Goal: Task Accomplishment & Management: Use online tool/utility

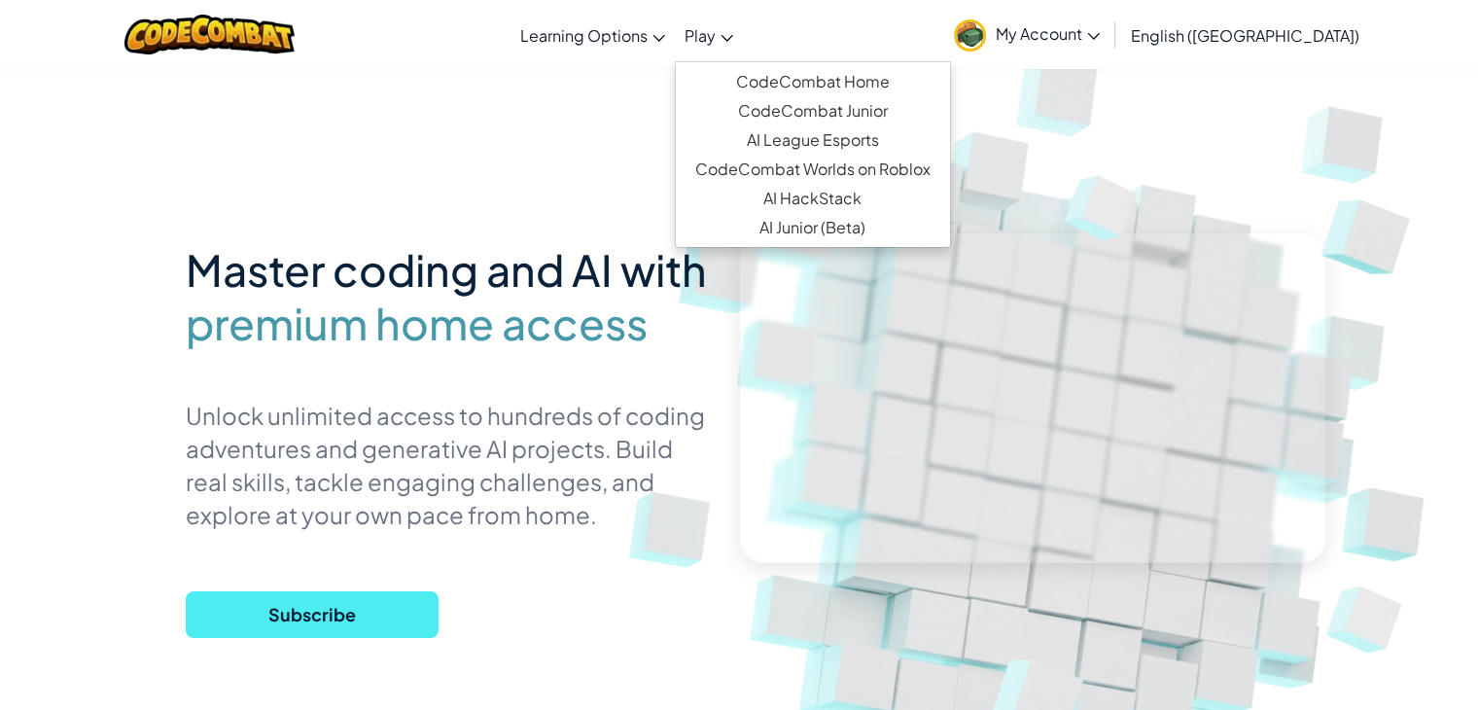
click at [716, 28] on span "Play" at bounding box center [700, 35] width 31 height 20
click at [809, 83] on link "CodeCombat Home" at bounding box center [813, 81] width 274 height 29
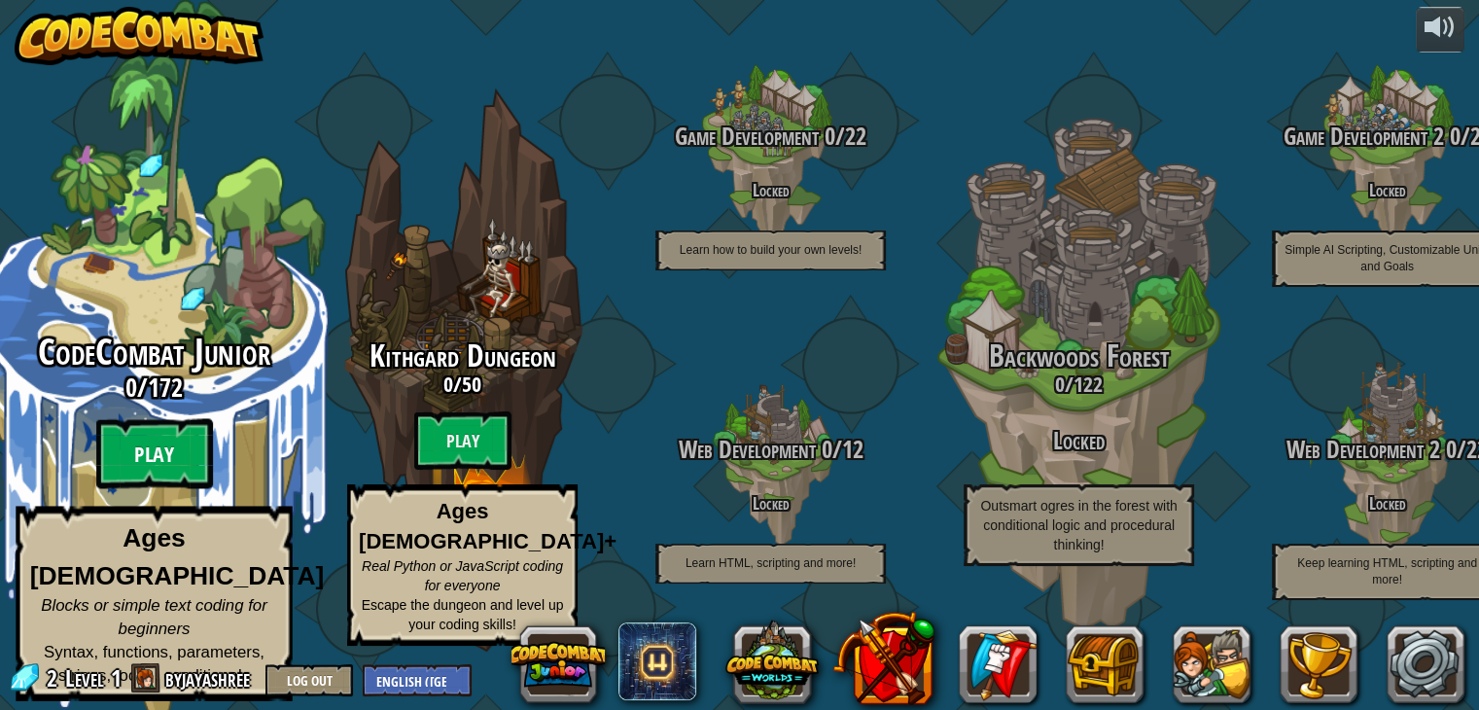
click at [148, 478] on btn "Play" at bounding box center [154, 454] width 117 height 70
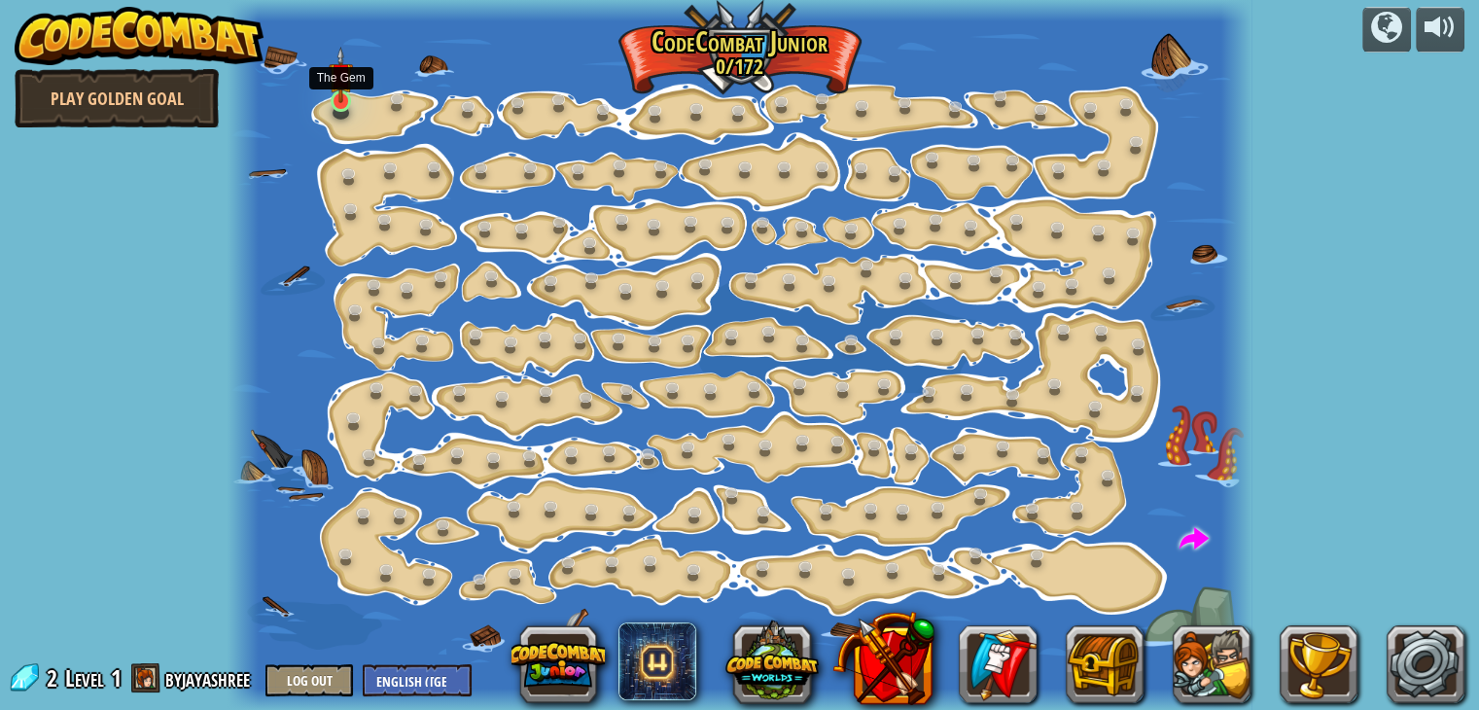
click at [330, 101] on img at bounding box center [341, 75] width 25 height 57
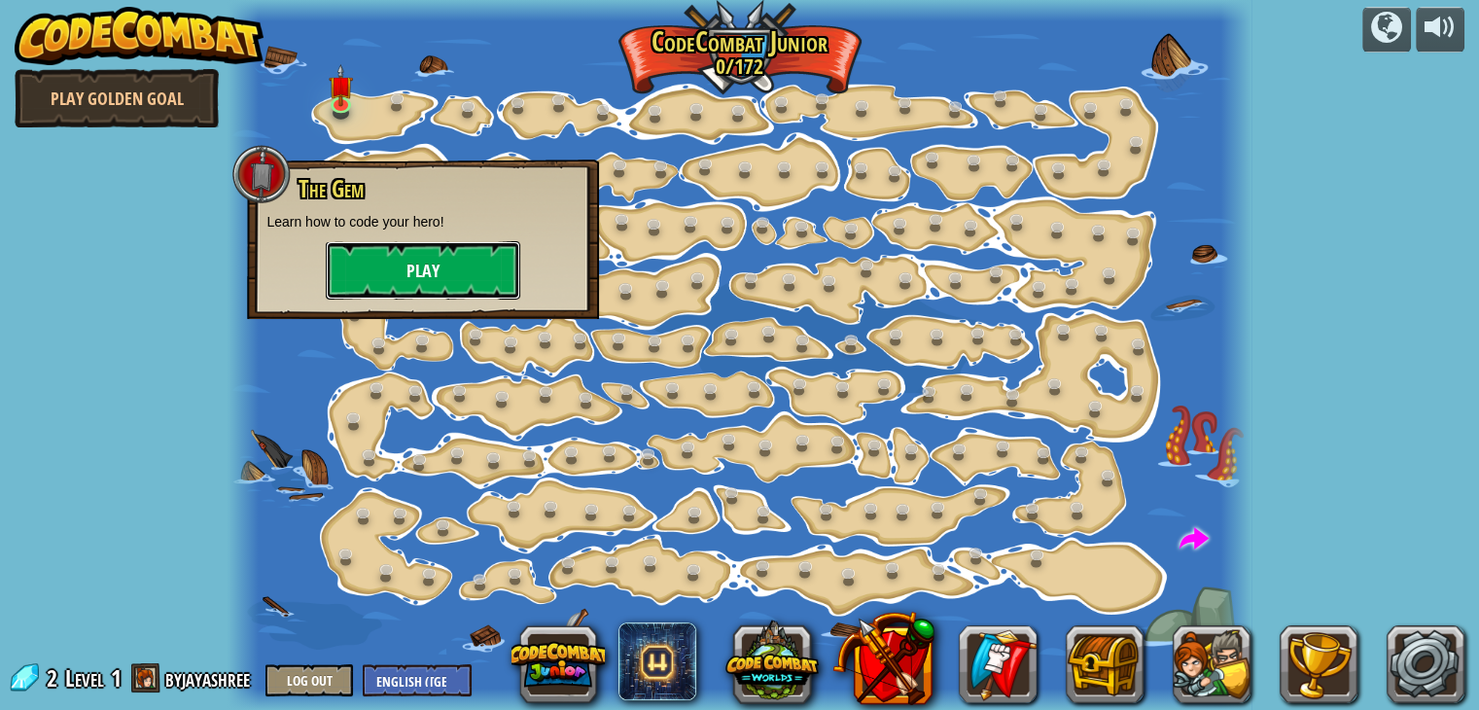
click at [398, 272] on button "Play" at bounding box center [423, 270] width 195 height 58
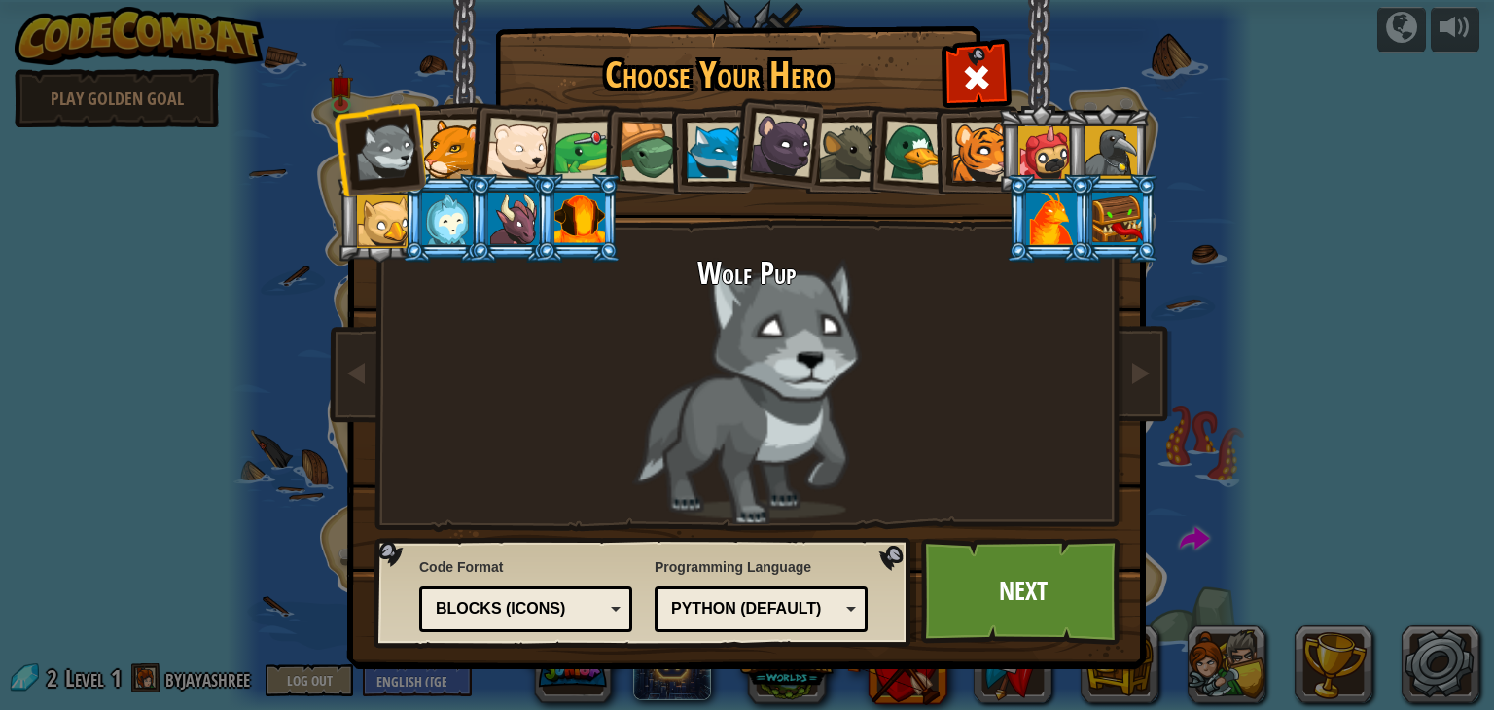
click at [403, 219] on li at bounding box center [446, 218] width 88 height 89
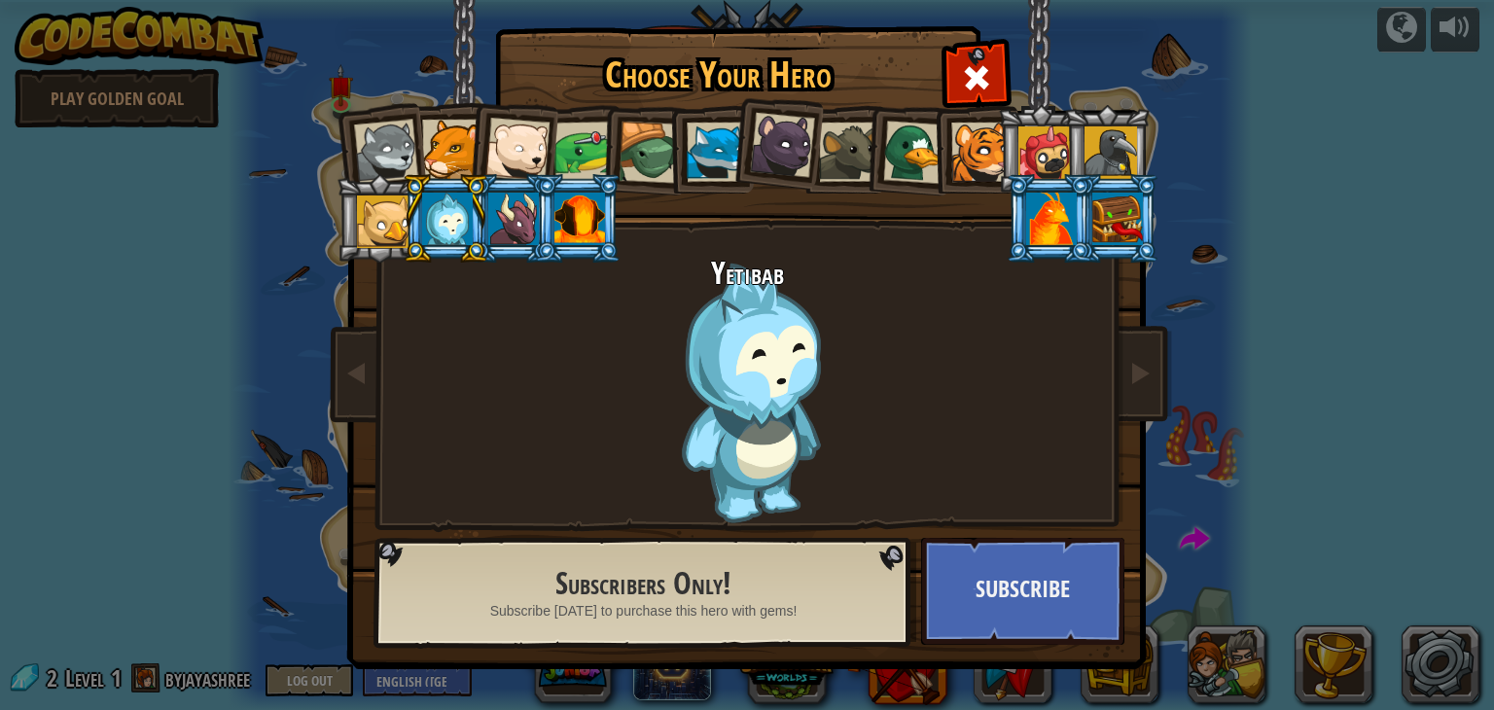
click at [420, 216] on li at bounding box center [446, 218] width 88 height 89
click at [389, 218] on div at bounding box center [383, 222] width 53 height 53
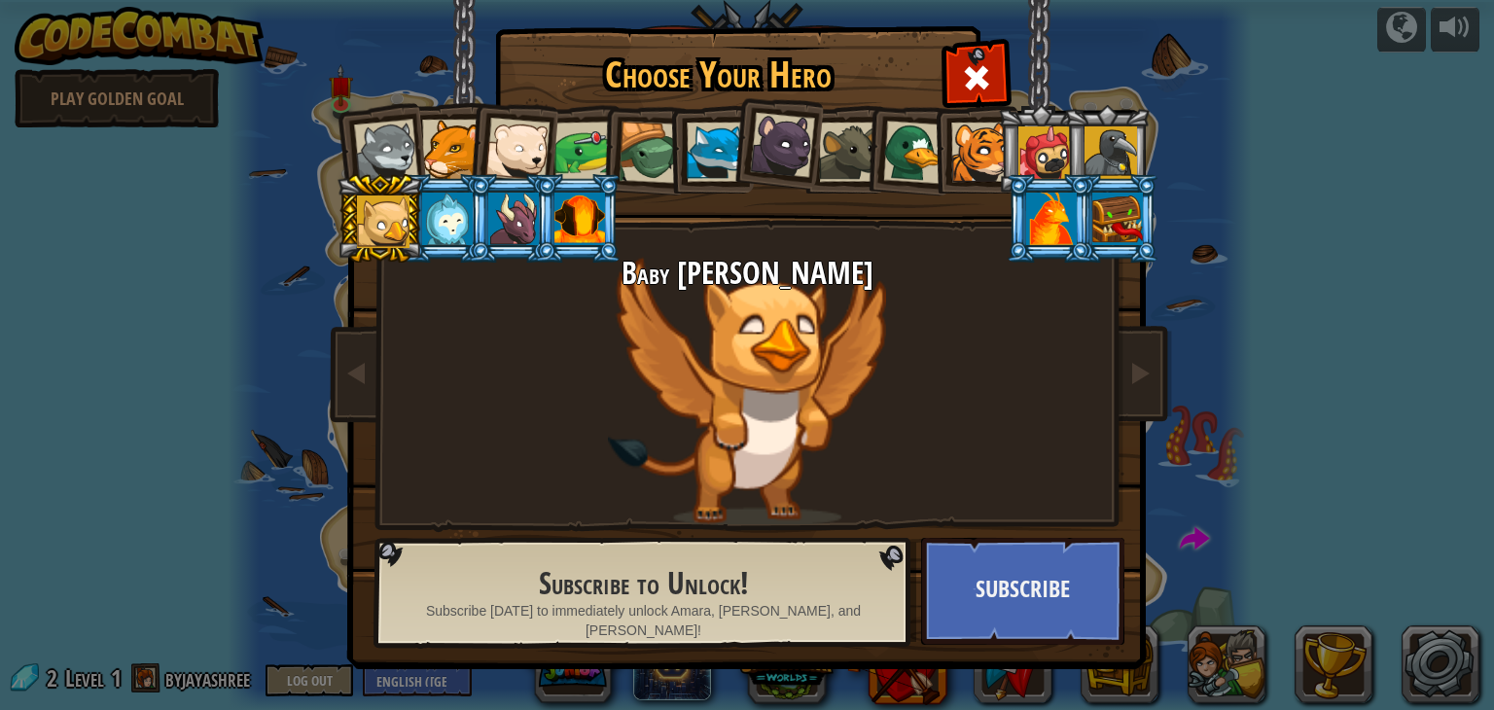
click at [484, 221] on li at bounding box center [512, 218] width 88 height 89
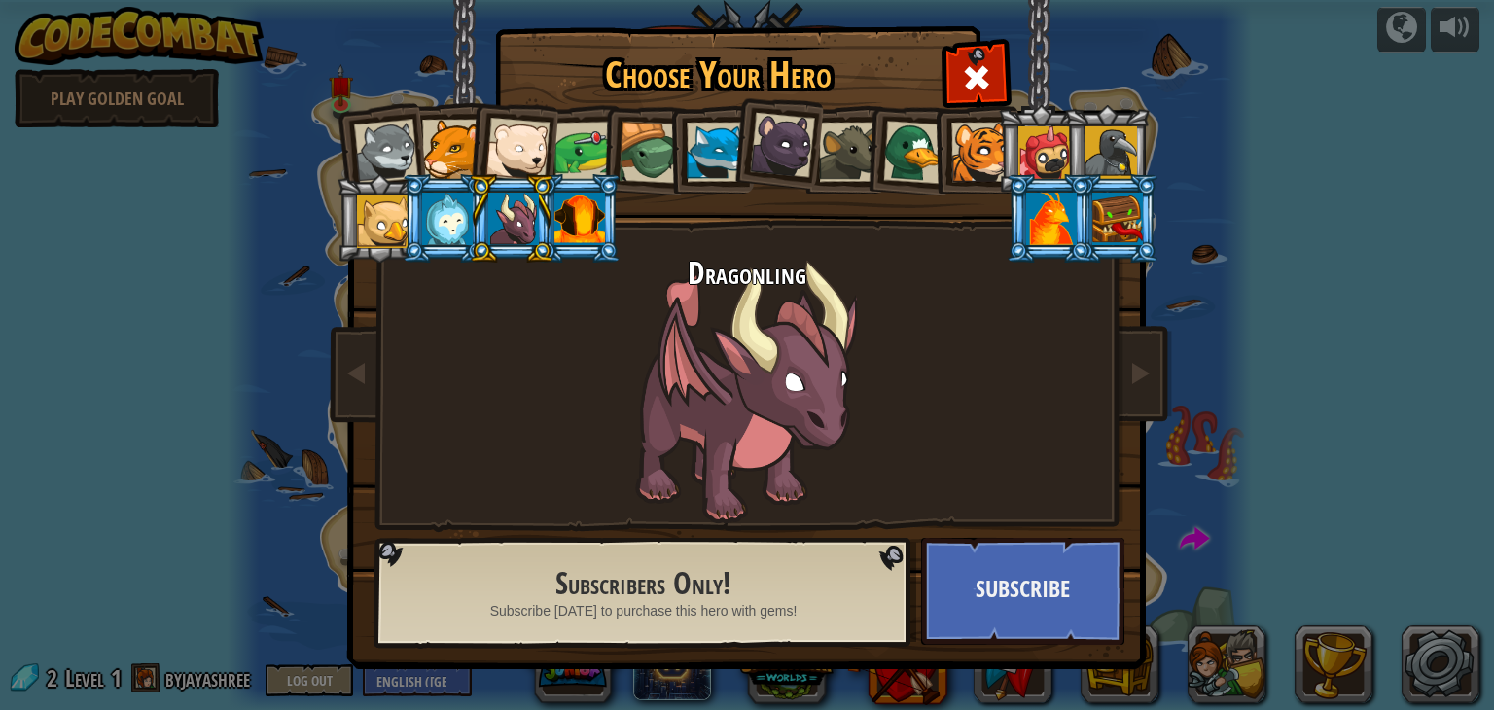
click at [565, 211] on div at bounding box center [579, 219] width 51 height 53
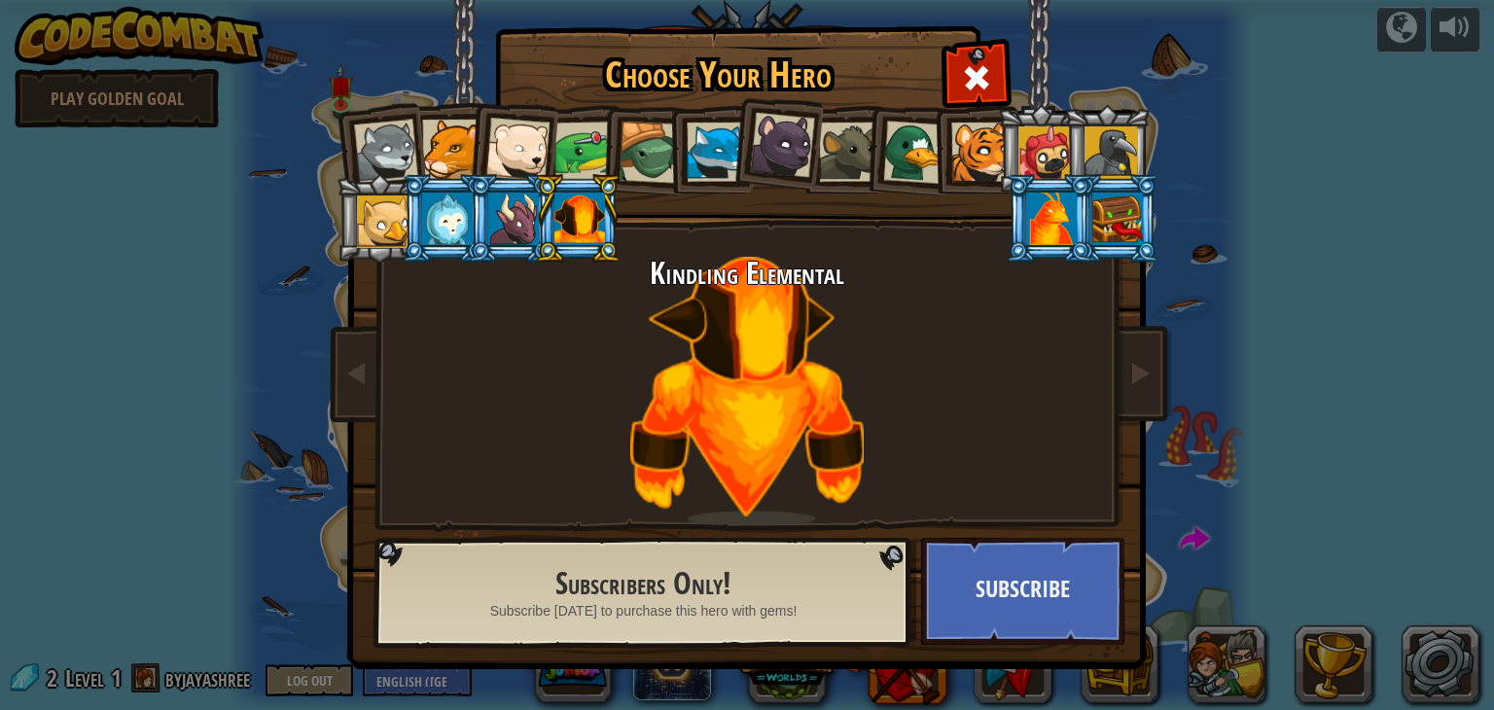
click at [517, 223] on div at bounding box center [513, 219] width 51 height 53
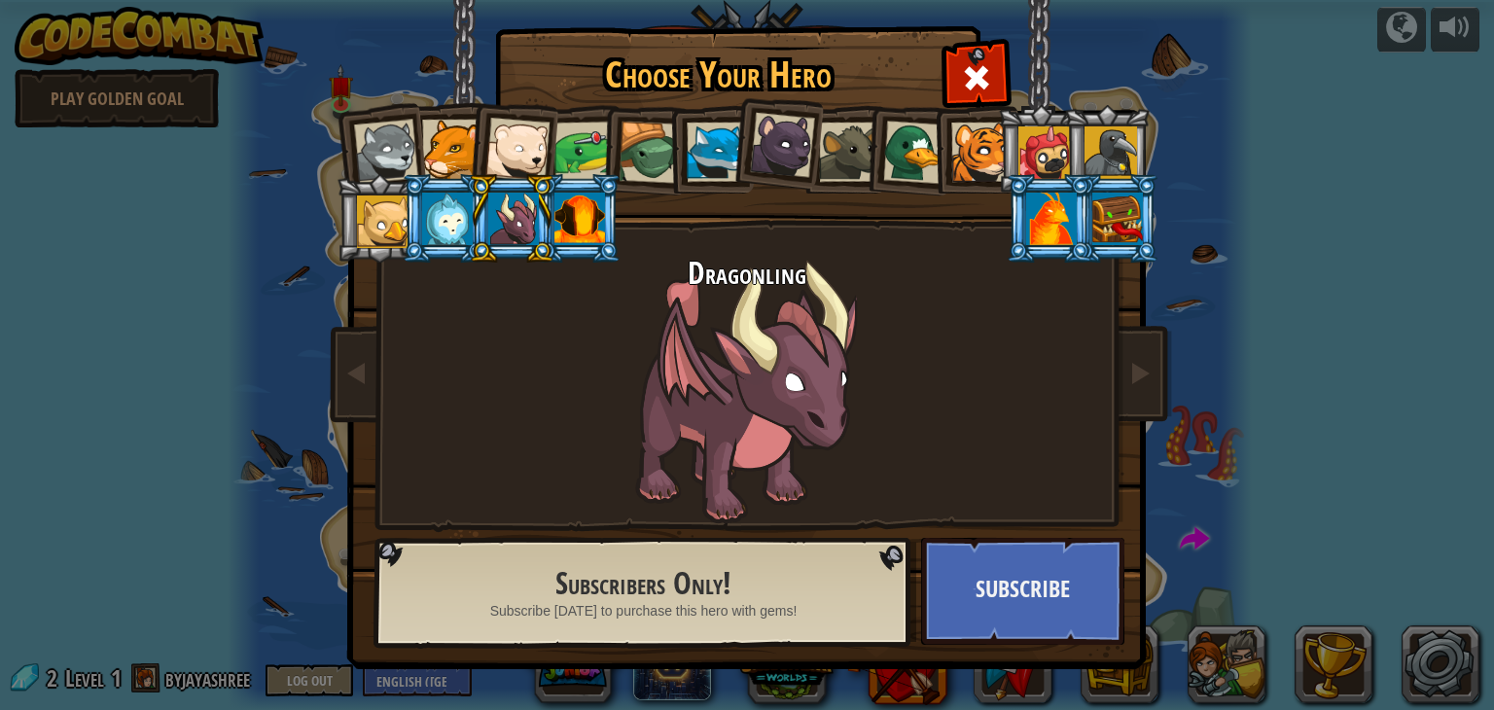
click at [1070, 211] on div at bounding box center [1051, 219] width 51 height 53
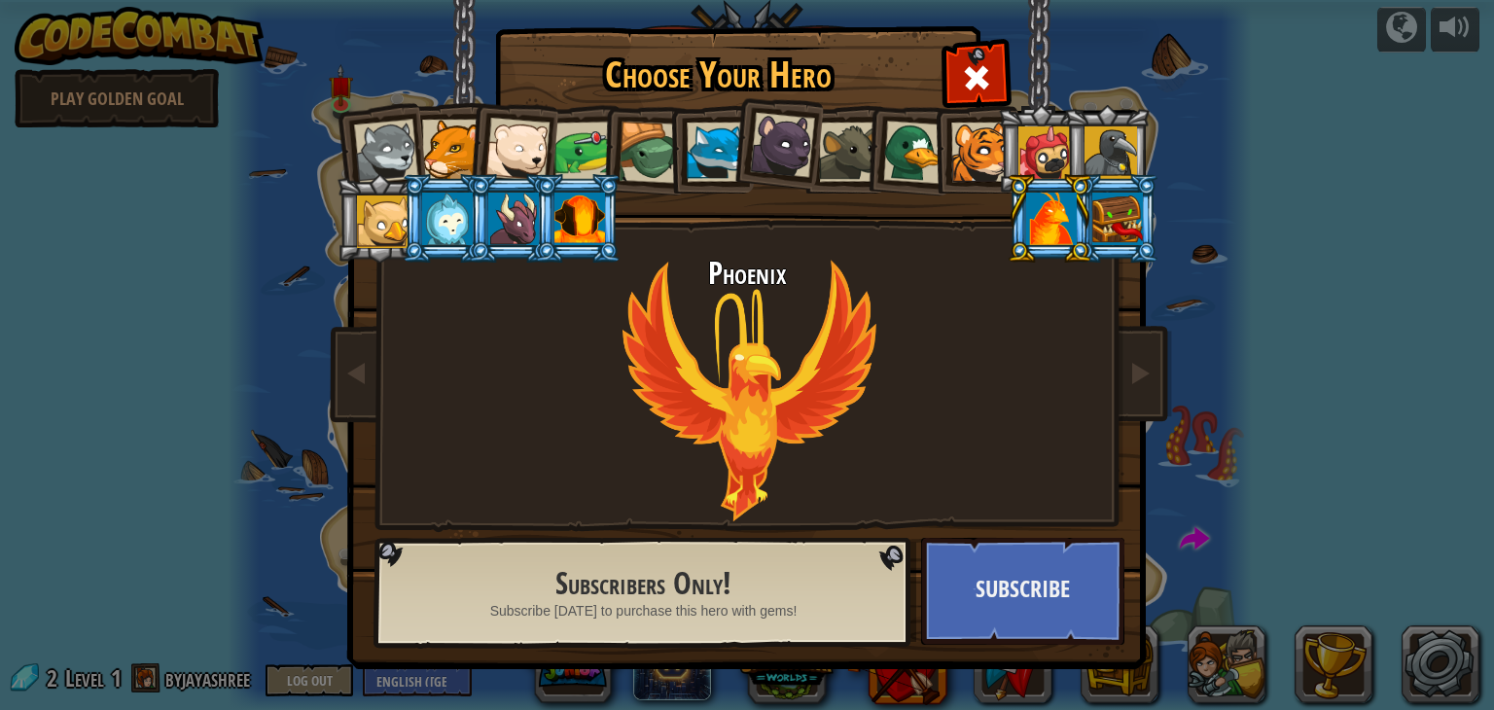
click at [1099, 211] on div at bounding box center [1117, 219] width 51 height 53
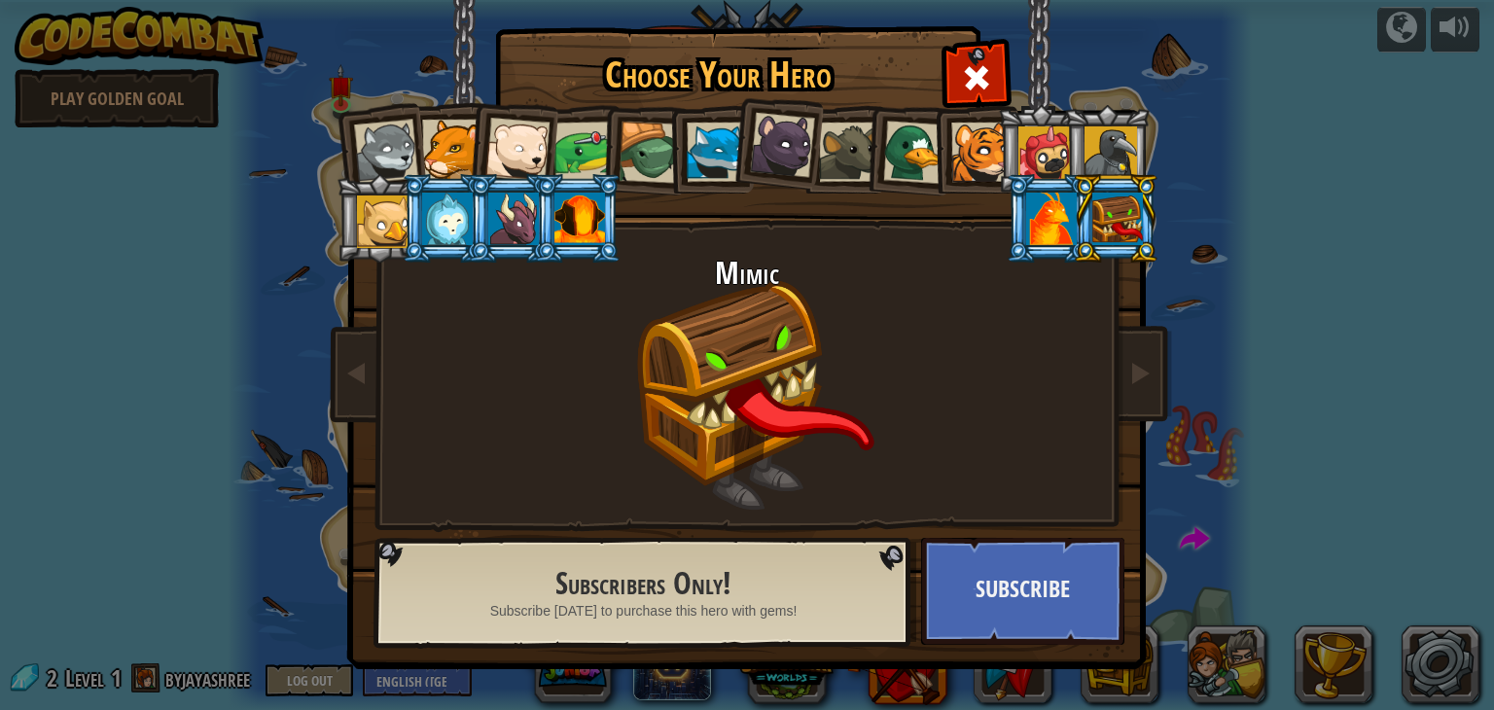
click at [1105, 139] on div at bounding box center [1111, 152] width 53 height 53
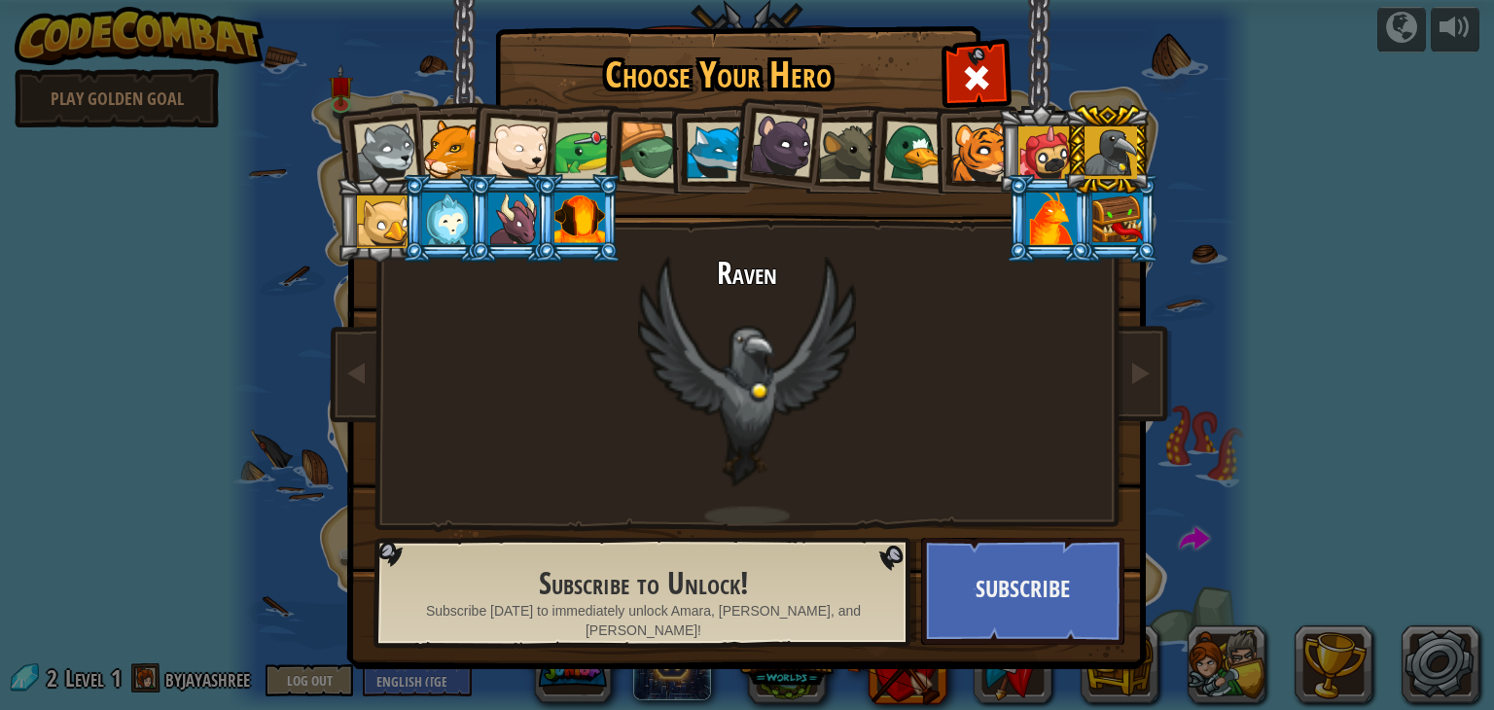
click at [1051, 146] on div at bounding box center [1044, 152] width 53 height 53
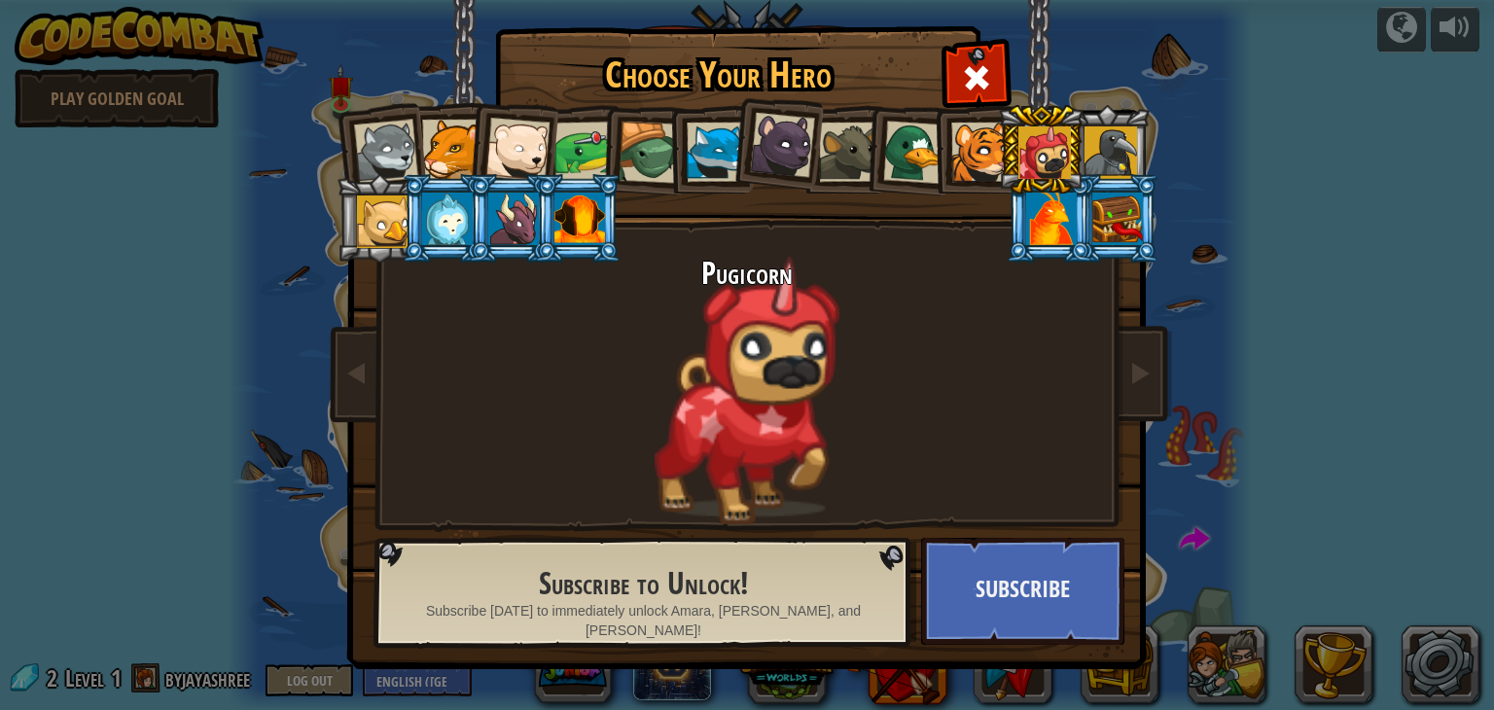
click at [899, 148] on div at bounding box center [914, 152] width 63 height 63
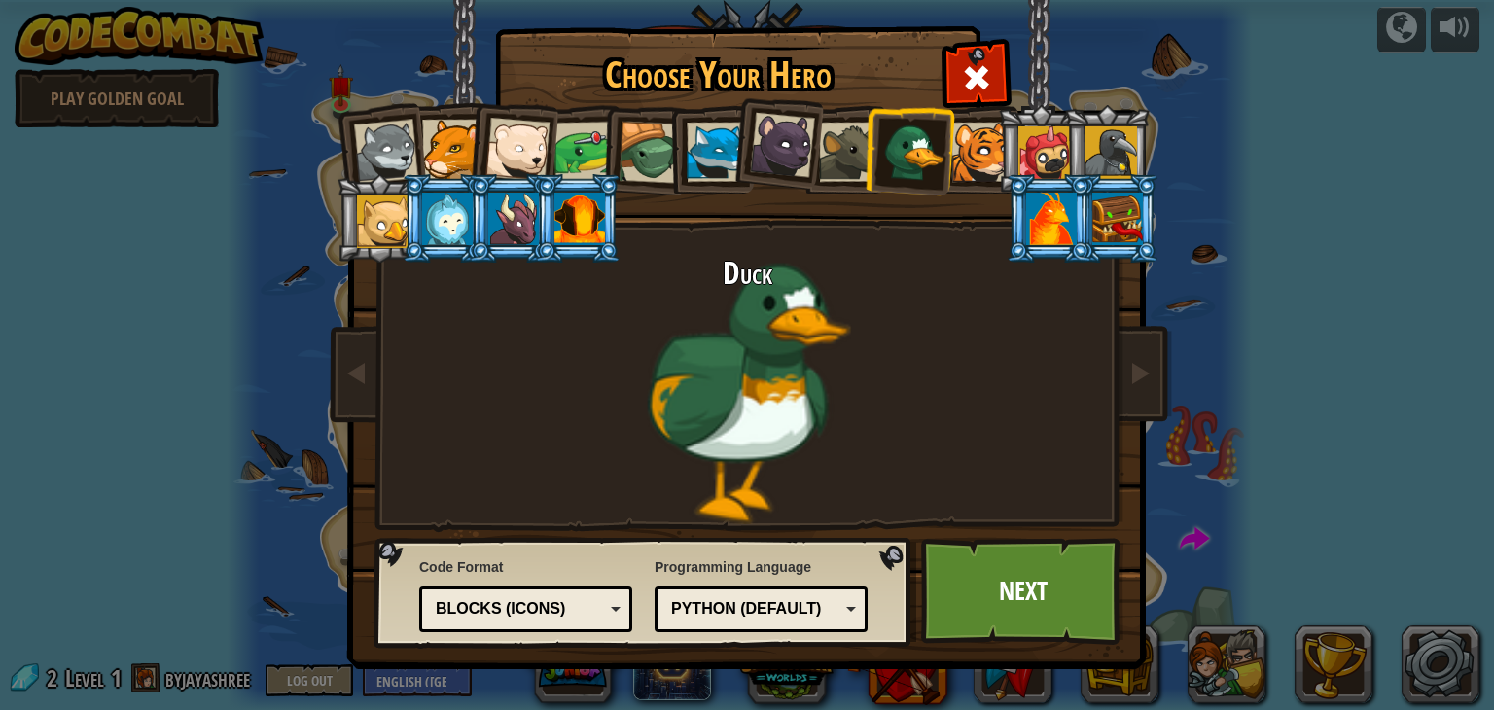
click at [656, 138] on div at bounding box center [650, 153] width 62 height 62
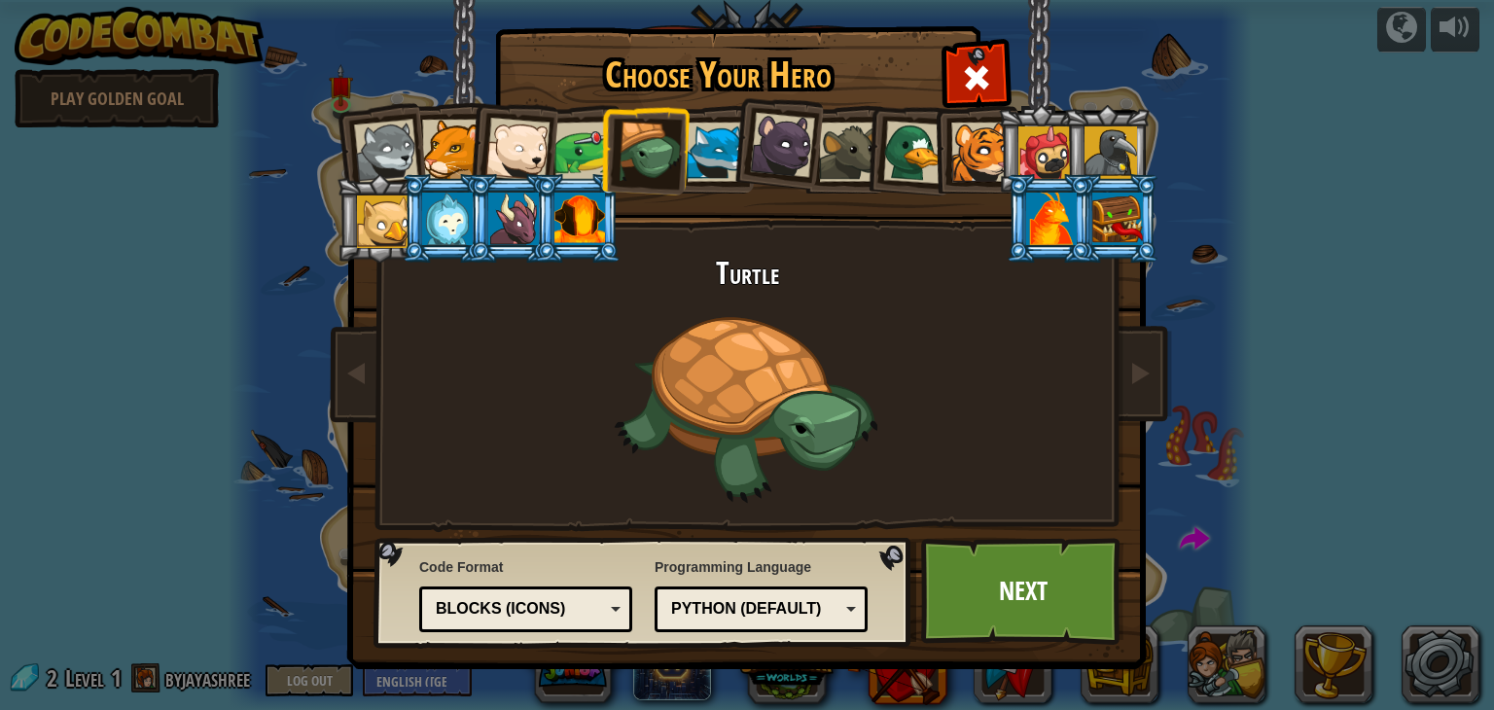
click at [587, 610] on div "Blocks (Icons)" at bounding box center [520, 609] width 168 height 22
click at [790, 612] on div "Python (Default)" at bounding box center [755, 609] width 168 height 22
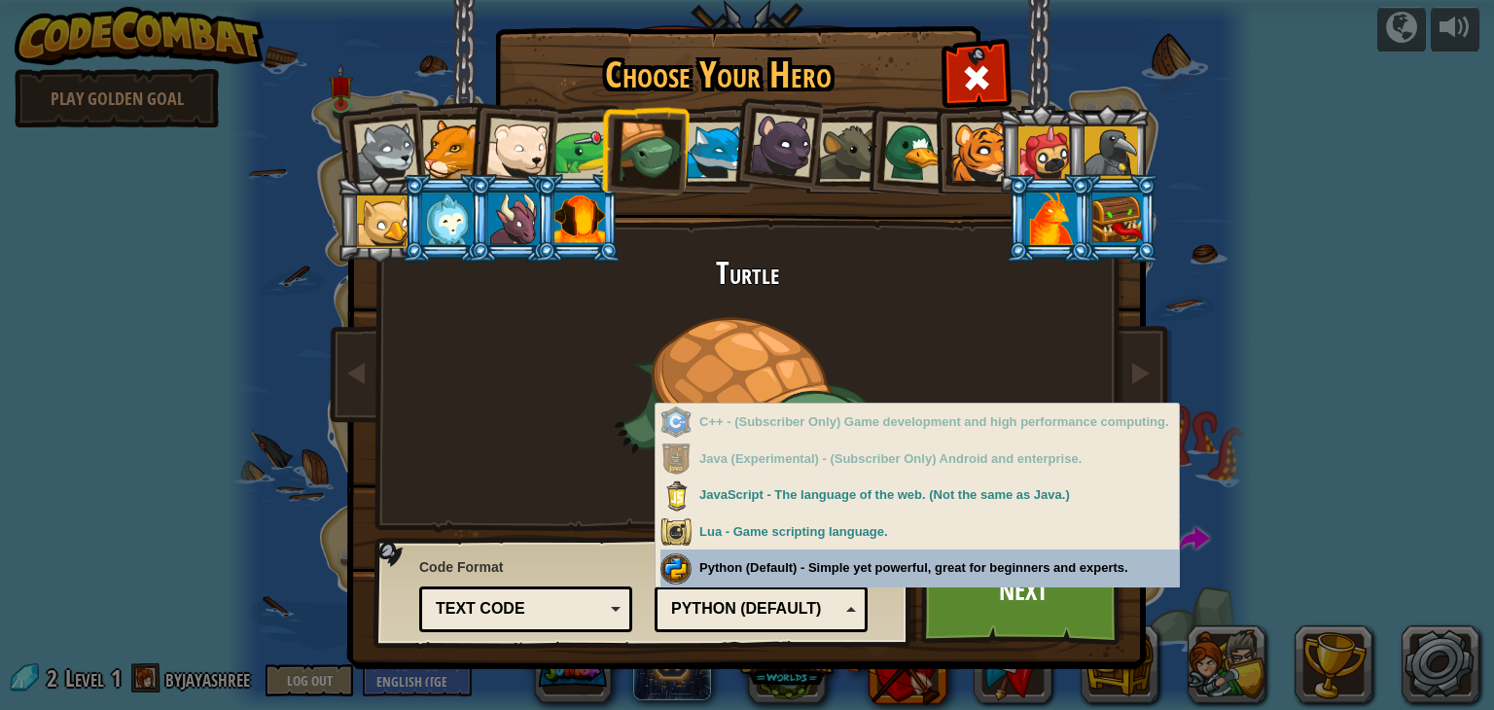
click at [837, 601] on div "Python (Default)" at bounding box center [755, 609] width 168 height 22
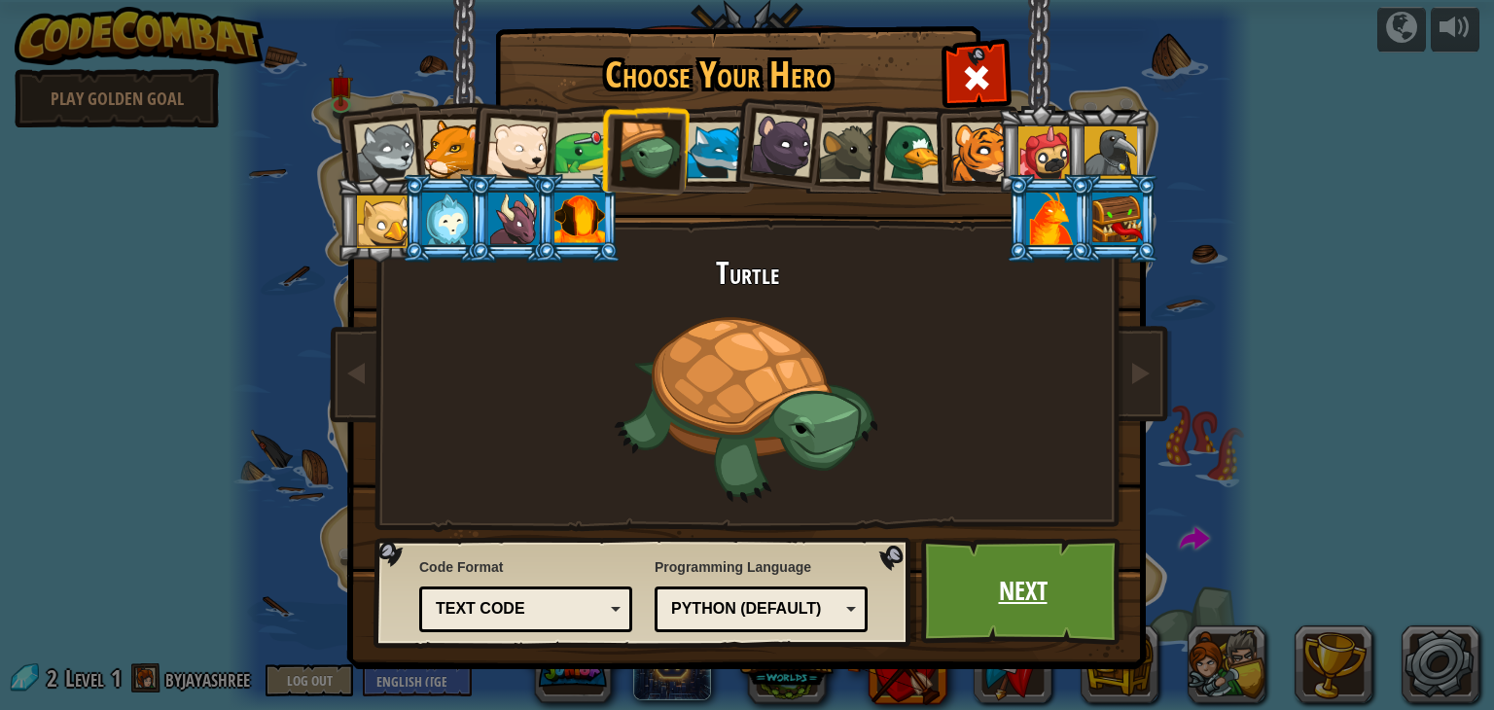
click at [1018, 612] on link "Next" at bounding box center [1022, 591] width 203 height 107
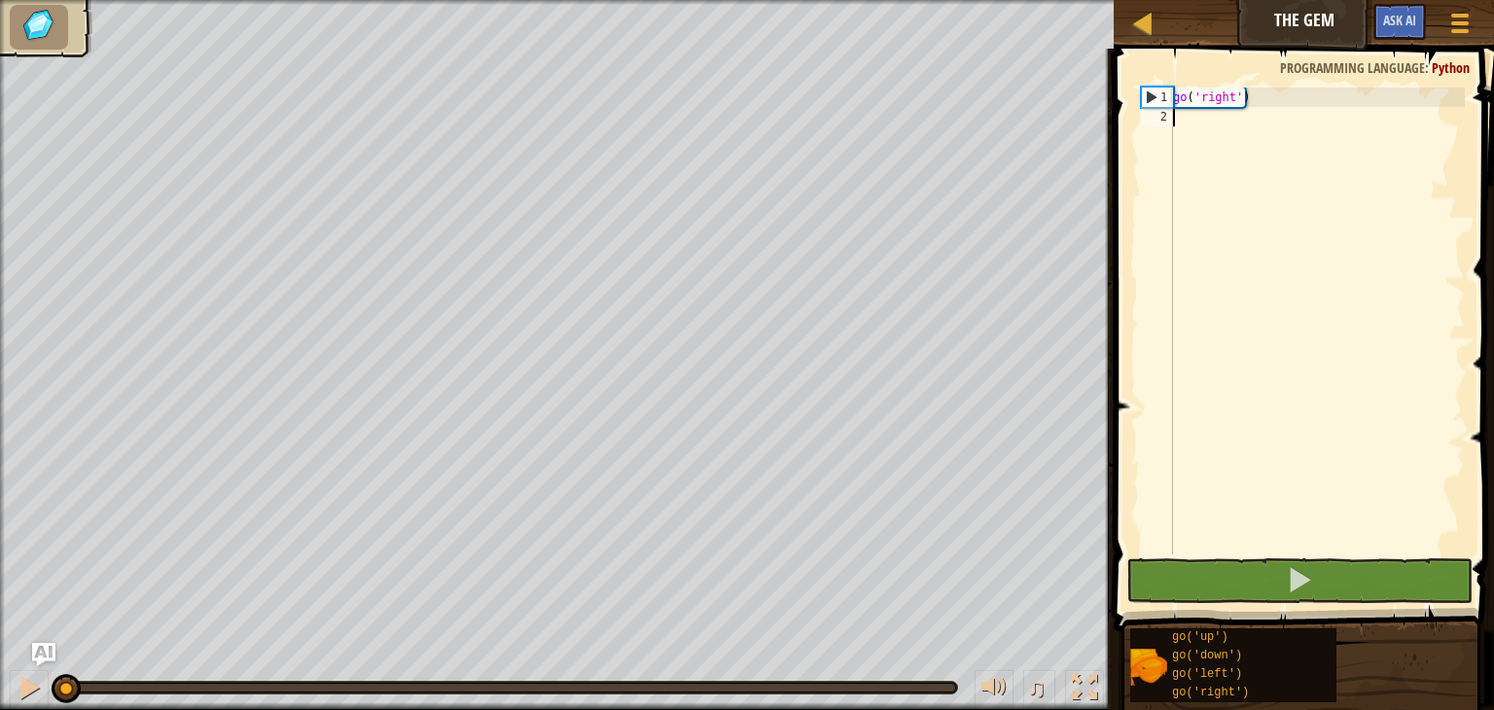
click at [1218, 94] on div "go ( 'right' )" at bounding box center [1317, 341] width 296 height 506
type textarea "go('right')"
click at [1265, 104] on div "go ( 'right' )" at bounding box center [1317, 341] width 296 height 506
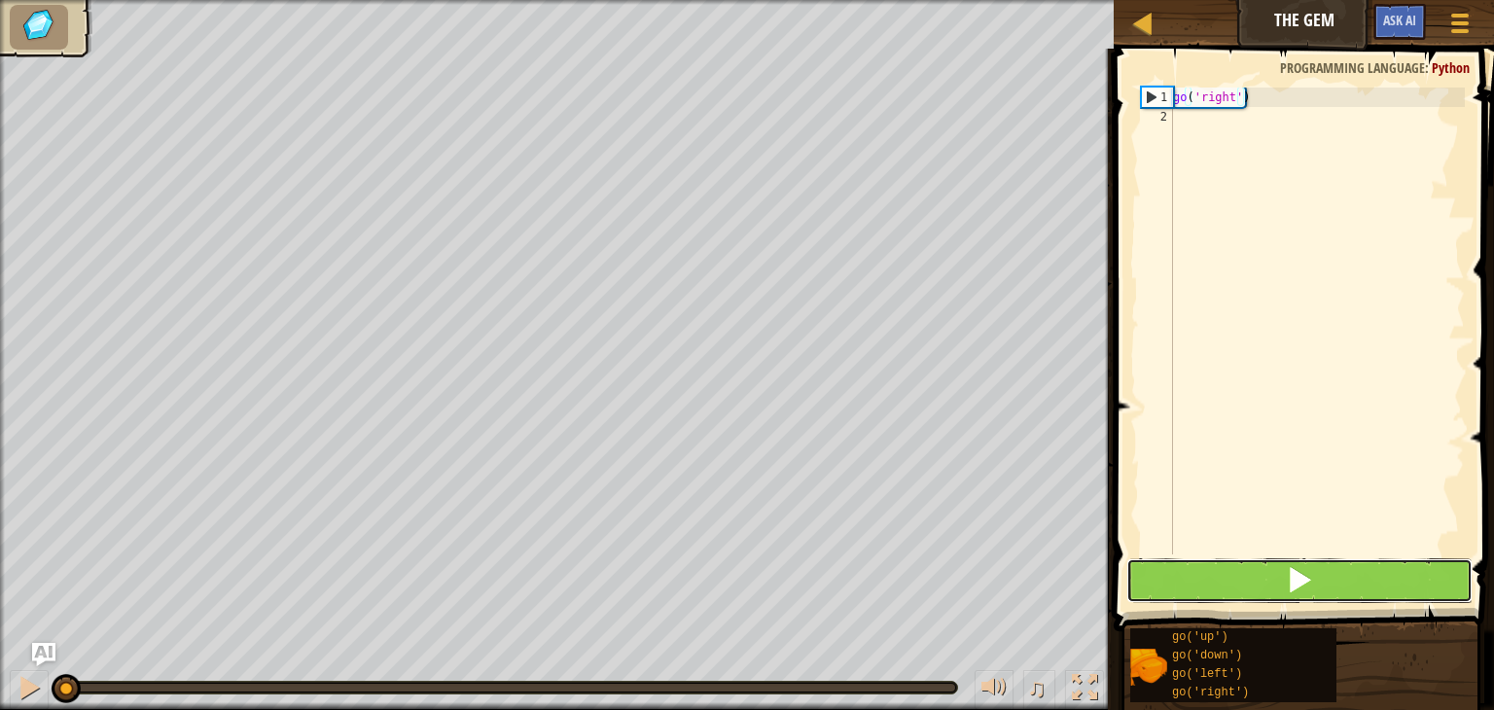
click at [1351, 565] on button at bounding box center [1299, 580] width 346 height 45
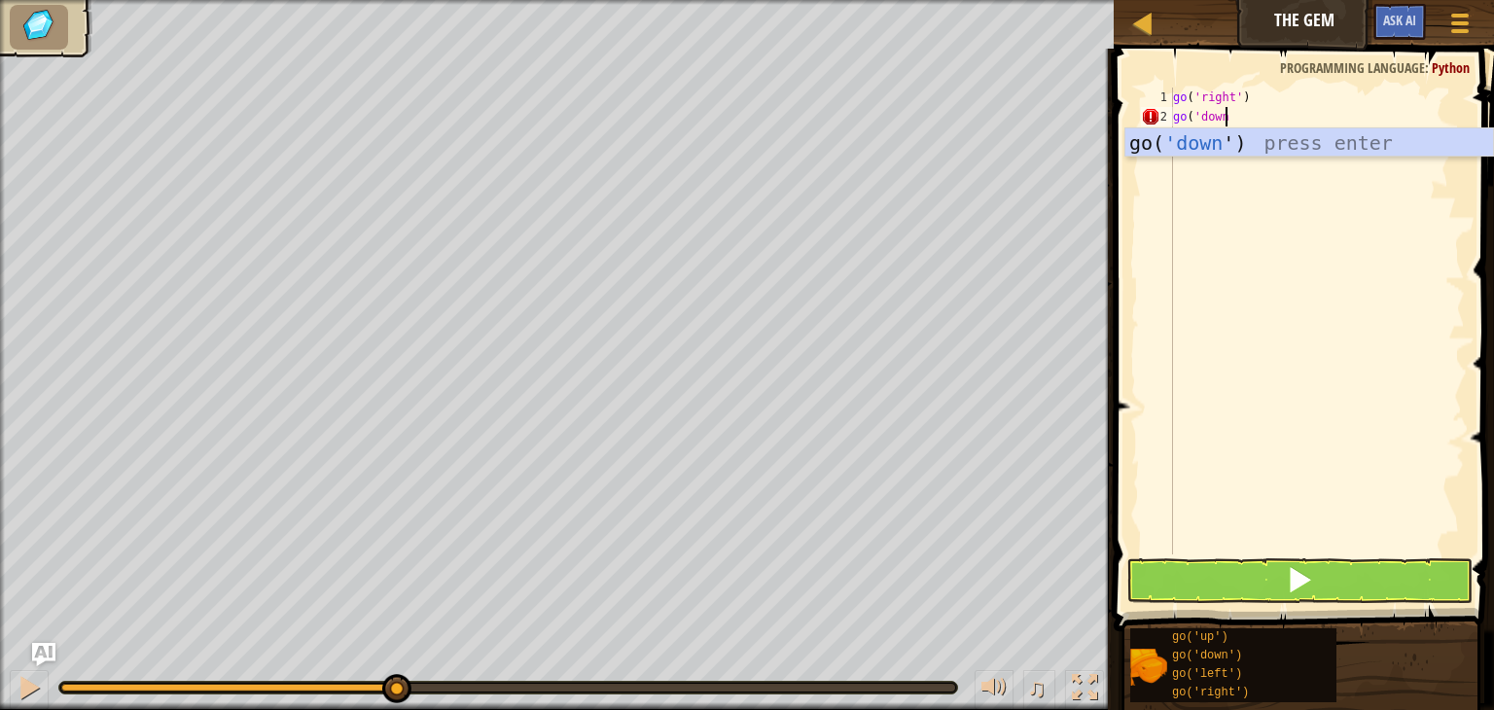
scroll to position [9, 4]
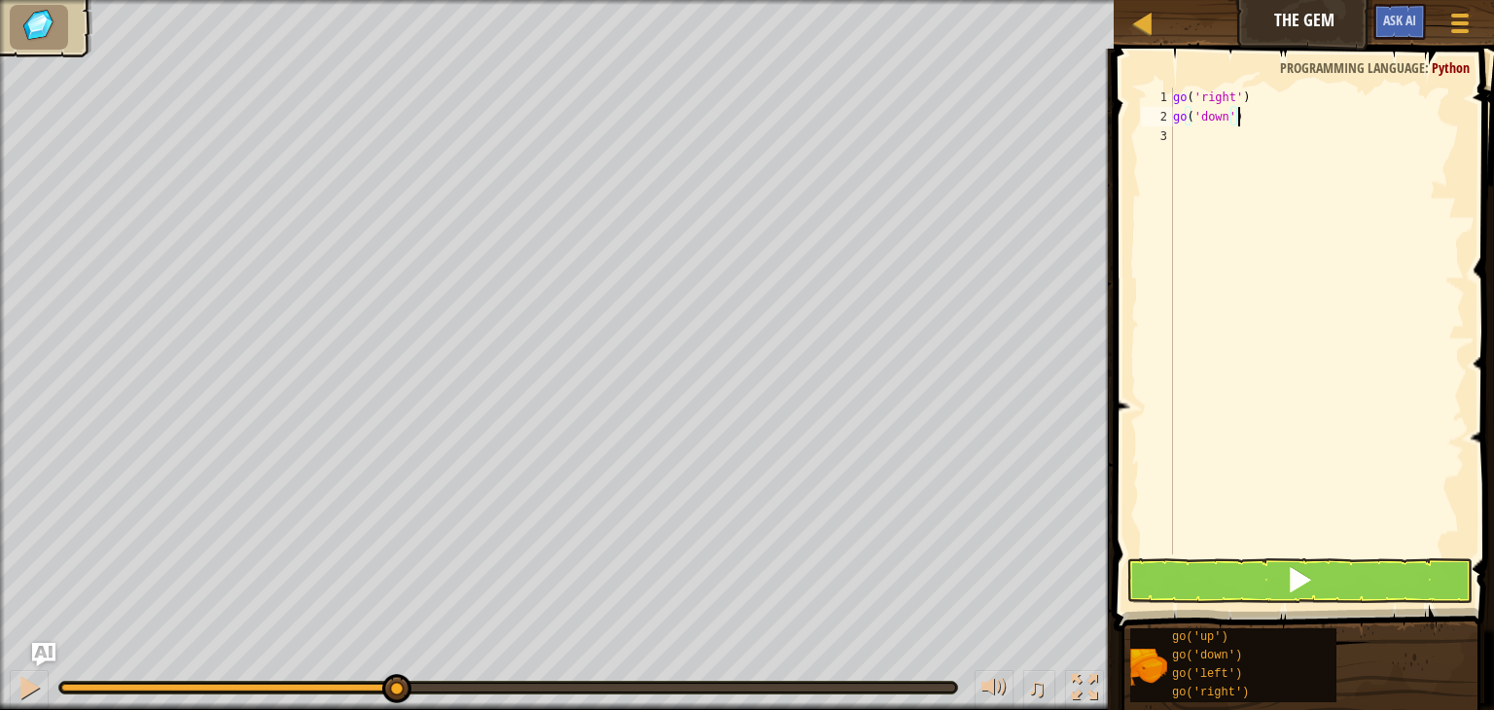
type textarea "go('down')"
click at [1256, 587] on button at bounding box center [1299, 580] width 346 height 45
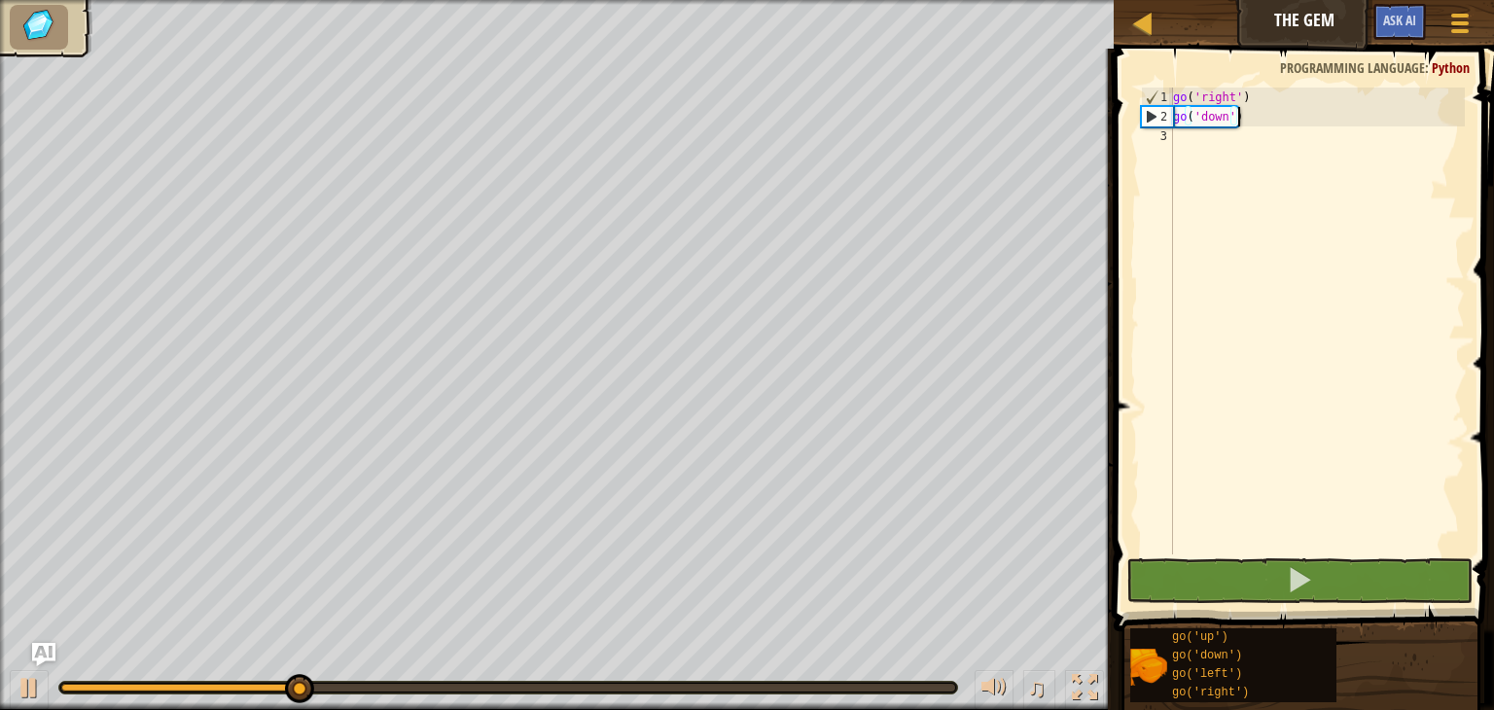
click at [1348, 118] on div "go ( 'right' ) go ( 'down' )" at bounding box center [1317, 341] width 296 height 506
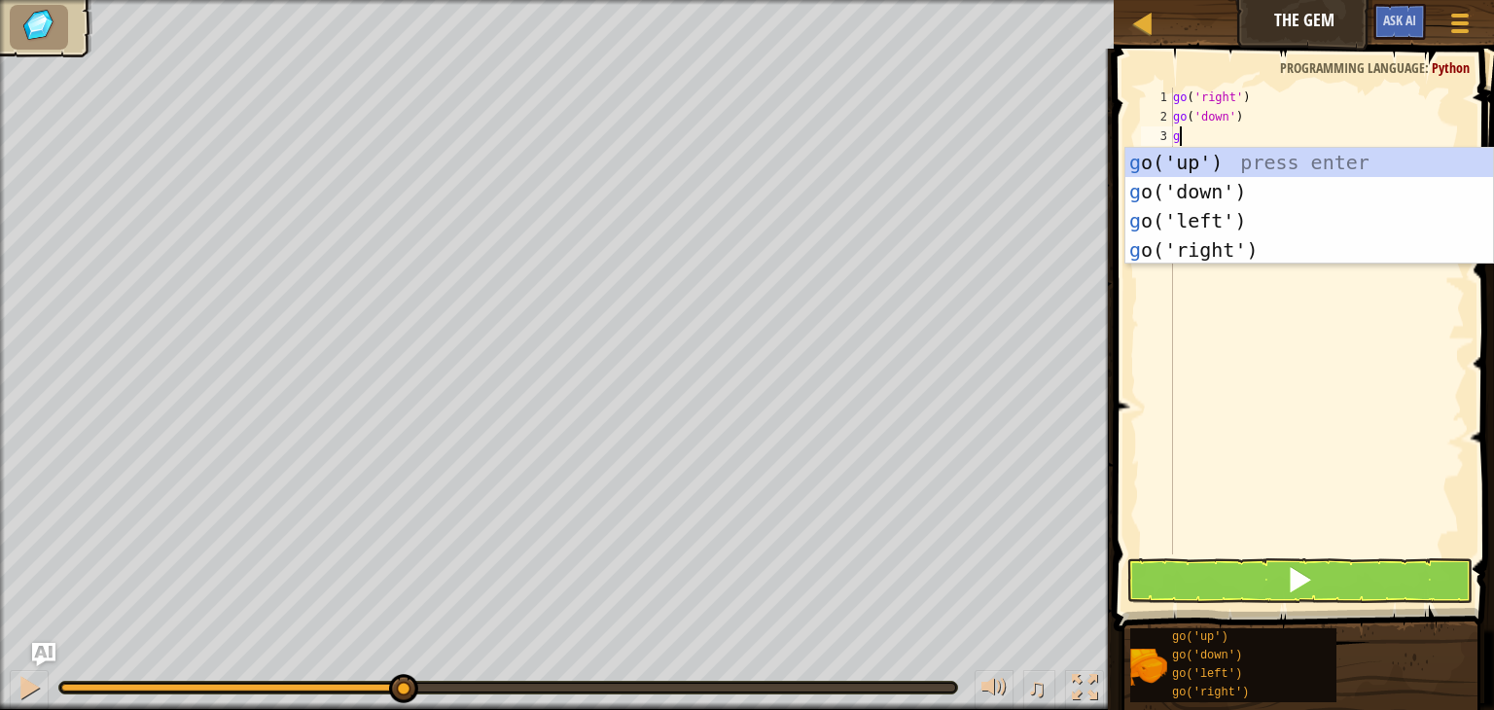
type textarea "go"
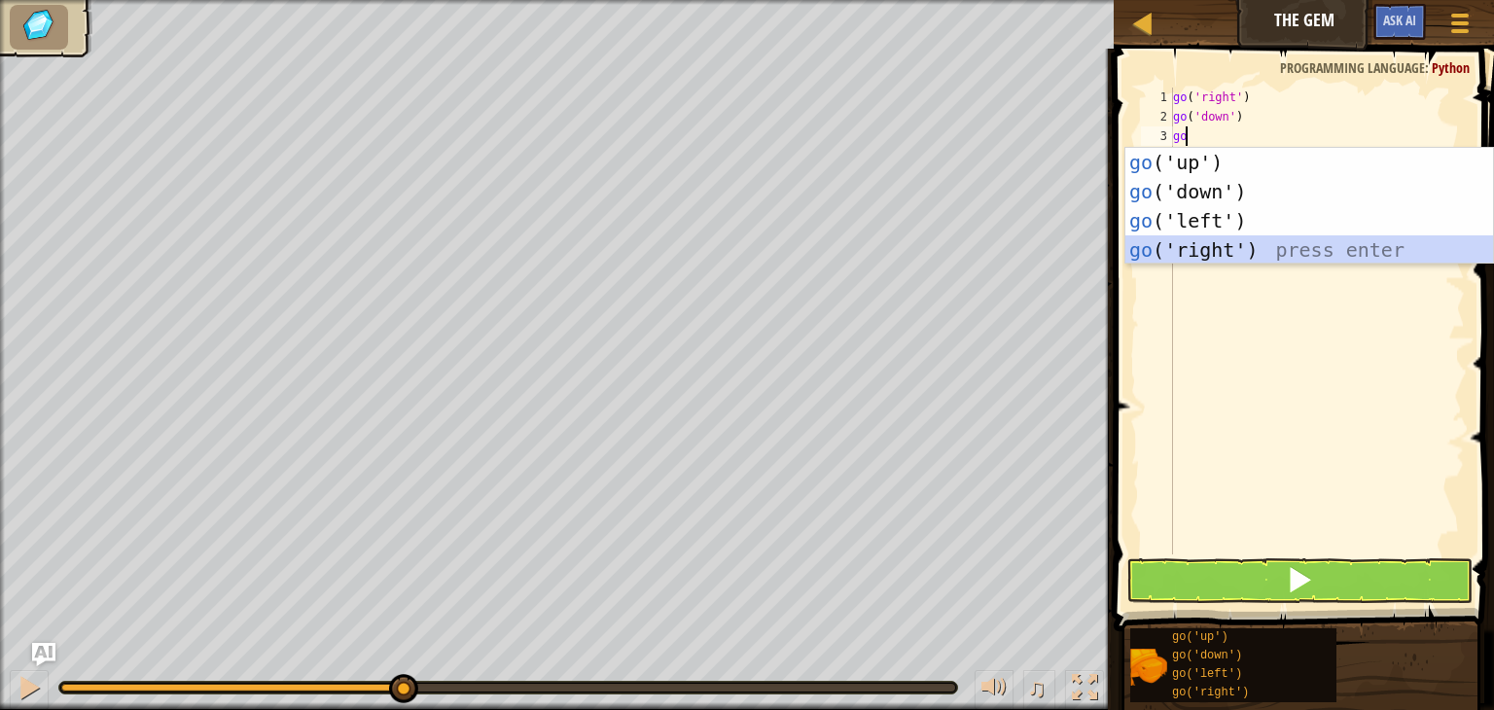
click at [1327, 246] on div "go ('up') press enter go ('down') press enter go ('left') press enter go ('righ…" at bounding box center [1309, 235] width 368 height 175
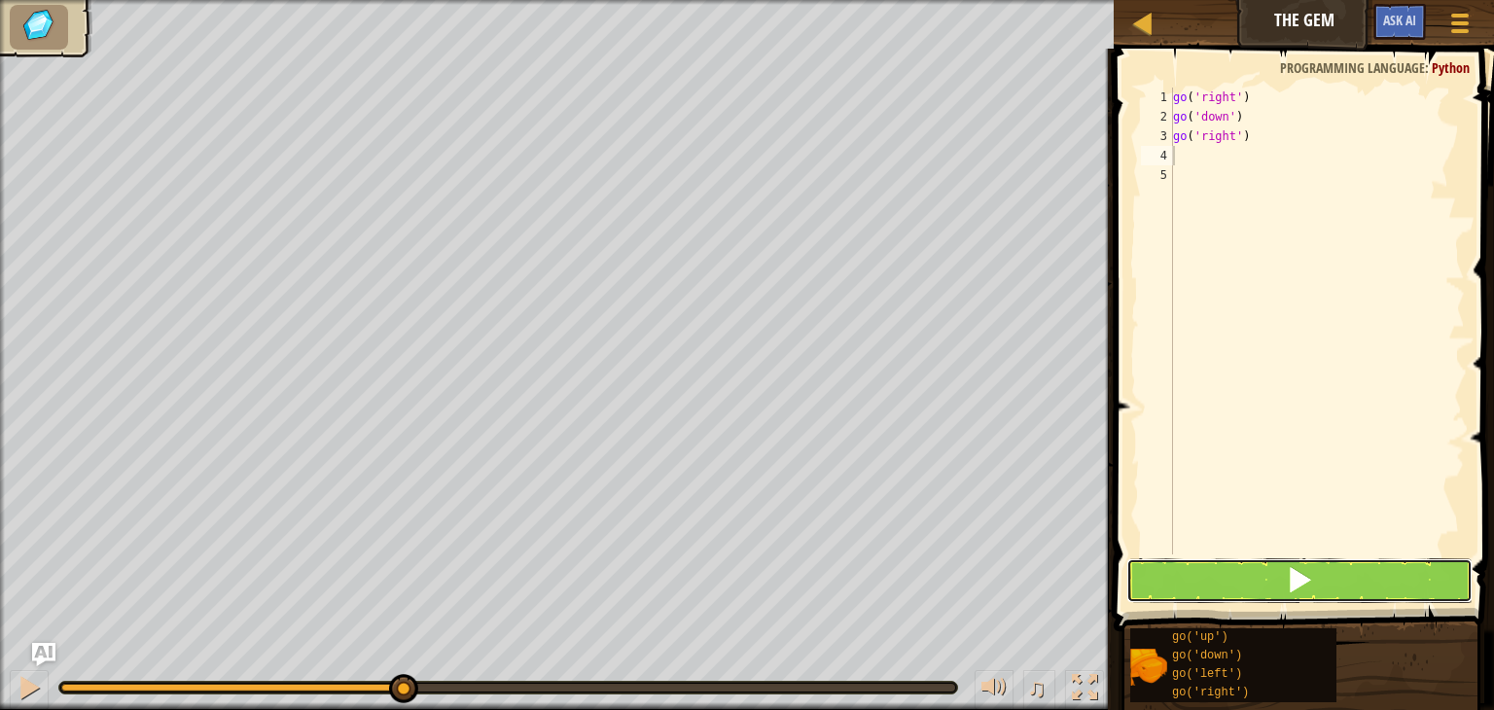
click at [1345, 581] on button at bounding box center [1299, 580] width 346 height 45
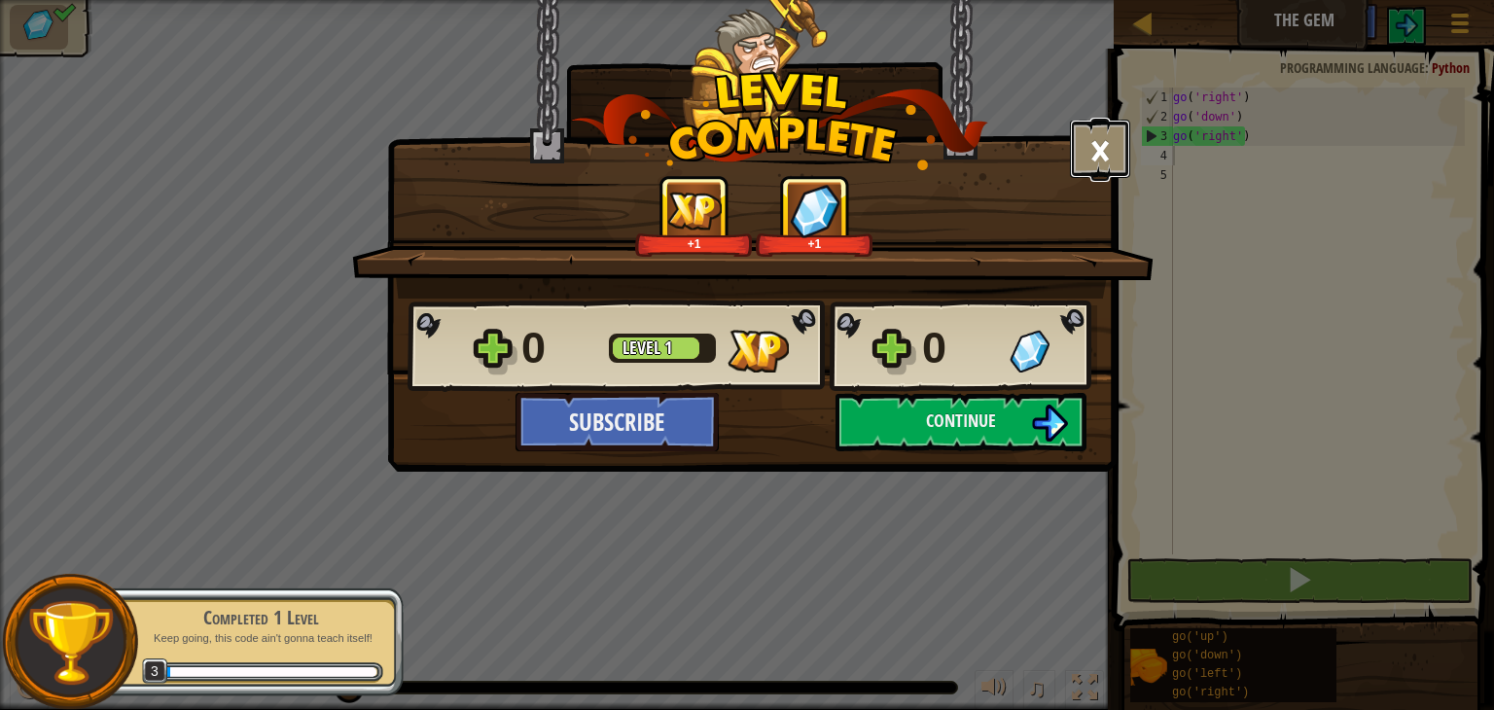
click at [1094, 159] on button "×" at bounding box center [1100, 149] width 60 height 58
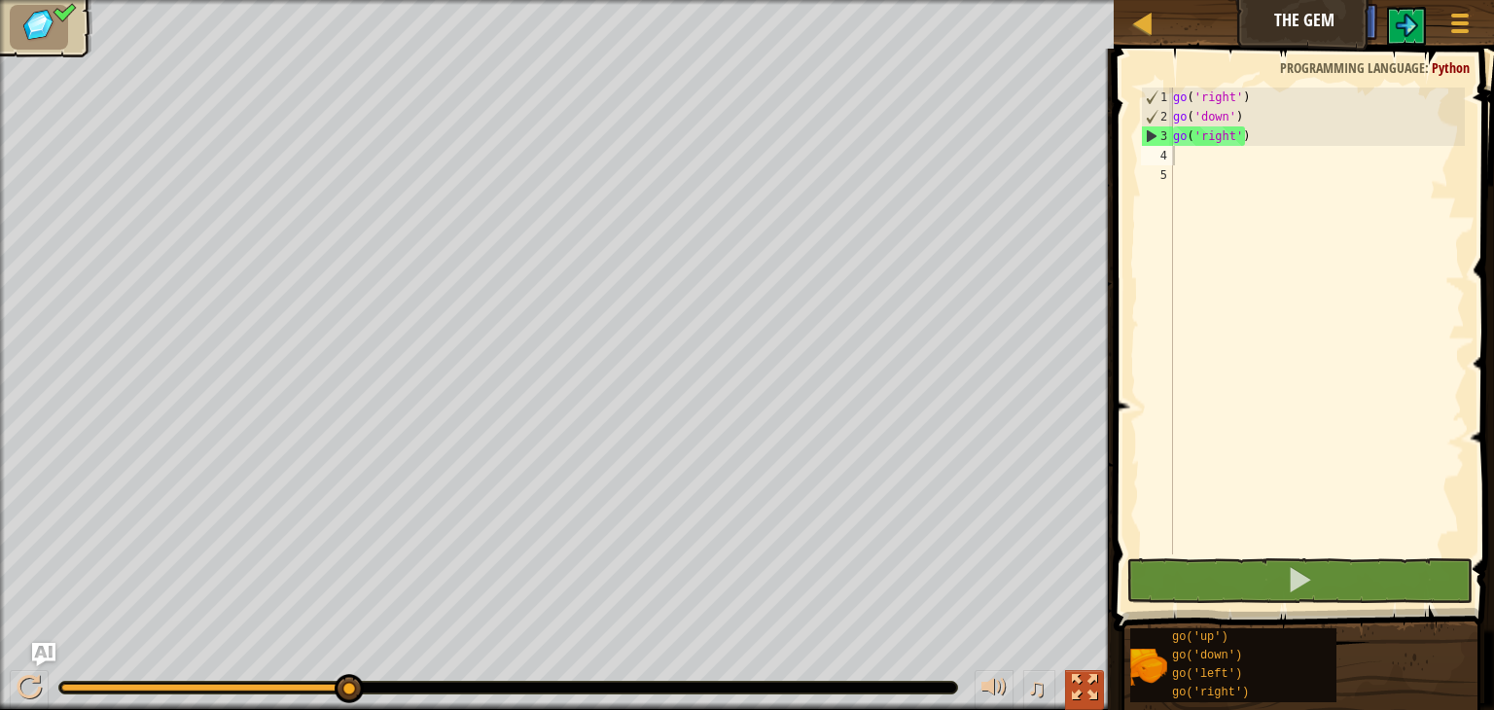
click at [1097, 691] on div at bounding box center [1084, 687] width 25 height 25
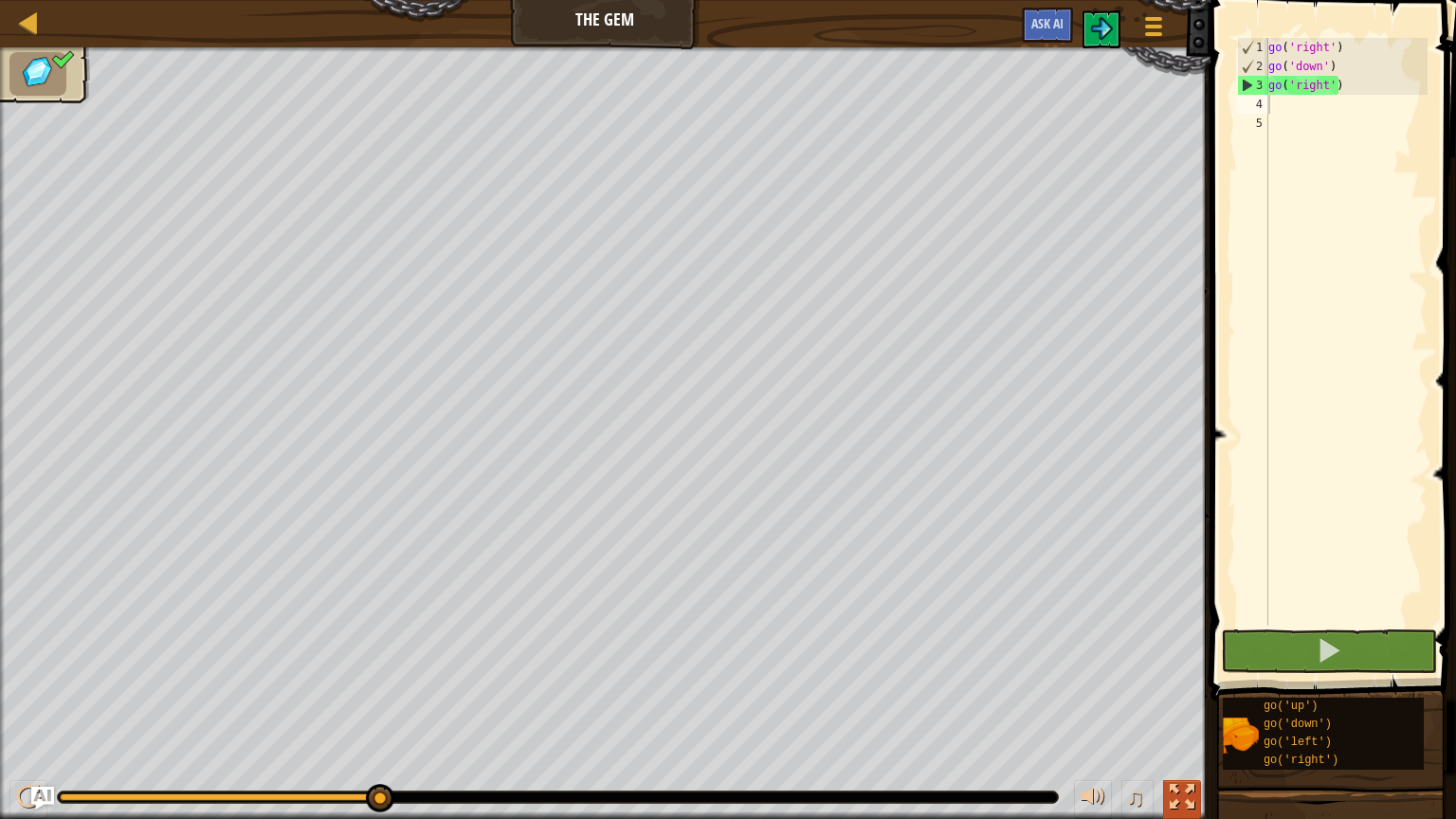
click at [1179, 691] on div at bounding box center [1181, 797] width 24 height 24
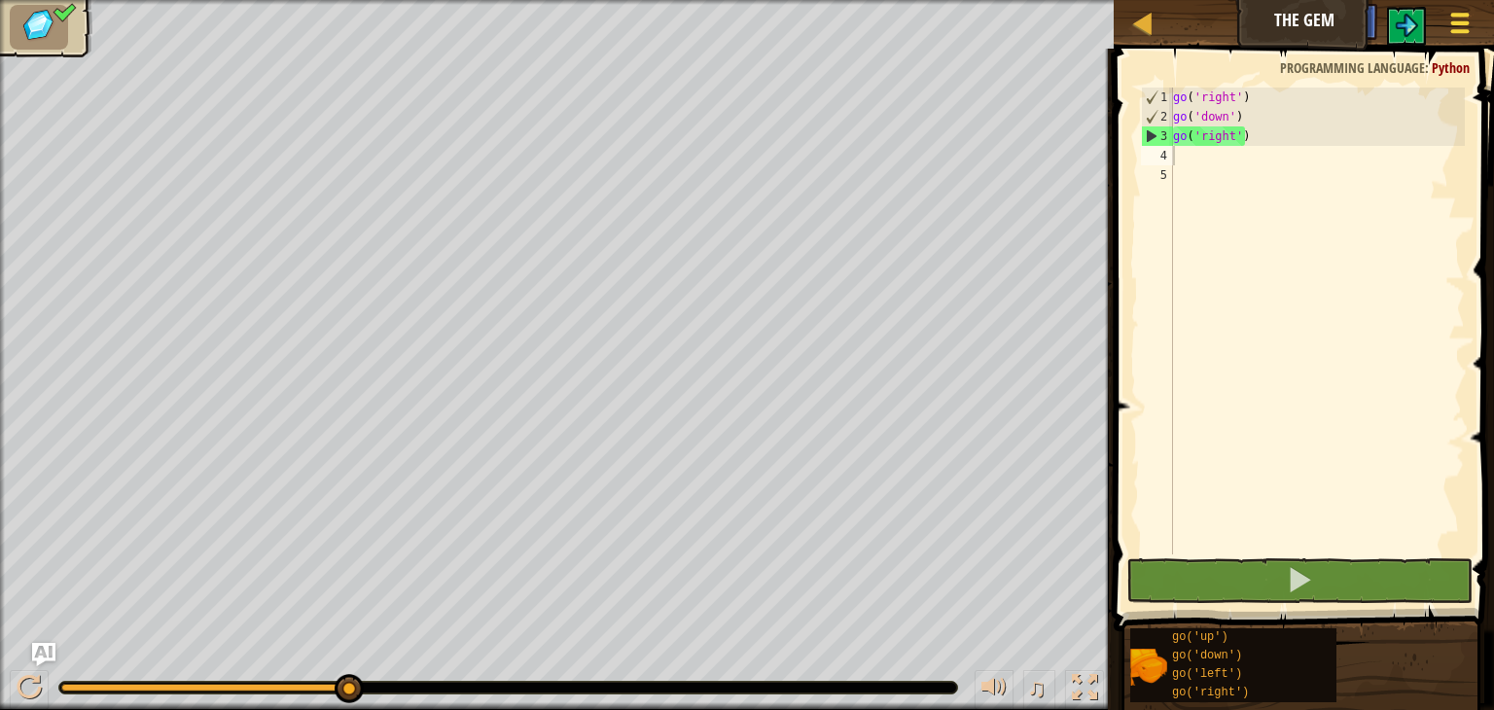
click at [1444, 18] on button "Game Menu" at bounding box center [1461, 27] width 52 height 48
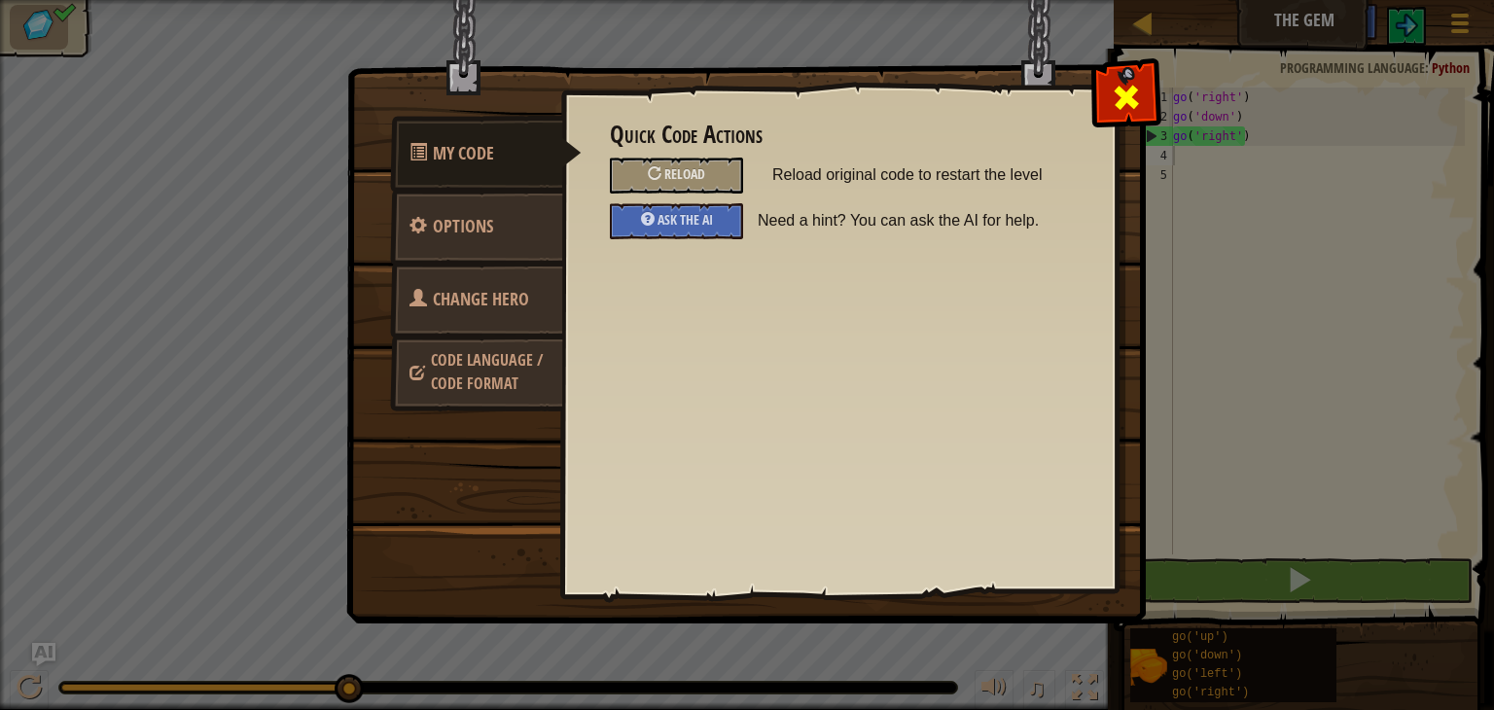
click at [1136, 107] on span at bounding box center [1126, 97] width 31 height 31
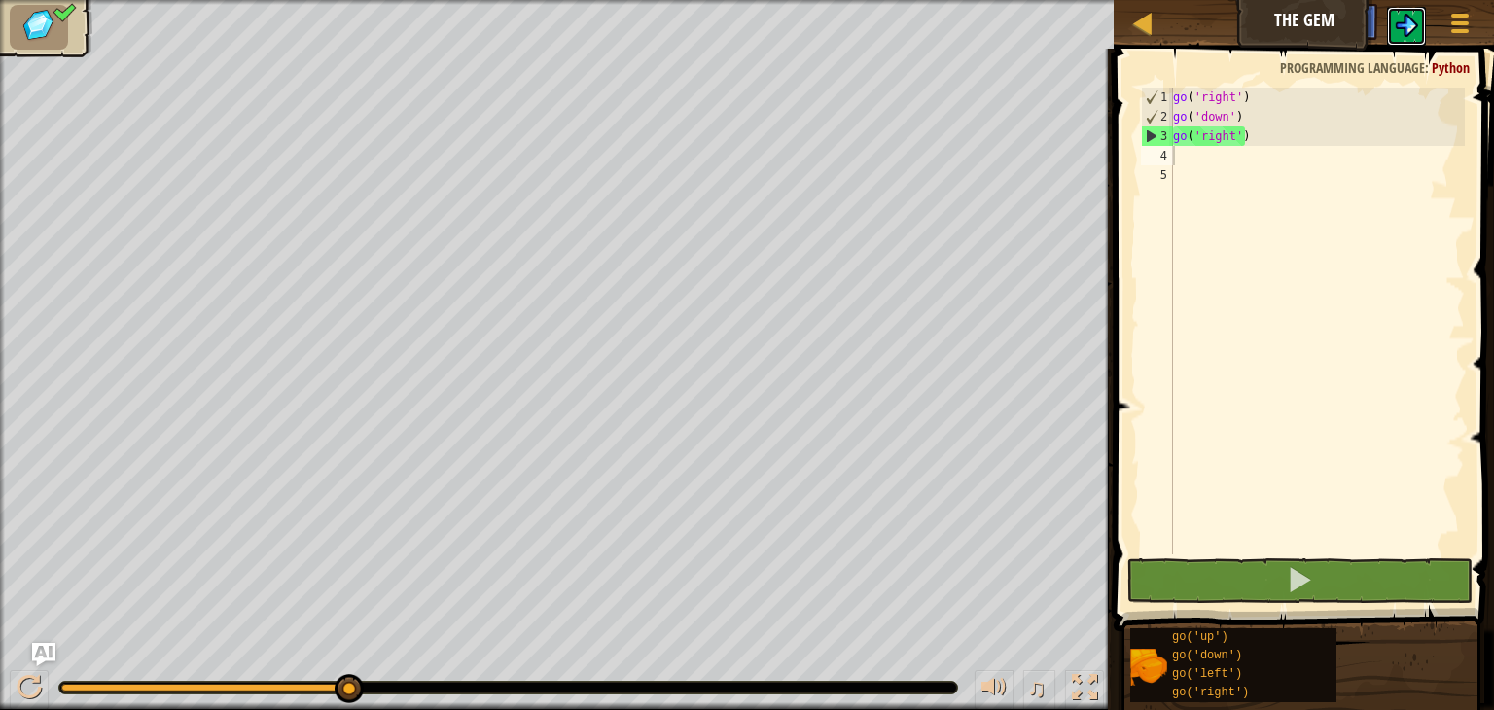
click at [1401, 24] on img at bounding box center [1406, 25] width 23 height 23
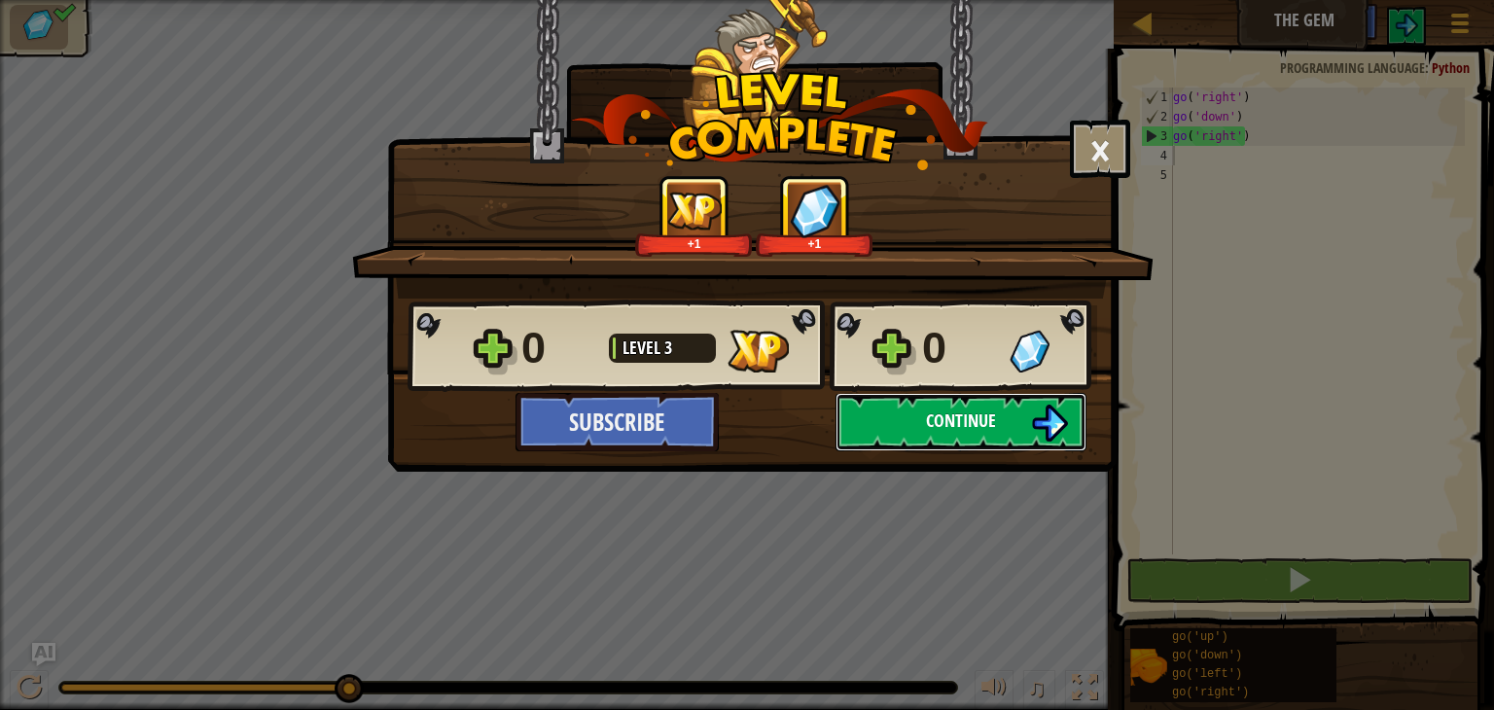
click at [987, 406] on button "Continue" at bounding box center [961, 422] width 251 height 58
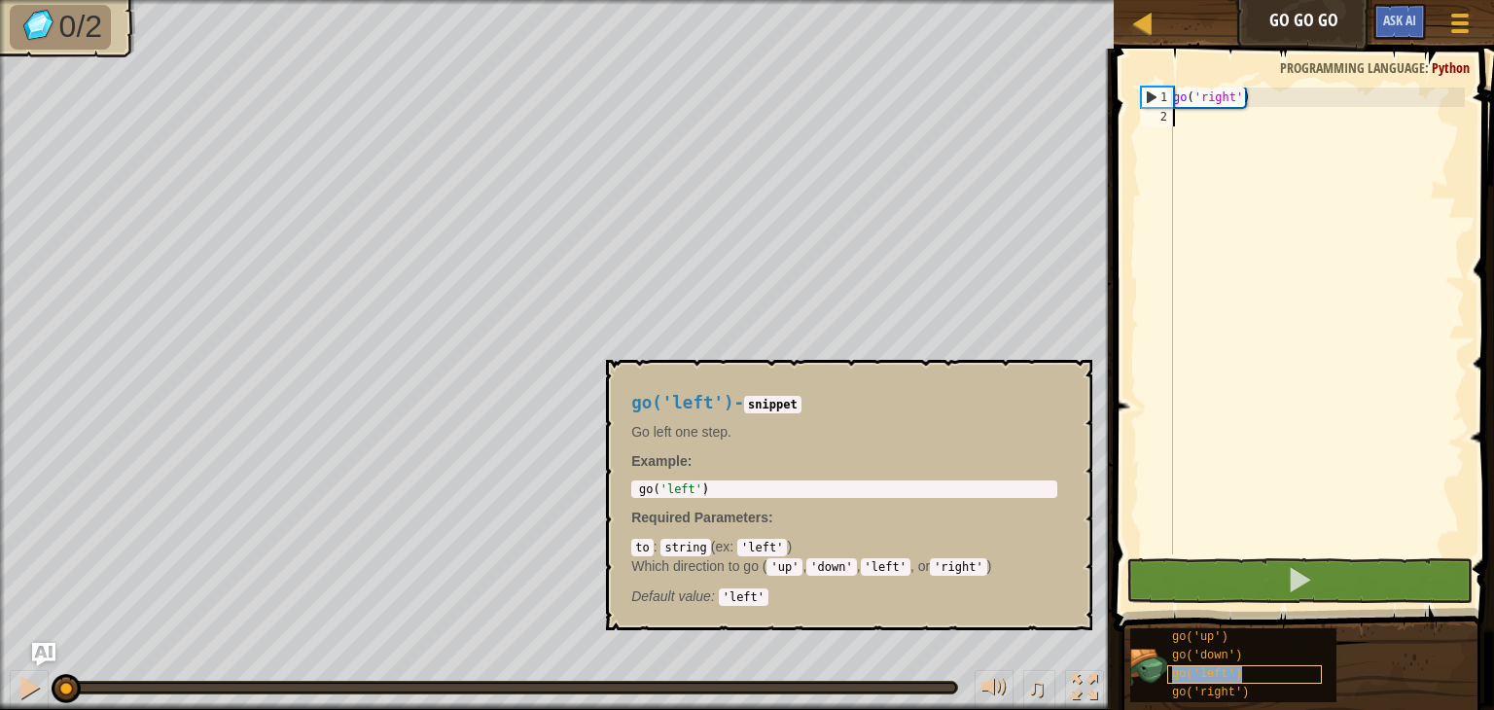
click at [1191, 665] on div "go('left')" at bounding box center [1244, 674] width 155 height 18
click at [1309, 125] on div "go ( 'right' )" at bounding box center [1317, 341] width 296 height 506
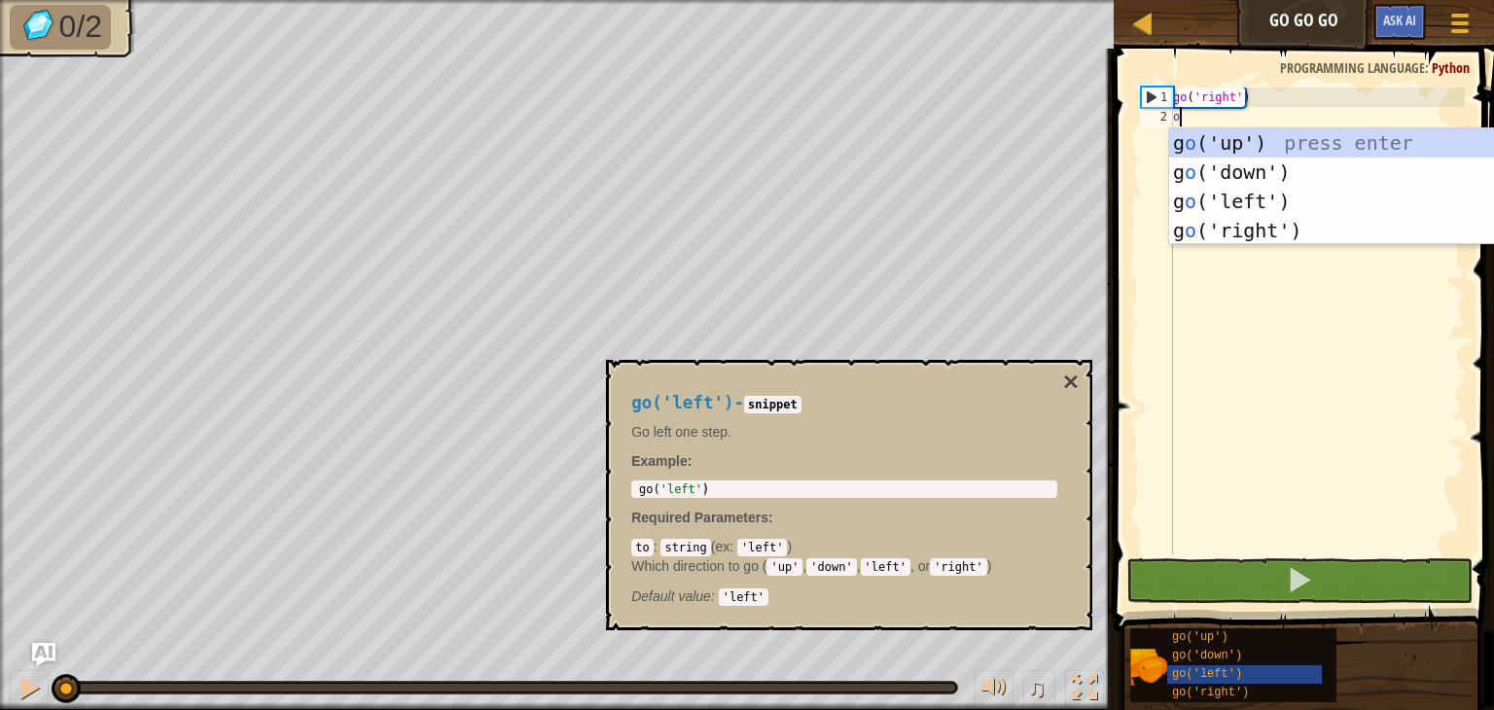
scroll to position [9, 0]
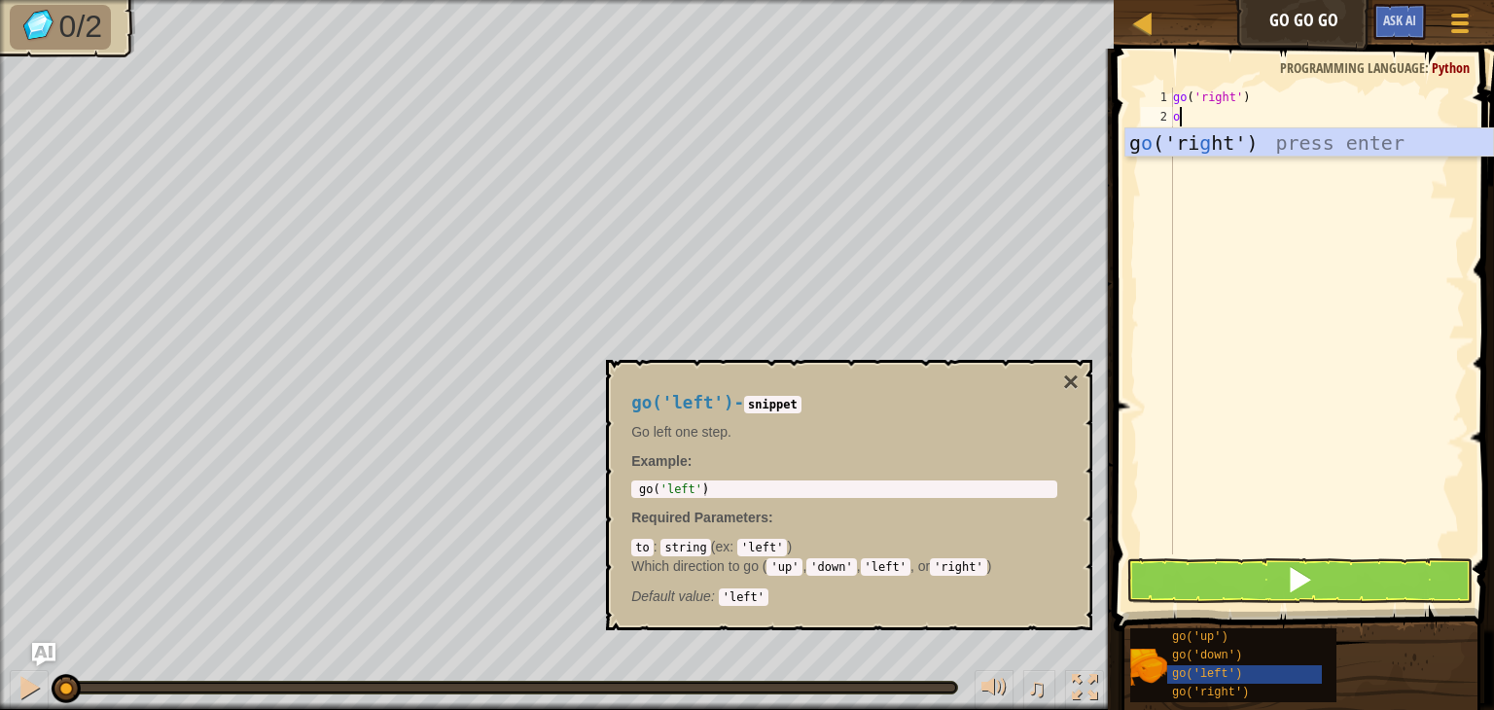
type textarea "o"
type textarea "go('up')"
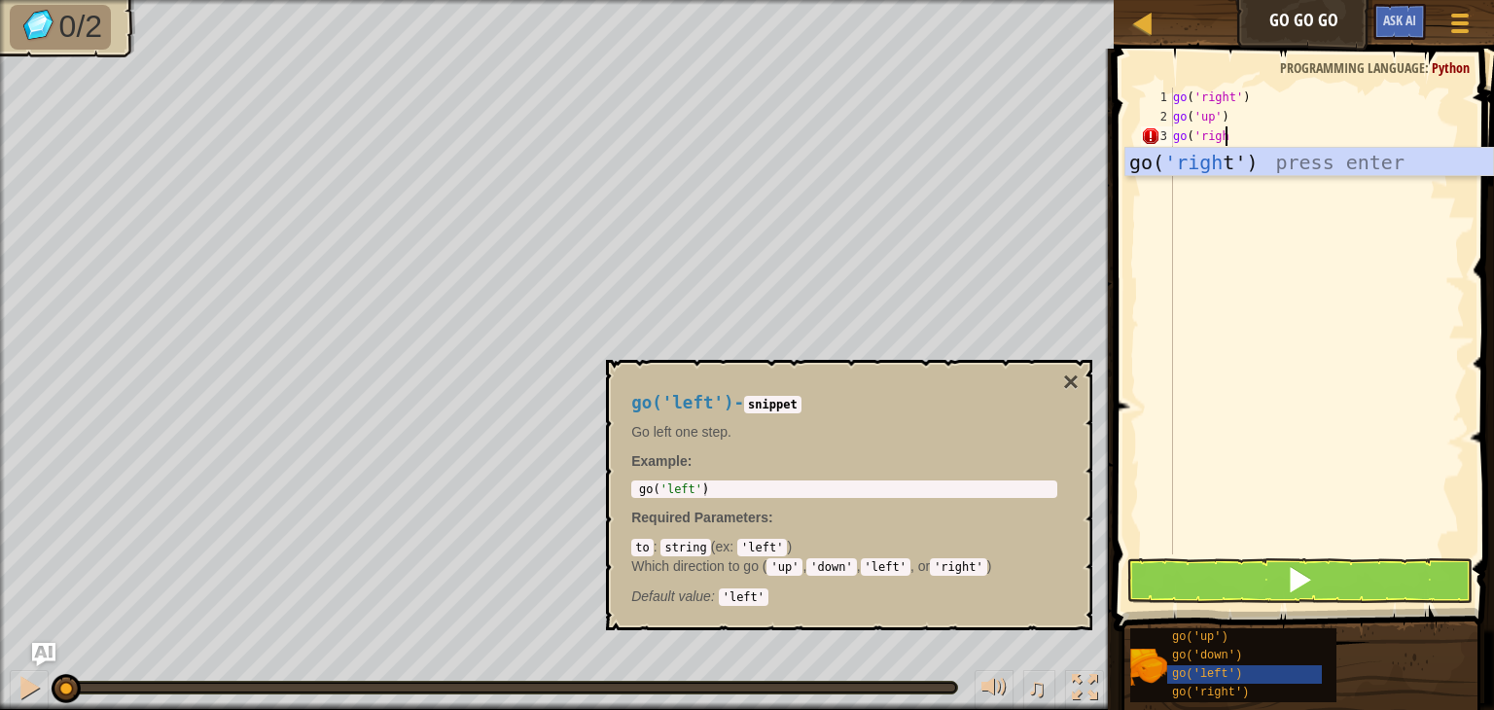
scroll to position [9, 4]
type textarea "go('right')"
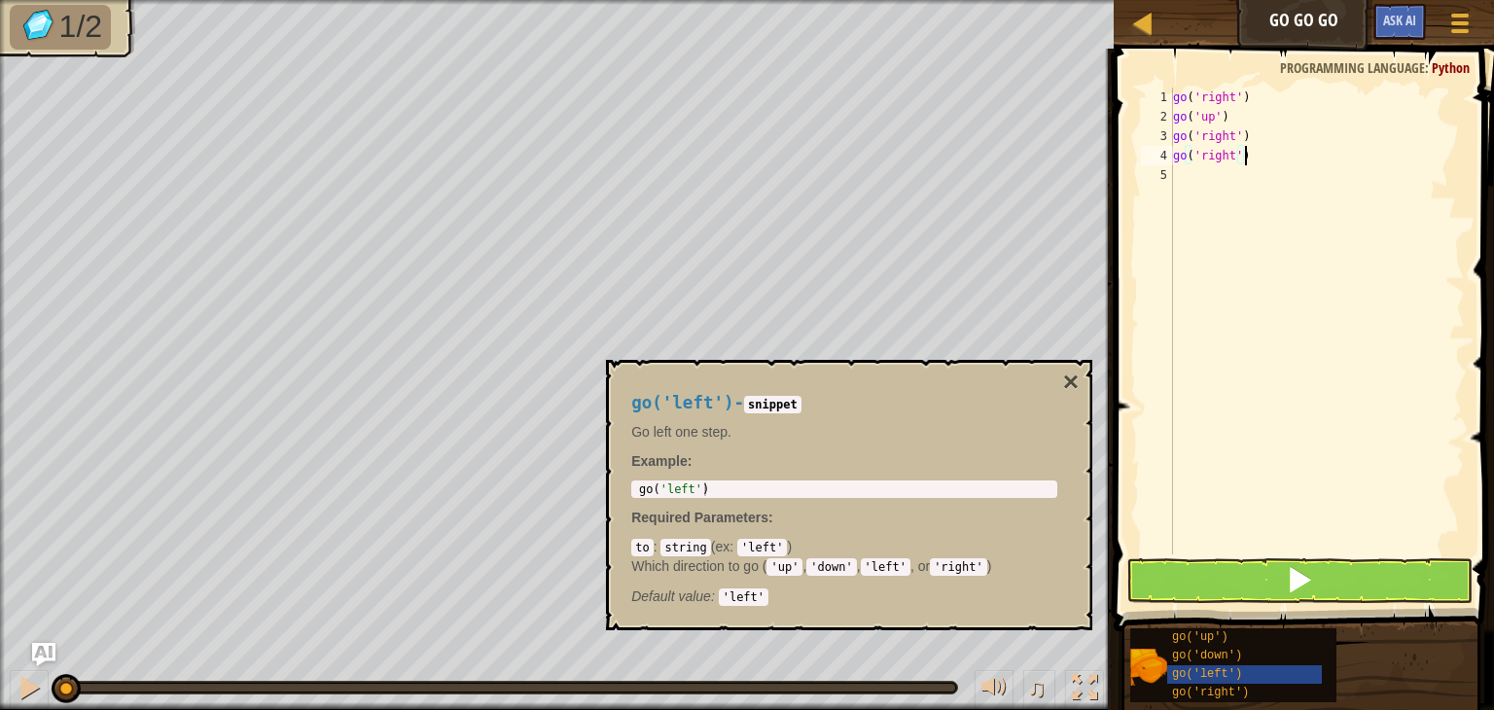
type textarea "go('right')"
click at [1225, 579] on button at bounding box center [1299, 580] width 346 height 45
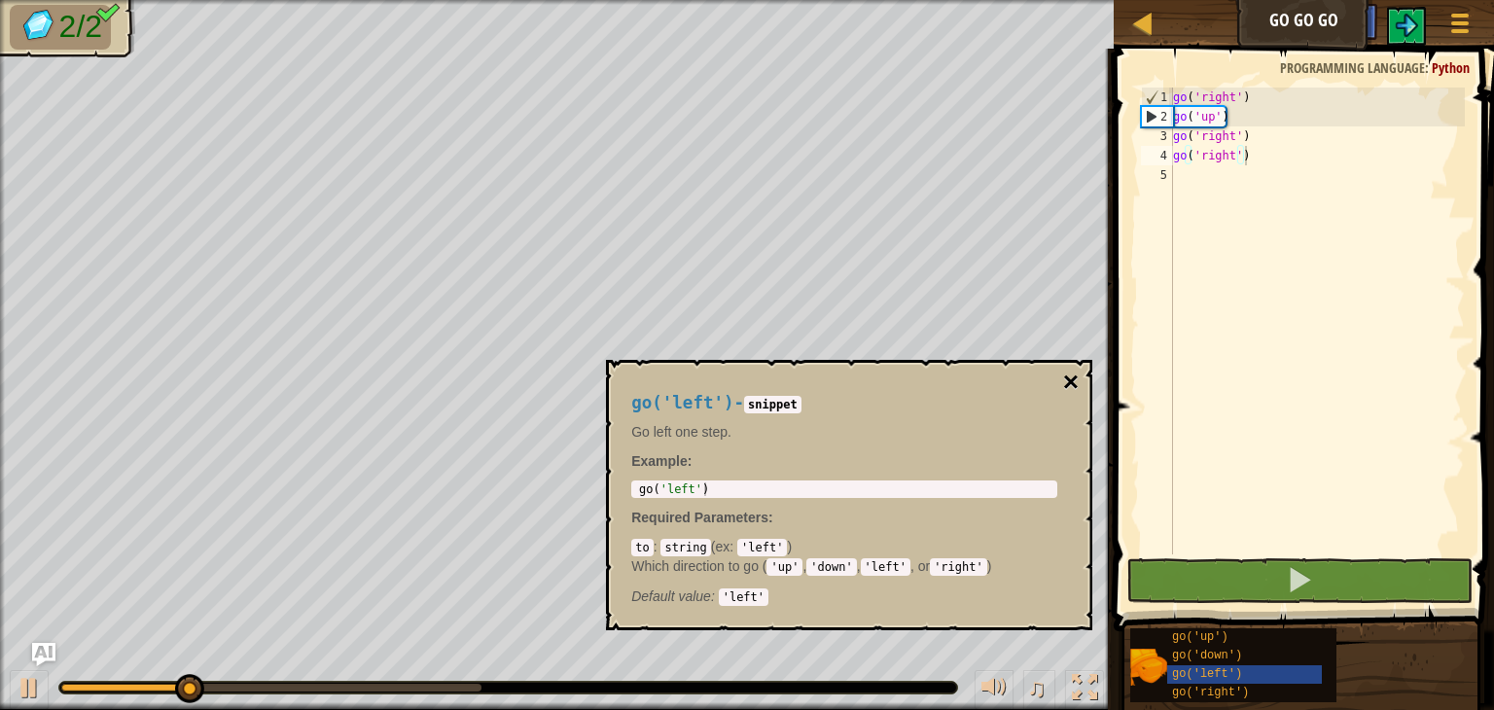
click at [1071, 374] on button "×" at bounding box center [1071, 382] width 16 height 27
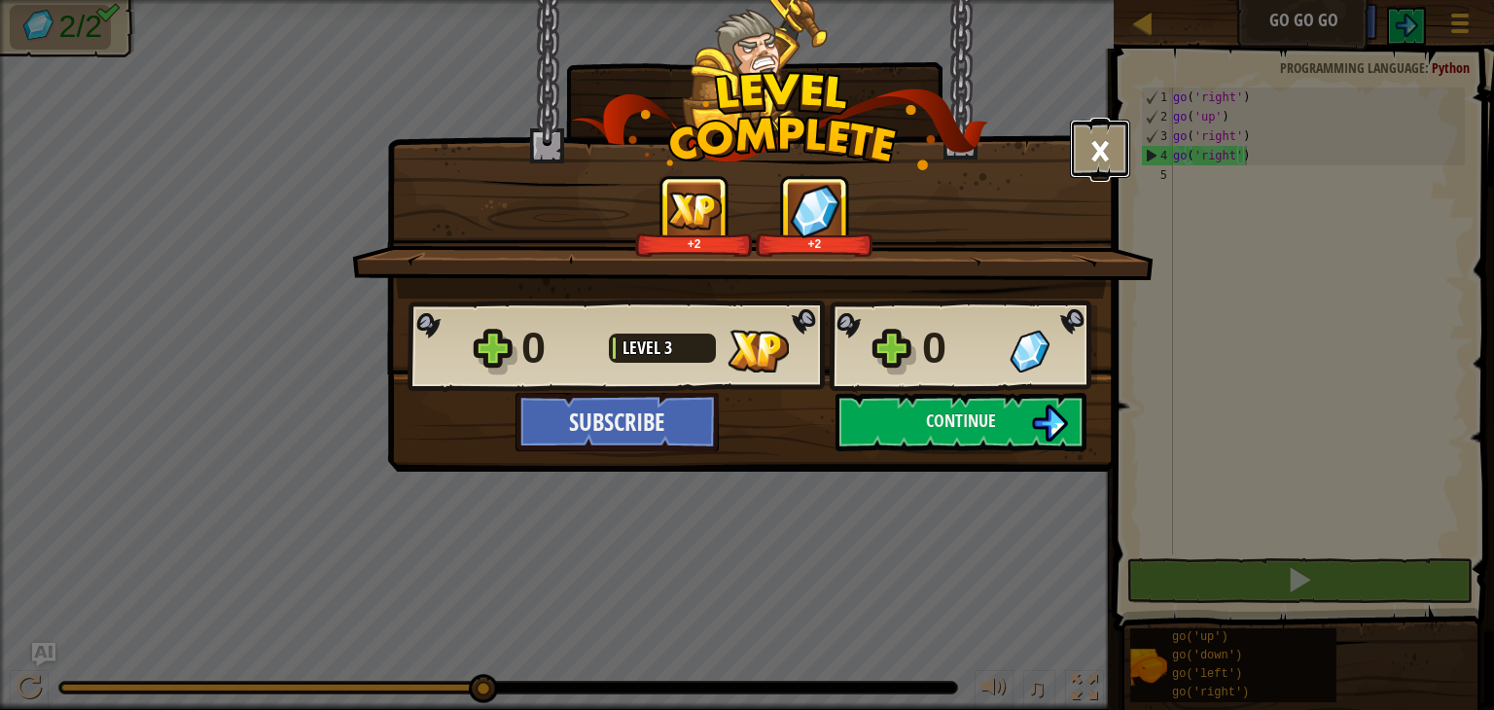
click at [1084, 146] on button "×" at bounding box center [1100, 149] width 60 height 58
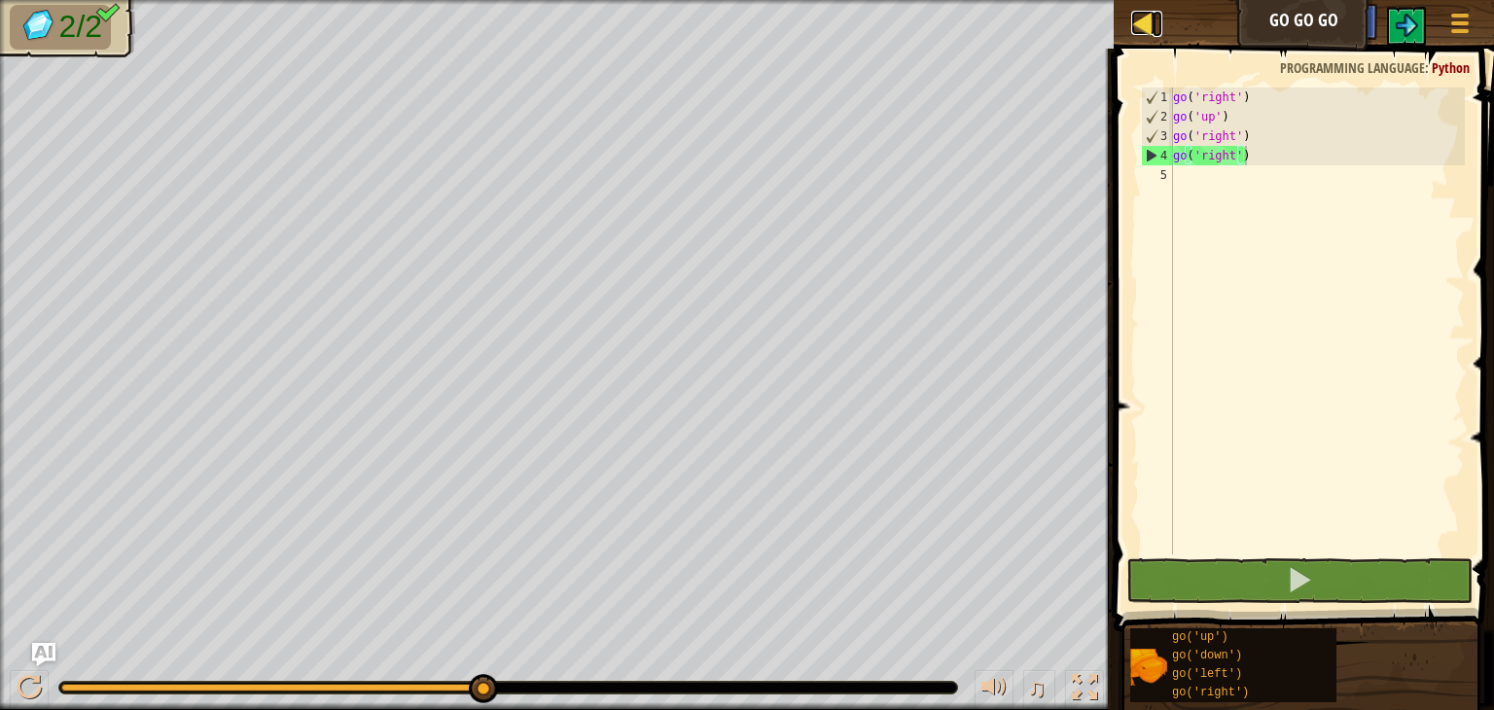
click at [1151, 17] on div at bounding box center [1143, 23] width 24 height 24
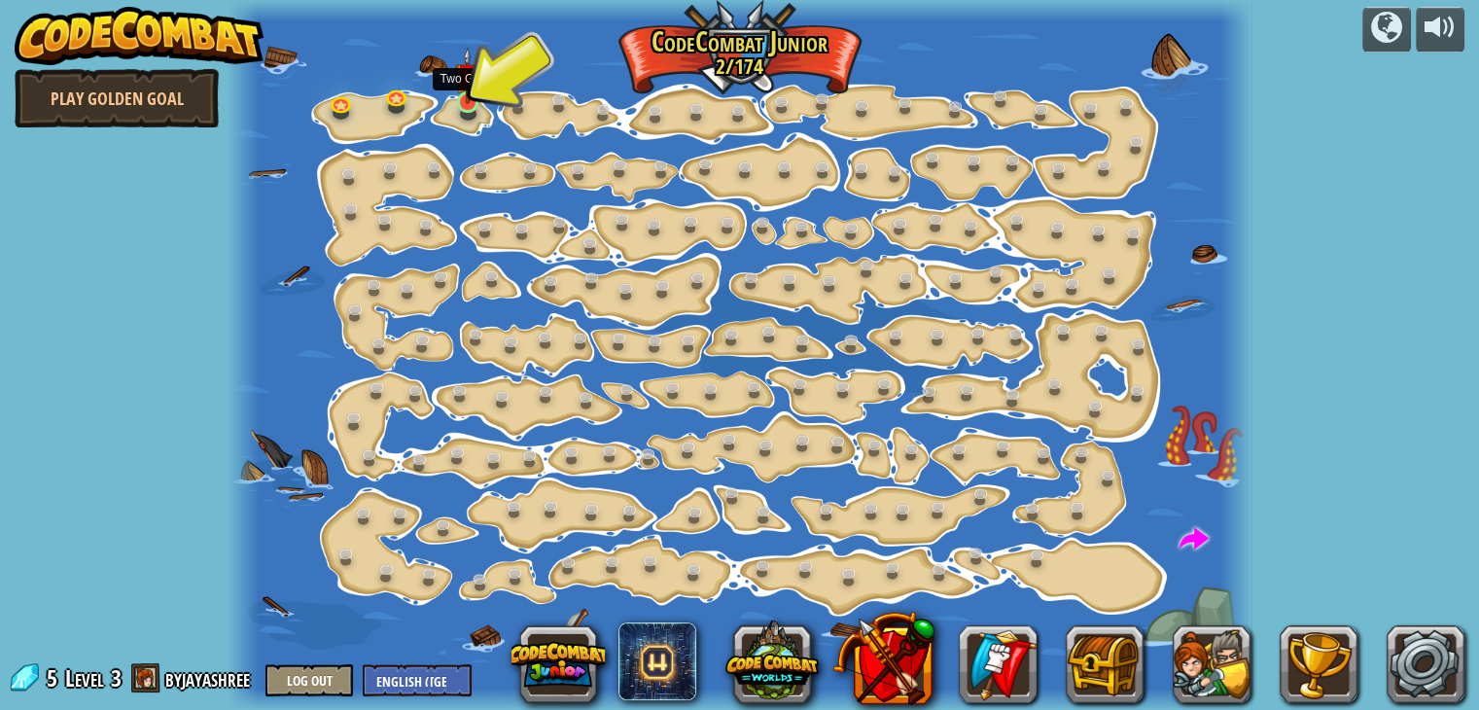
click at [467, 91] on img at bounding box center [467, 75] width 25 height 57
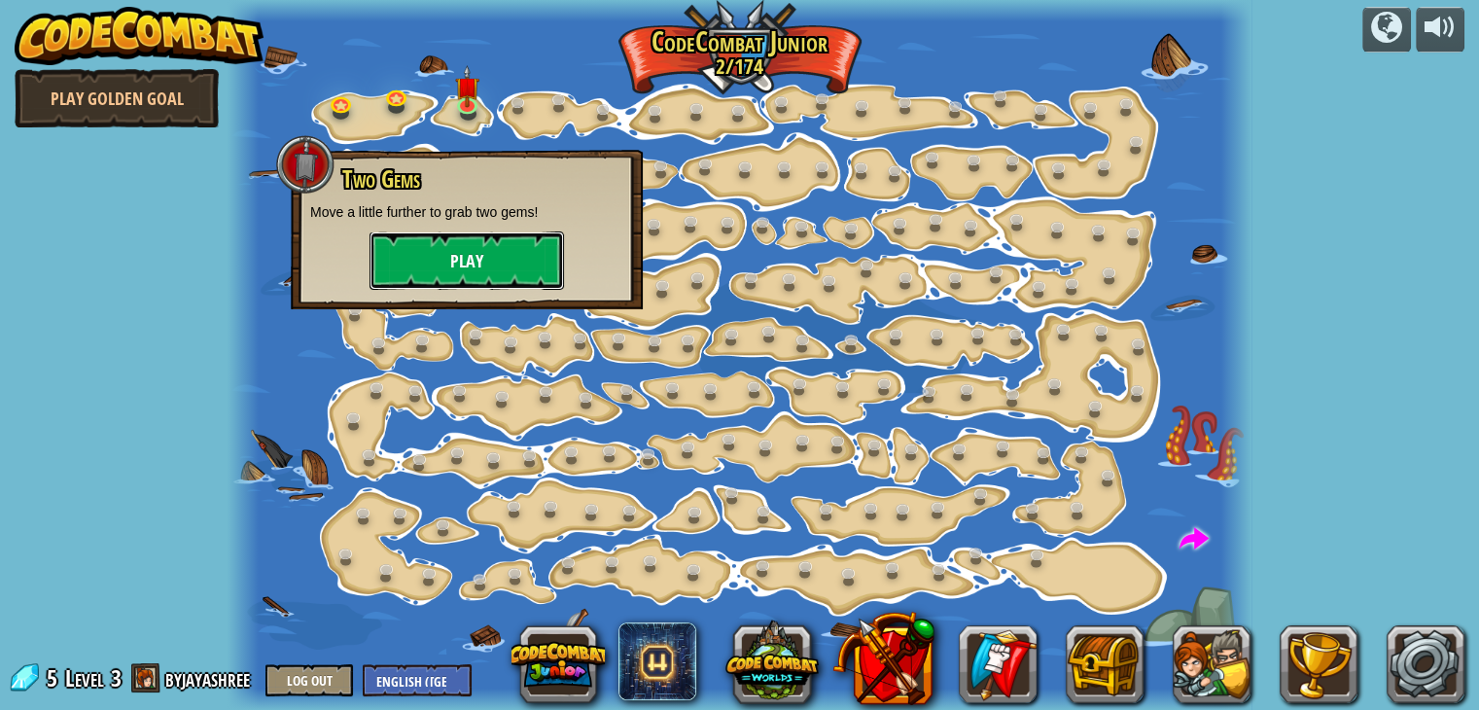
click at [420, 263] on button "Play" at bounding box center [467, 260] width 195 height 58
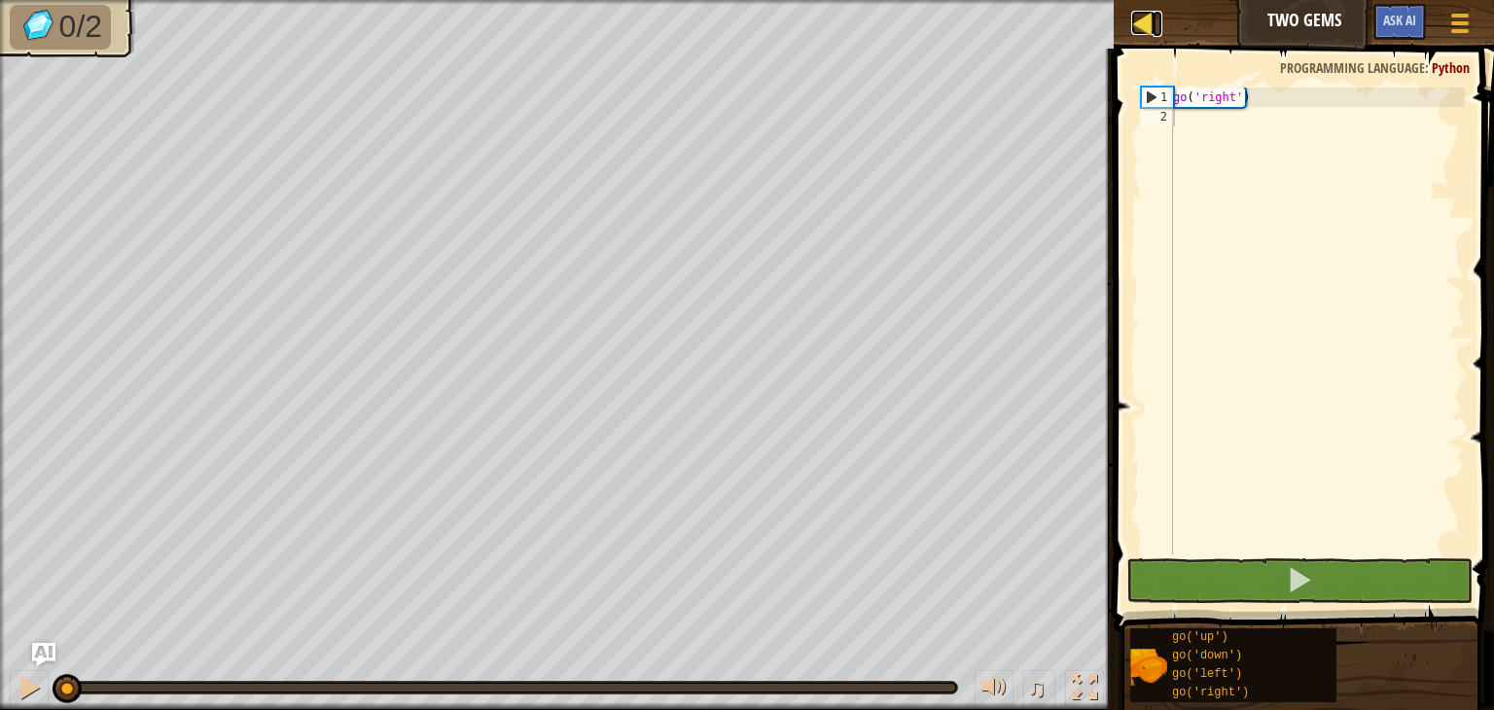
click at [1154, 24] on div at bounding box center [1143, 23] width 24 height 24
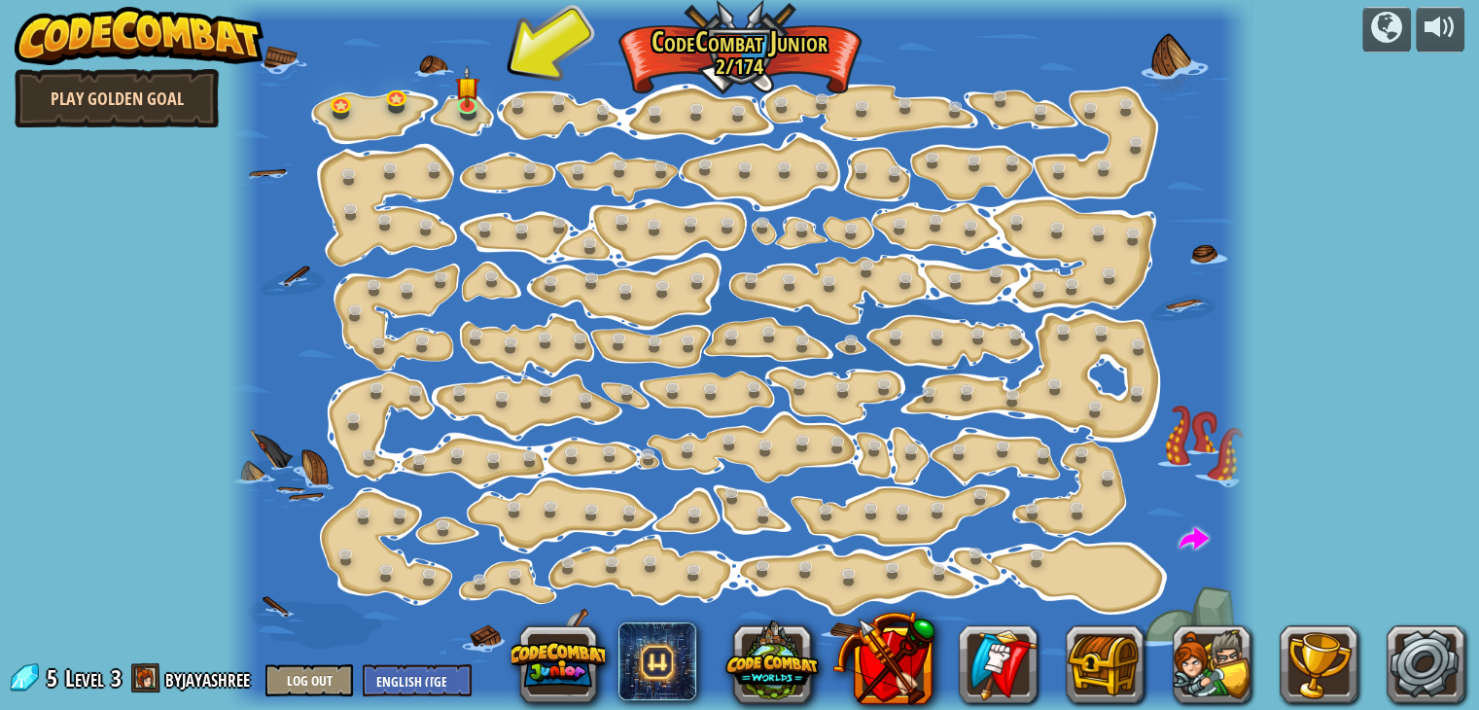
click at [90, 99] on link "Play Golden Goal" at bounding box center [117, 98] width 204 height 58
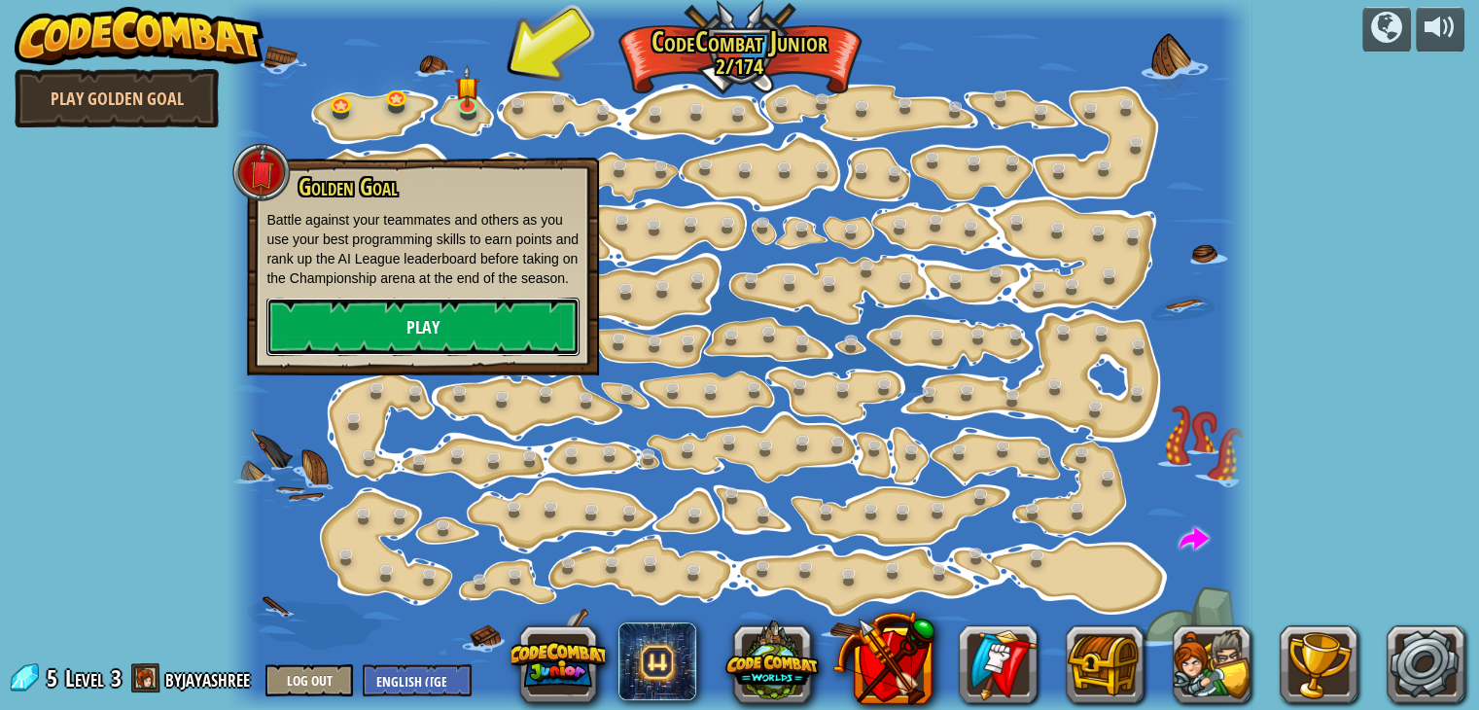
click at [432, 324] on link "Play" at bounding box center [423, 327] width 313 height 58
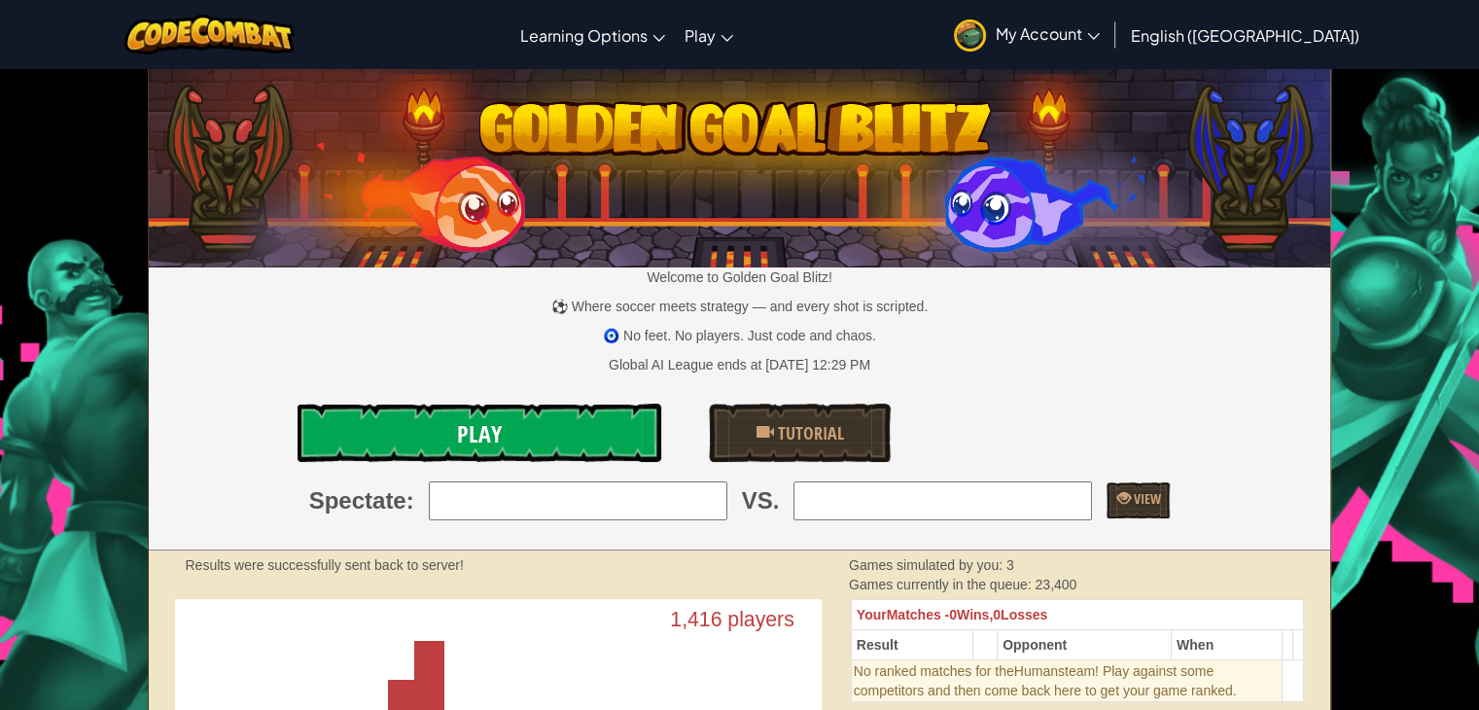
click at [599, 423] on link "Play" at bounding box center [479, 433] width 363 height 58
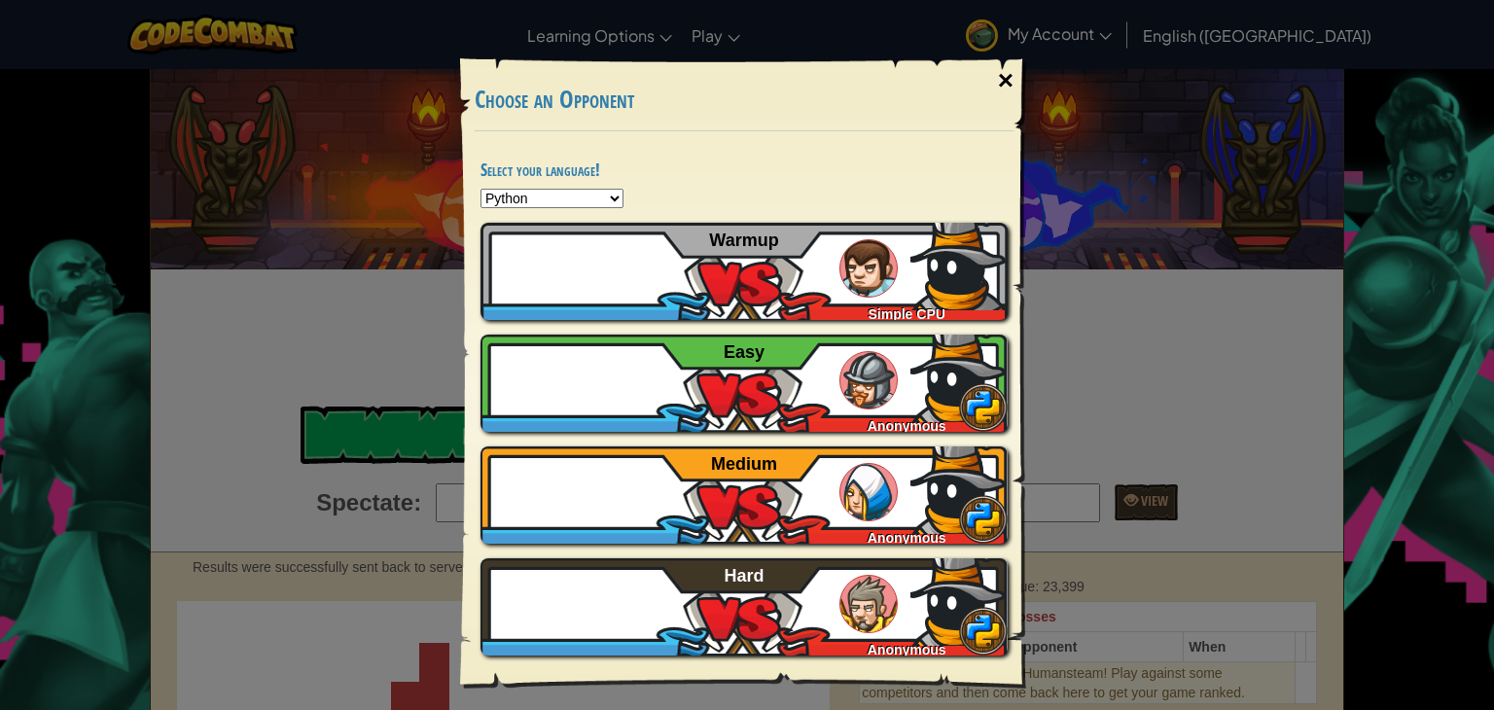
click at [1004, 78] on div "×" at bounding box center [1005, 81] width 45 height 56
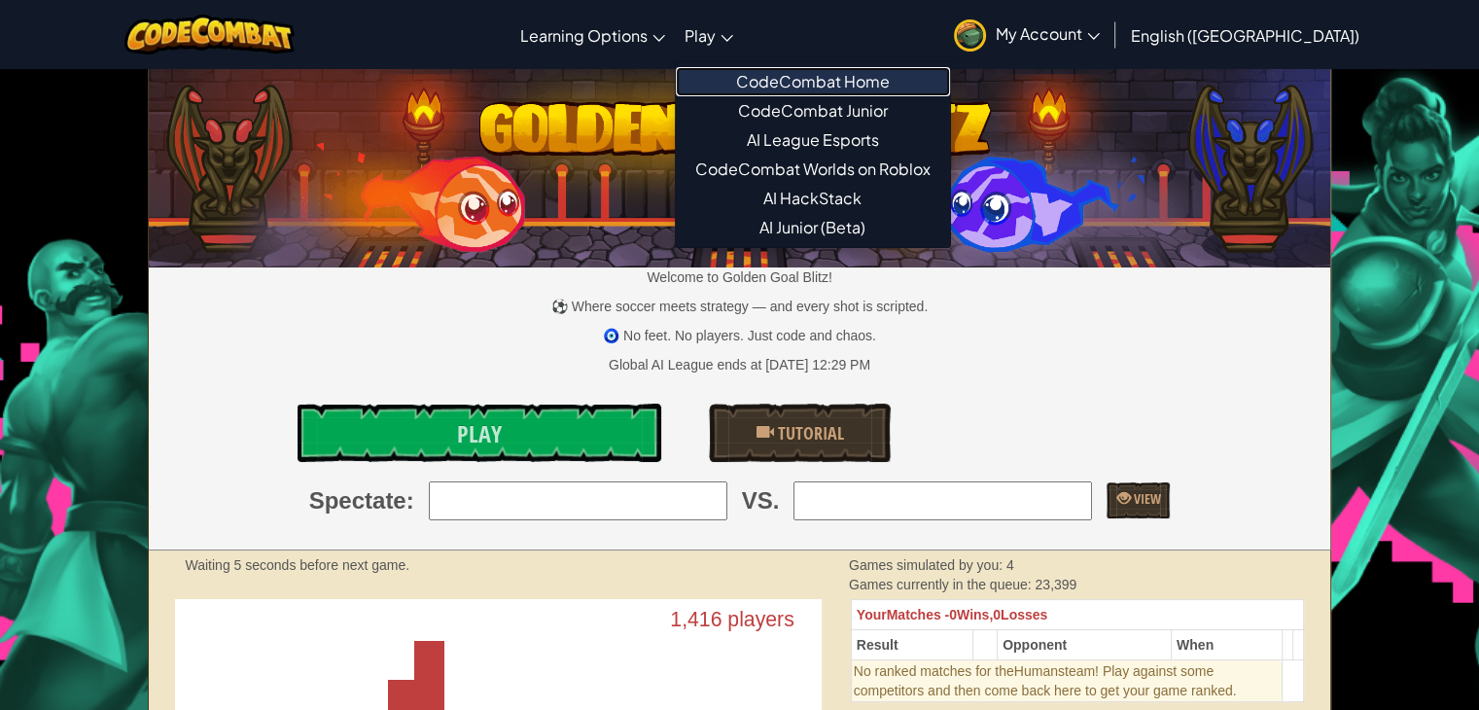
click at [805, 90] on link "CodeCombat Home" at bounding box center [813, 81] width 274 height 29
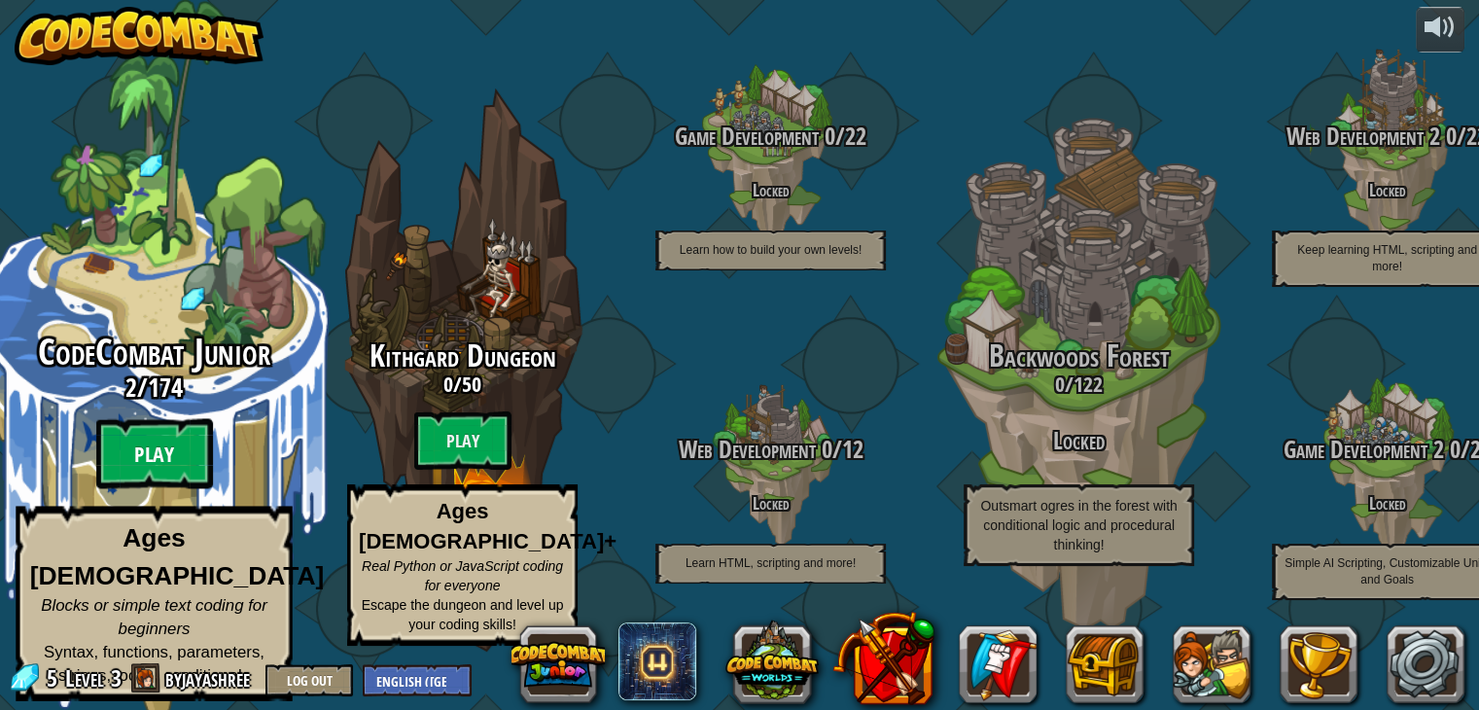
click at [160, 462] on btn "Play" at bounding box center [154, 454] width 117 height 70
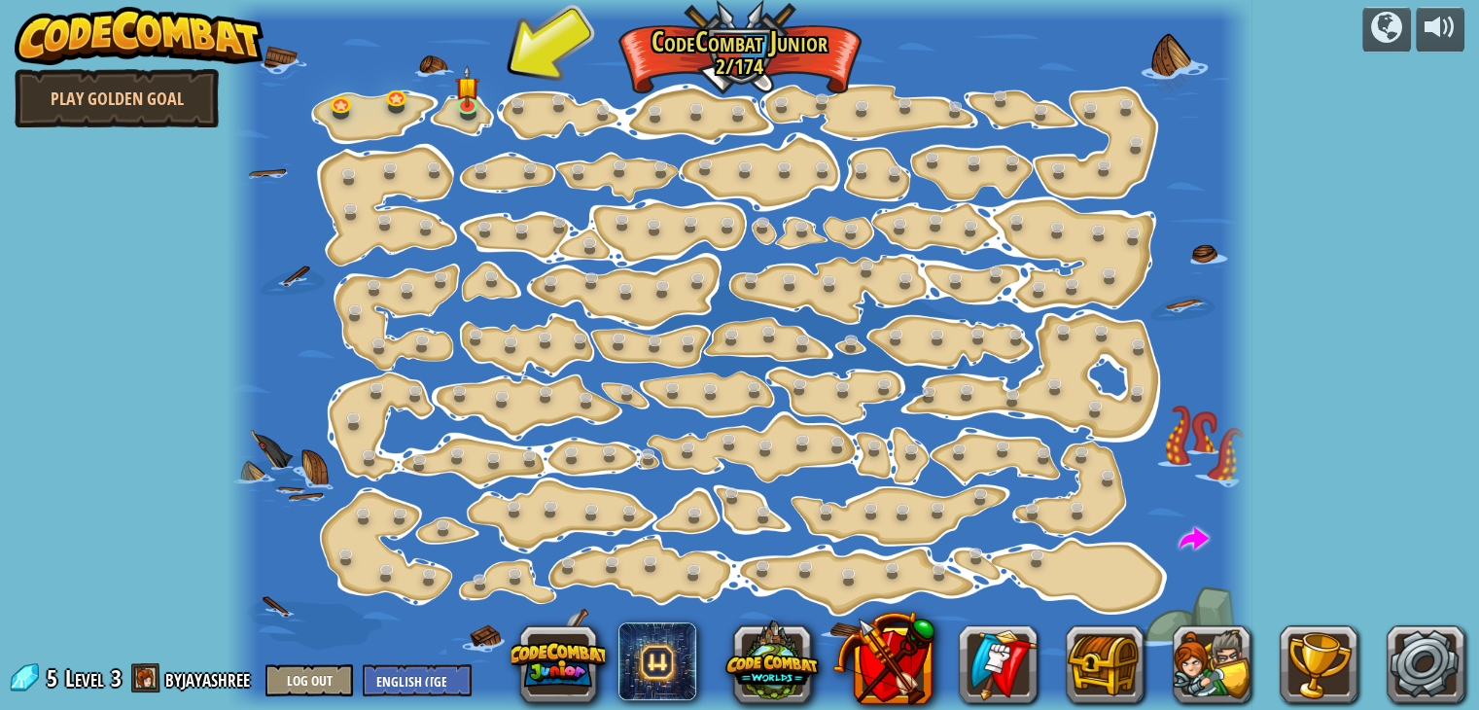
click at [482, 122] on div at bounding box center [739, 355] width 1023 height 710
click at [475, 108] on link at bounding box center [469, 104] width 39 height 39
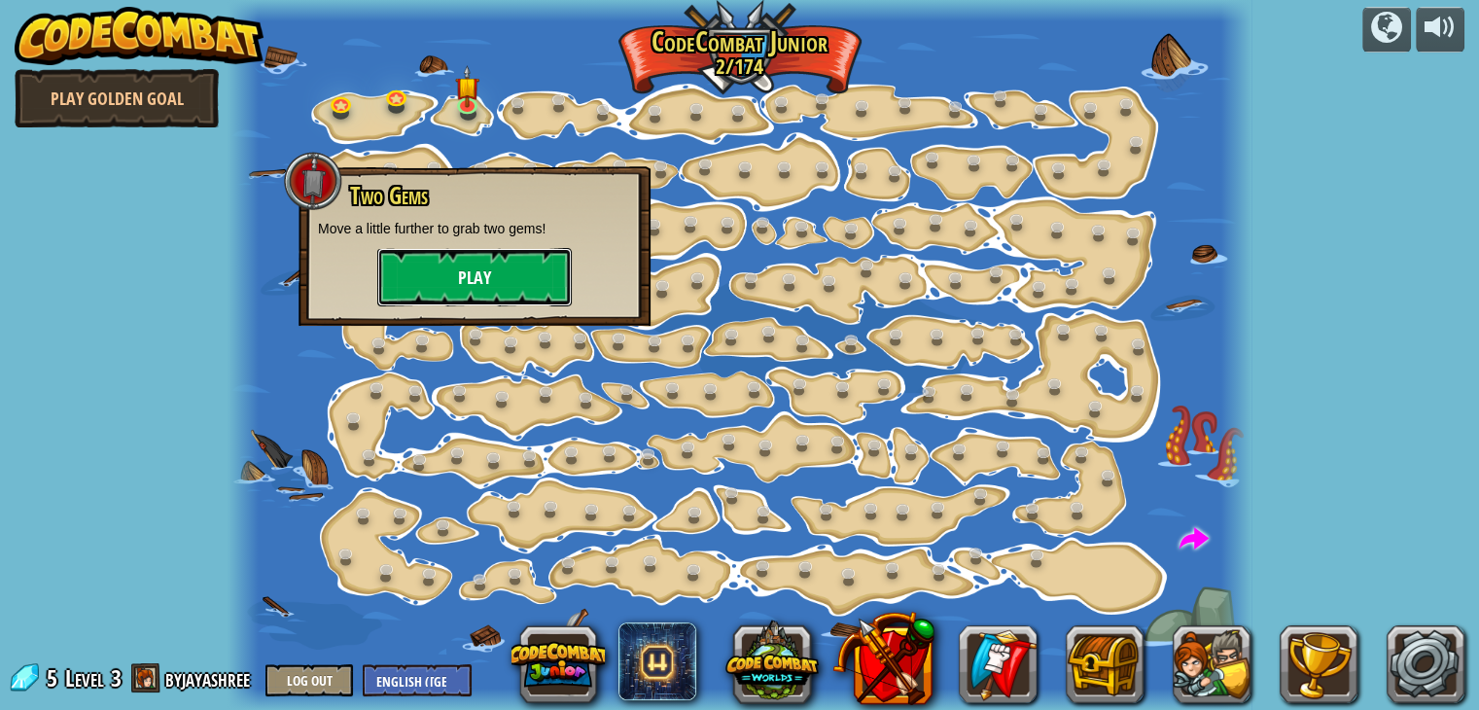
click at [479, 293] on button "Play" at bounding box center [474, 277] width 195 height 58
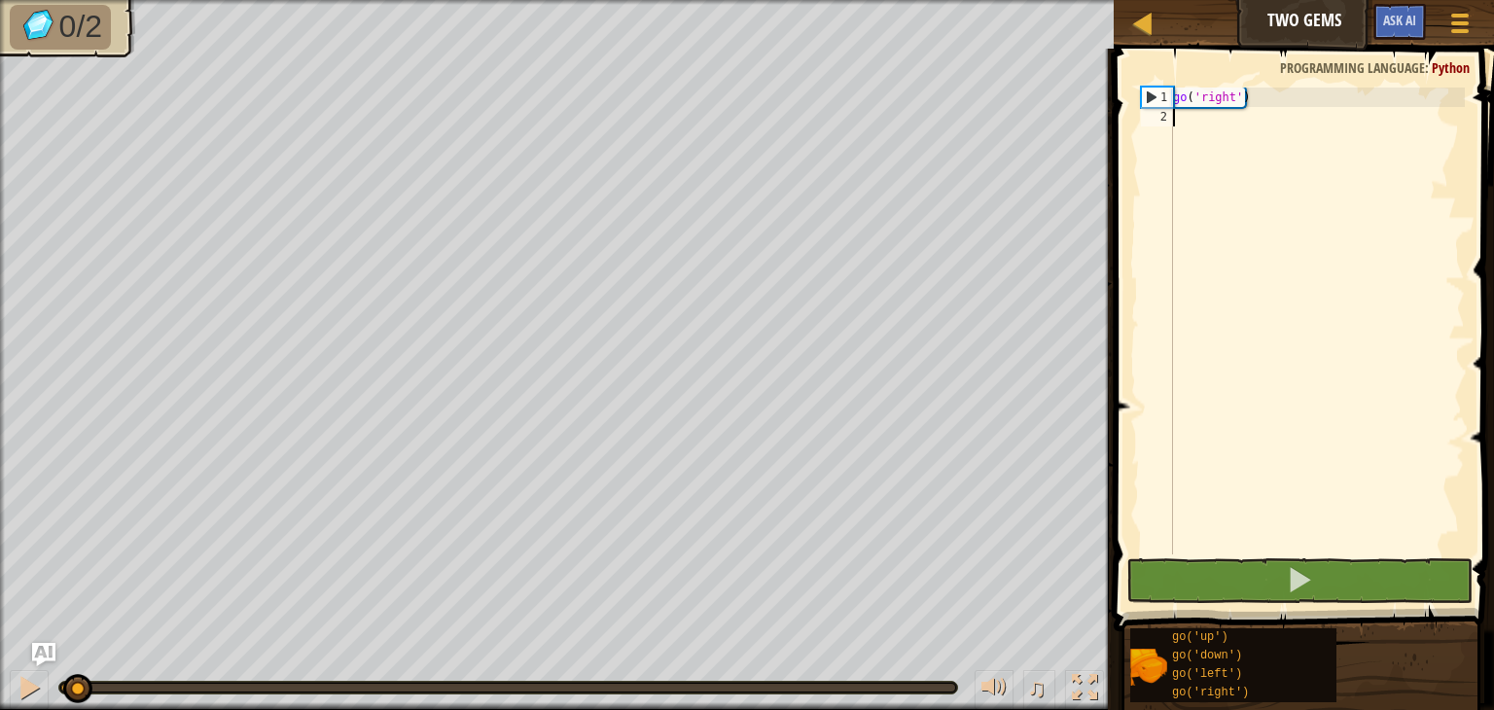
drag, startPoint x: 68, startPoint y: 694, endPoint x: 78, endPoint y: 718, distance: 25.3
click at [78, 0] on html "Map Two Gems Game Menu Ask AI 1 ההההההההההההההההההההההההההההההההההההההההההההההה…" at bounding box center [747, 0] width 1494 height 0
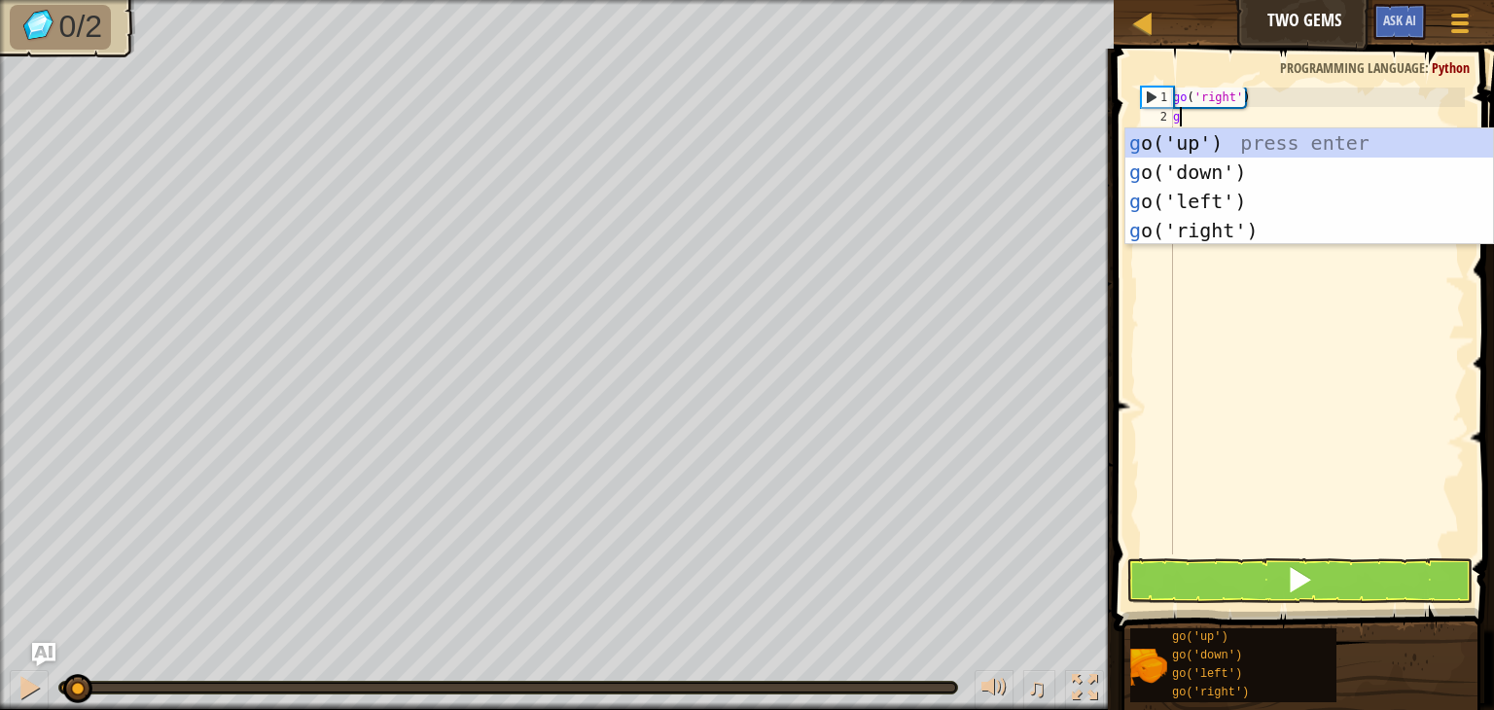
scroll to position [9, 0]
type textarea "go"
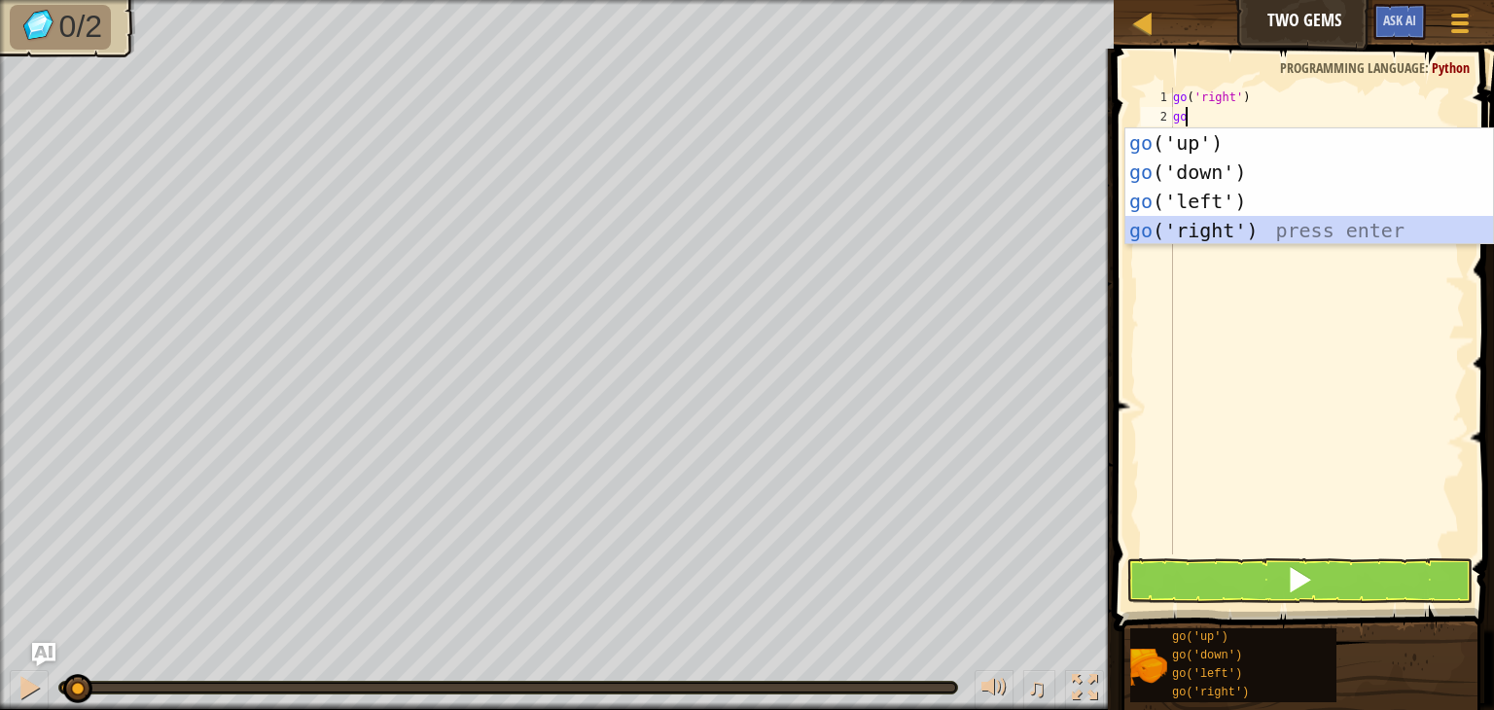
click at [1241, 221] on div "go ('up') press enter go ('down') press enter go ('left') press enter go ('righ…" at bounding box center [1309, 215] width 368 height 175
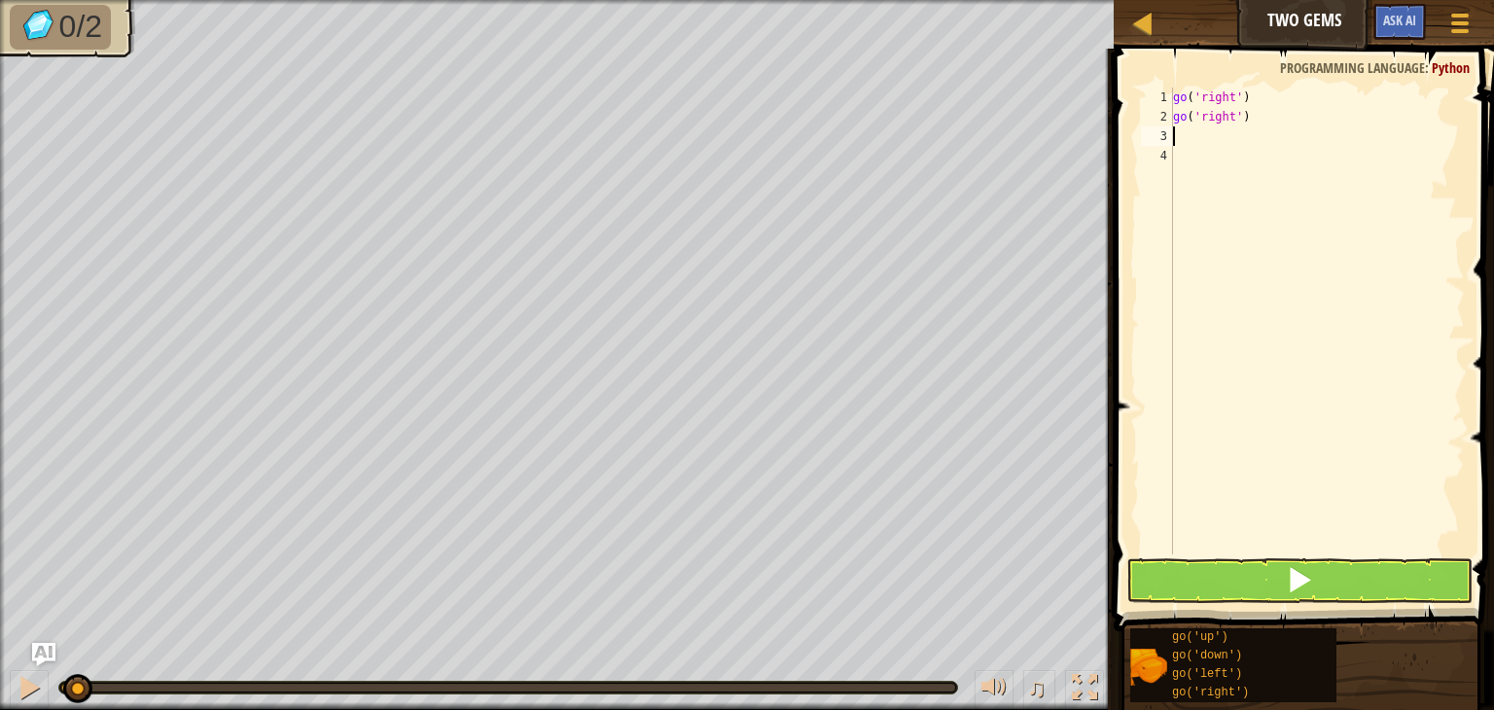
type textarea "g"
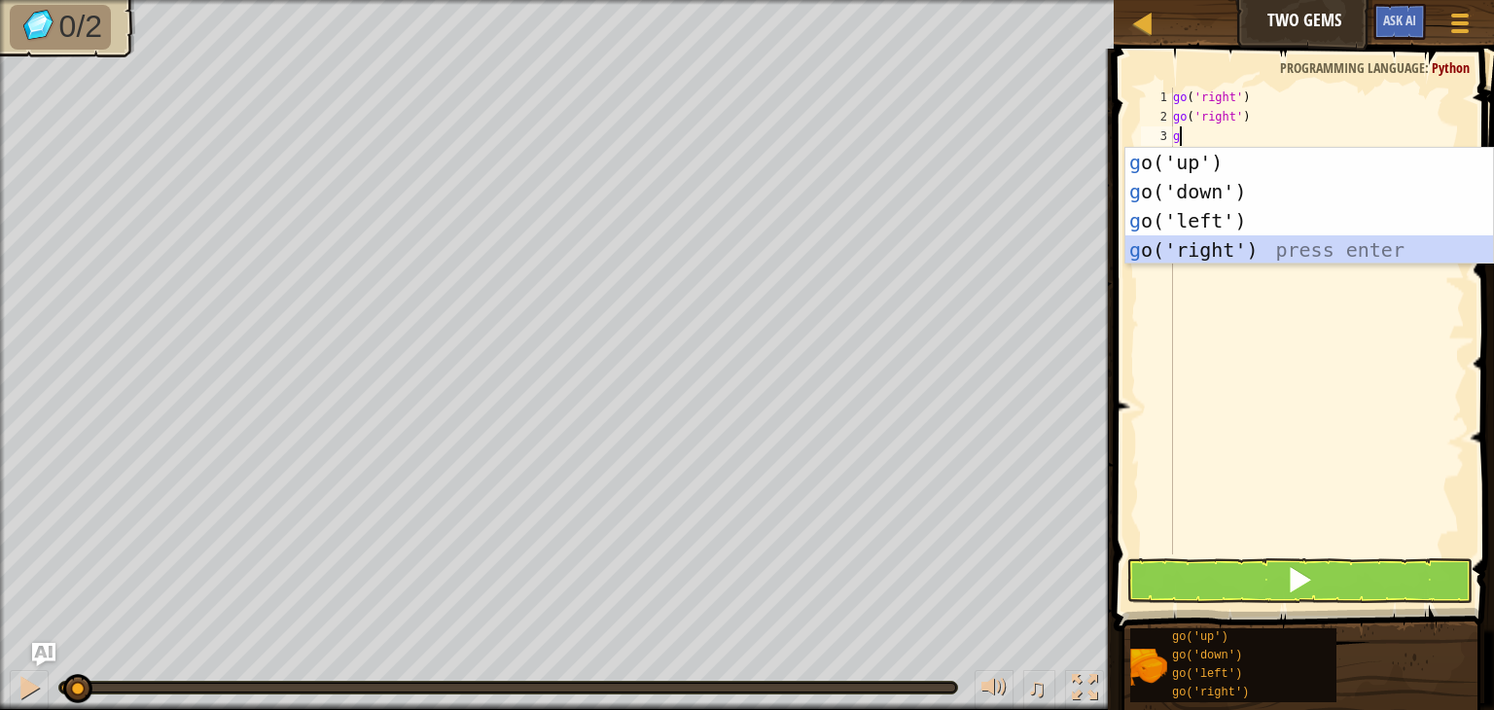
click at [1235, 244] on div "g o('up') press enter g o('down') press enter g o('left') press enter g o('righ…" at bounding box center [1309, 235] width 368 height 175
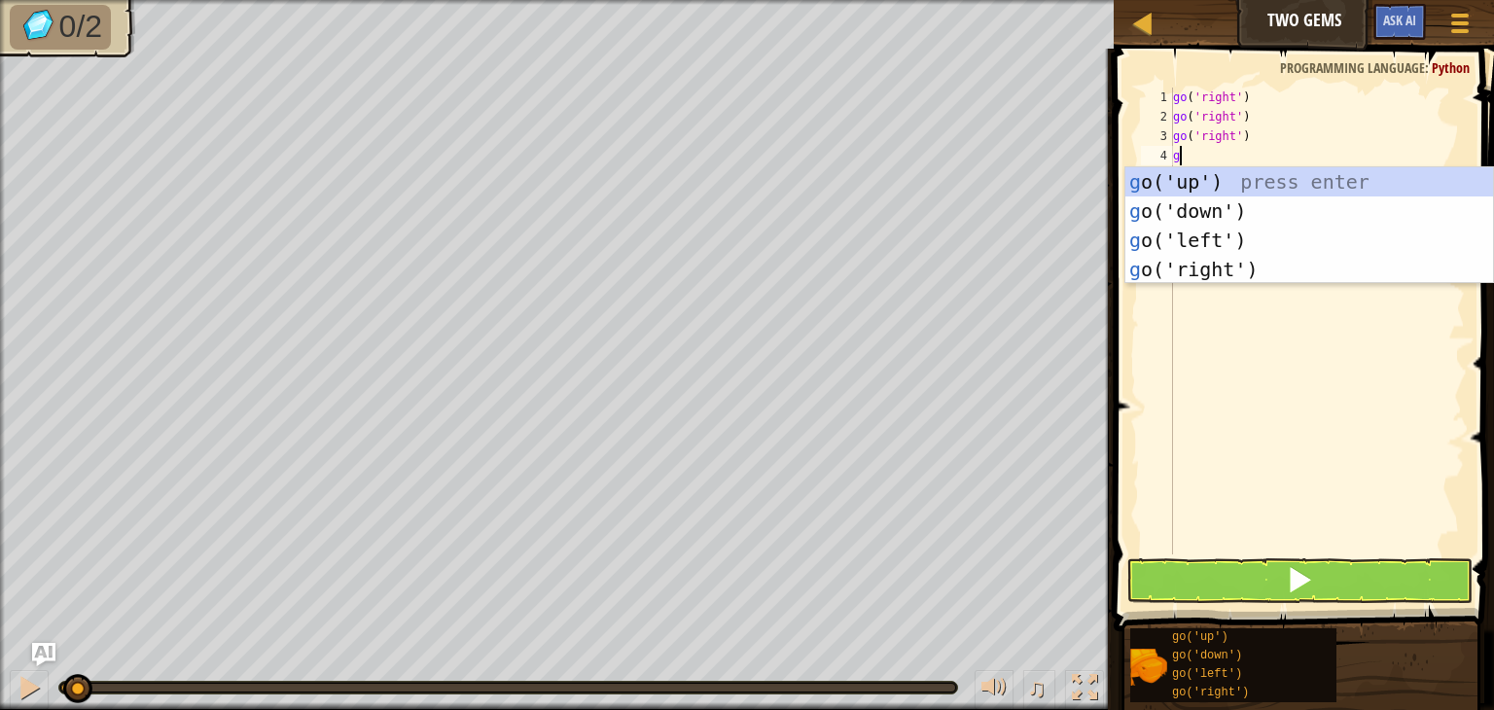
type textarea "go"
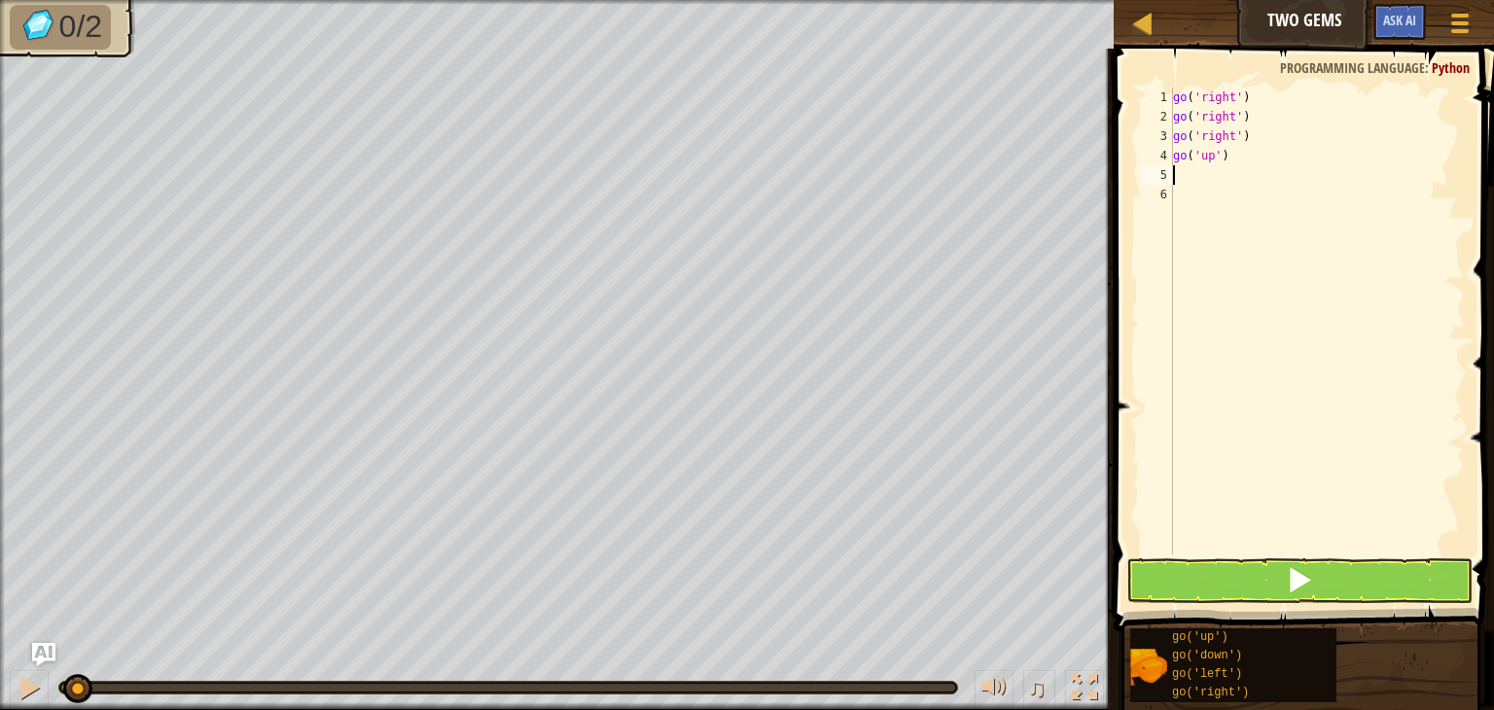
type textarea "g"
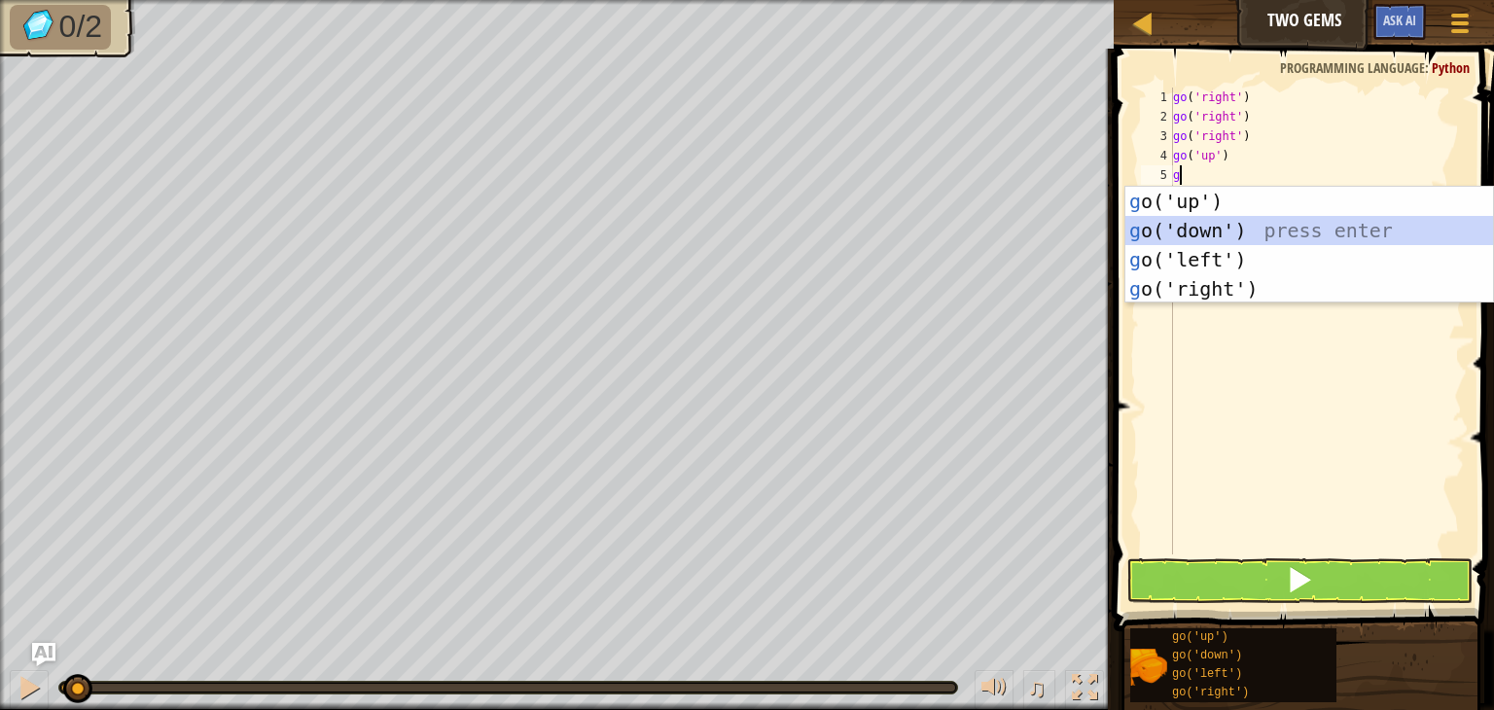
click at [1241, 234] on div "g o('up') press enter g o('down') press enter g o('left') press enter g o('righ…" at bounding box center [1309, 274] width 368 height 175
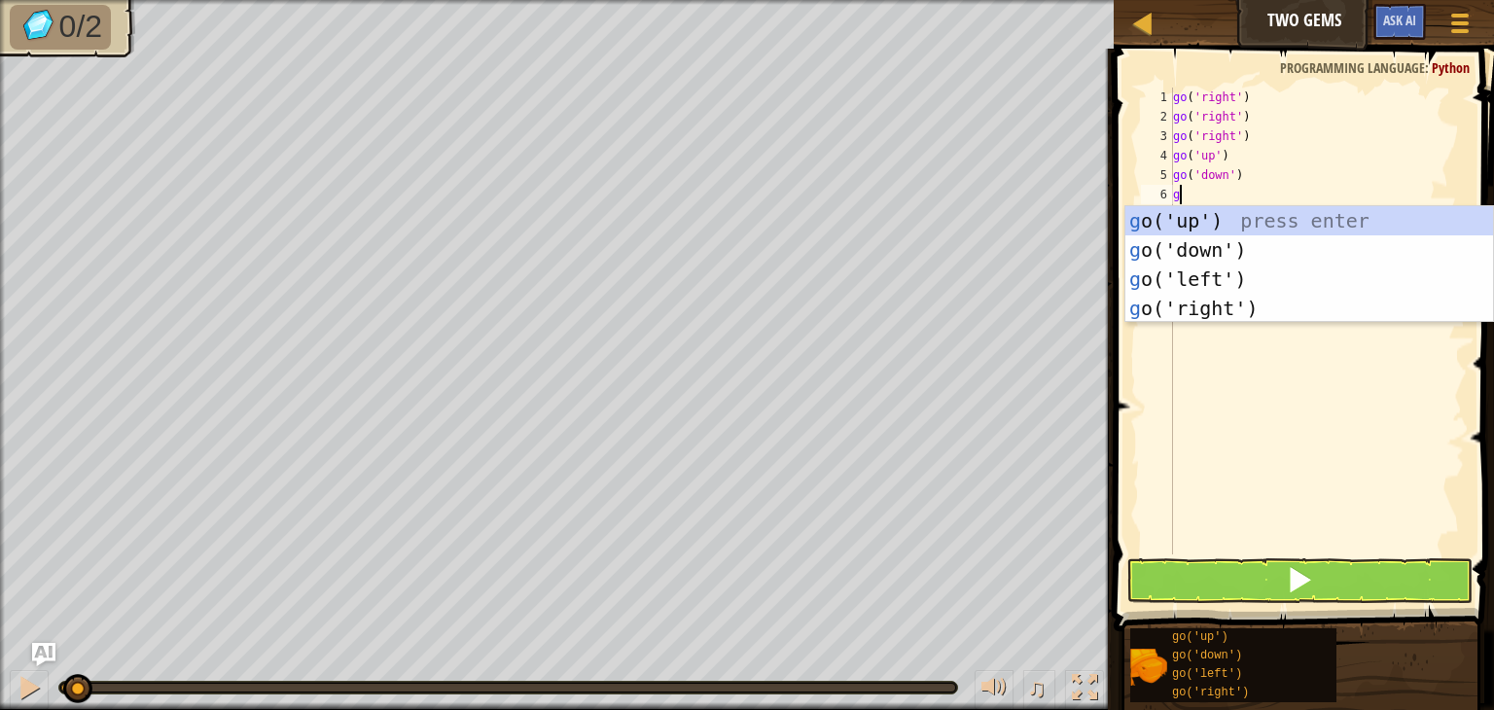
type textarea "go"
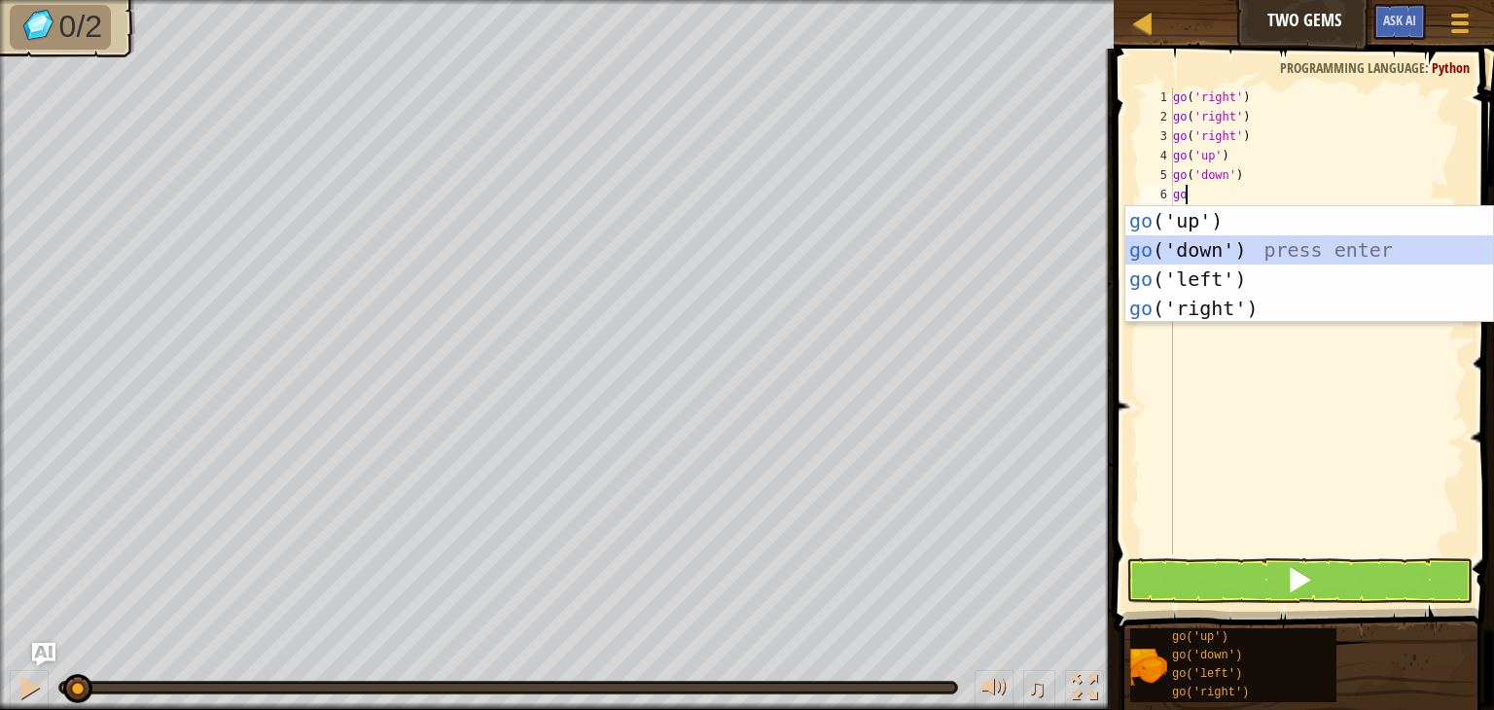
click at [1239, 257] on div "go ('up') press enter go ('down') press enter go ('left') press enter go ('righ…" at bounding box center [1309, 293] width 368 height 175
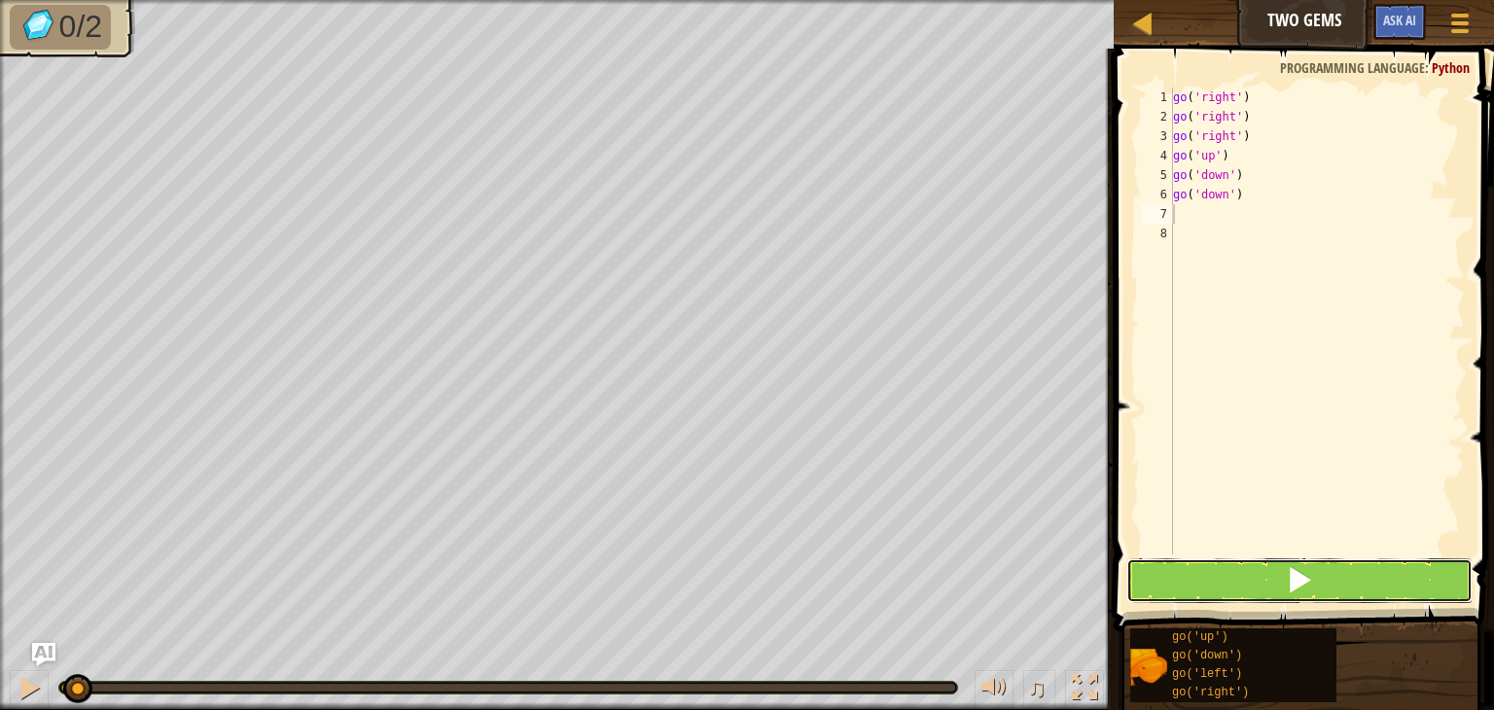
click at [1259, 589] on button at bounding box center [1299, 580] width 346 height 45
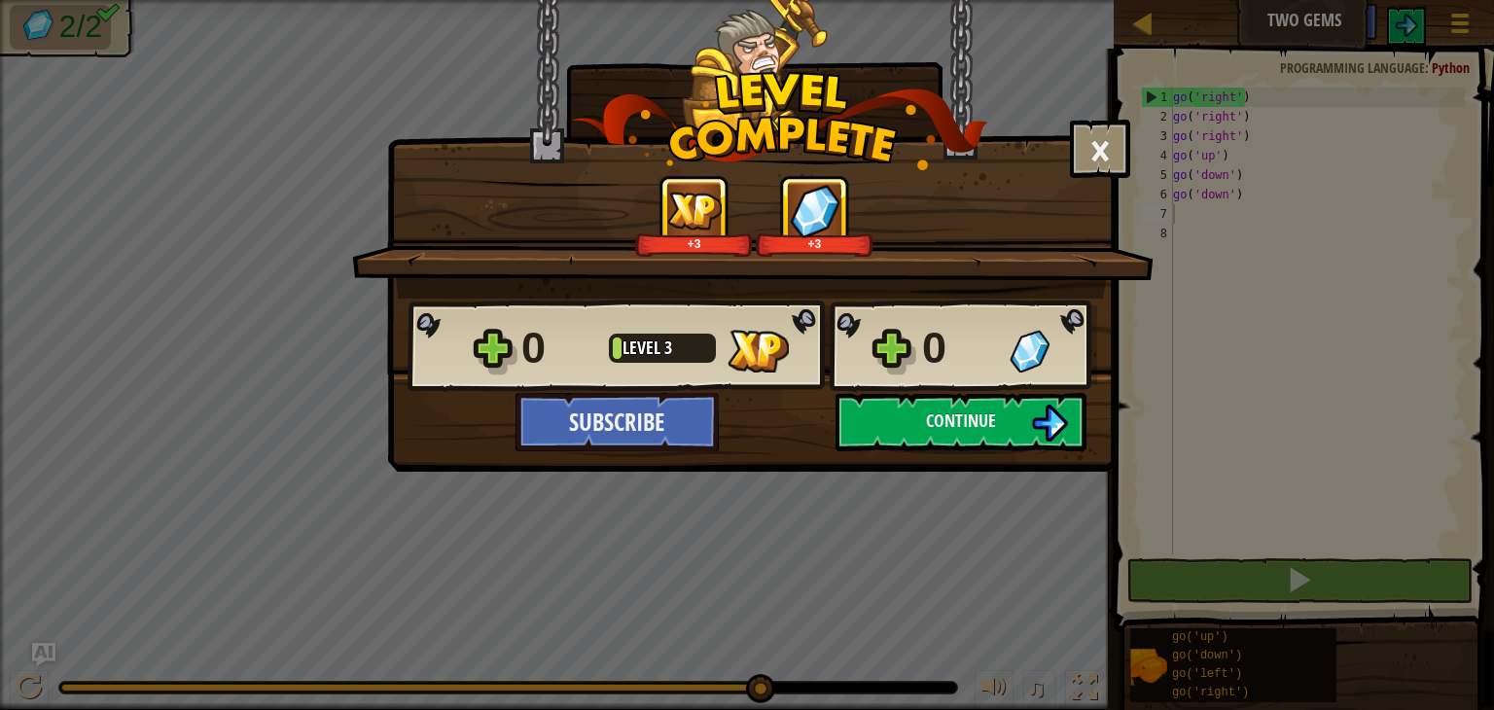
click at [1259, 589] on div "× How fun was this level? Tell us more! +3 +3 Reticulating Splines... 0 Level 3…" at bounding box center [747, 355] width 1494 height 710
click at [908, 413] on button "Continue" at bounding box center [961, 422] width 251 height 58
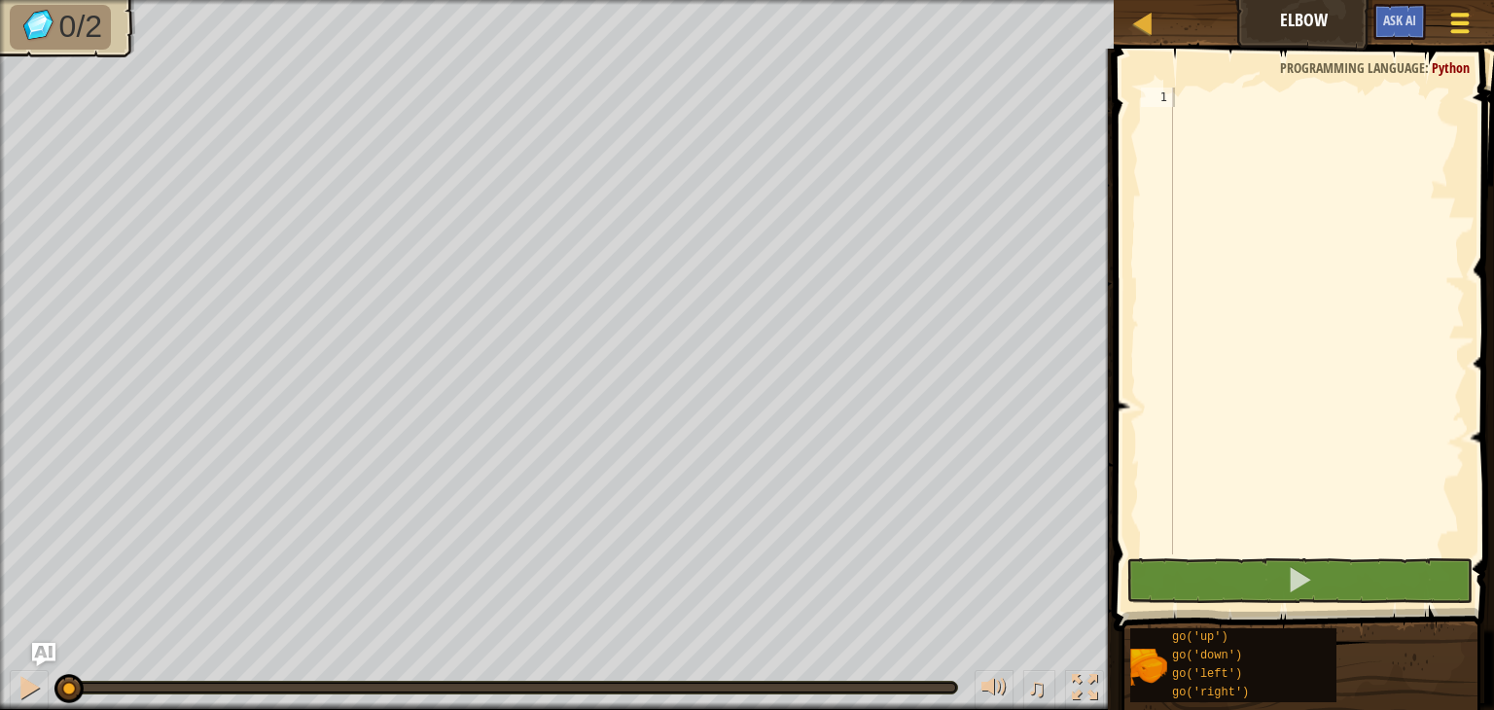
click at [1466, 17] on div at bounding box center [1459, 23] width 26 height 28
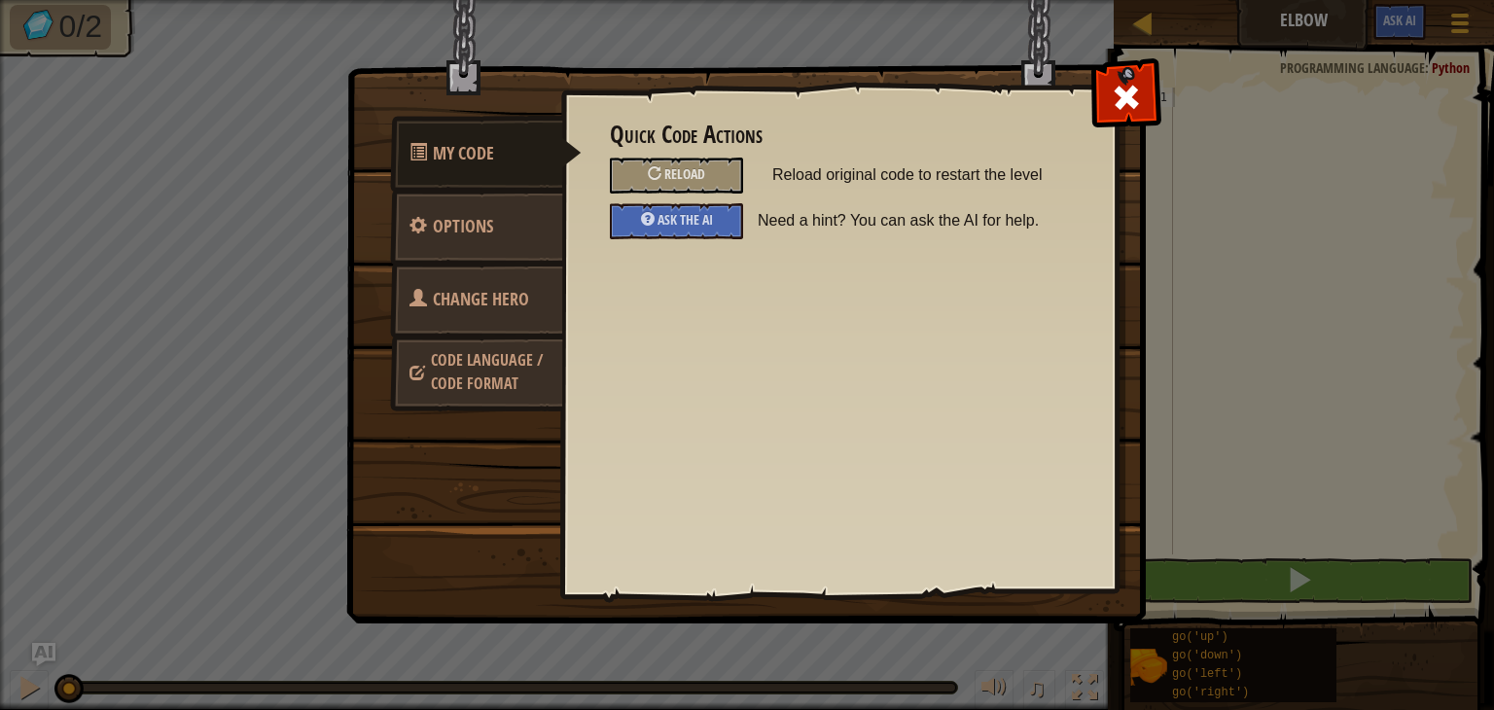
click at [514, 382] on span "Code Language / Code Format" at bounding box center [487, 371] width 112 height 45
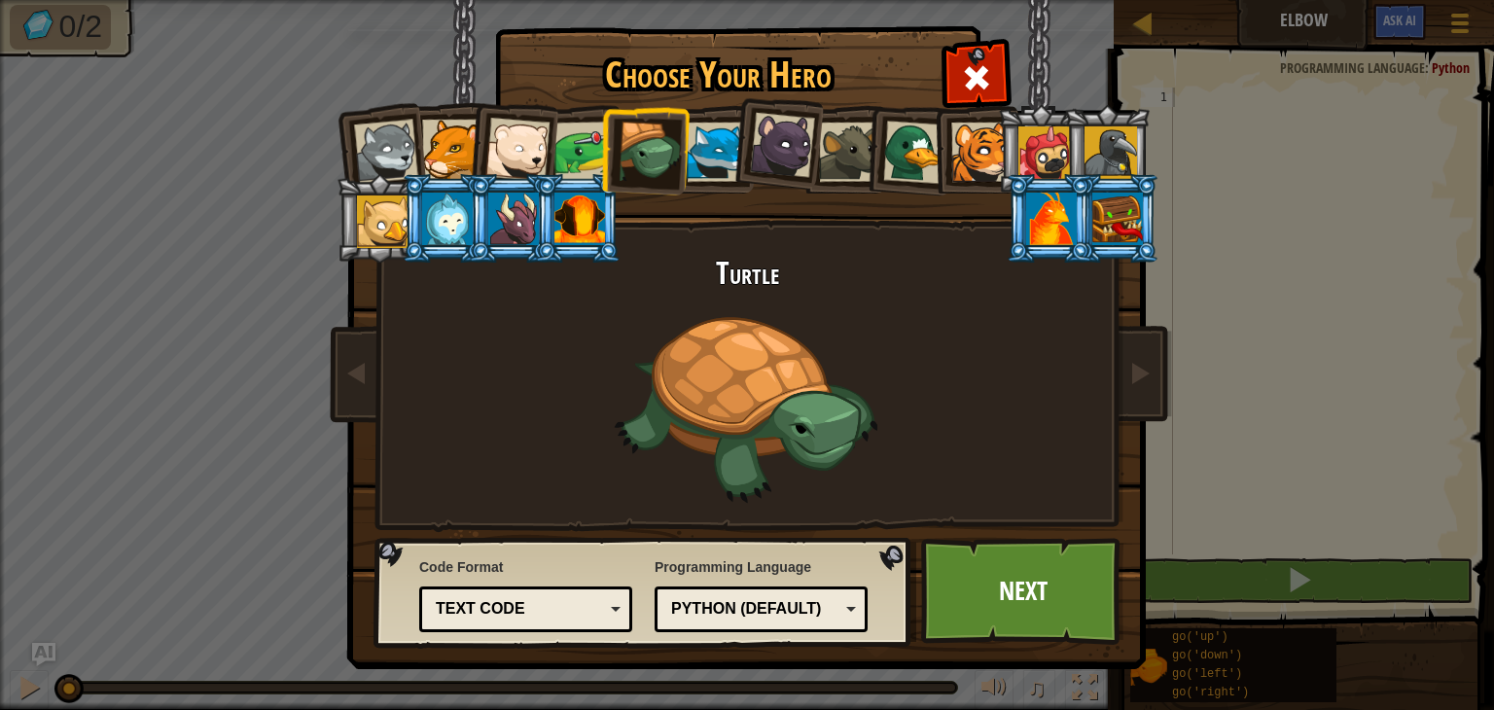
click at [586, 616] on div "Text code" at bounding box center [520, 609] width 168 height 22
click at [1019, 582] on link "Next" at bounding box center [1022, 591] width 203 height 107
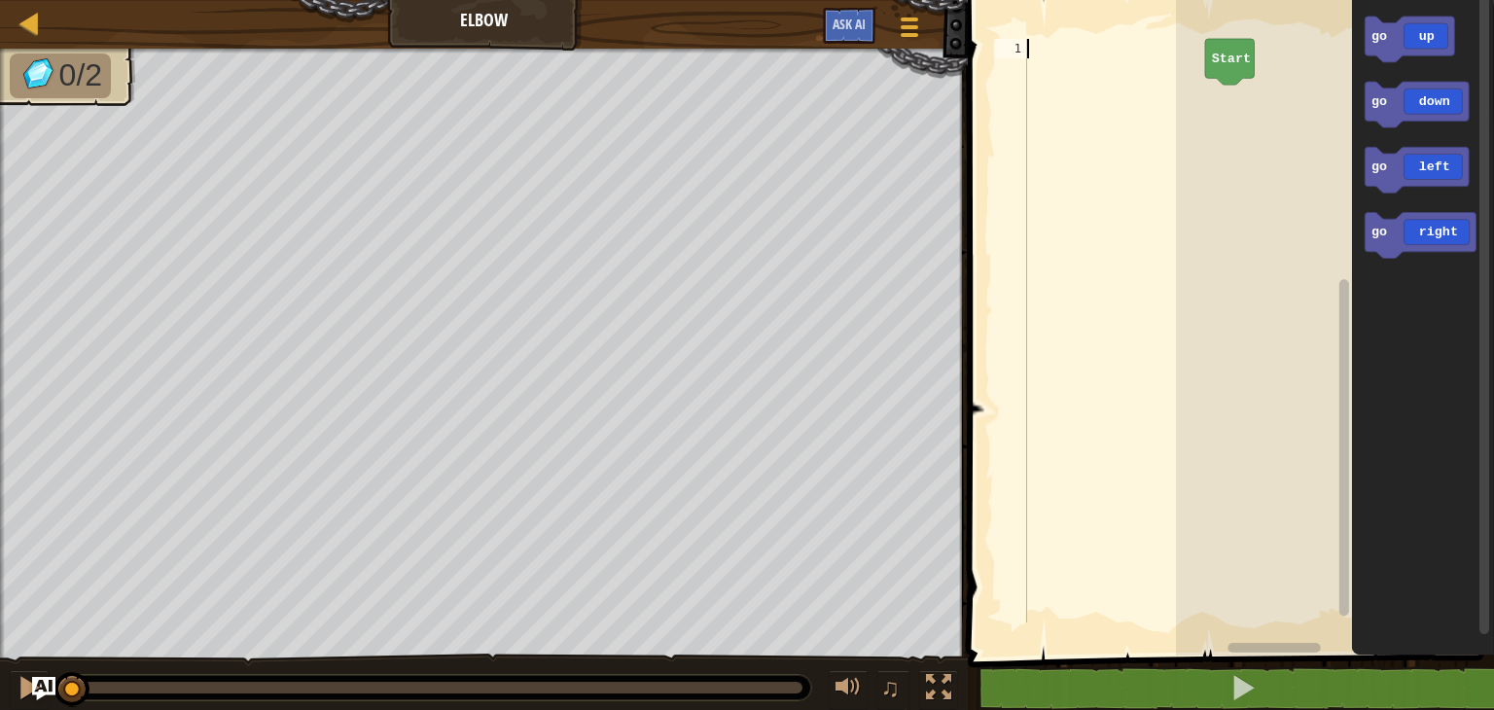
click at [1106, 60] on div at bounding box center [1114, 350] width 182 height 623
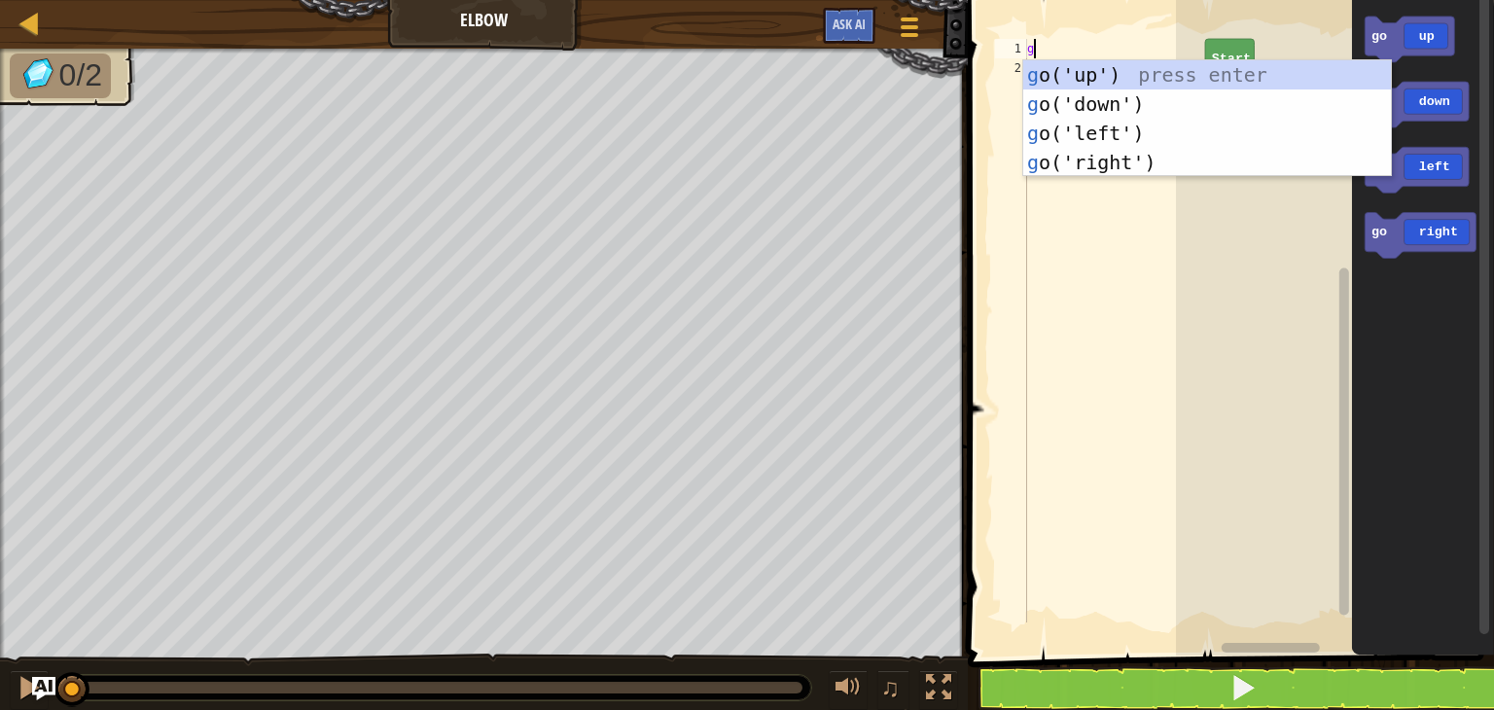
type textarea "go"
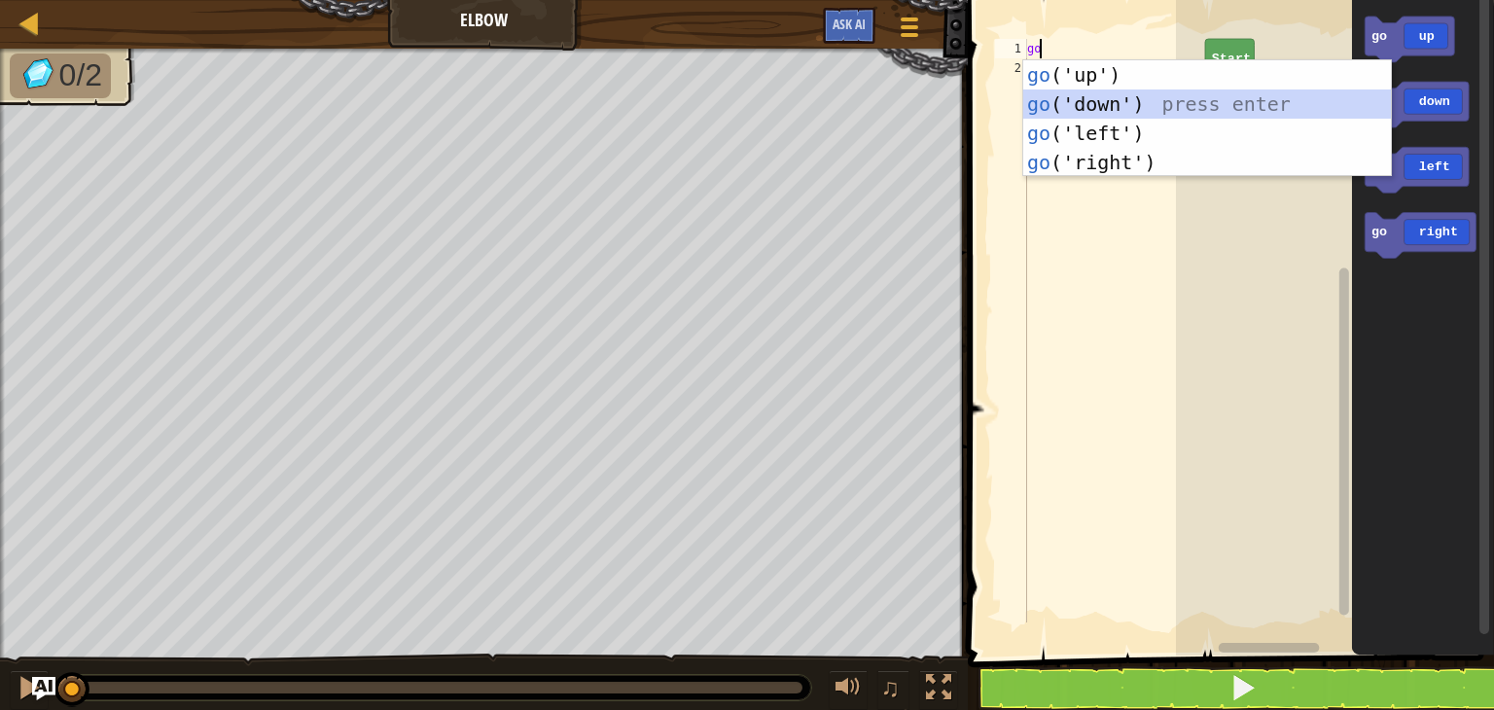
click at [1103, 106] on div "go ('up') press enter go ('down') press enter go ('left') press enter go ('righ…" at bounding box center [1207, 147] width 368 height 175
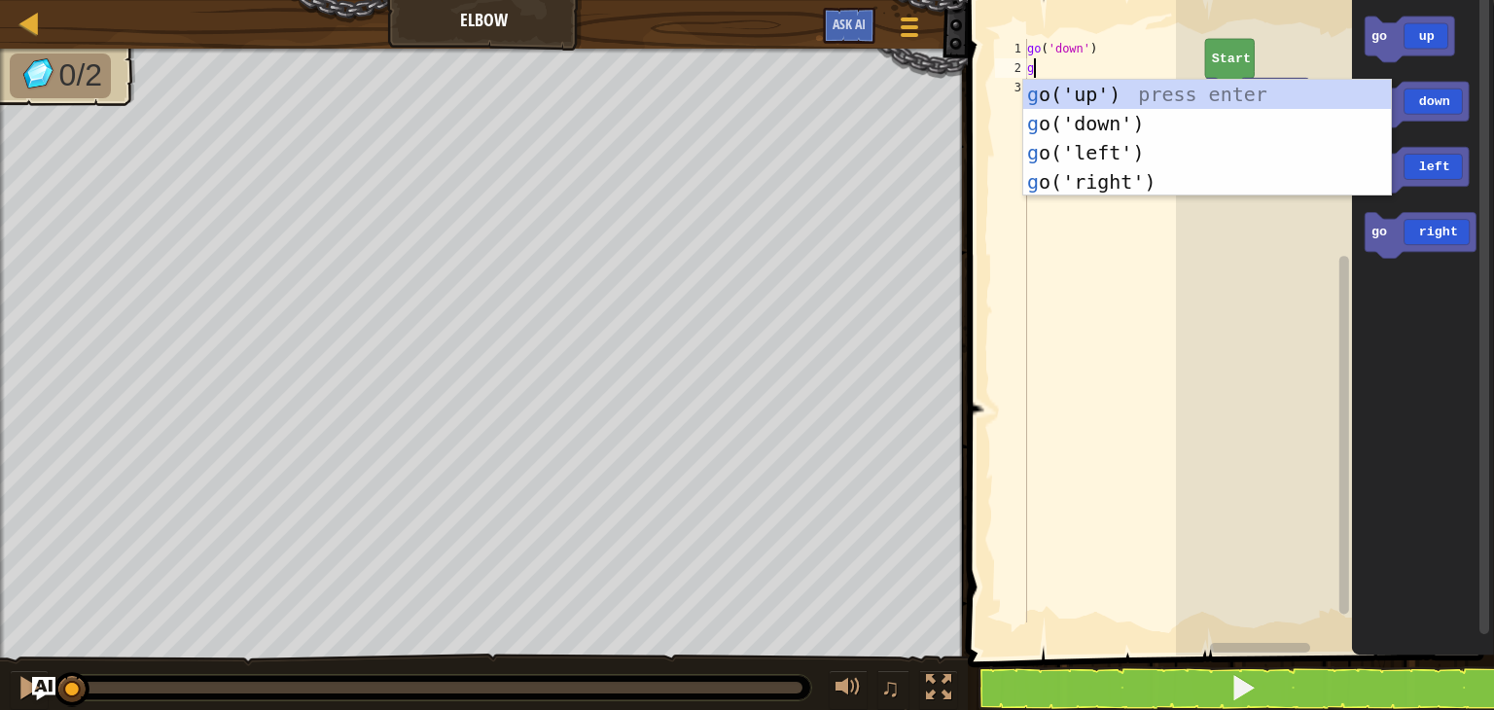
type textarea "go"
click at [1122, 114] on div "go ('up') press enter go ('down') press enter go ('left') press enter go ('righ…" at bounding box center [1207, 167] width 368 height 175
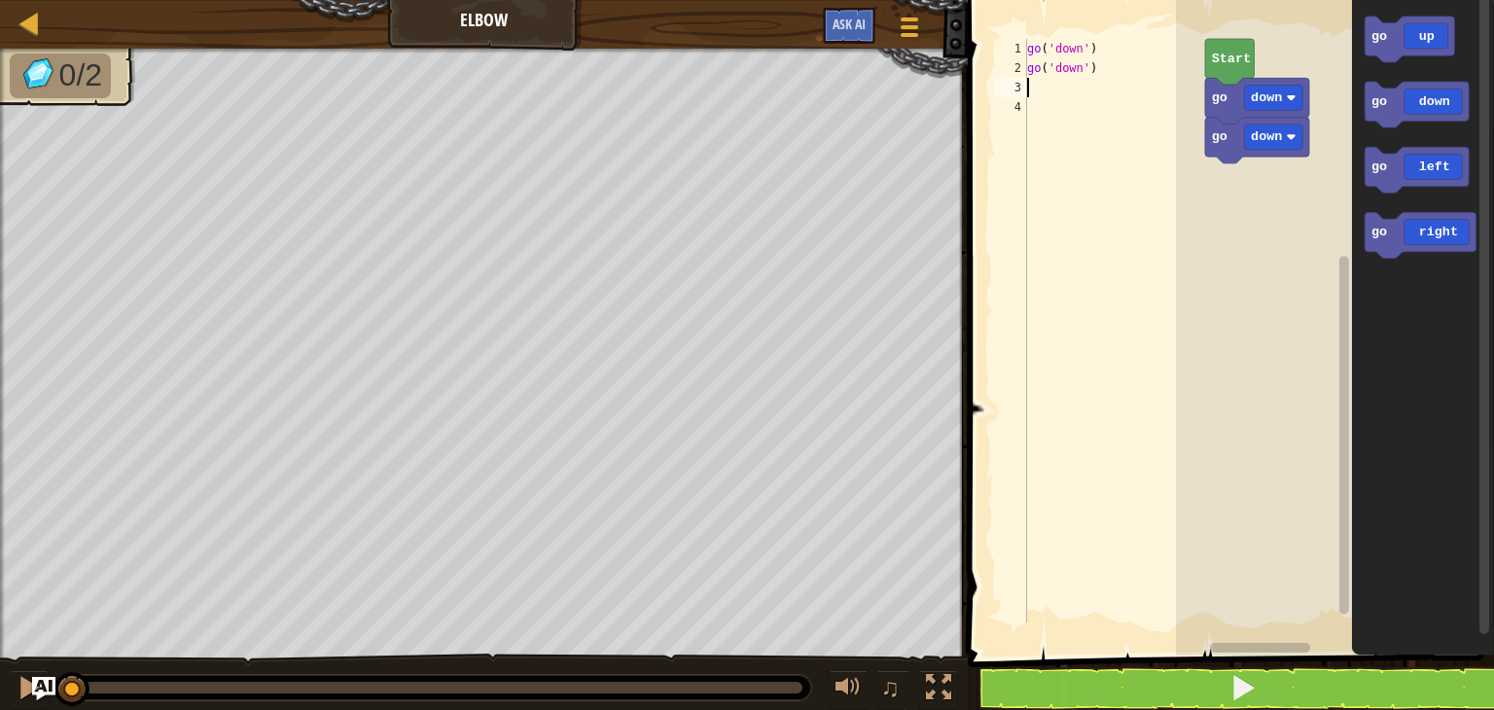
type textarea "go"
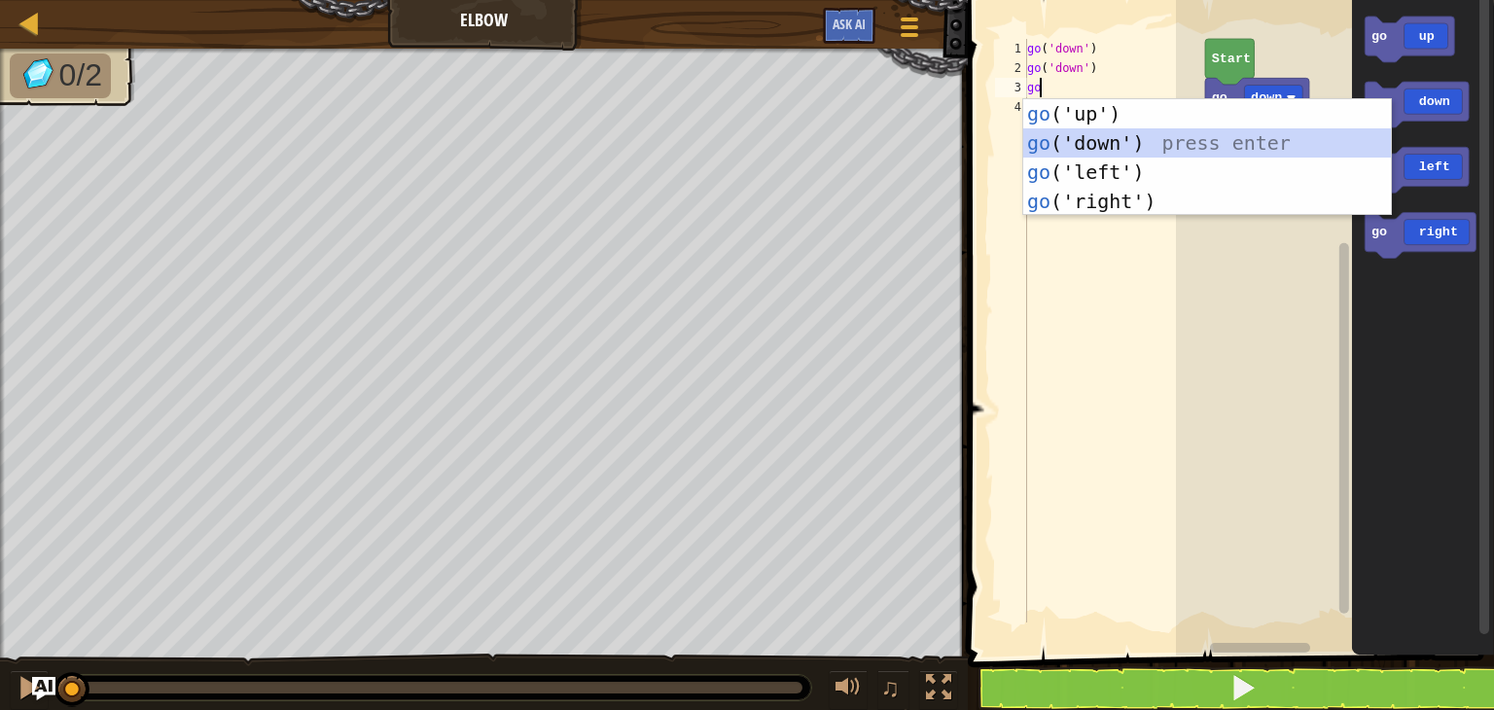
click at [1122, 133] on div "go ('up') press enter go ('down') press enter go ('left') press enter go ('righ…" at bounding box center [1207, 186] width 368 height 175
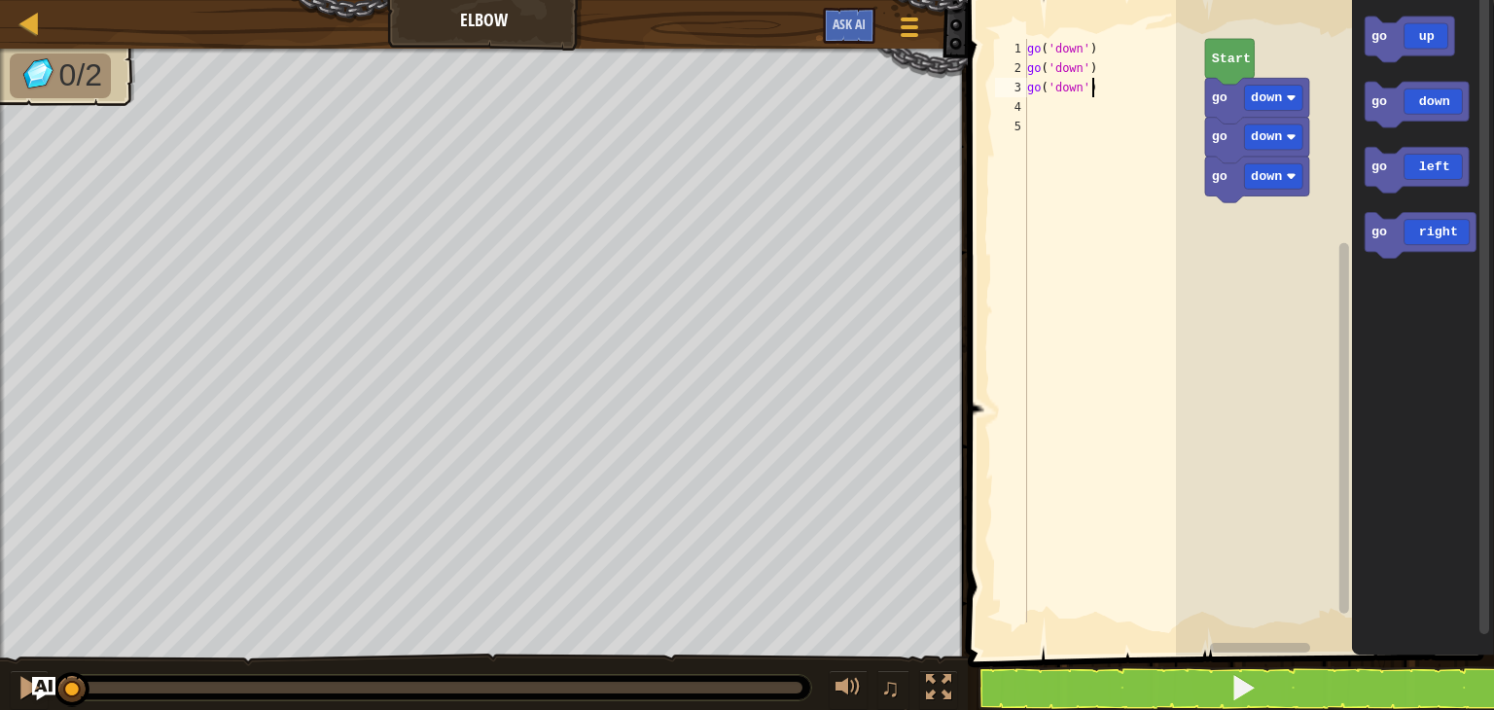
click at [1097, 96] on div "go ( 'down' ) go ( 'down' ) go ( 'down' )" at bounding box center [1114, 350] width 182 height 623
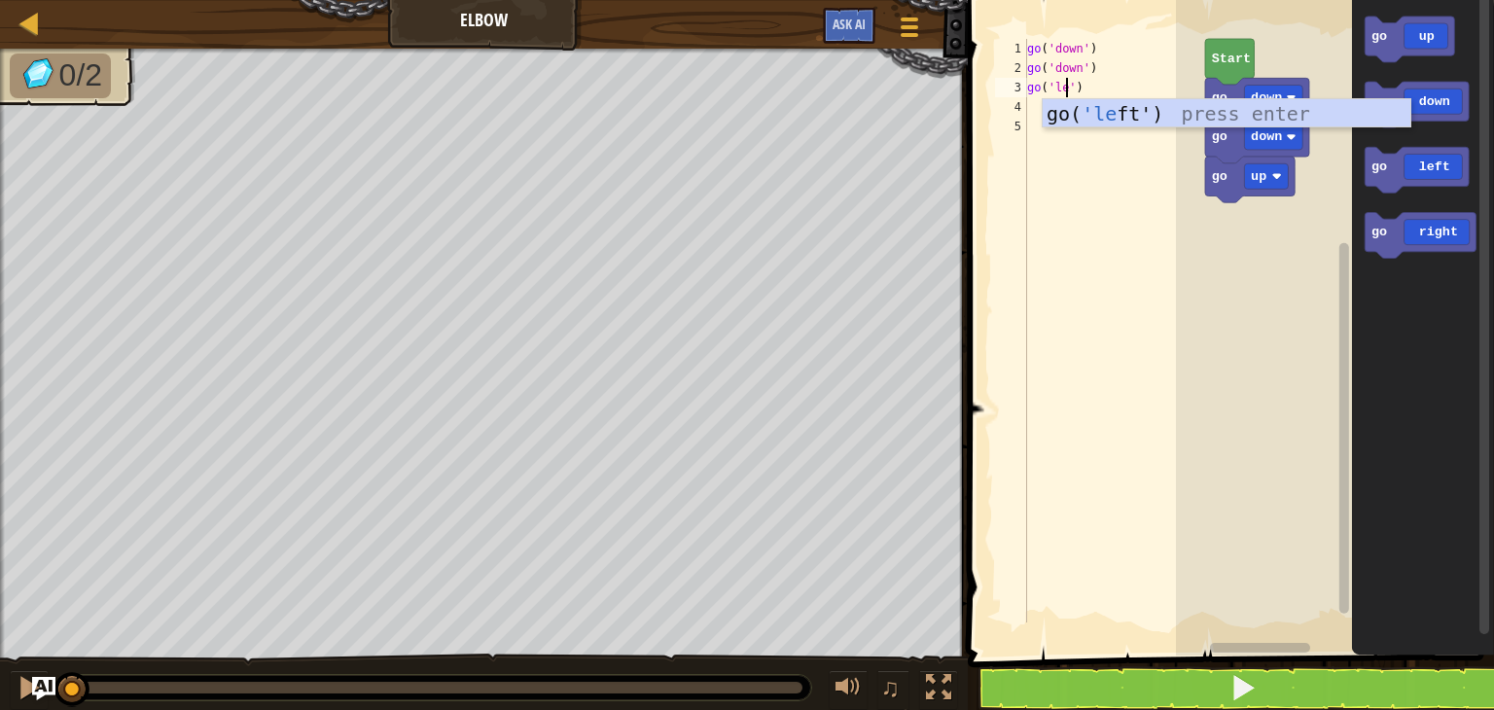
scroll to position [9, 4]
click at [1100, 120] on div "go( 'lef t') press enter" at bounding box center [1227, 143] width 368 height 88
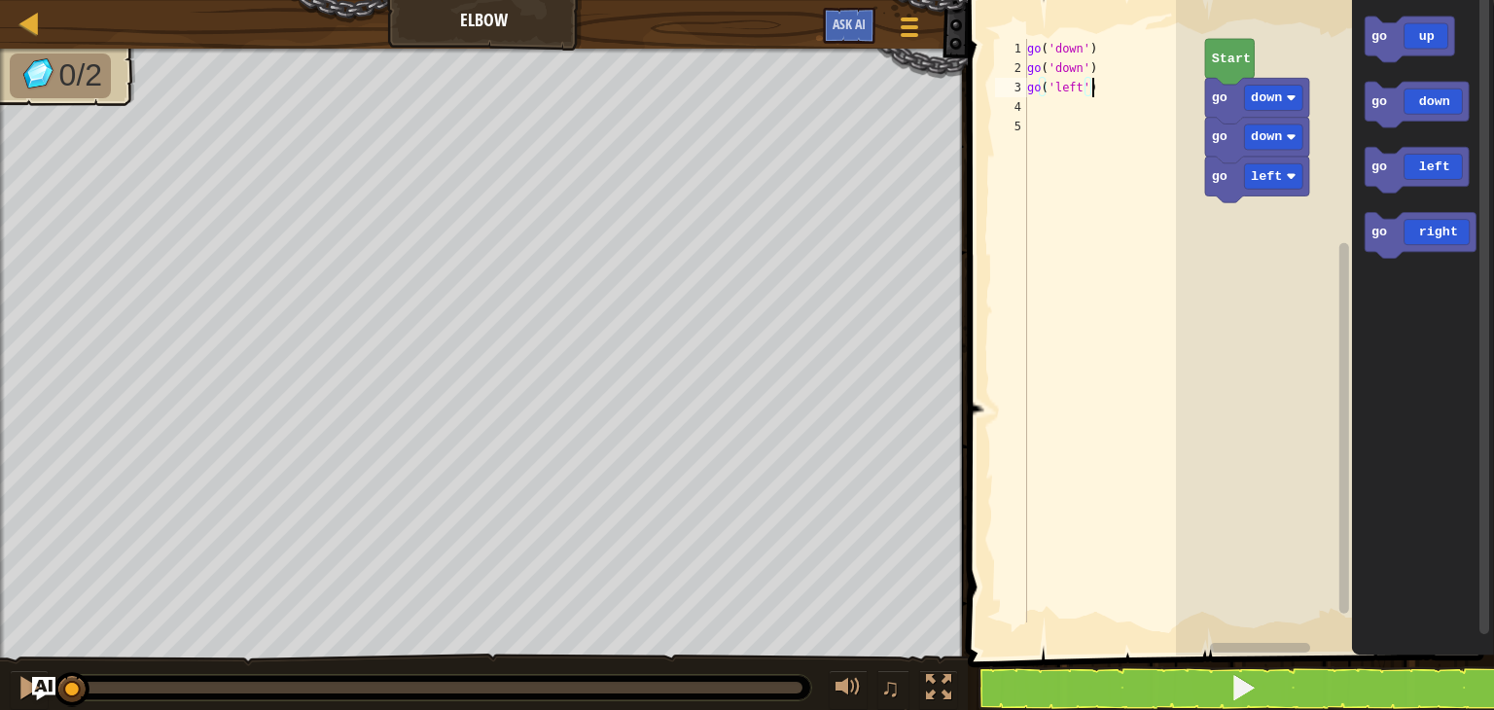
type textarea "go('left')"
click at [1074, 705] on button at bounding box center [1243, 688] width 532 height 45
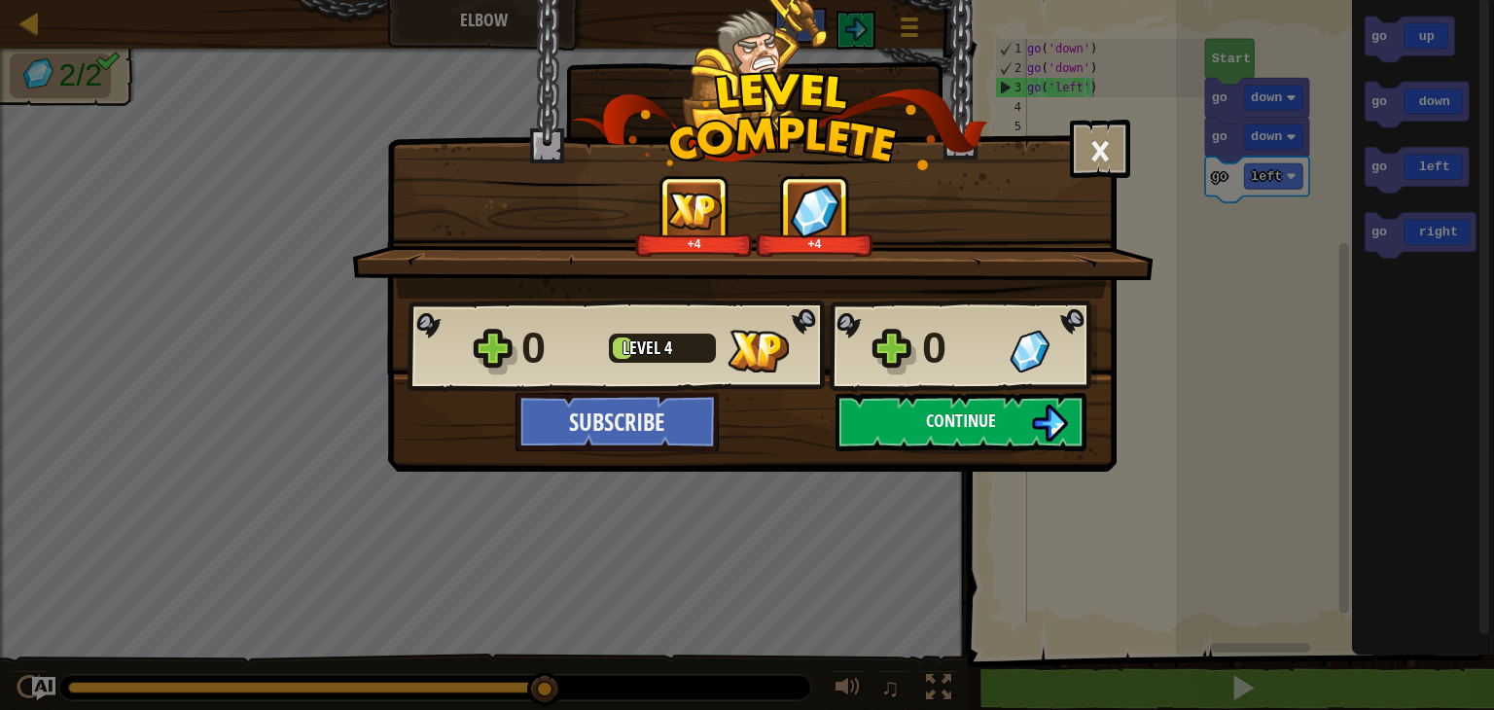
drag, startPoint x: 1074, startPoint y: 705, endPoint x: 995, endPoint y: 445, distance: 272.3
click at [995, 445] on div "× How fun was this level? Tell us more! +4 +4 Reticulating Splines... 0 Level 4…" at bounding box center [747, 355] width 1494 height 710
click at [1007, 419] on button "Continue" at bounding box center [961, 422] width 251 height 58
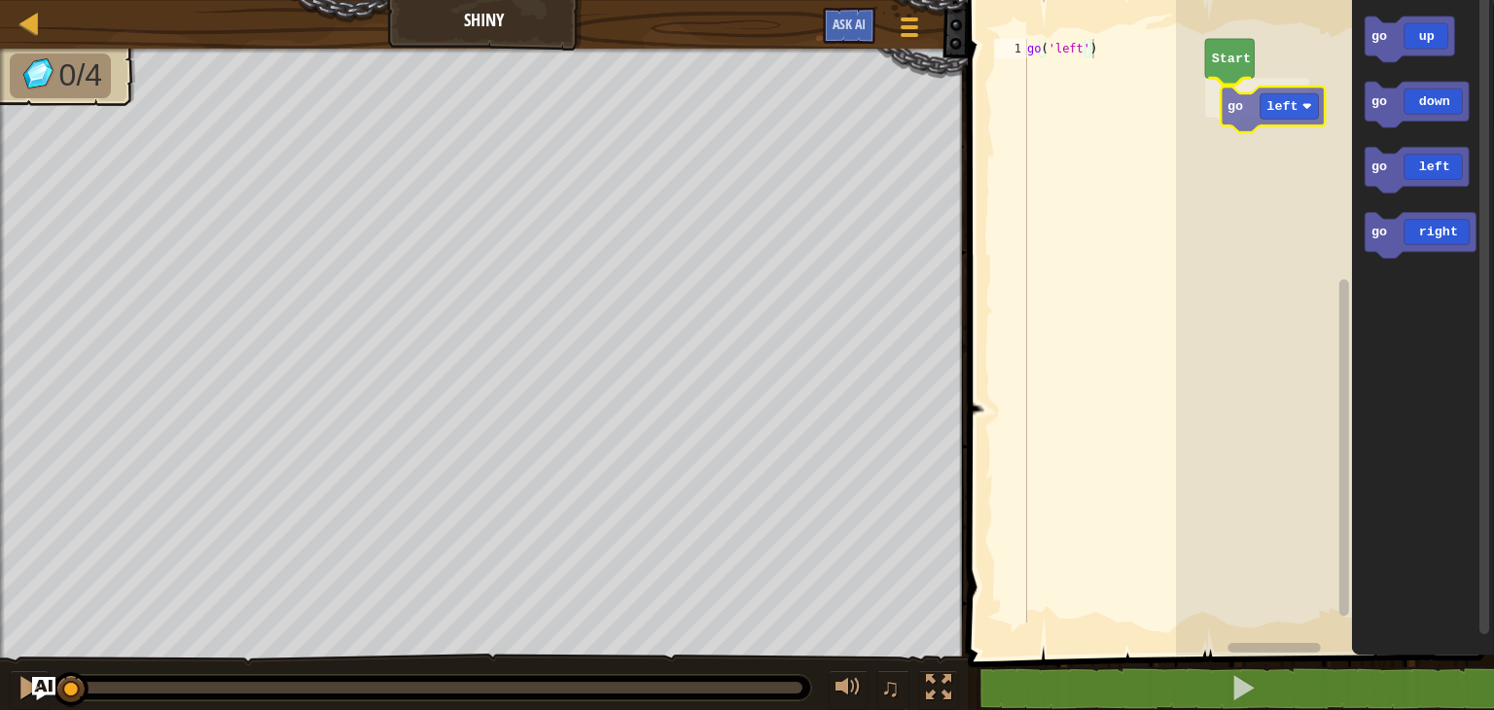
click at [1228, 114] on div "Start go left go up go down go left go right go left" at bounding box center [1335, 322] width 318 height 665
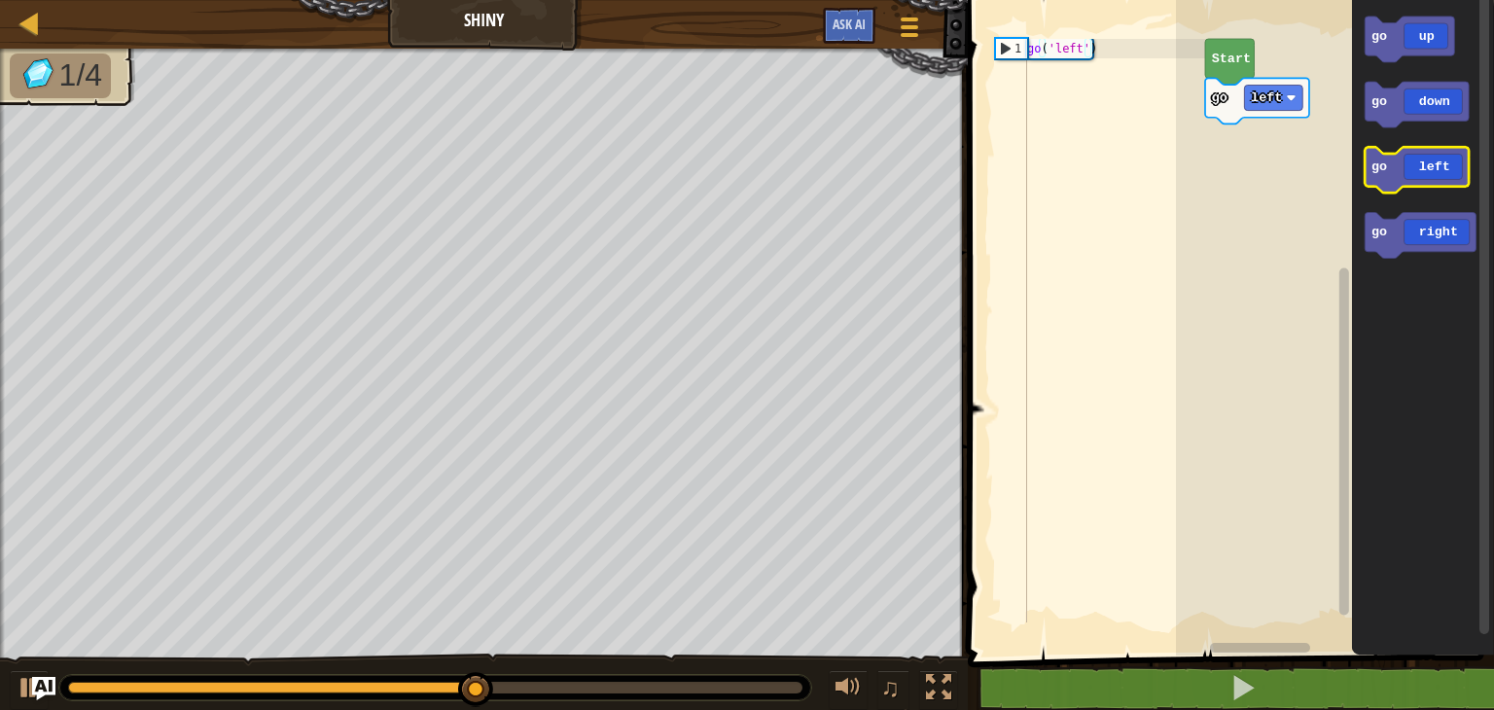
click at [1380, 176] on icon "Blockly Workspace" at bounding box center [1417, 170] width 104 height 46
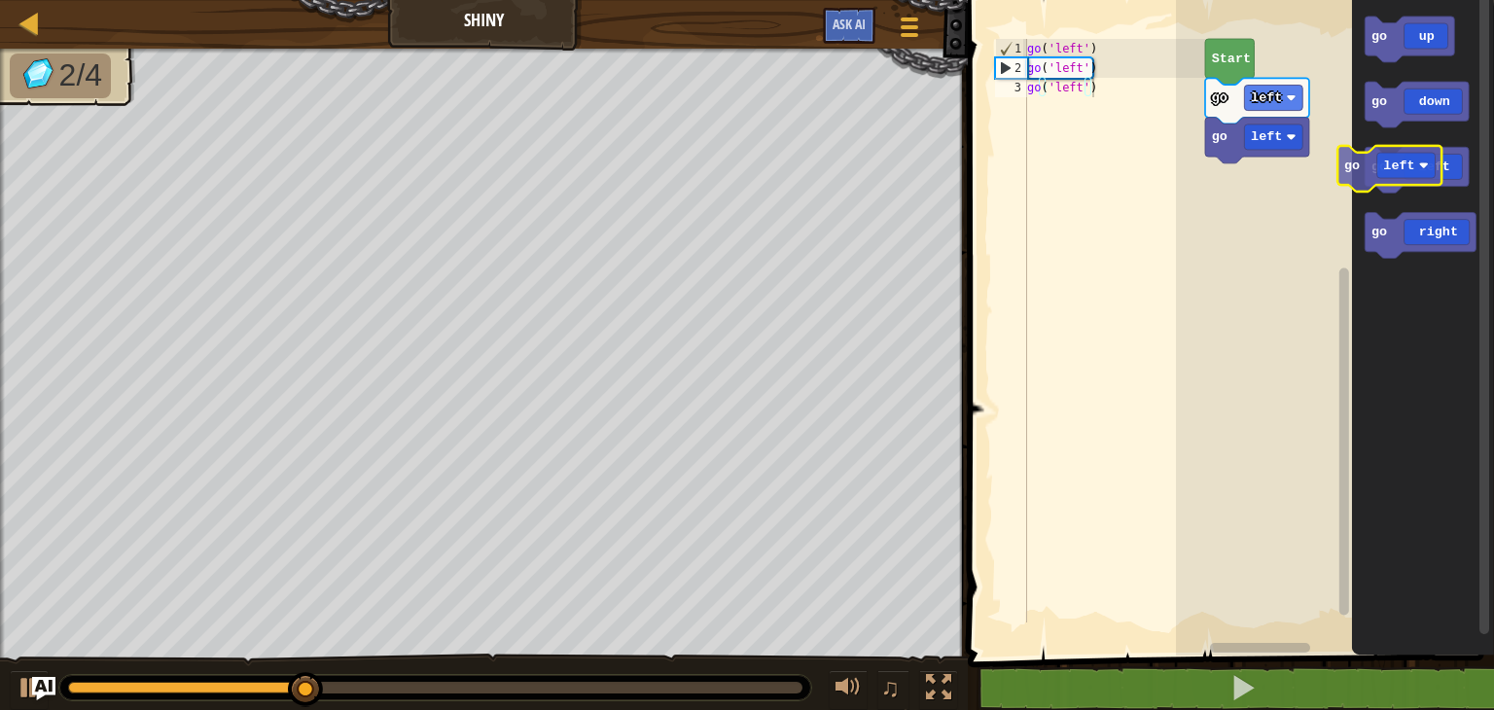
click at [1355, 174] on icon "go up go down go left go right" at bounding box center [1422, 322] width 142 height 665
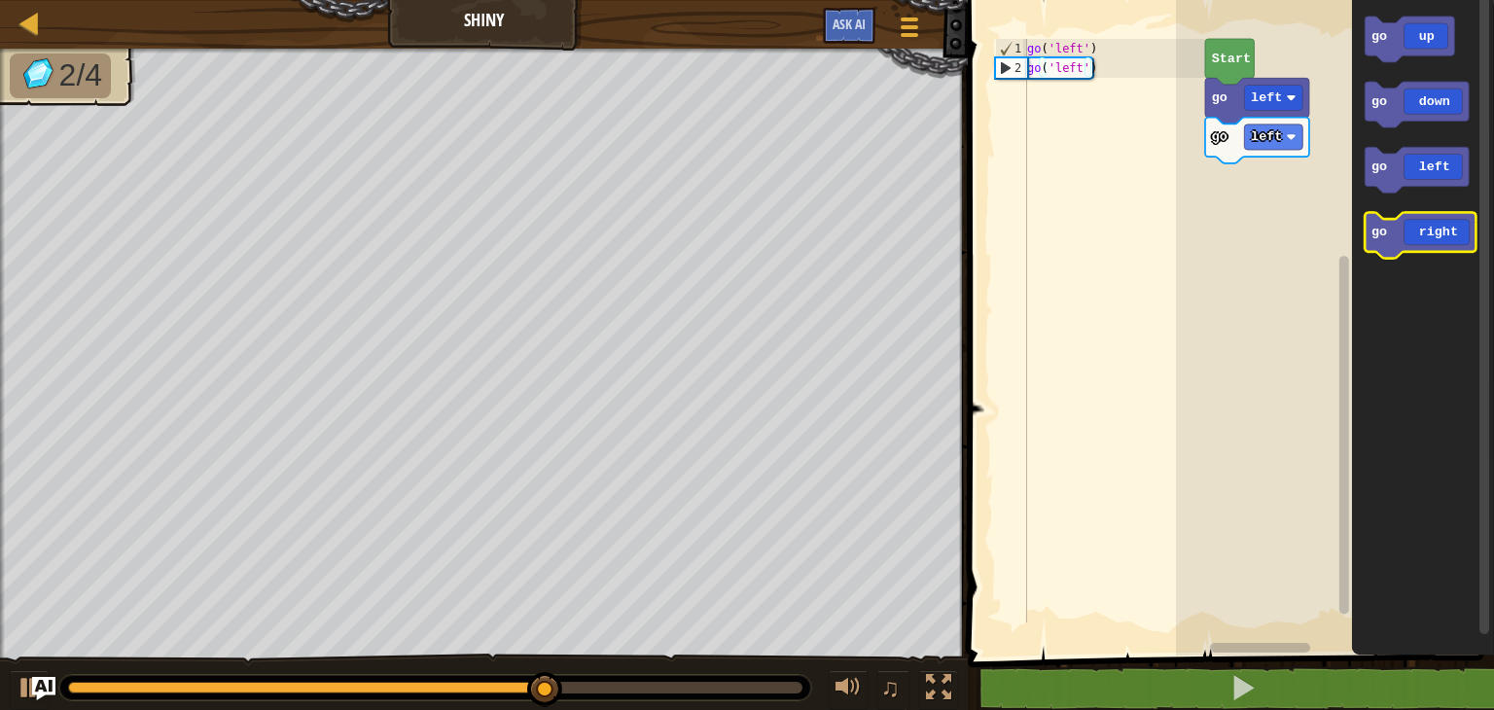
click at [1381, 231] on text "go" at bounding box center [1379, 232] width 16 height 15
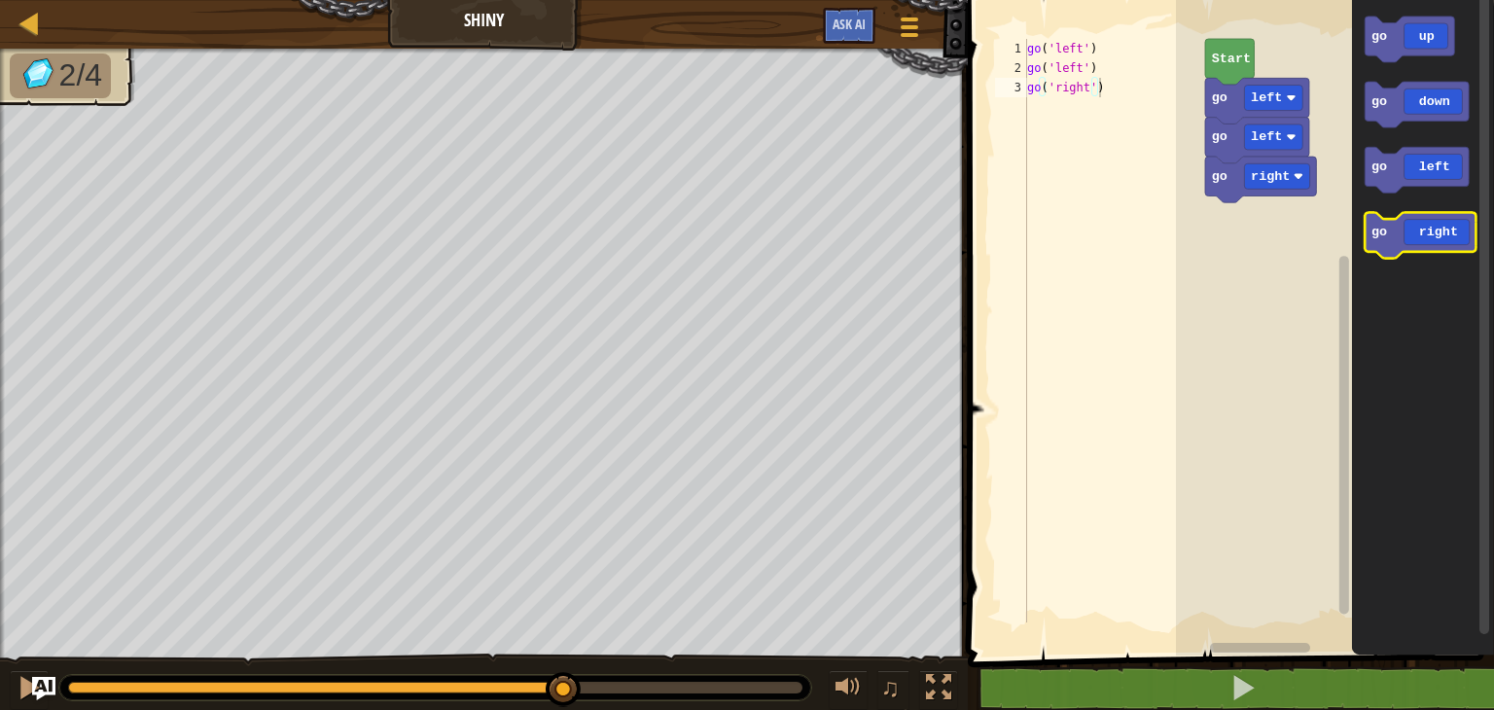
click at [1381, 231] on text "go" at bounding box center [1379, 232] width 16 height 15
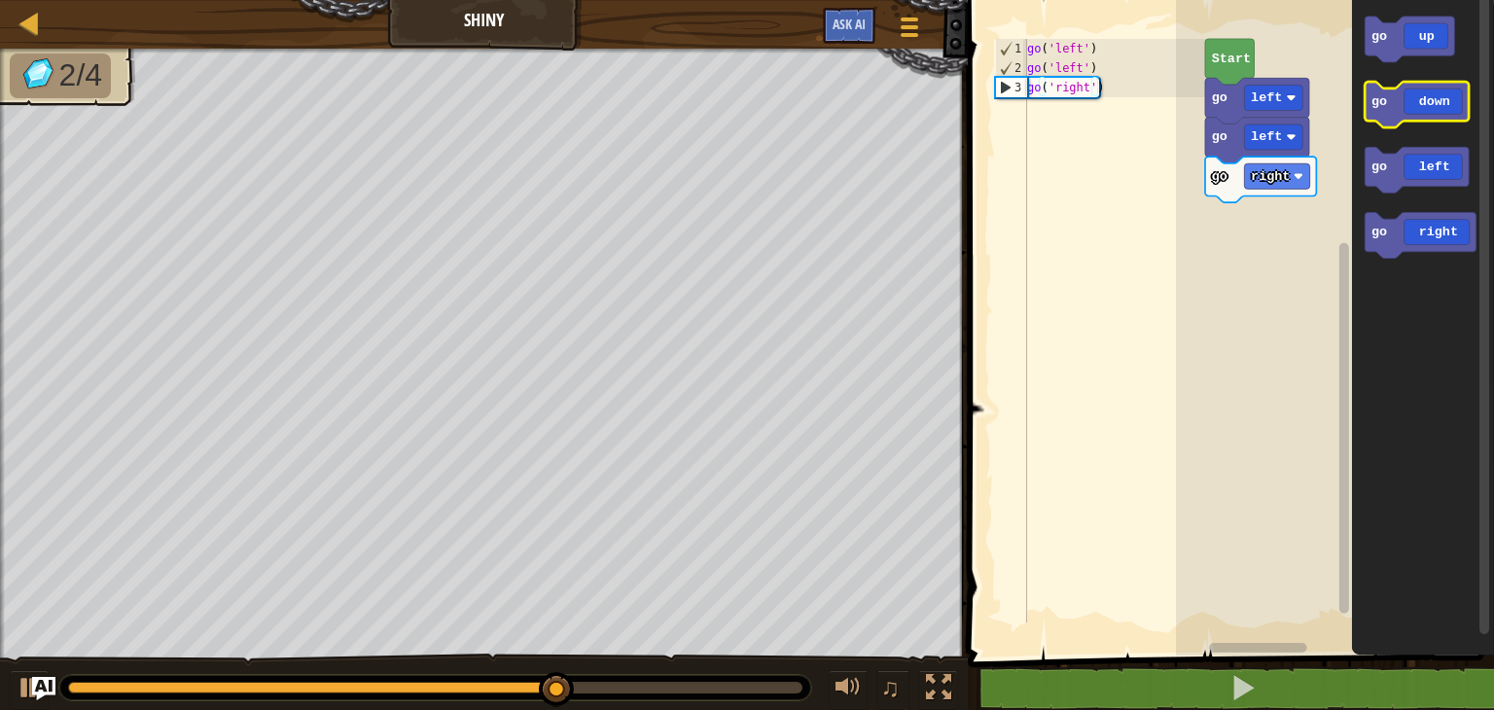
click at [1393, 107] on icon "Blockly Workspace" at bounding box center [1417, 105] width 104 height 46
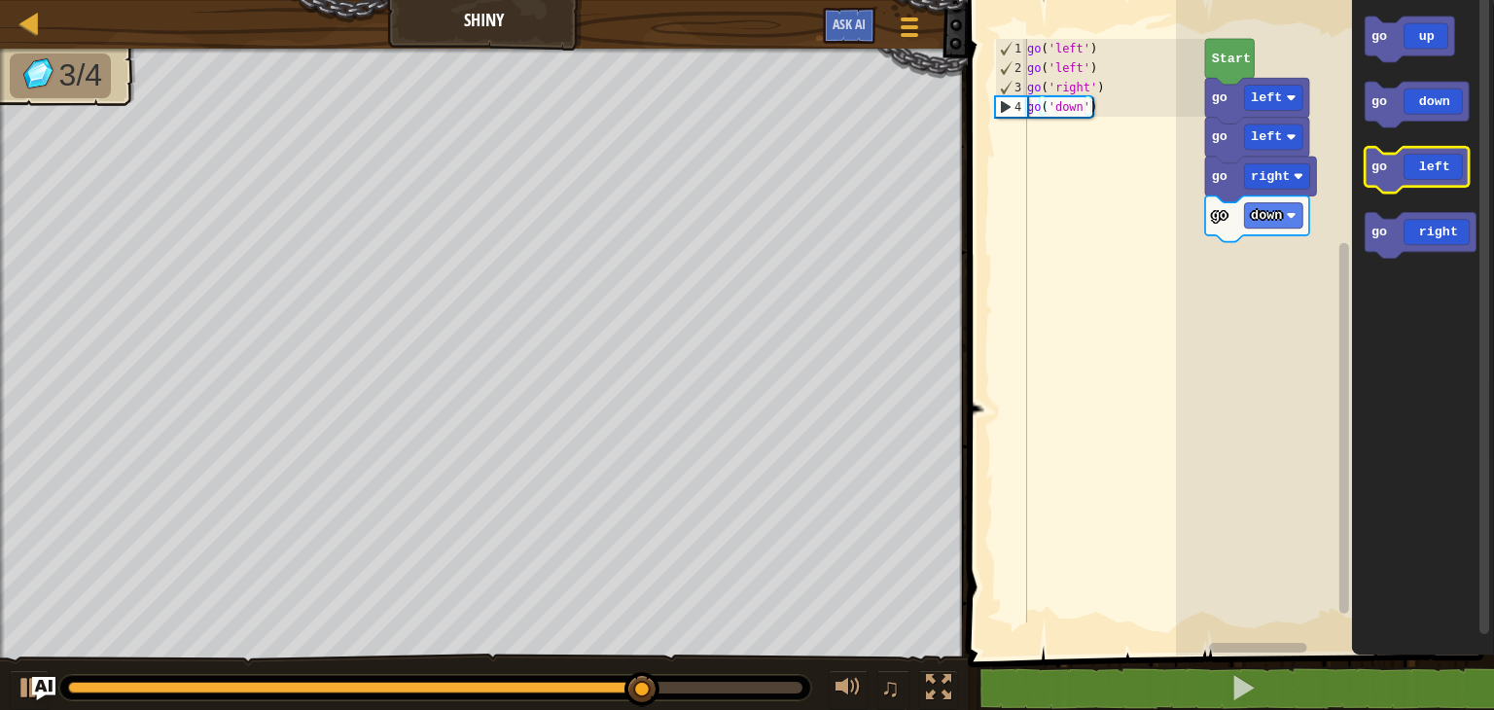
click at [1387, 184] on icon "Blockly Workspace" at bounding box center [1417, 170] width 104 height 46
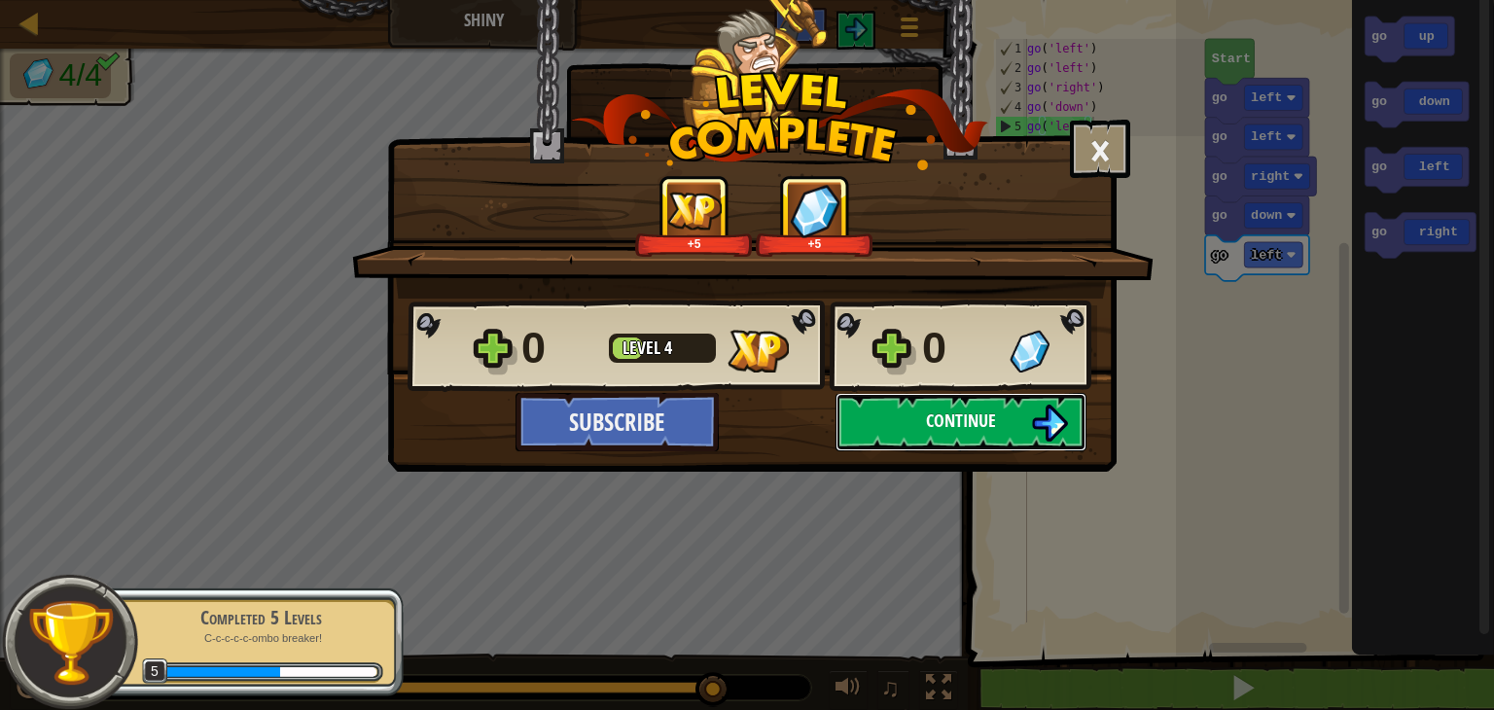
click at [859, 424] on button "Continue" at bounding box center [961, 422] width 251 height 58
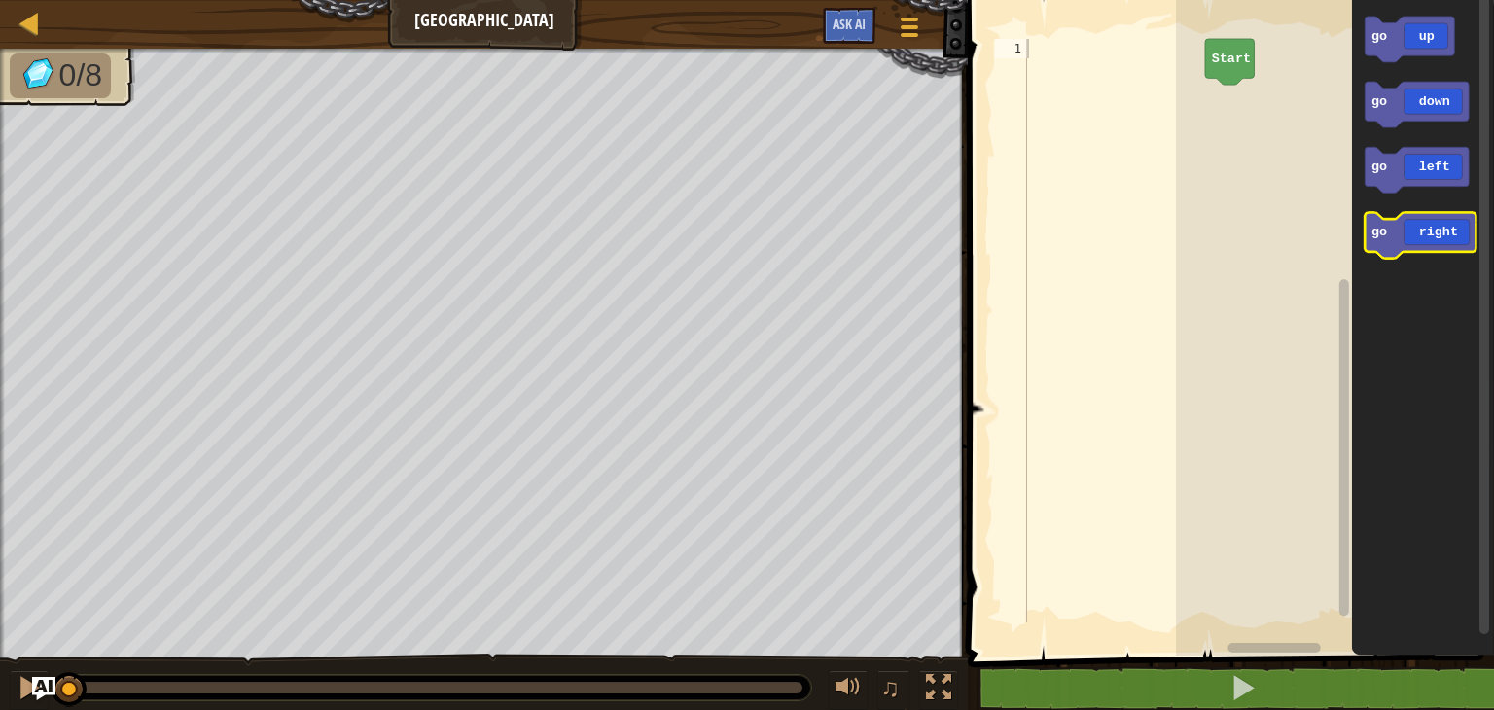
click at [1439, 253] on rect "Blockly Workspace" at bounding box center [1420, 236] width 111 height 46
click at [1435, 247] on icon "Blockly Workspace" at bounding box center [1420, 236] width 111 height 46
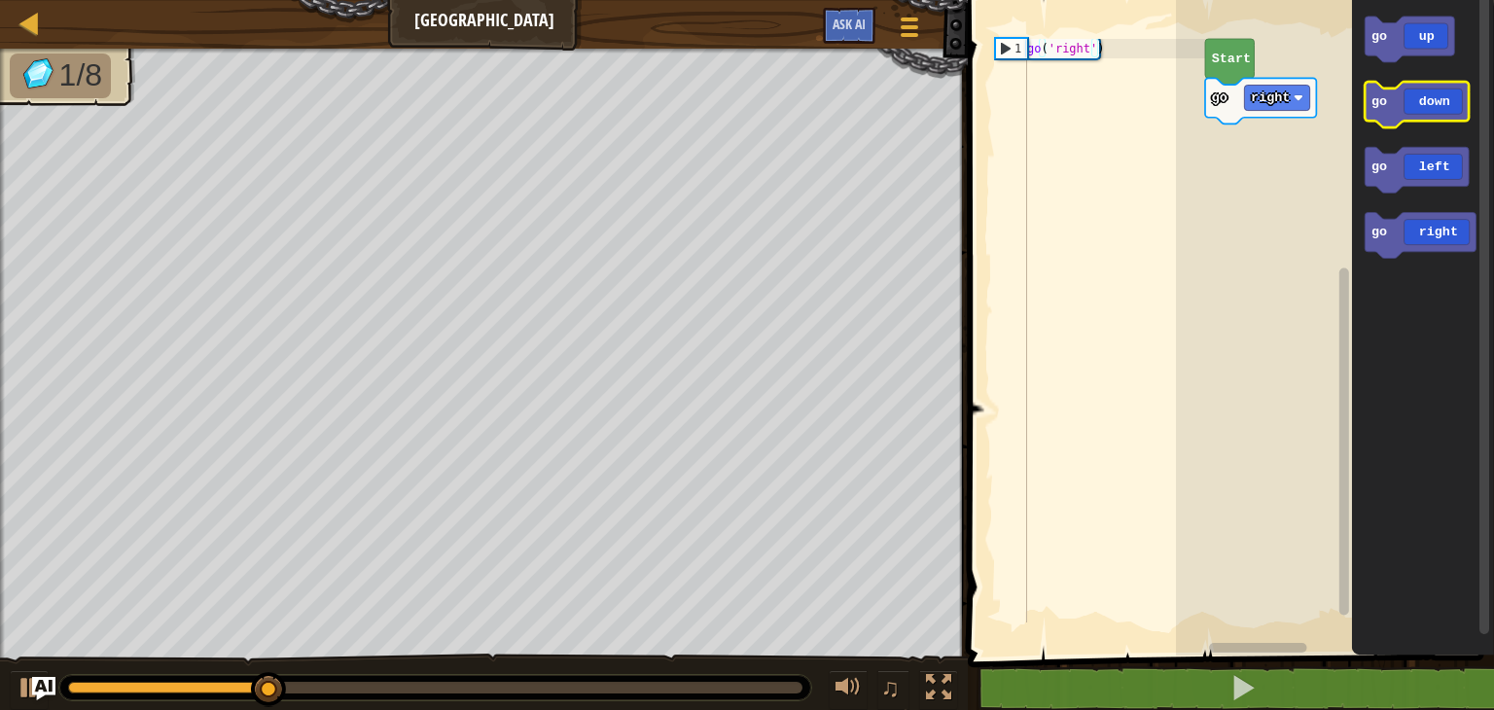
click at [1397, 98] on icon "Blockly Workspace" at bounding box center [1417, 105] width 104 height 46
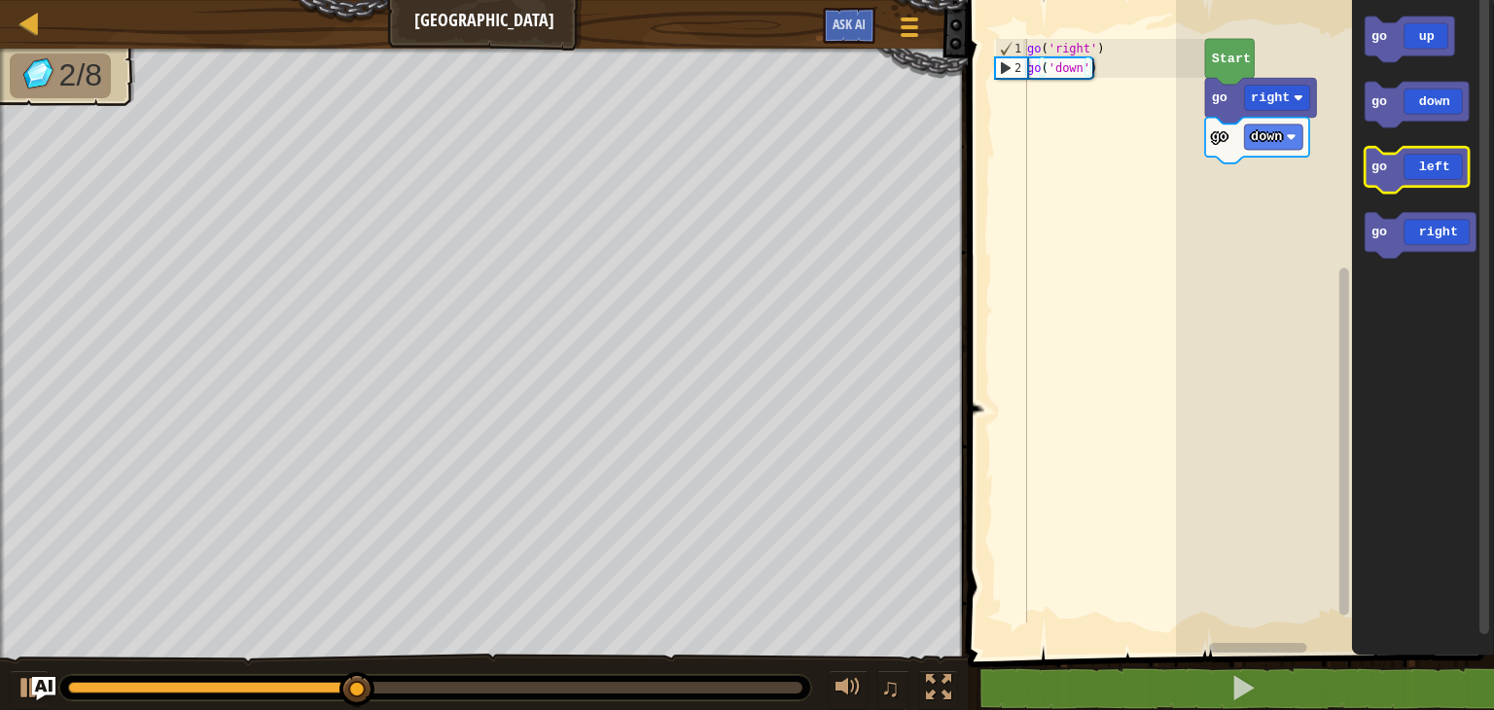
click at [1392, 181] on icon "Blockly Workspace" at bounding box center [1417, 170] width 104 height 46
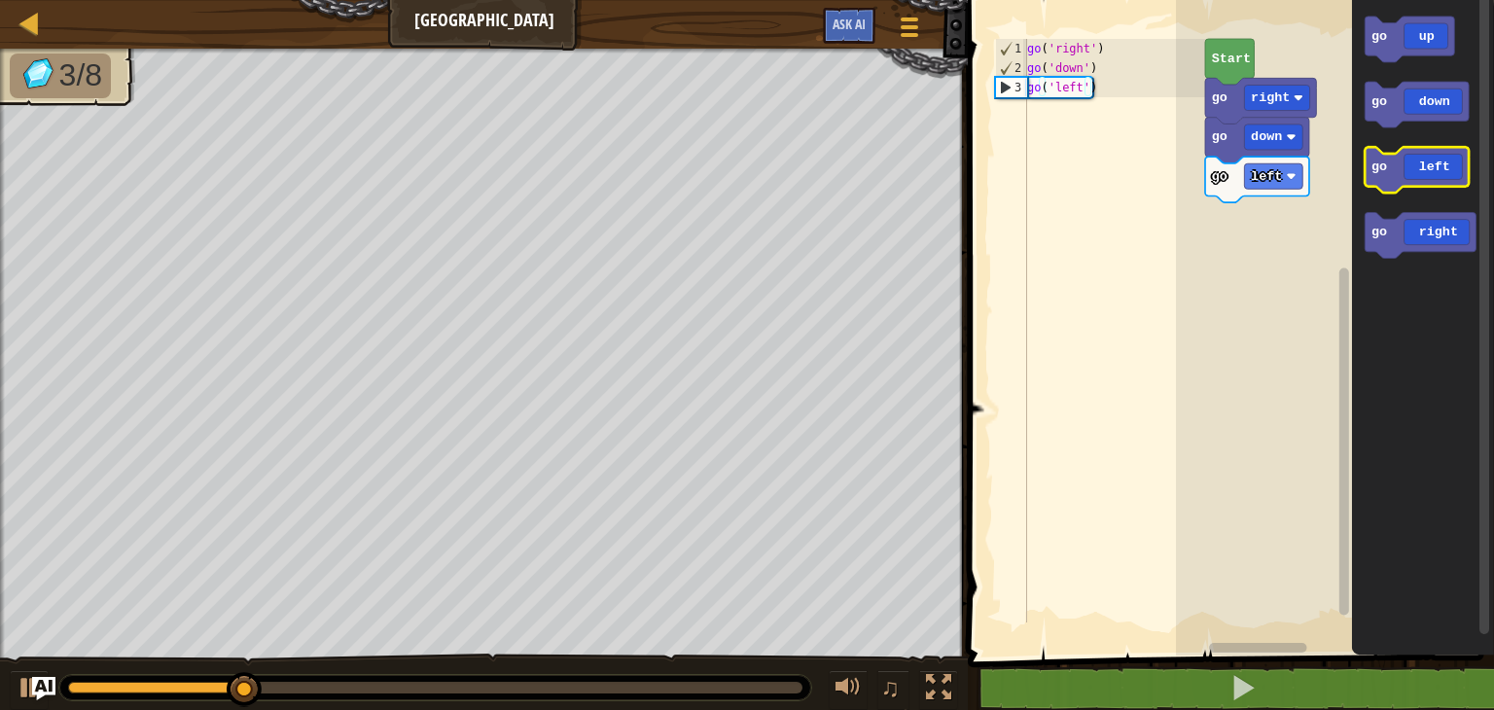
click at [1392, 181] on icon "Blockly Workspace" at bounding box center [1417, 170] width 104 height 46
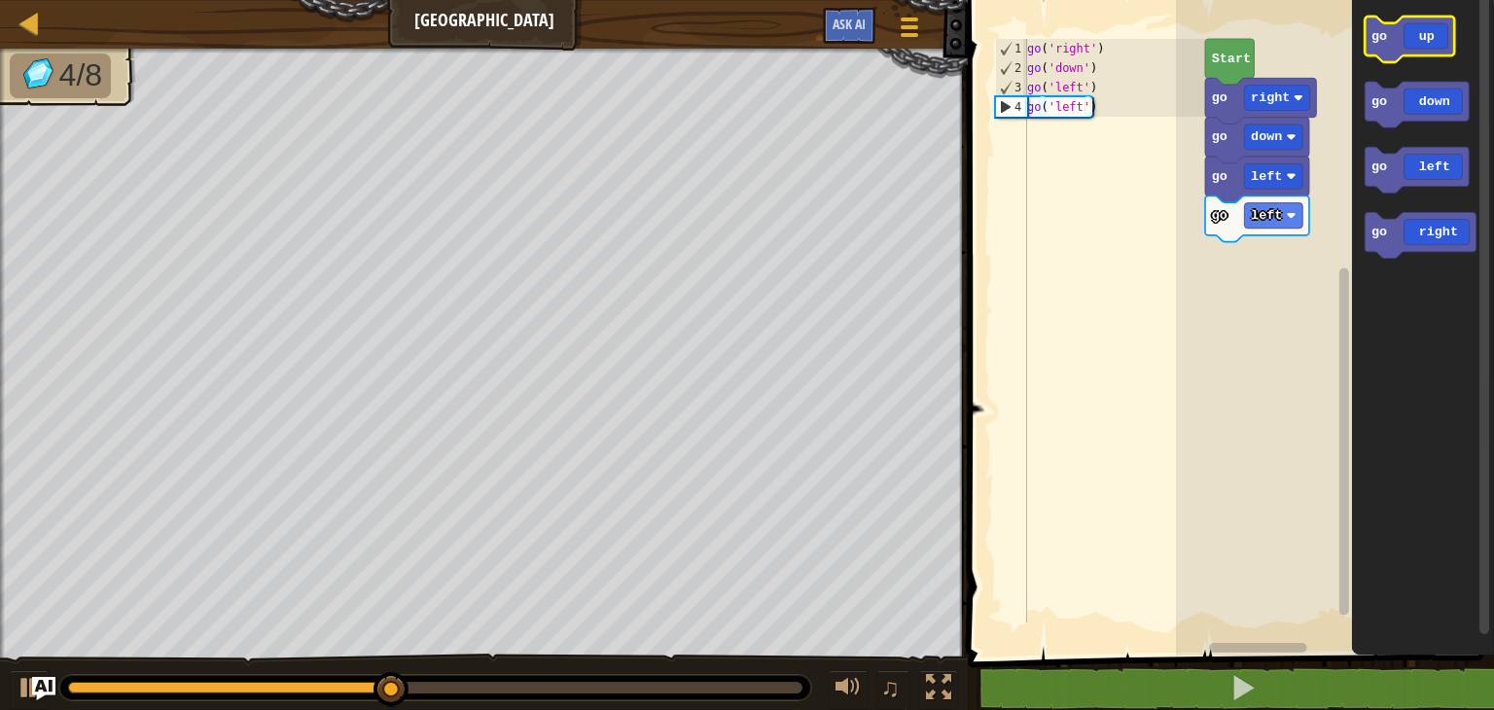
click at [1398, 38] on icon "Blockly Workspace" at bounding box center [1409, 40] width 89 height 46
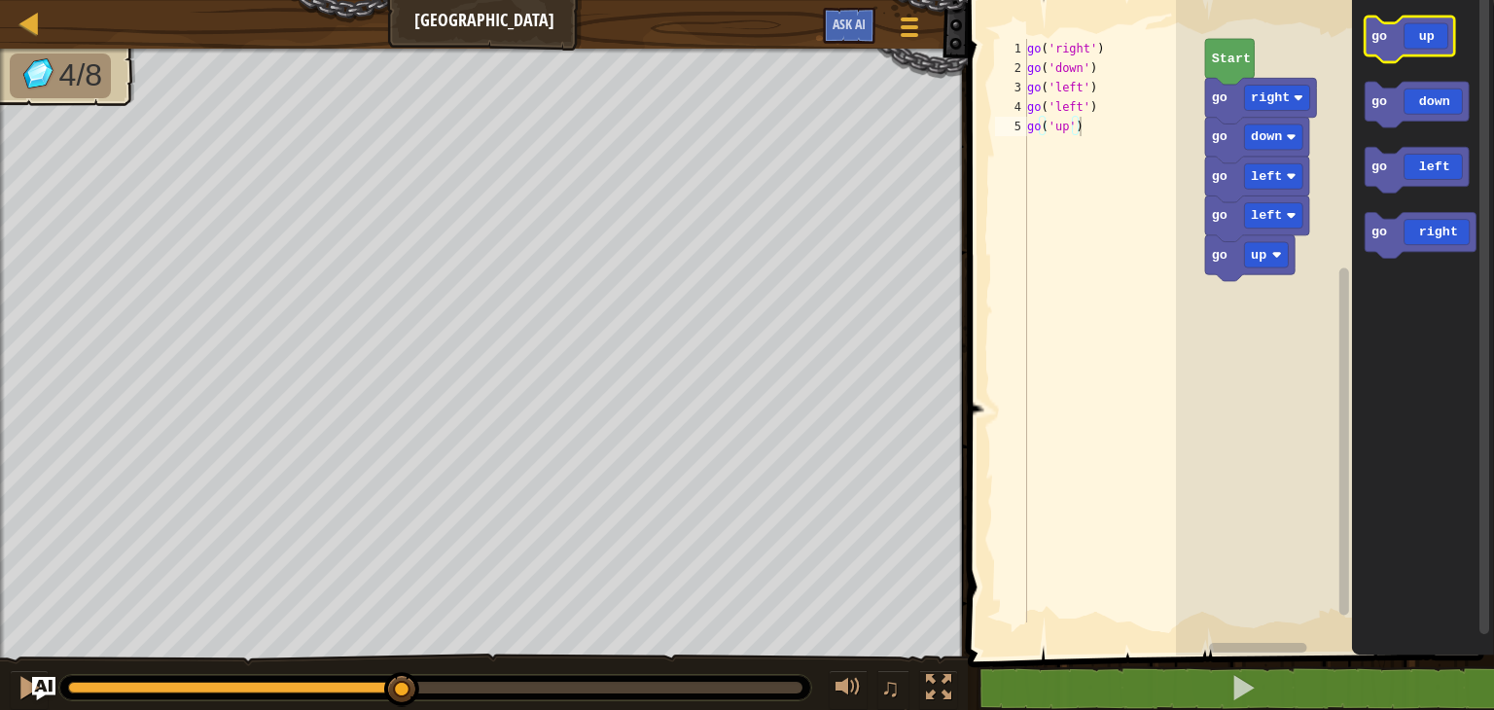
click at [1398, 38] on icon "Blockly Workspace" at bounding box center [1409, 40] width 89 height 46
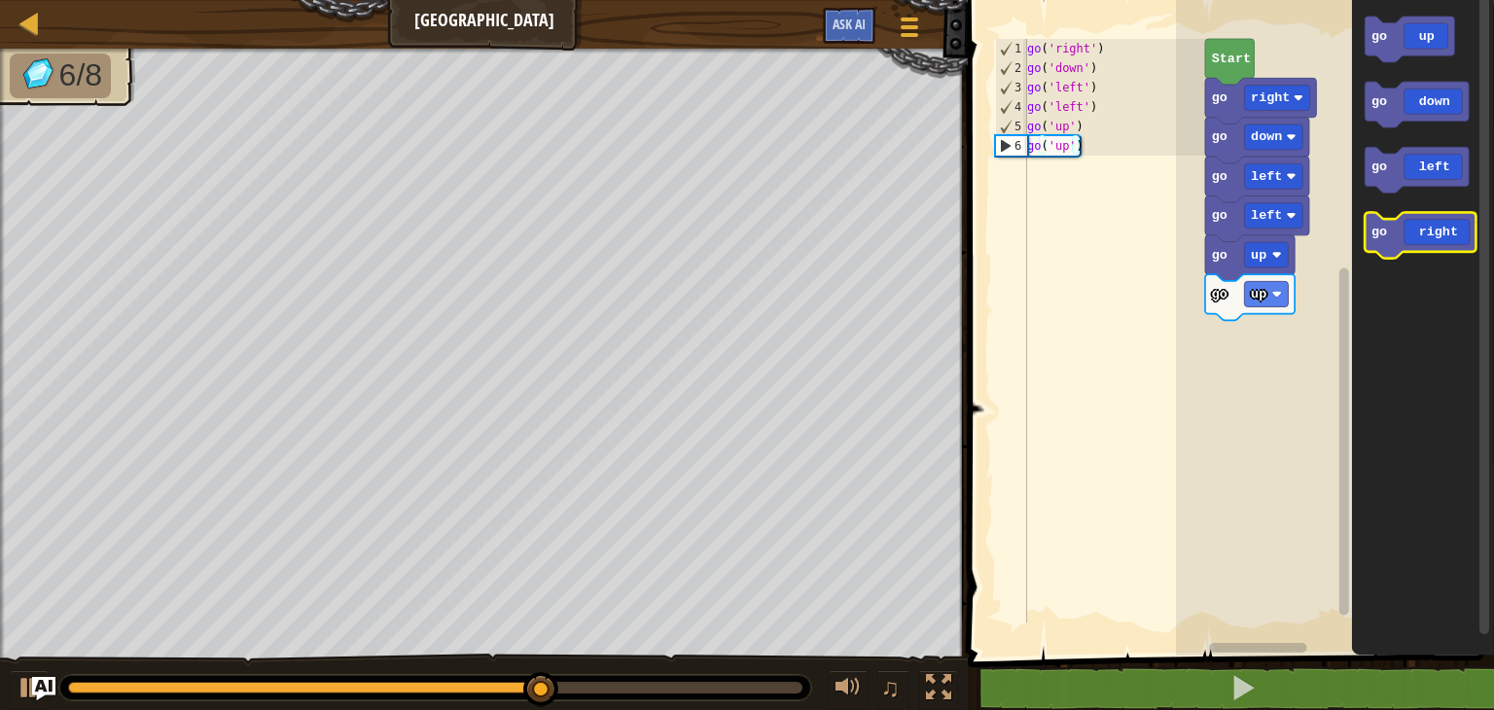
click at [1389, 236] on icon "Blockly Workspace" at bounding box center [1420, 236] width 111 height 46
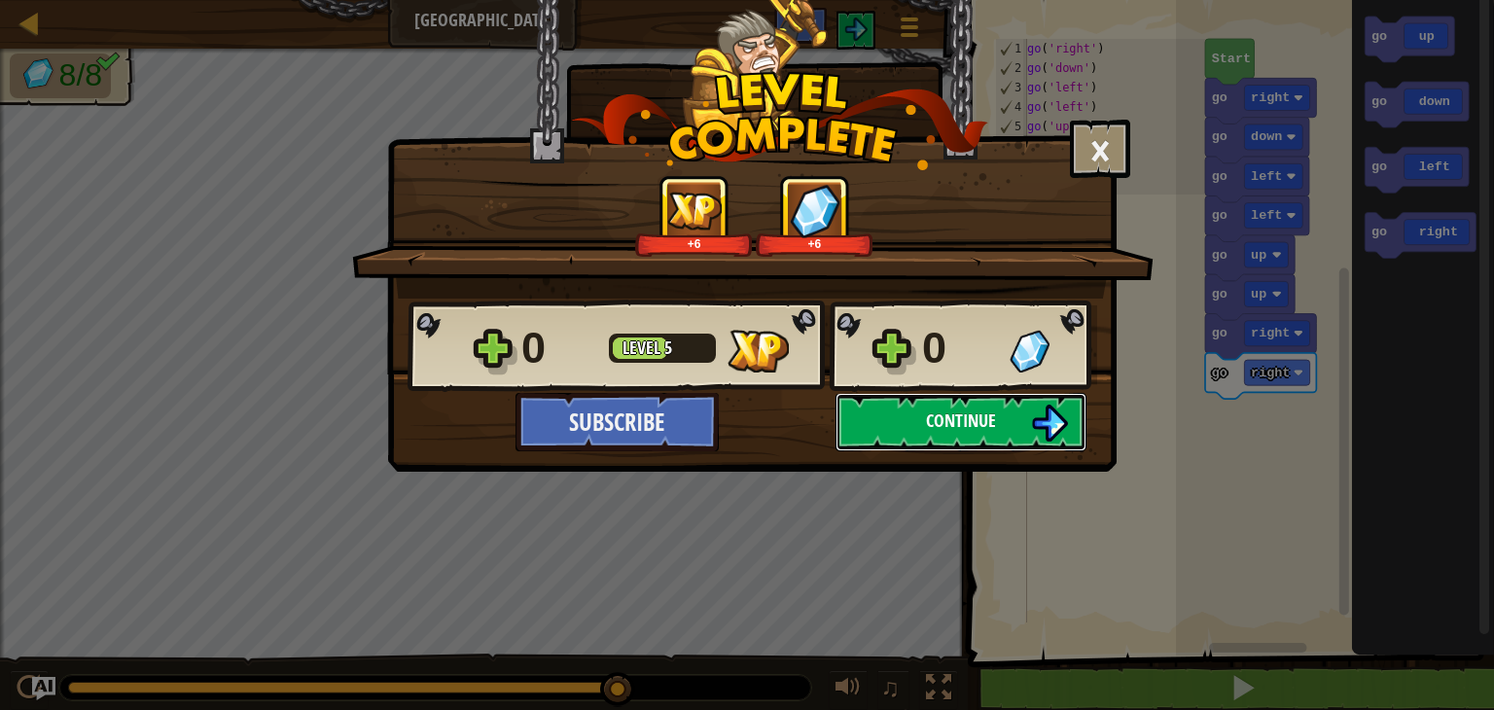
click at [1009, 426] on button "Continue" at bounding box center [961, 422] width 251 height 58
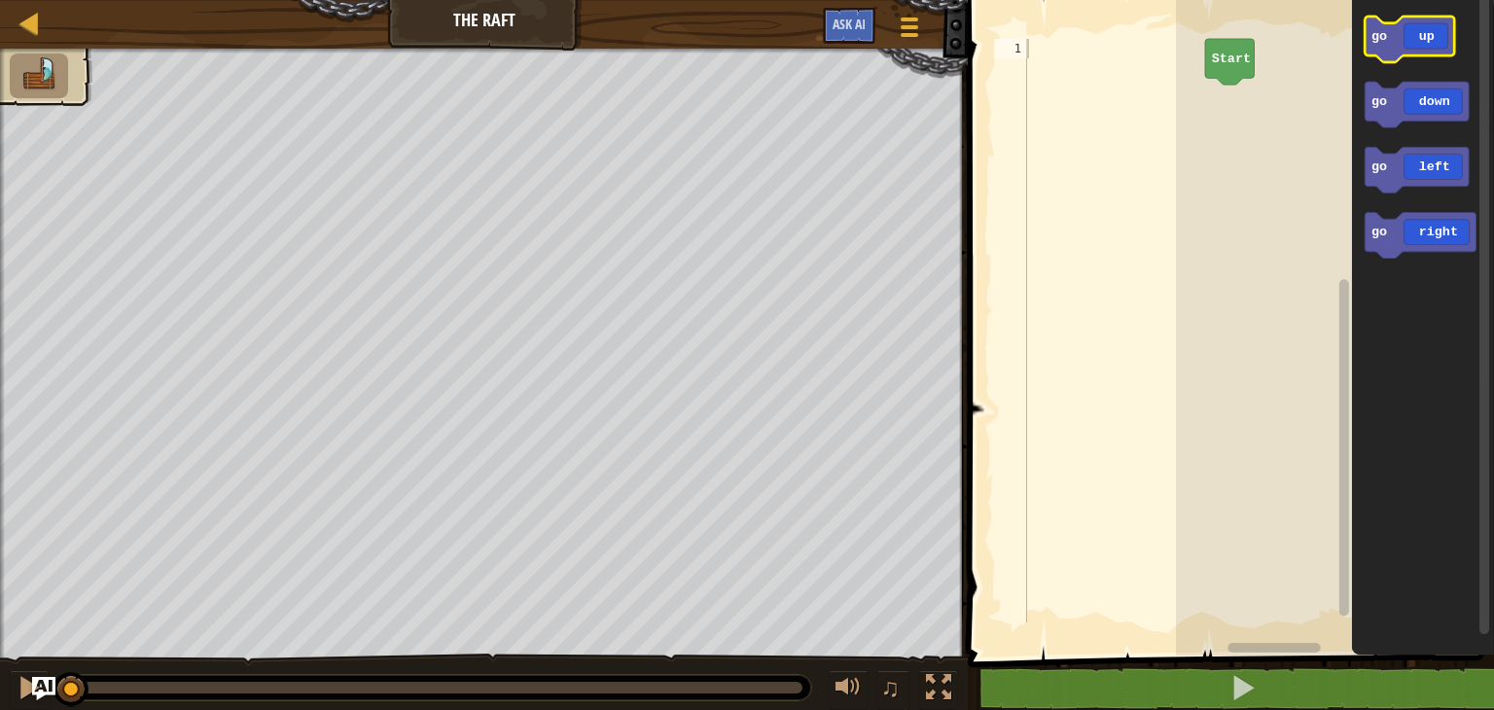
click at [1391, 48] on icon "Blockly Workspace" at bounding box center [1409, 40] width 89 height 46
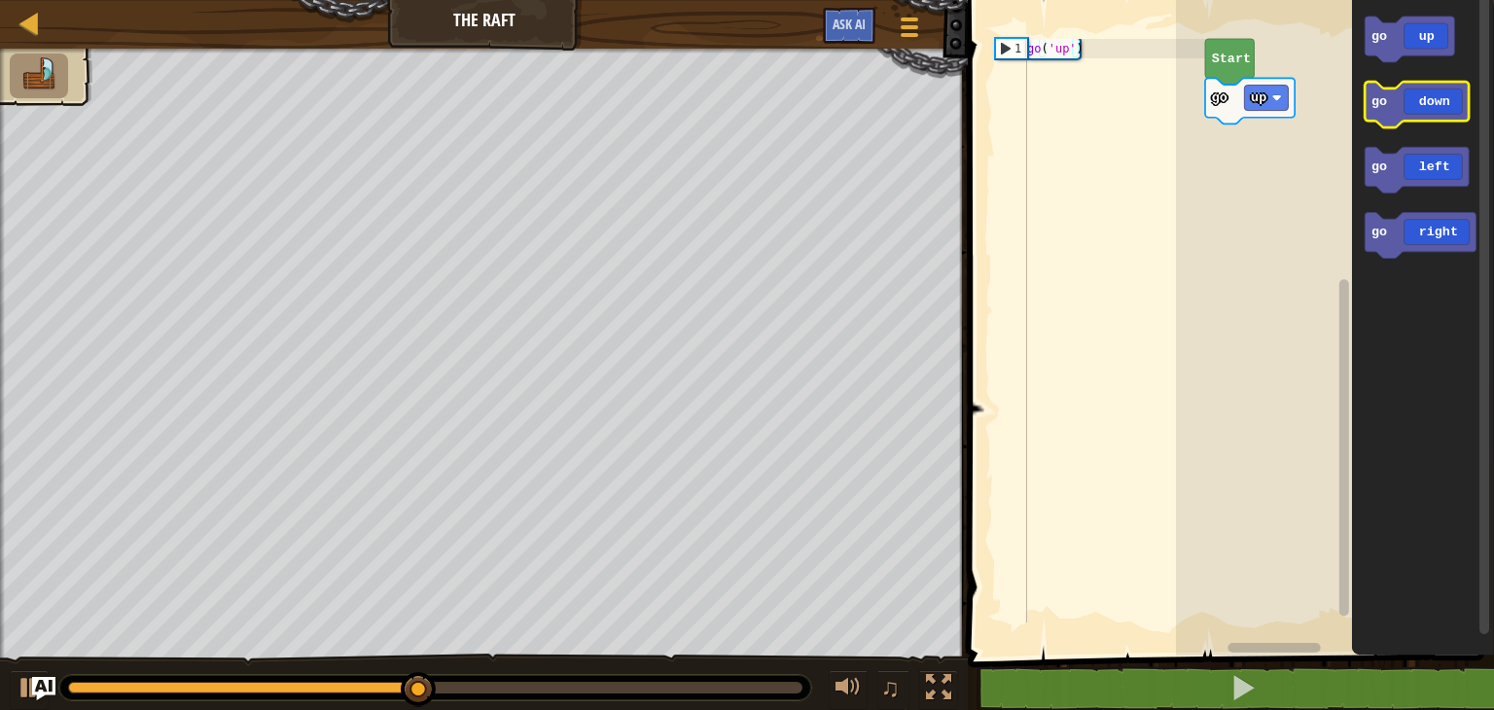
click at [1391, 90] on icon "Blockly Workspace" at bounding box center [1417, 105] width 104 height 46
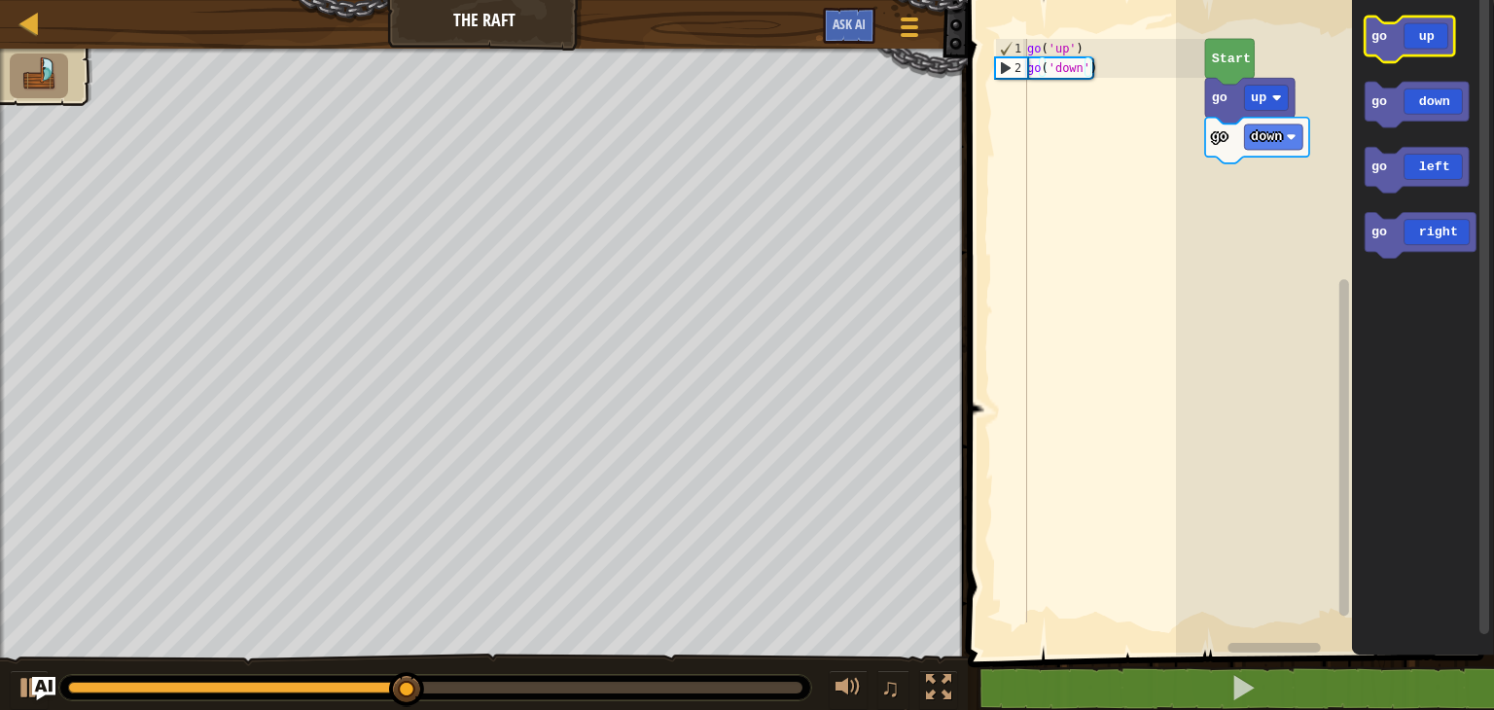
click at [1384, 62] on icon "Blockly Workspace" at bounding box center [1409, 40] width 89 height 46
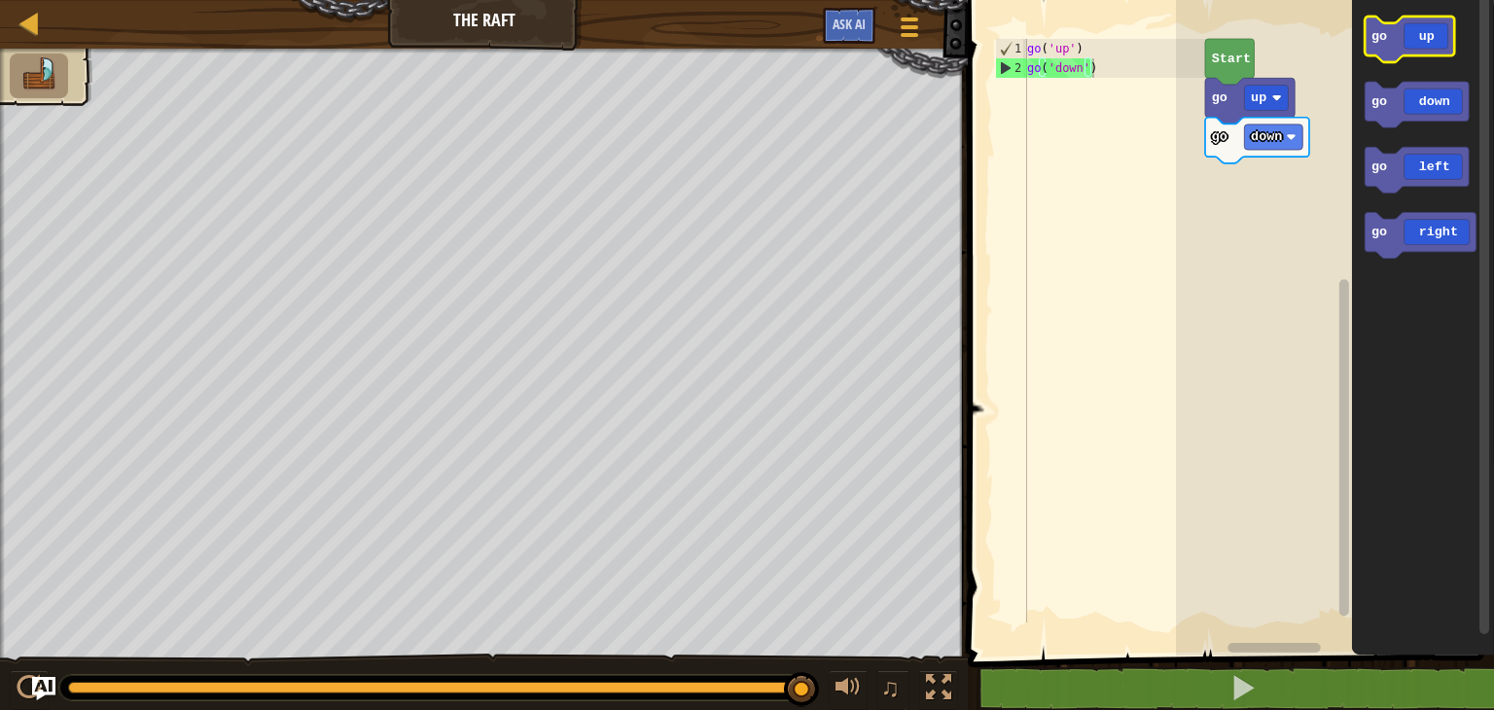
click at [1384, 58] on icon "Blockly Workspace" at bounding box center [1409, 40] width 89 height 46
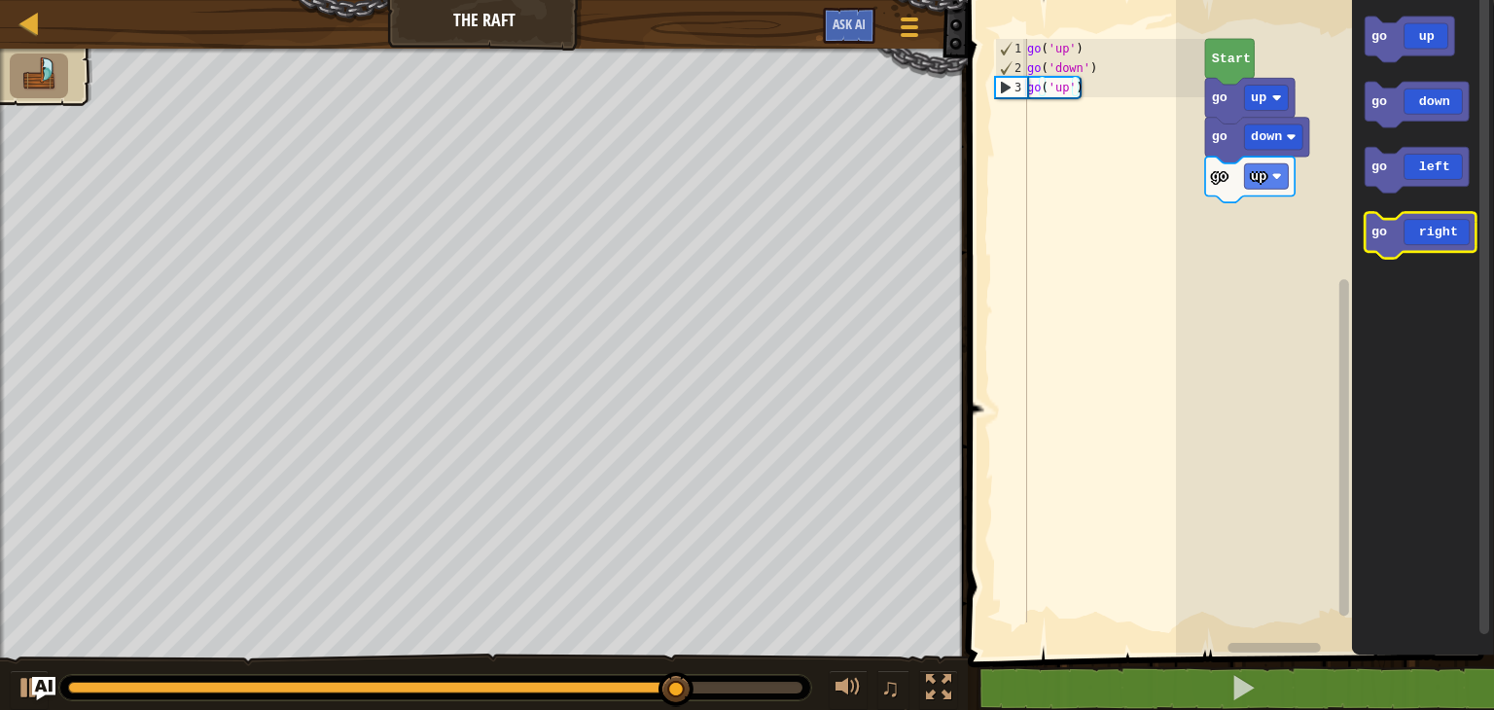
click at [1375, 234] on text "go" at bounding box center [1379, 232] width 16 height 15
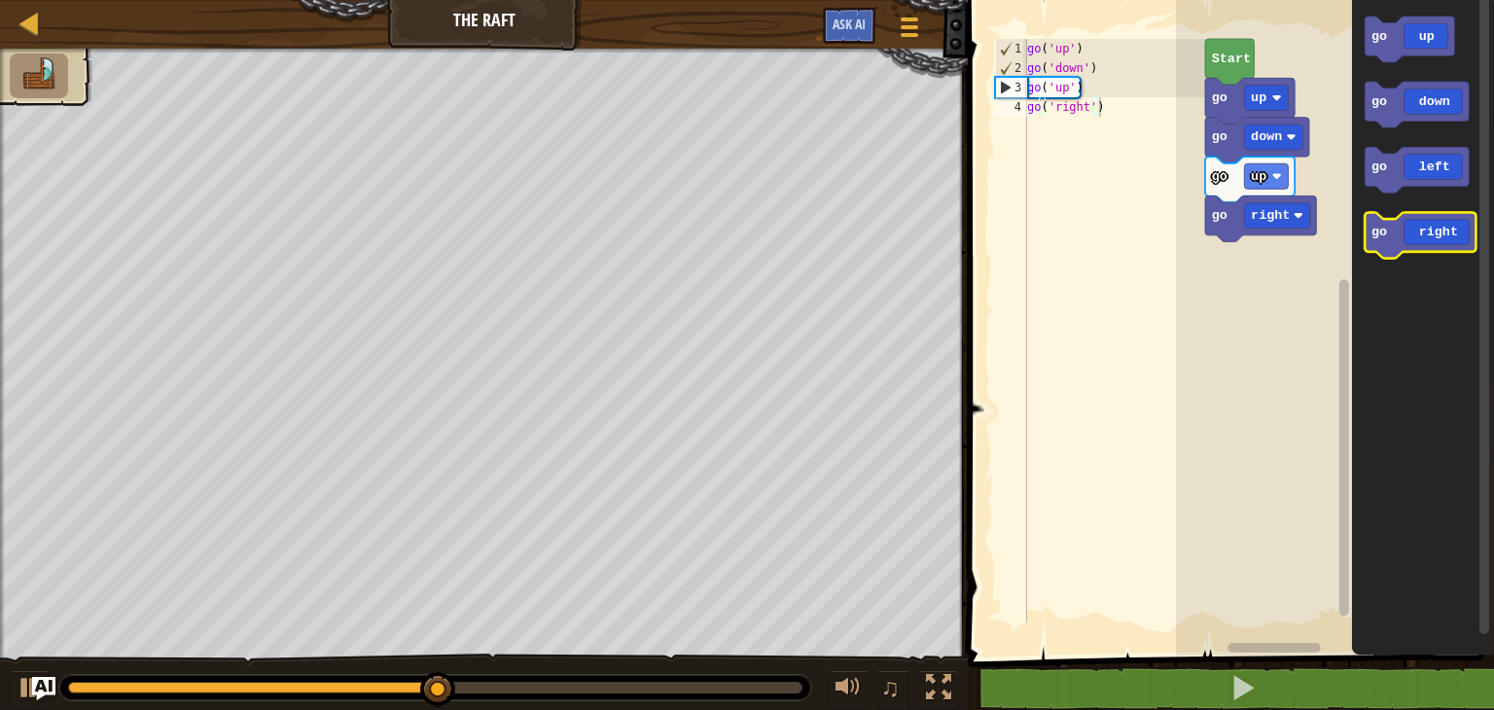
click at [1375, 234] on text "go" at bounding box center [1379, 232] width 16 height 15
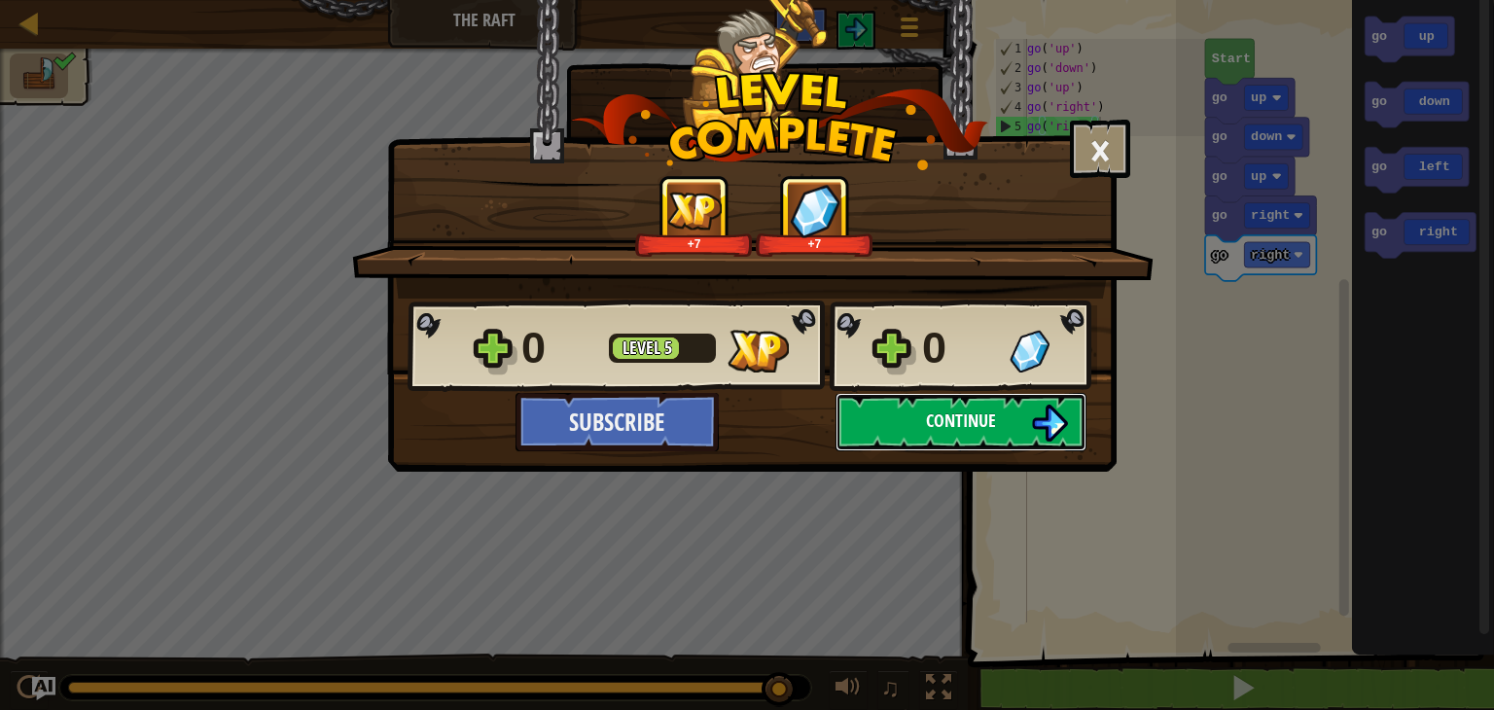
click at [928, 419] on span "Continue" at bounding box center [961, 421] width 70 height 24
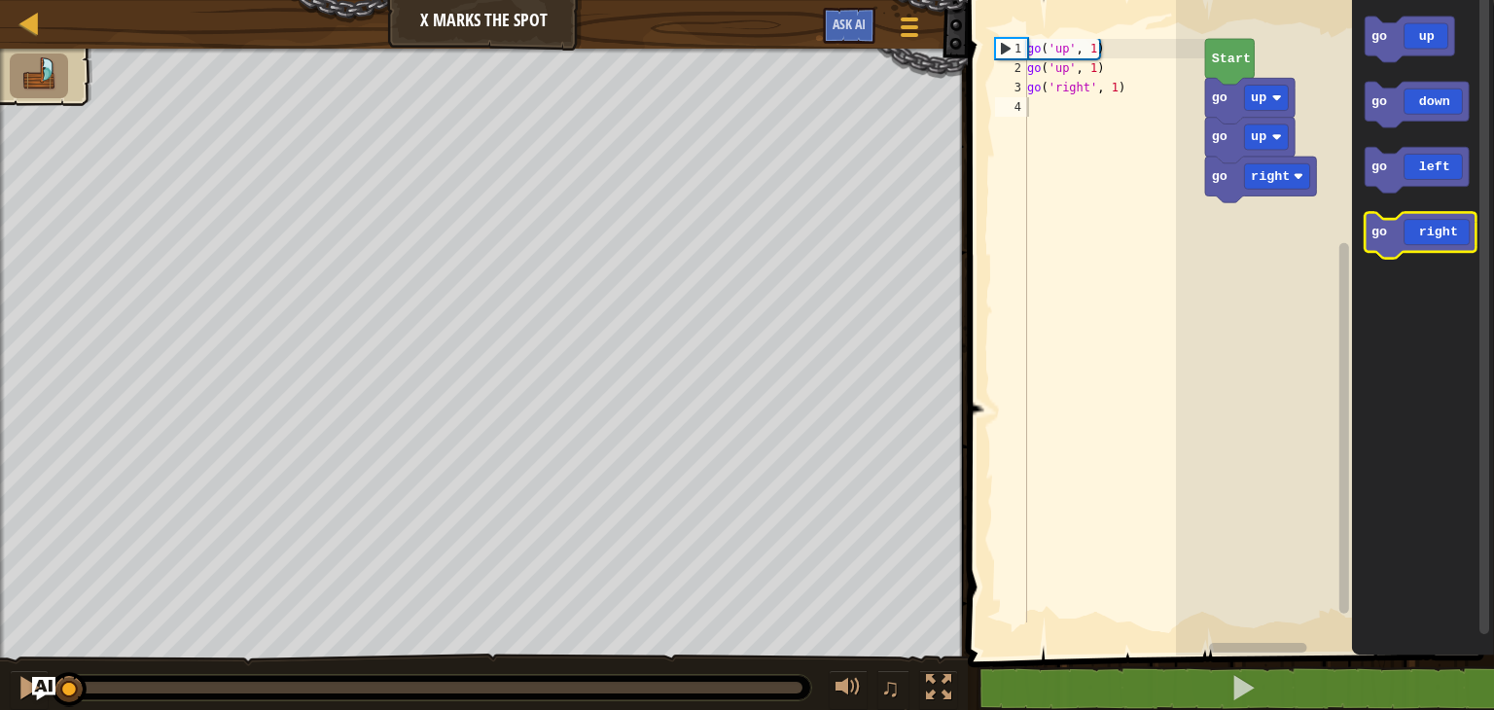
click at [1393, 231] on icon "Blockly Workspace" at bounding box center [1420, 236] width 111 height 46
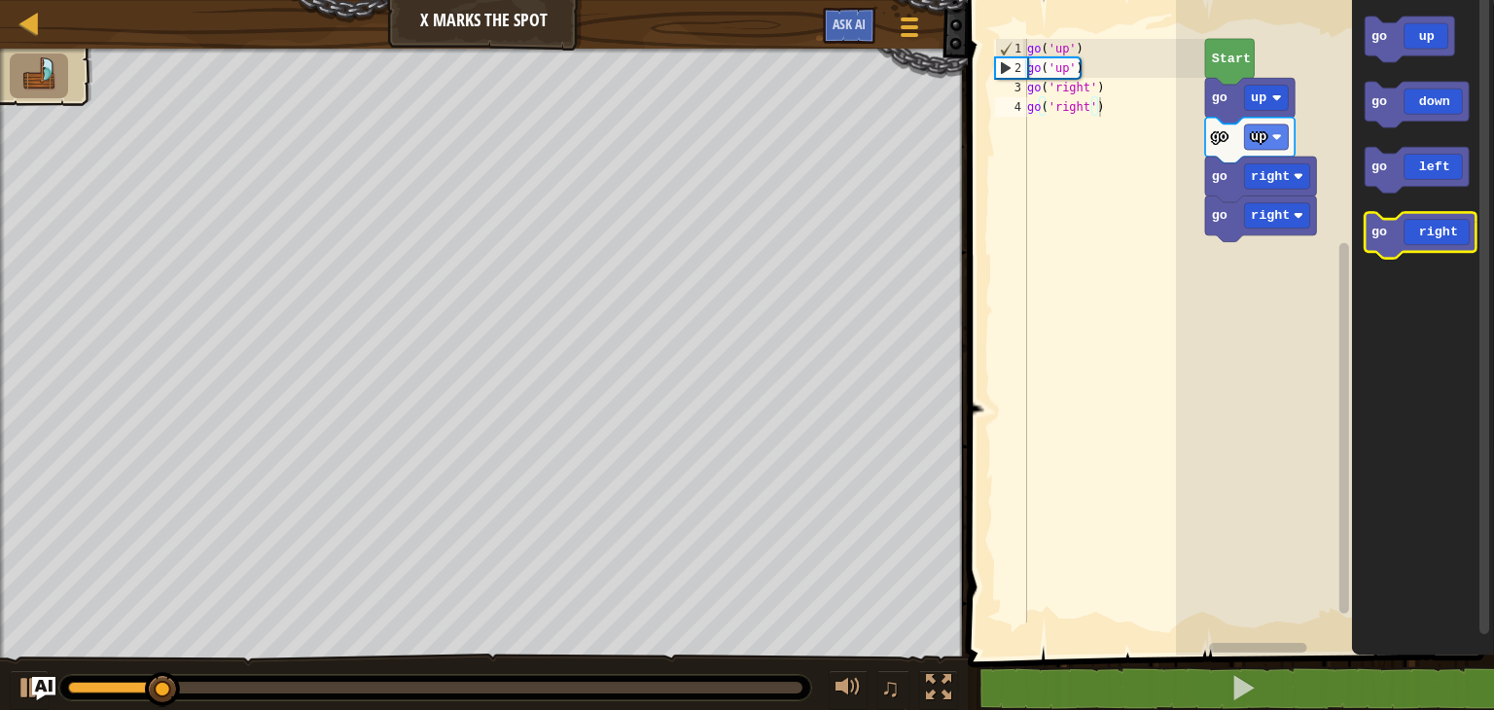
click at [1393, 231] on icon "Blockly Workspace" at bounding box center [1420, 236] width 111 height 46
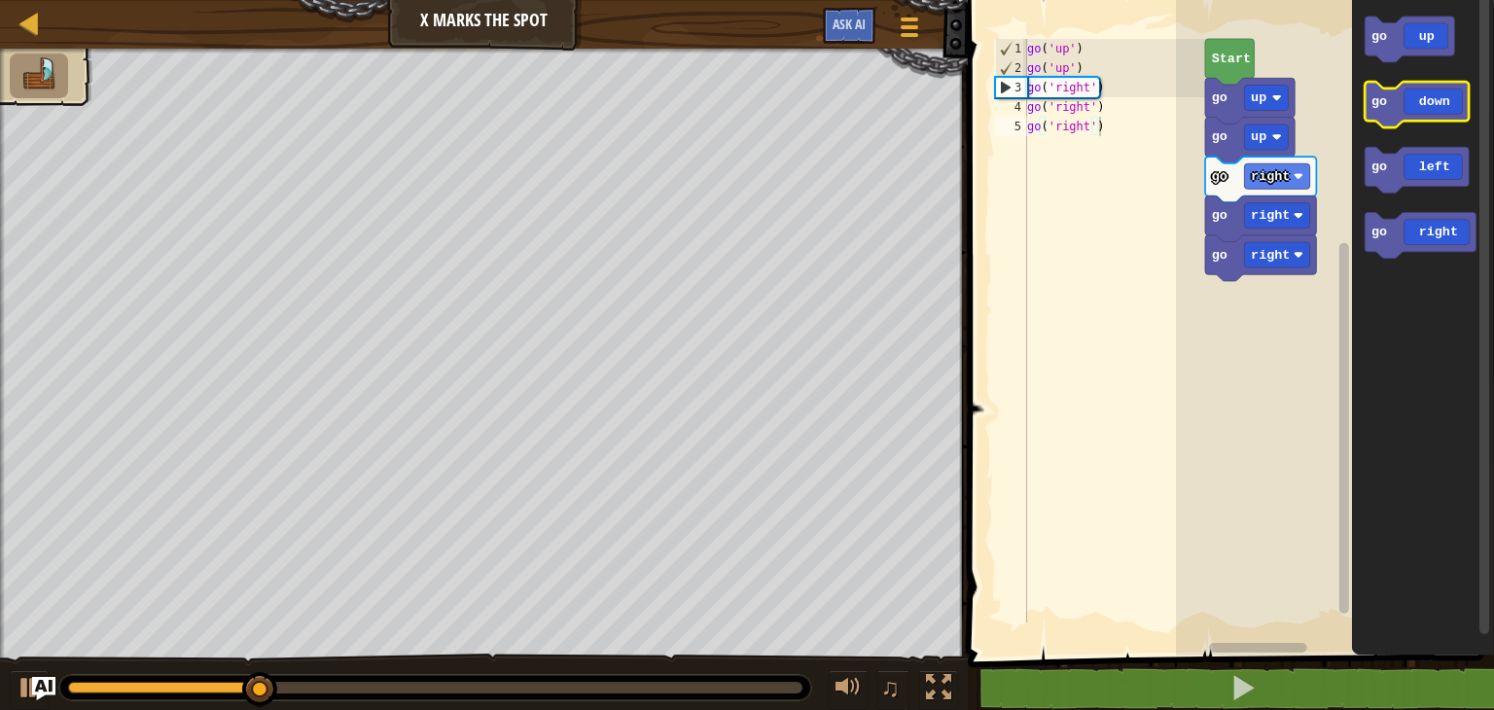
click at [1401, 118] on icon "Blockly Workspace" at bounding box center [1417, 105] width 104 height 46
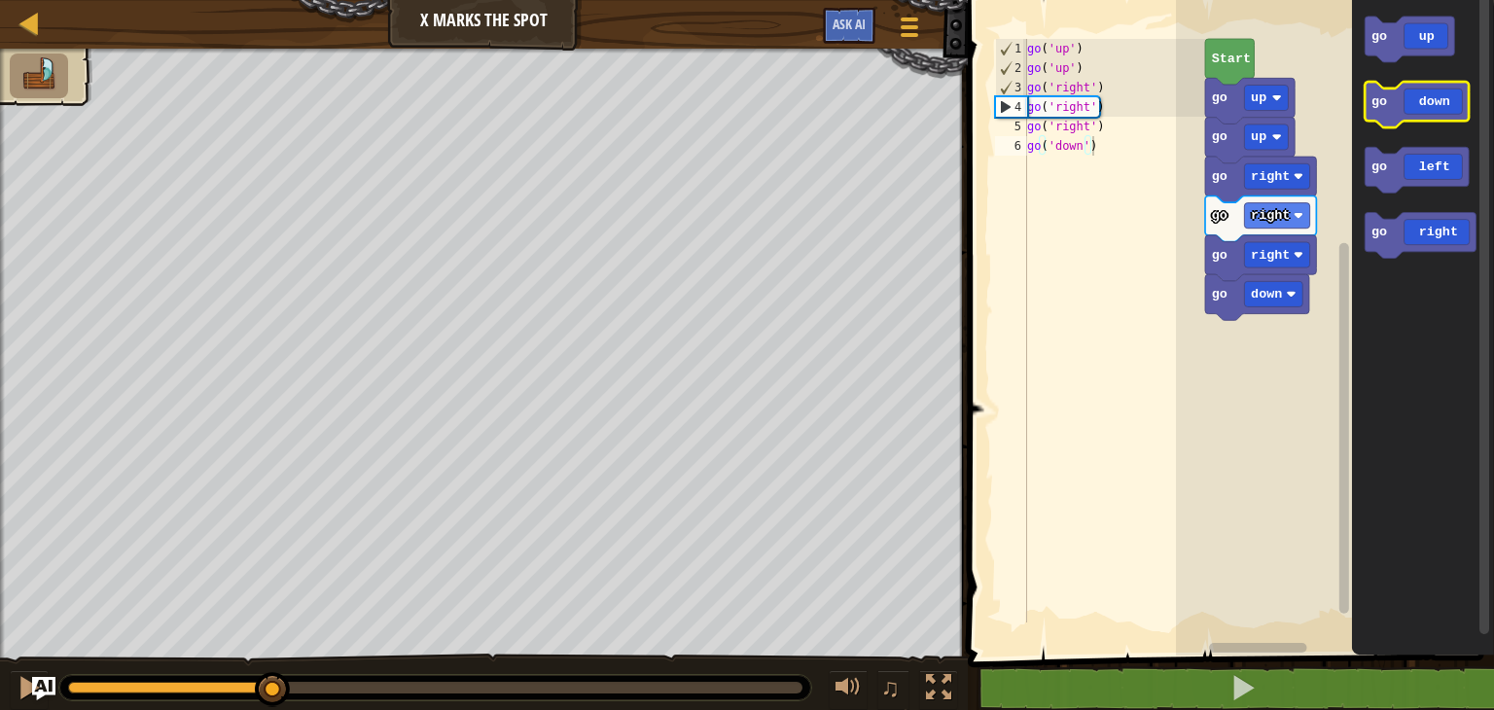
click at [1401, 118] on icon "Blockly Workspace" at bounding box center [1417, 105] width 104 height 46
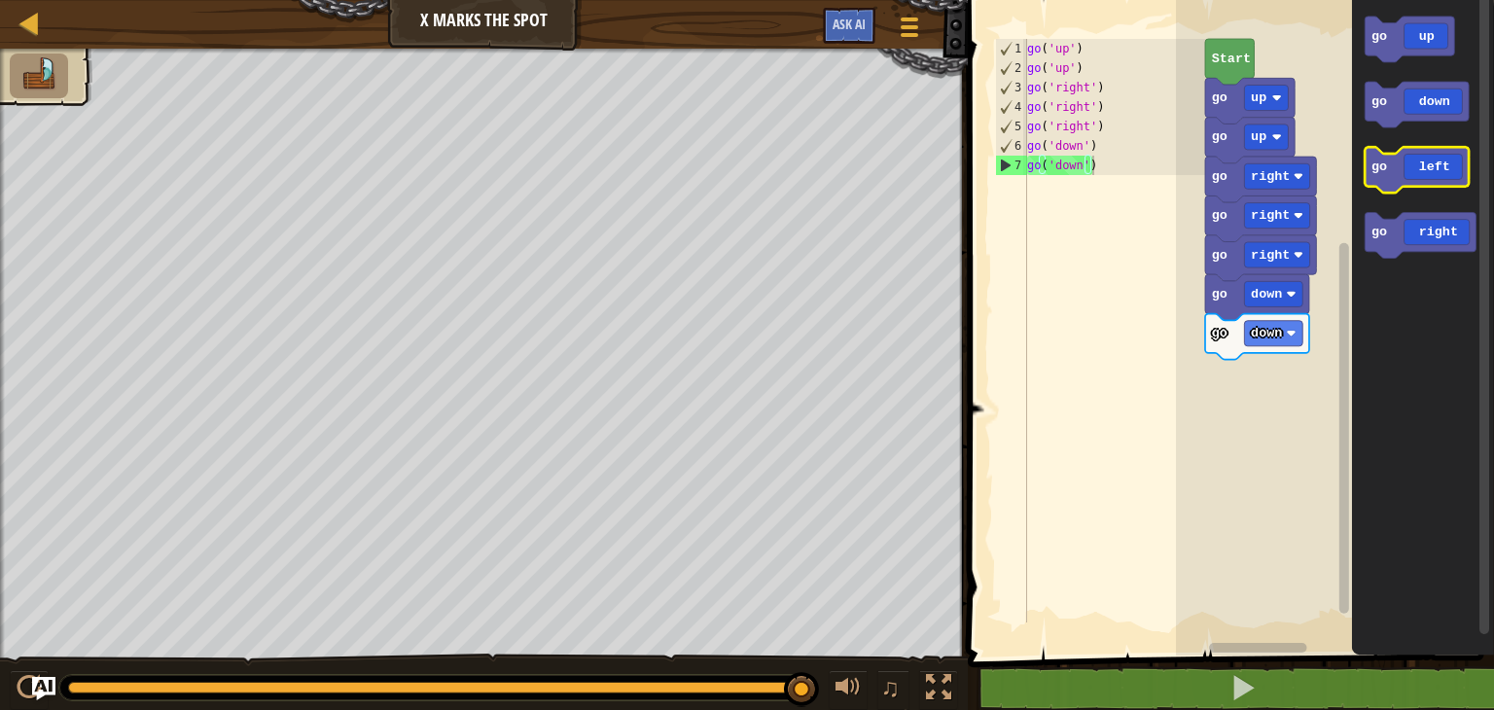
click at [1371, 160] on text "go" at bounding box center [1379, 167] width 16 height 15
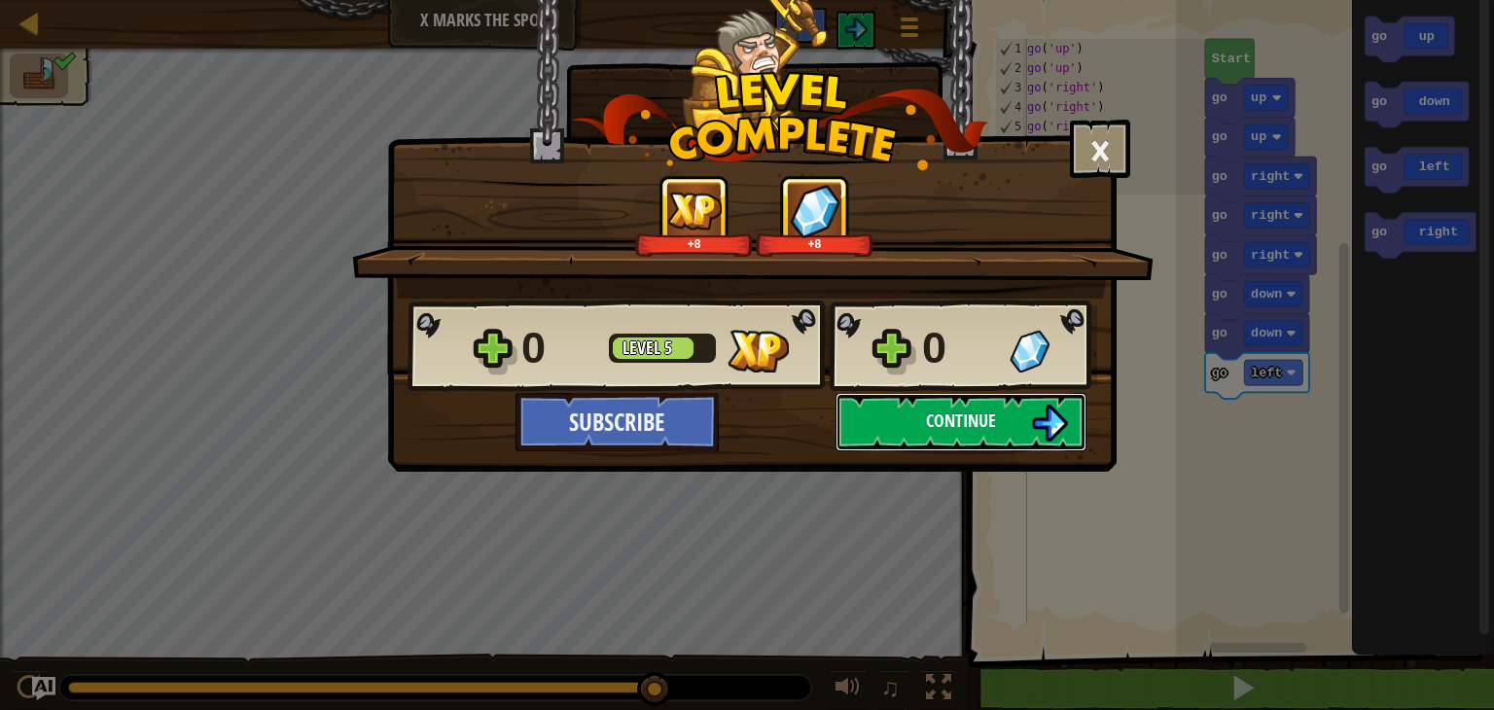
click at [901, 414] on button "Continue" at bounding box center [961, 422] width 251 height 58
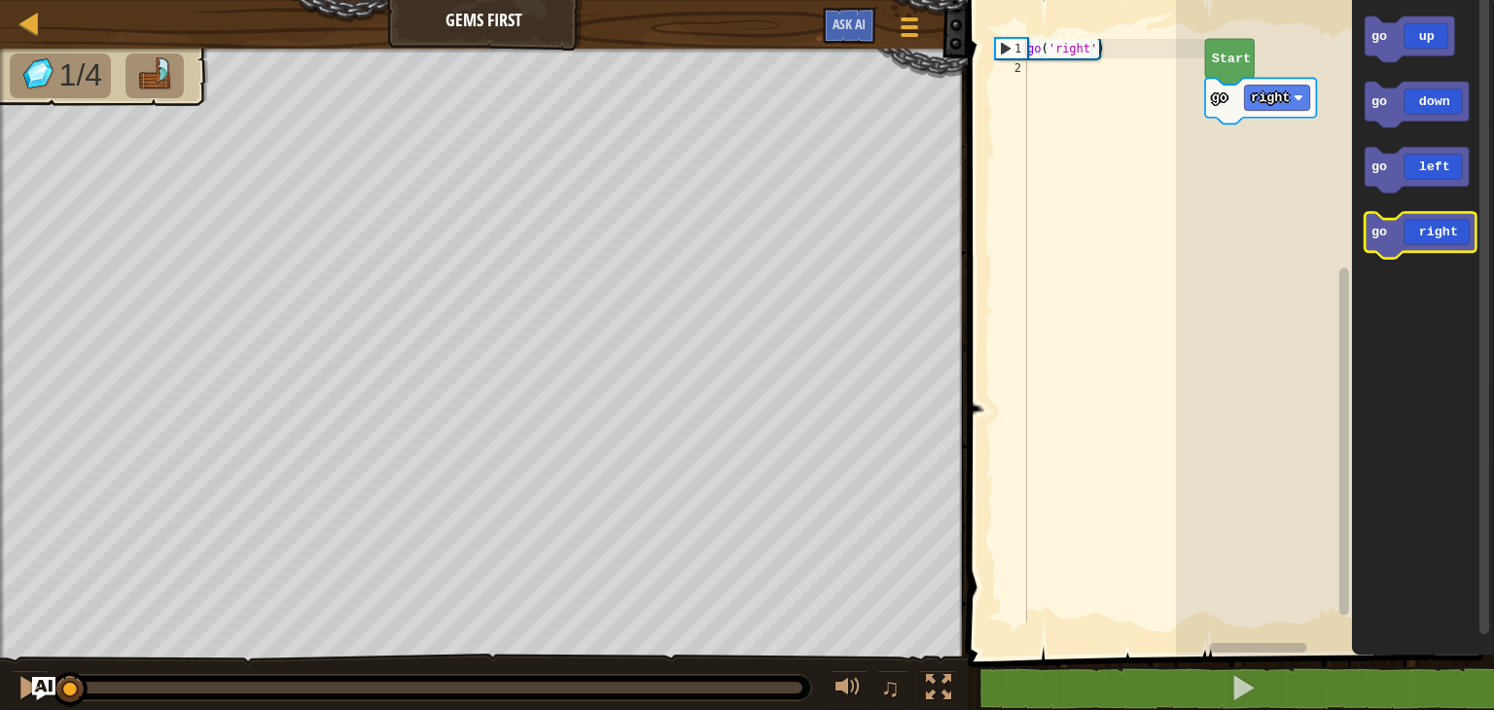
click at [1388, 230] on icon "Blockly Workspace" at bounding box center [1420, 236] width 111 height 46
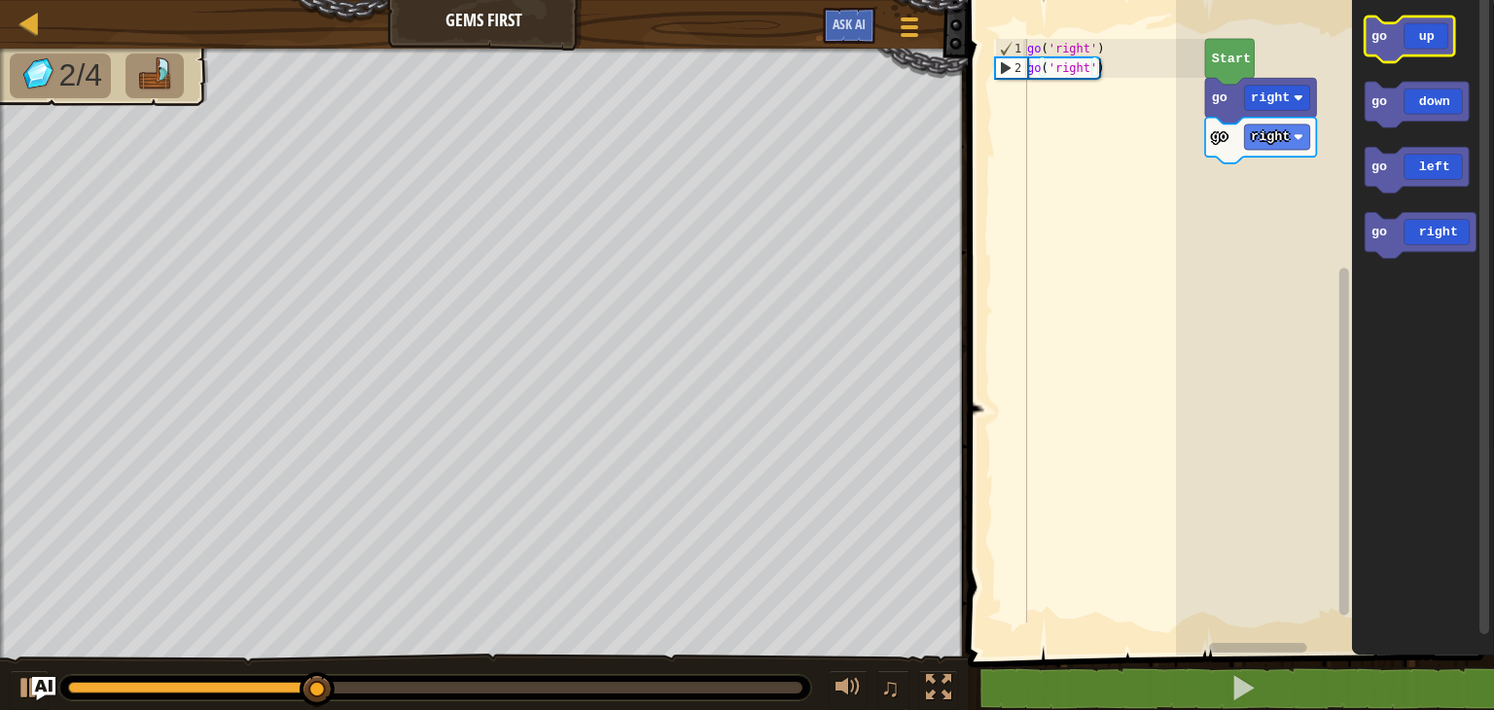
click at [1399, 54] on icon "Blockly Workspace" at bounding box center [1409, 40] width 89 height 46
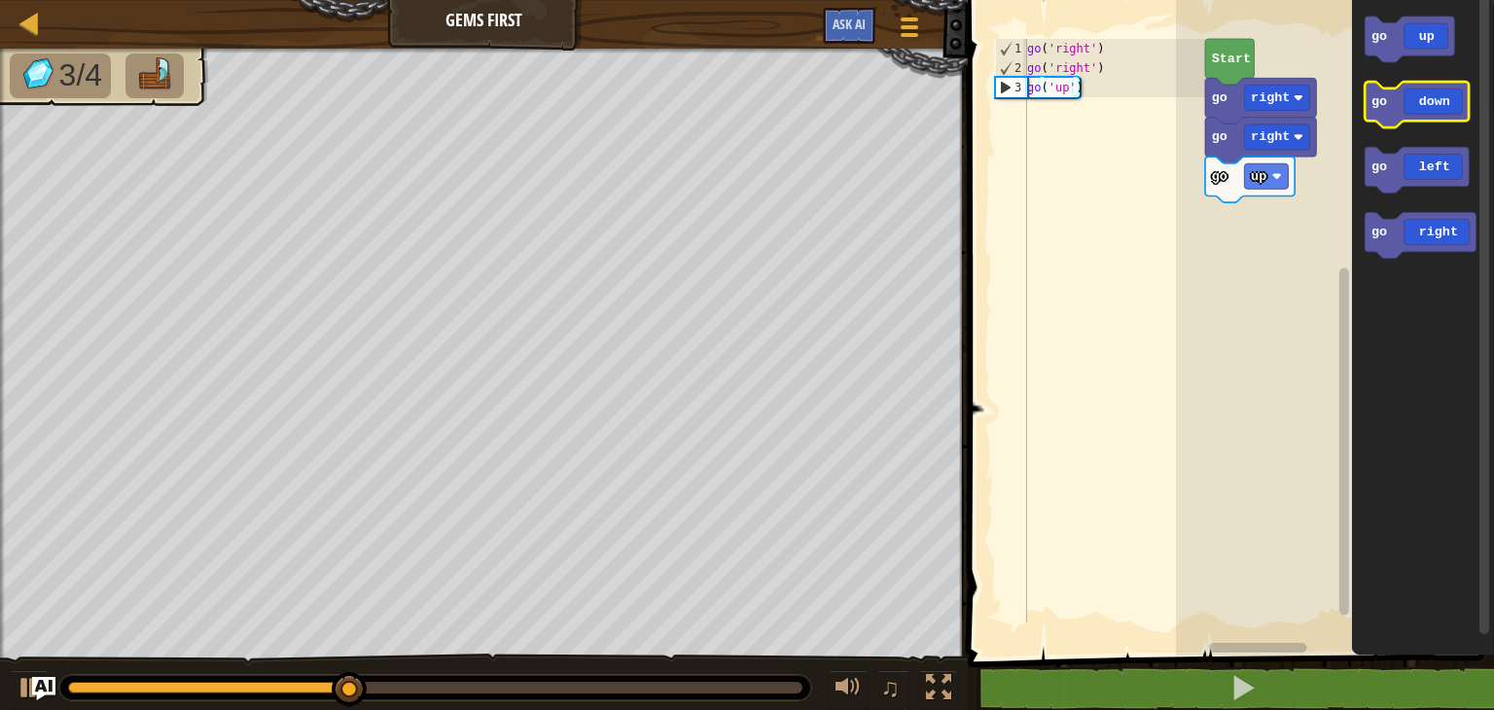
click at [1394, 118] on icon "Blockly Workspace" at bounding box center [1417, 105] width 104 height 46
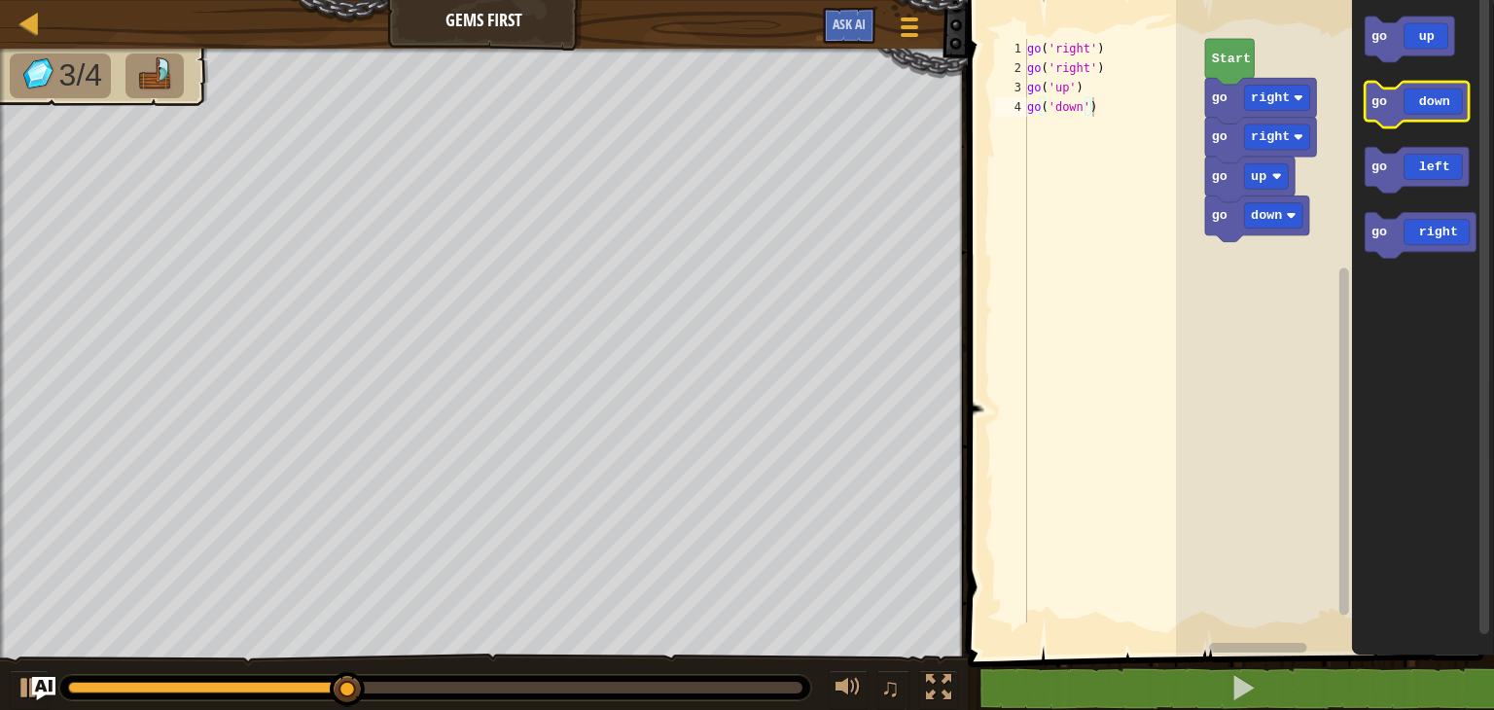
click at [1394, 118] on icon "Blockly Workspace" at bounding box center [1417, 105] width 104 height 46
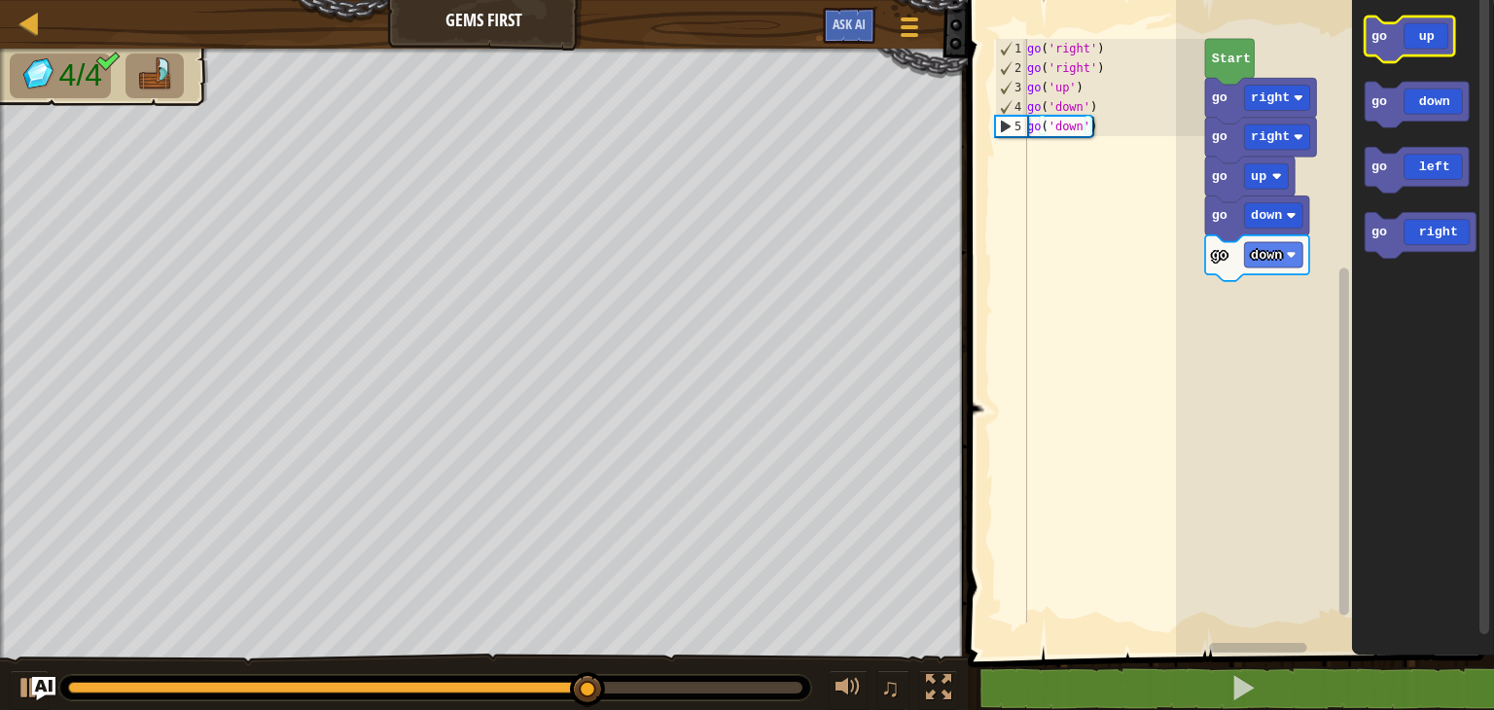
click at [1387, 49] on icon "Blockly Workspace" at bounding box center [1409, 40] width 89 height 46
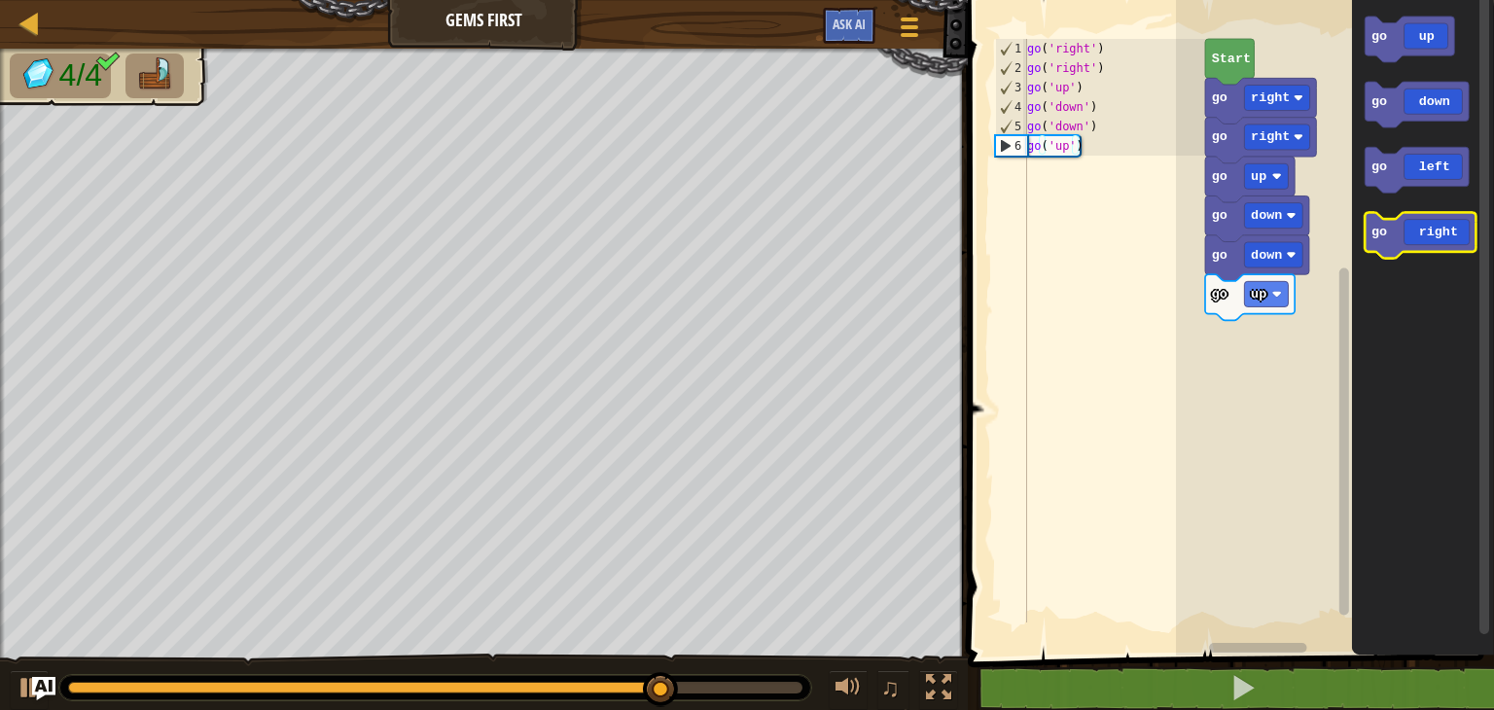
click at [1393, 251] on icon "Blockly Workspace" at bounding box center [1420, 236] width 111 height 46
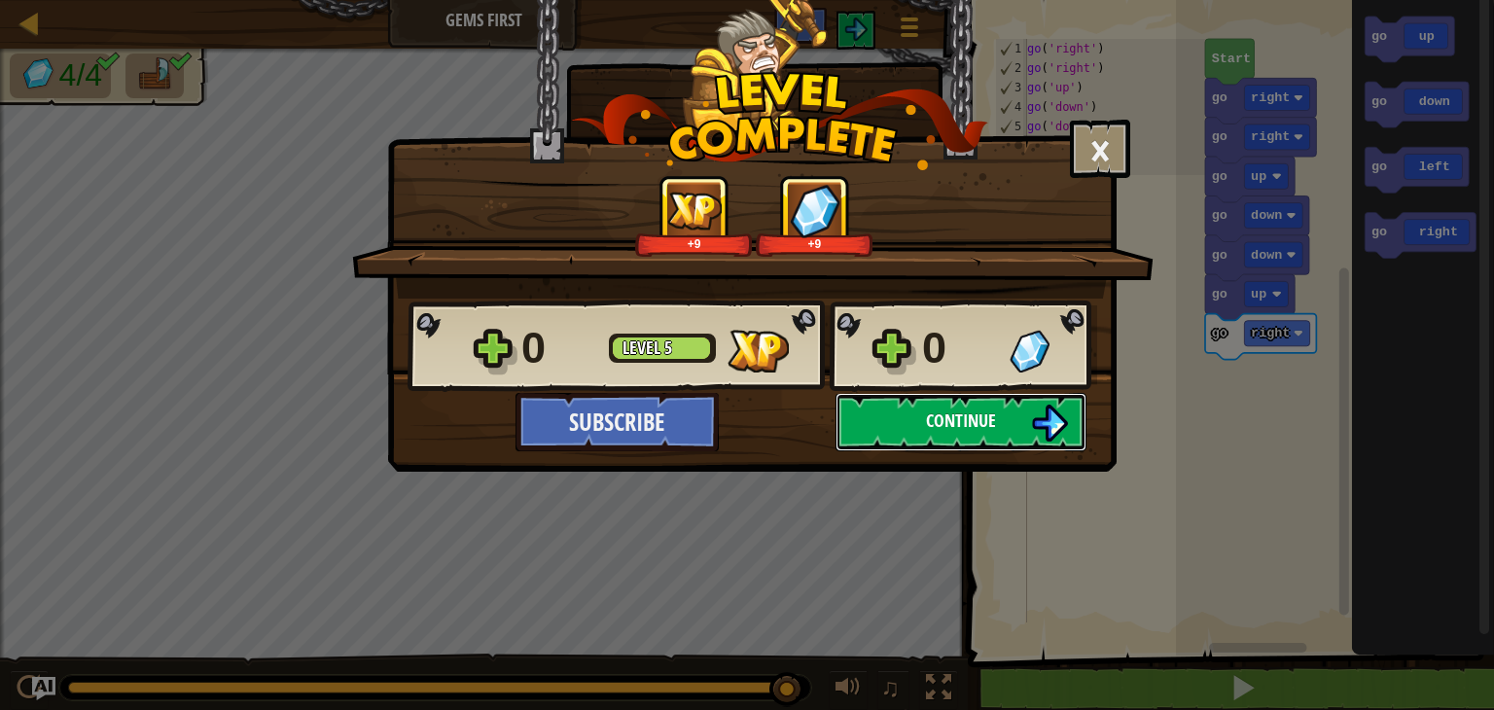
click at [942, 413] on span "Continue" at bounding box center [961, 421] width 70 height 24
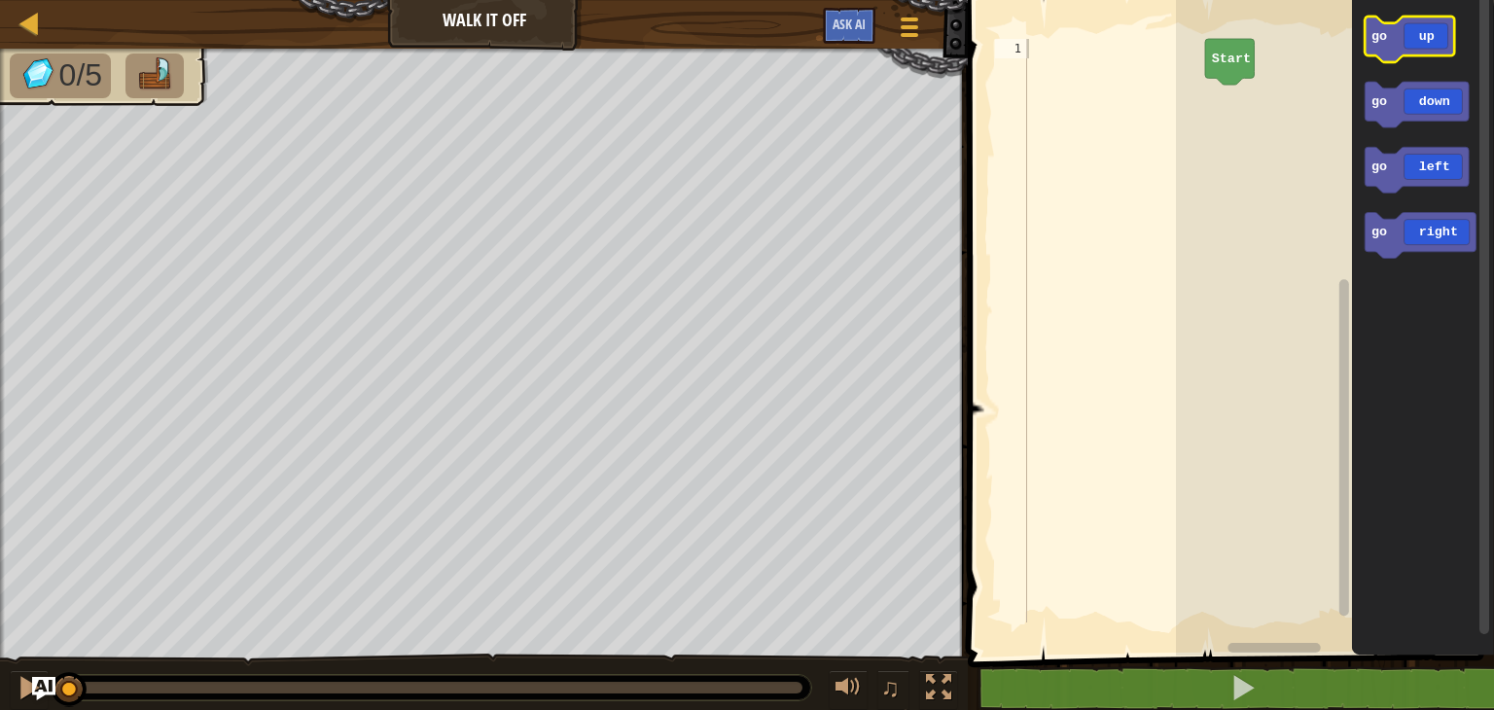
click at [1389, 47] on icon "Blockly Workspace" at bounding box center [1409, 40] width 89 height 46
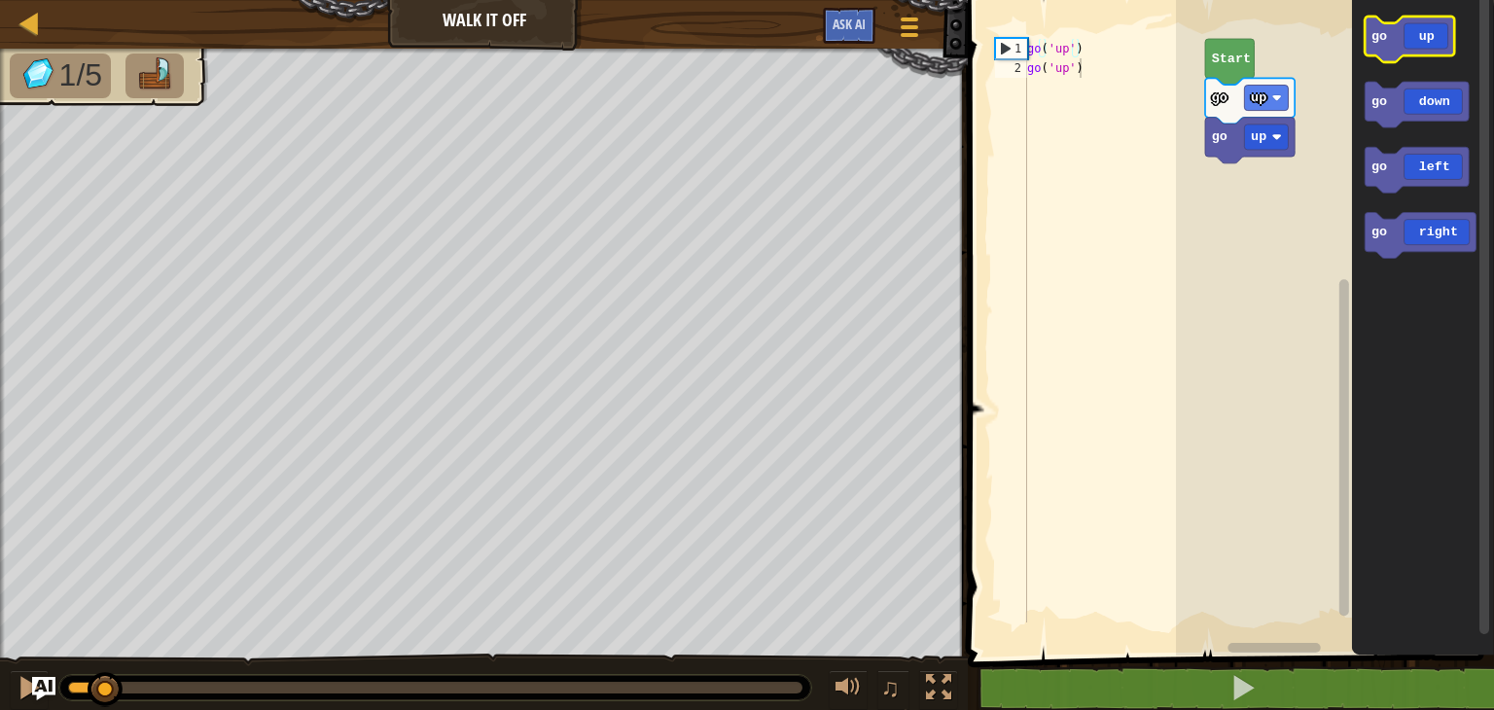
click at [1389, 47] on icon "Blockly Workspace" at bounding box center [1409, 40] width 89 height 46
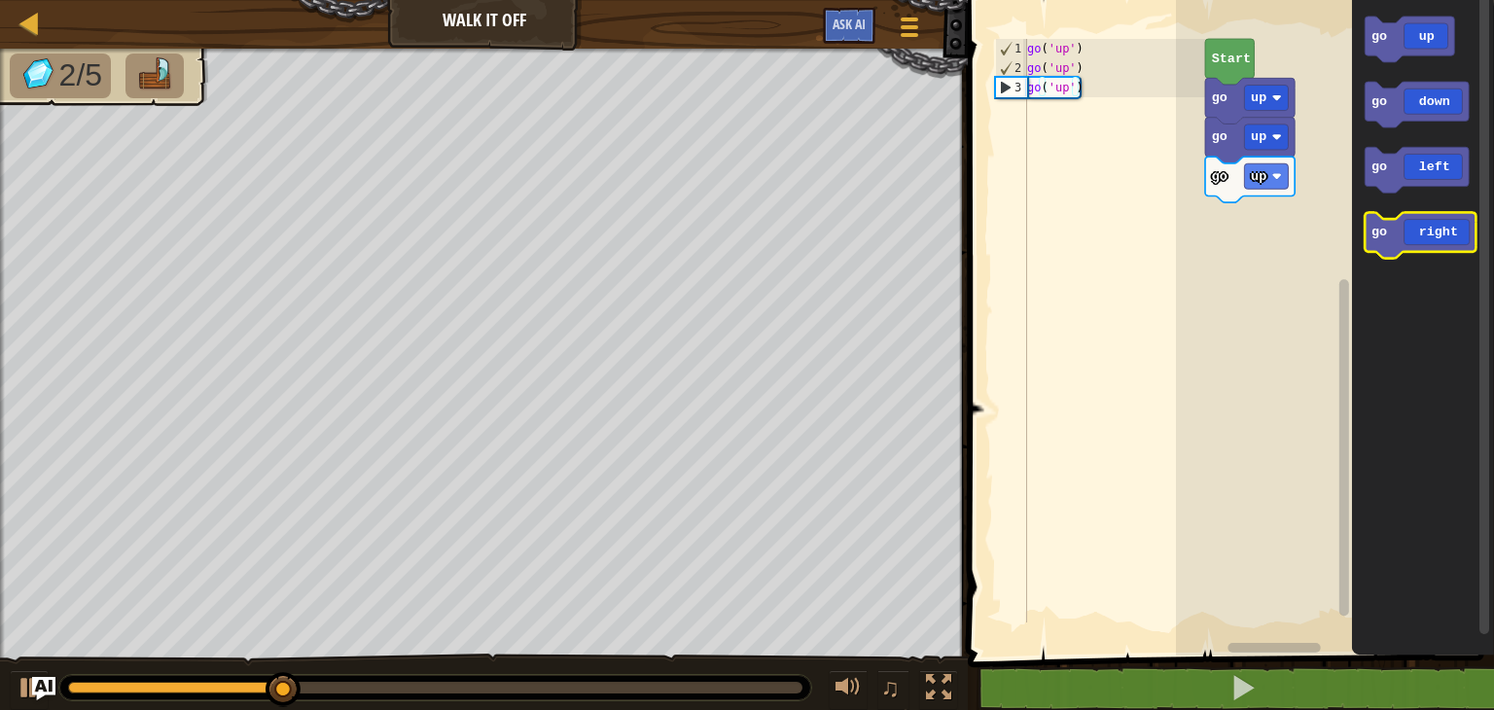
click at [1385, 244] on icon "Blockly Workspace" at bounding box center [1420, 236] width 111 height 46
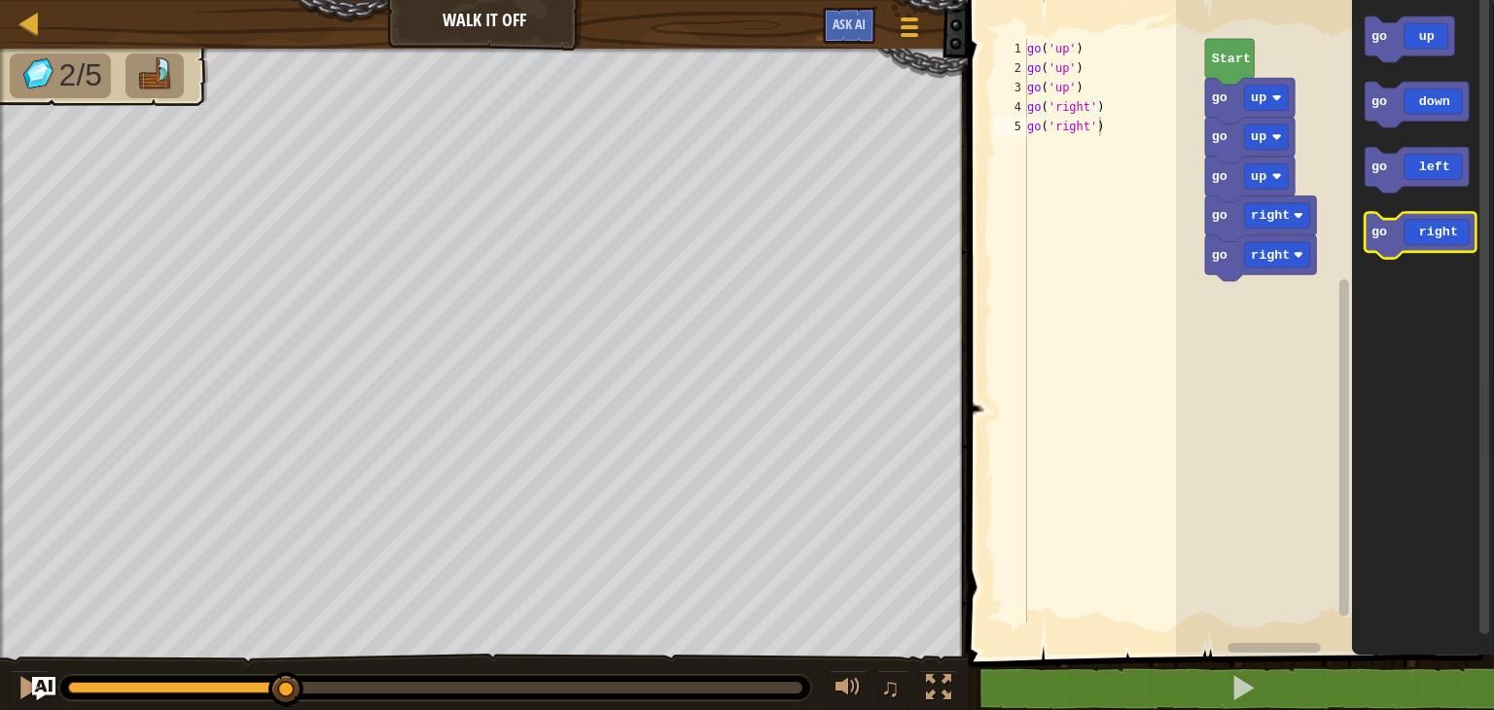
click at [1385, 244] on icon "Blockly Workspace" at bounding box center [1420, 236] width 111 height 46
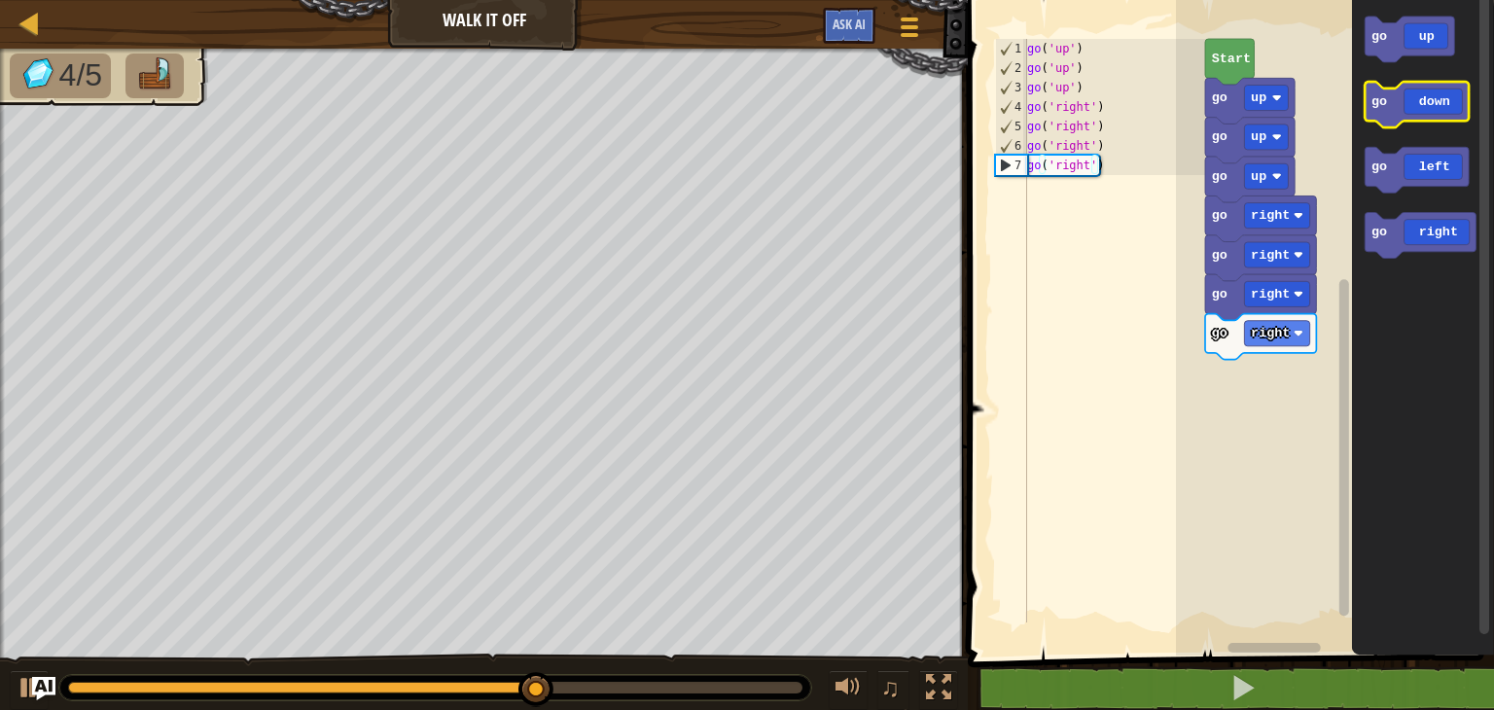
click at [1381, 121] on icon "Blockly Workspace" at bounding box center [1417, 105] width 104 height 46
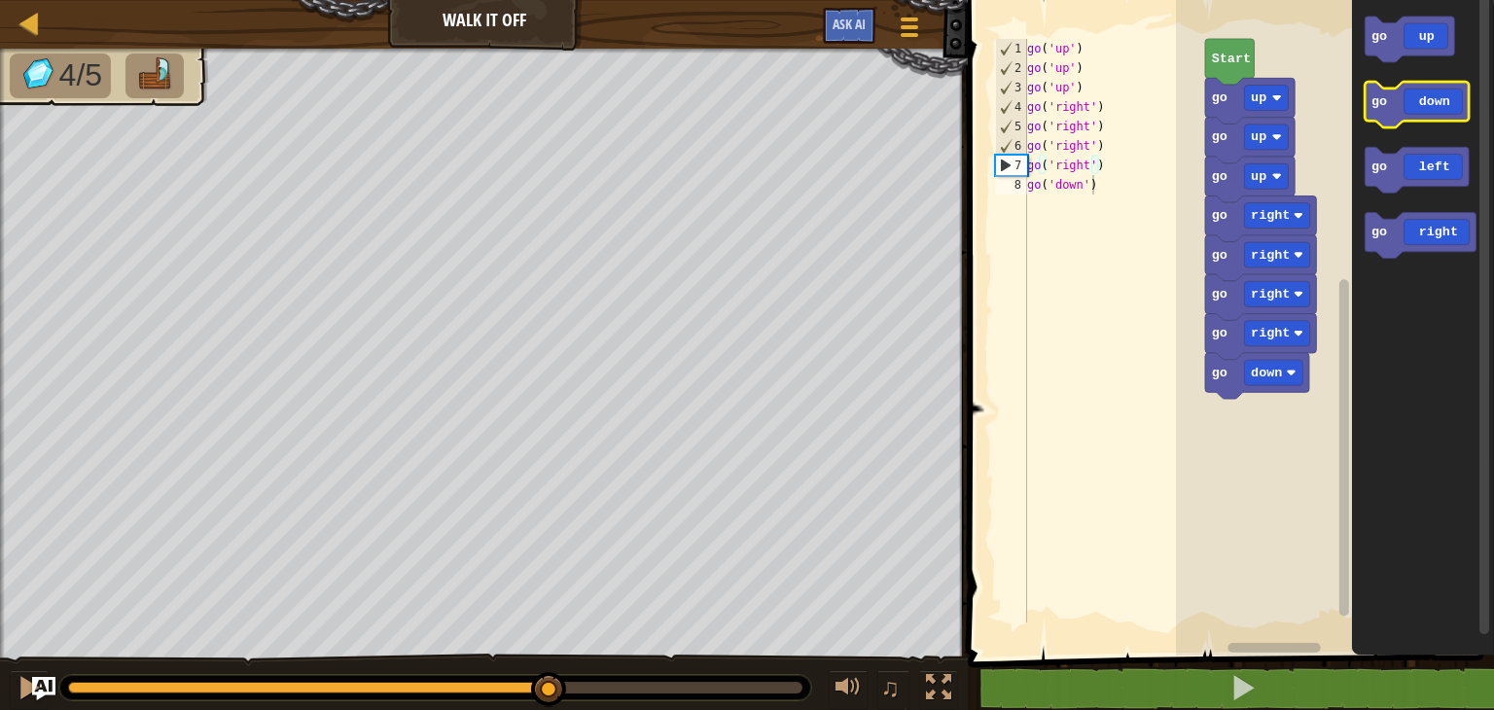
click at [1381, 121] on icon "Blockly Workspace" at bounding box center [1417, 105] width 104 height 46
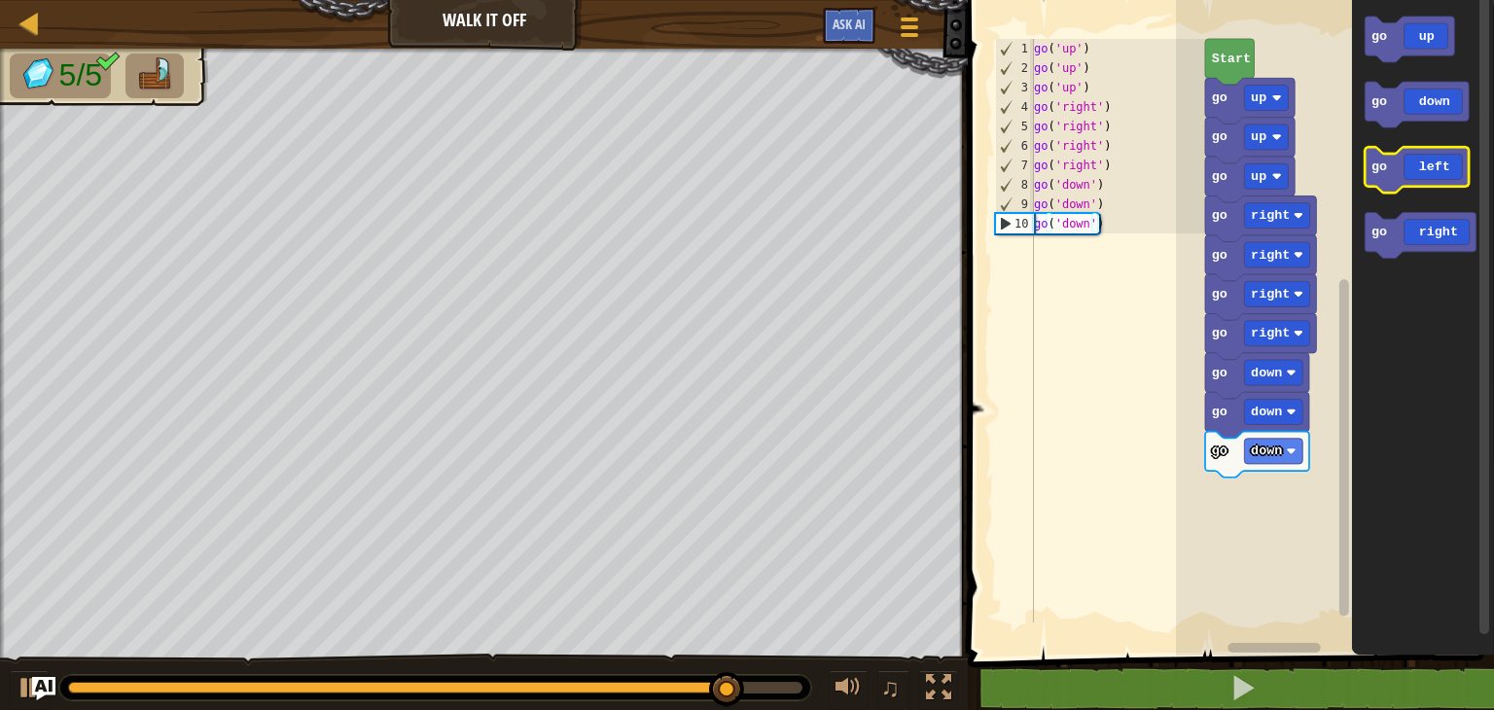
click at [1383, 179] on icon "Blockly Workspace" at bounding box center [1417, 170] width 104 height 46
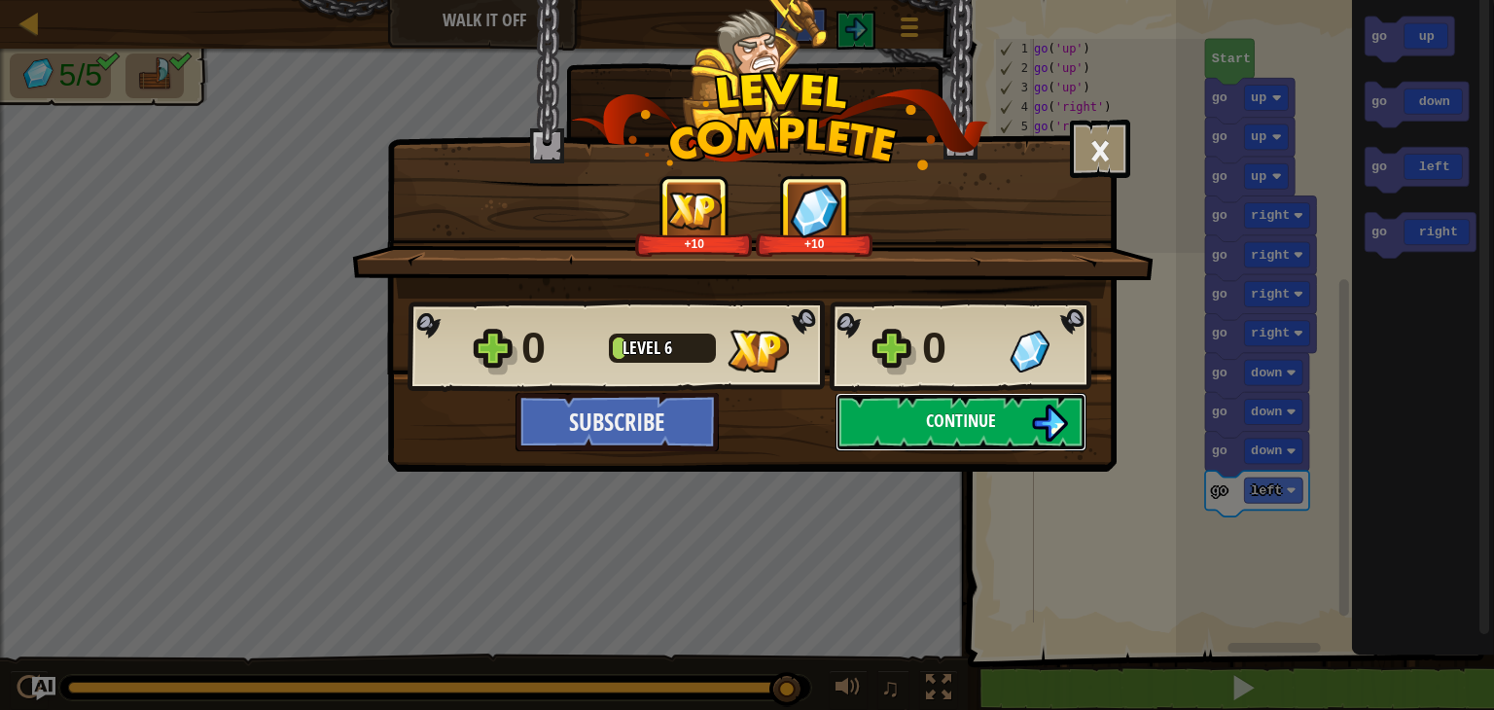
click at [934, 402] on button "Continue" at bounding box center [961, 422] width 251 height 58
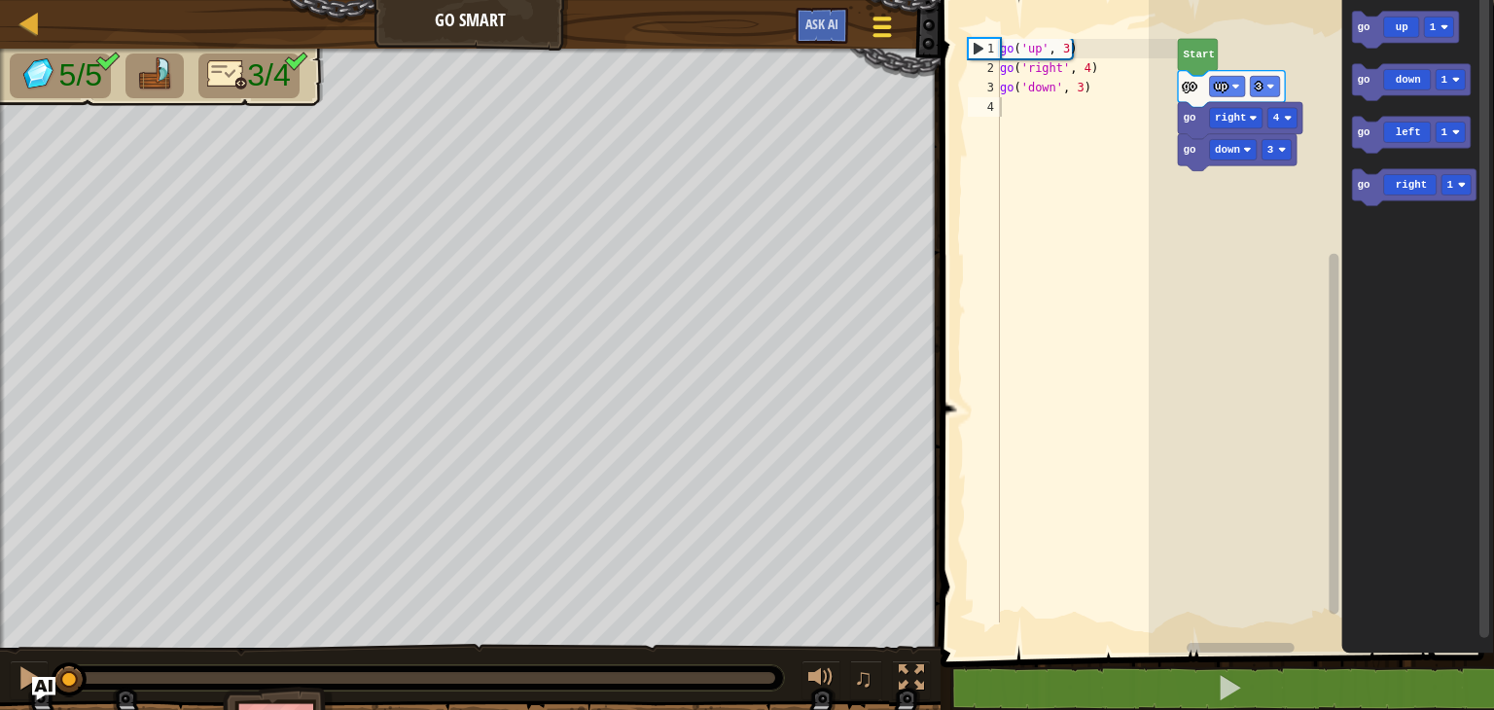
click at [873, 34] on span at bounding box center [882, 35] width 18 height 4
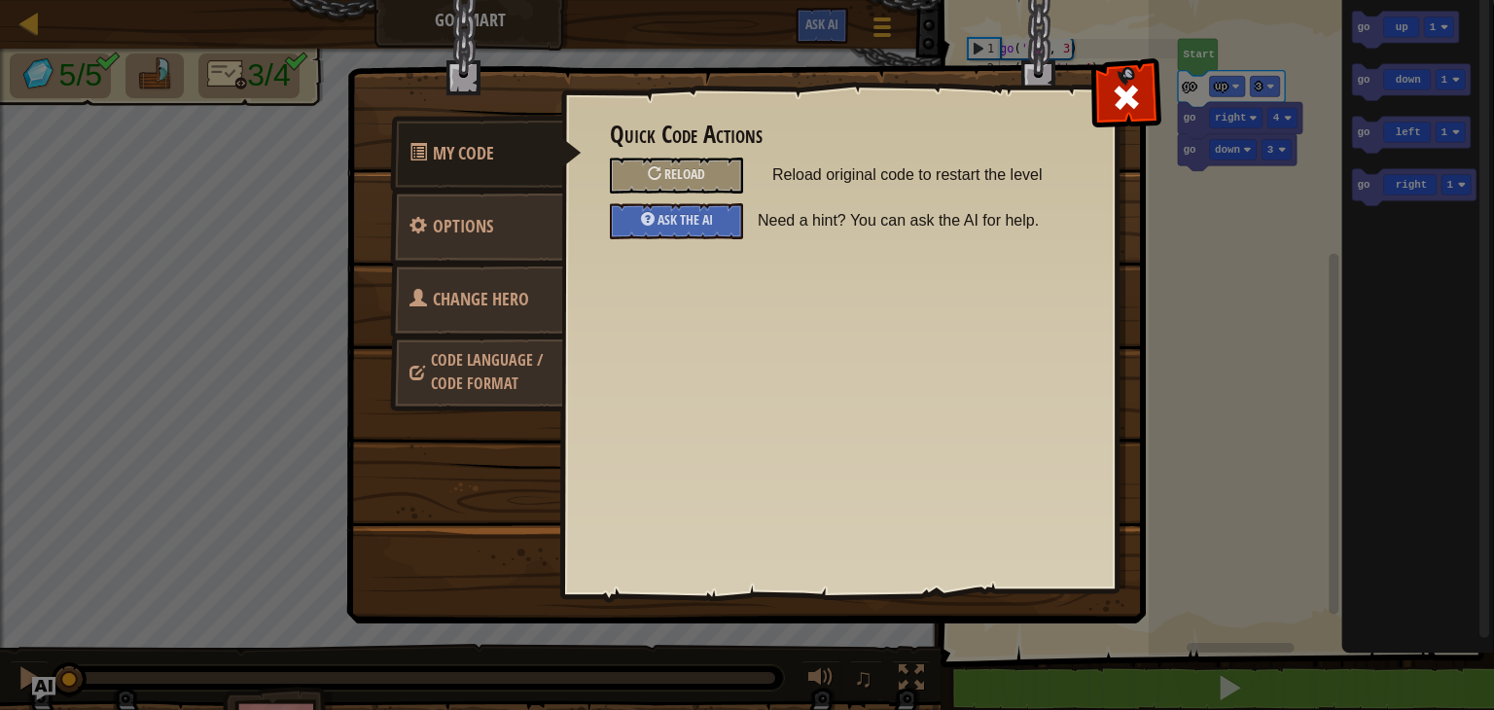
click at [450, 303] on span "Change Hero" at bounding box center [481, 299] width 96 height 24
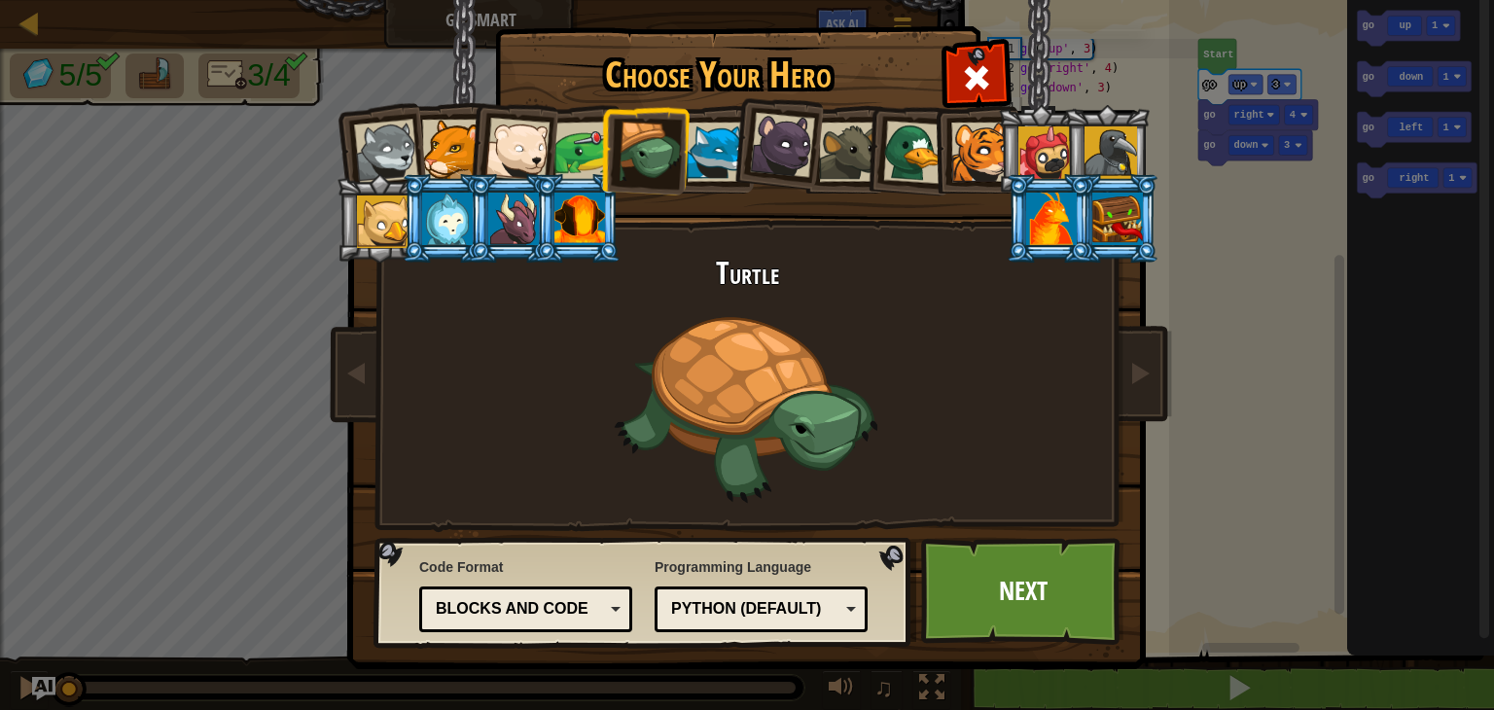
click at [559, 225] on div at bounding box center [579, 219] width 51 height 53
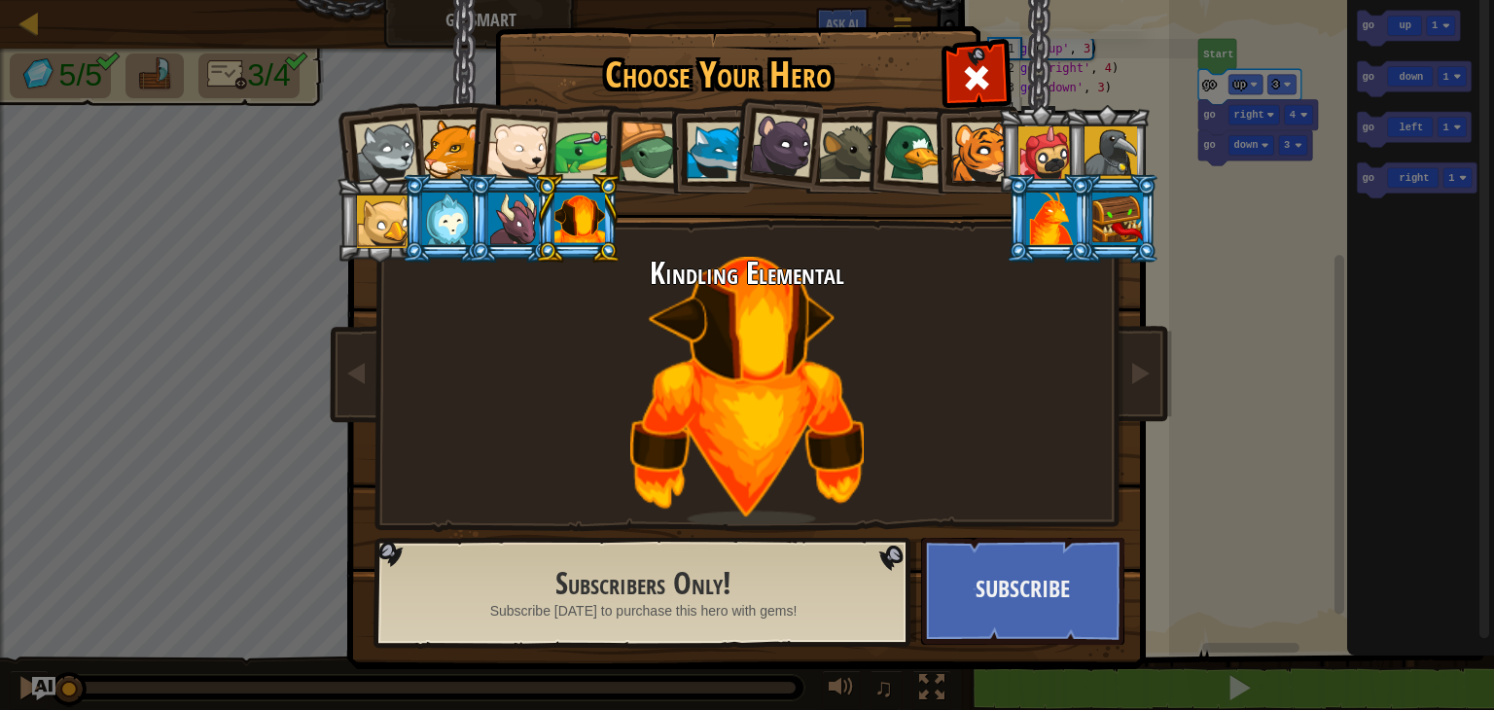
click at [915, 145] on div at bounding box center [914, 152] width 63 height 63
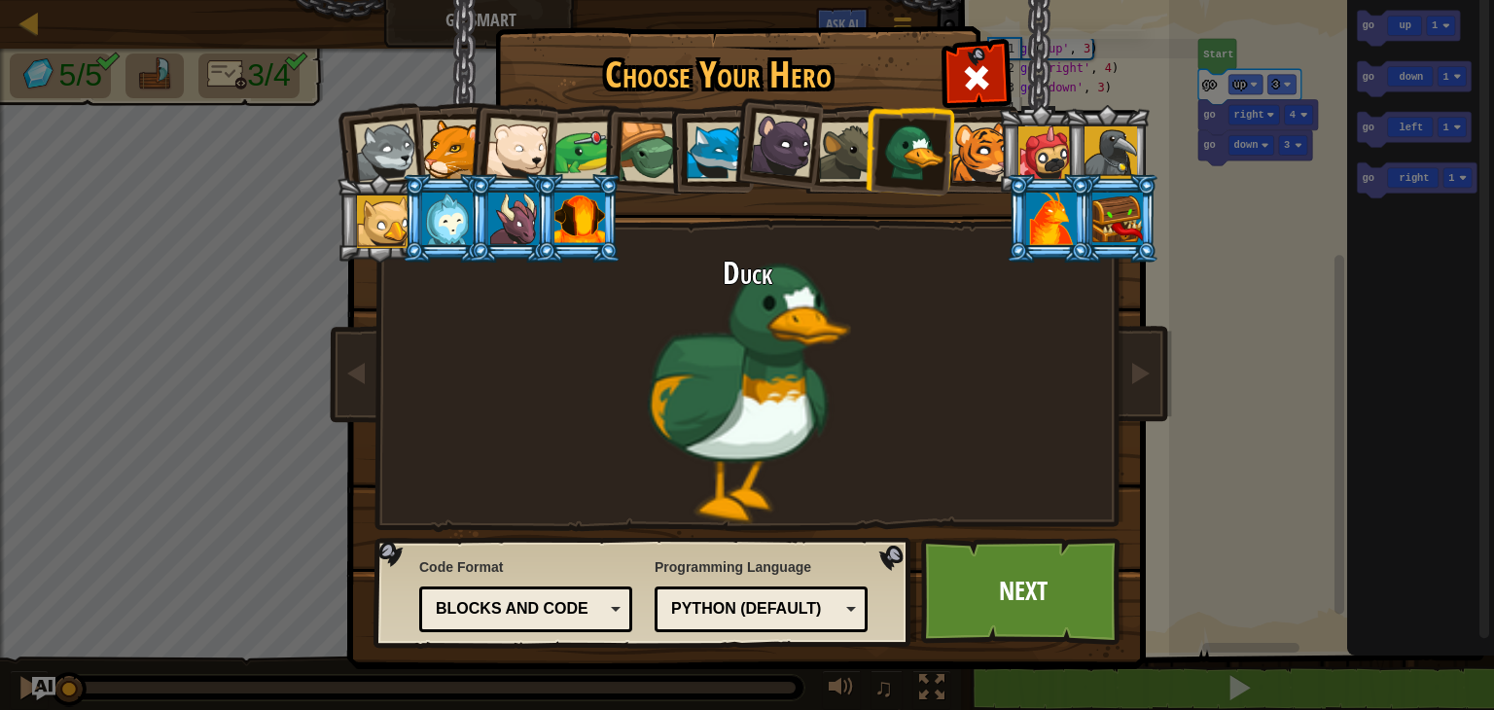
click at [377, 140] on div at bounding box center [386, 152] width 64 height 64
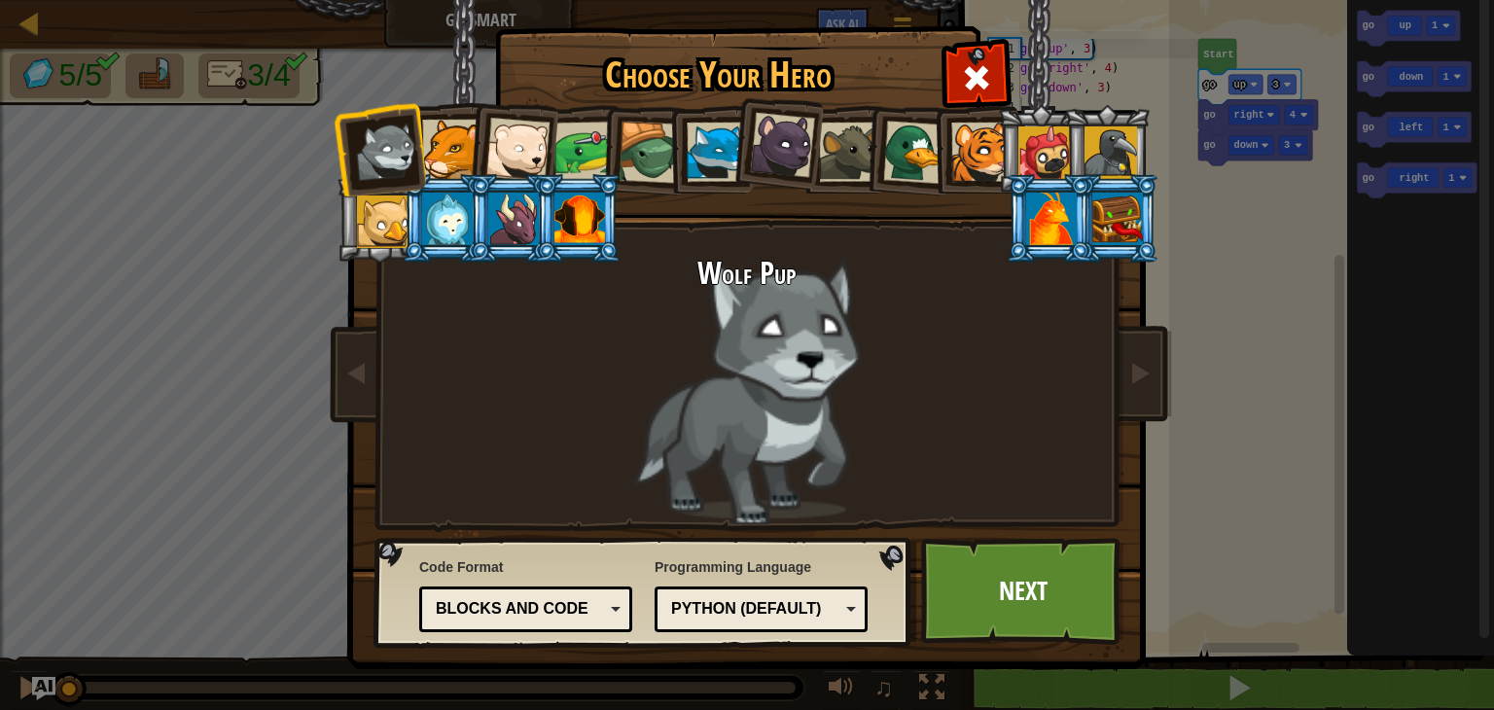
click at [1113, 227] on div at bounding box center [1117, 219] width 51 height 53
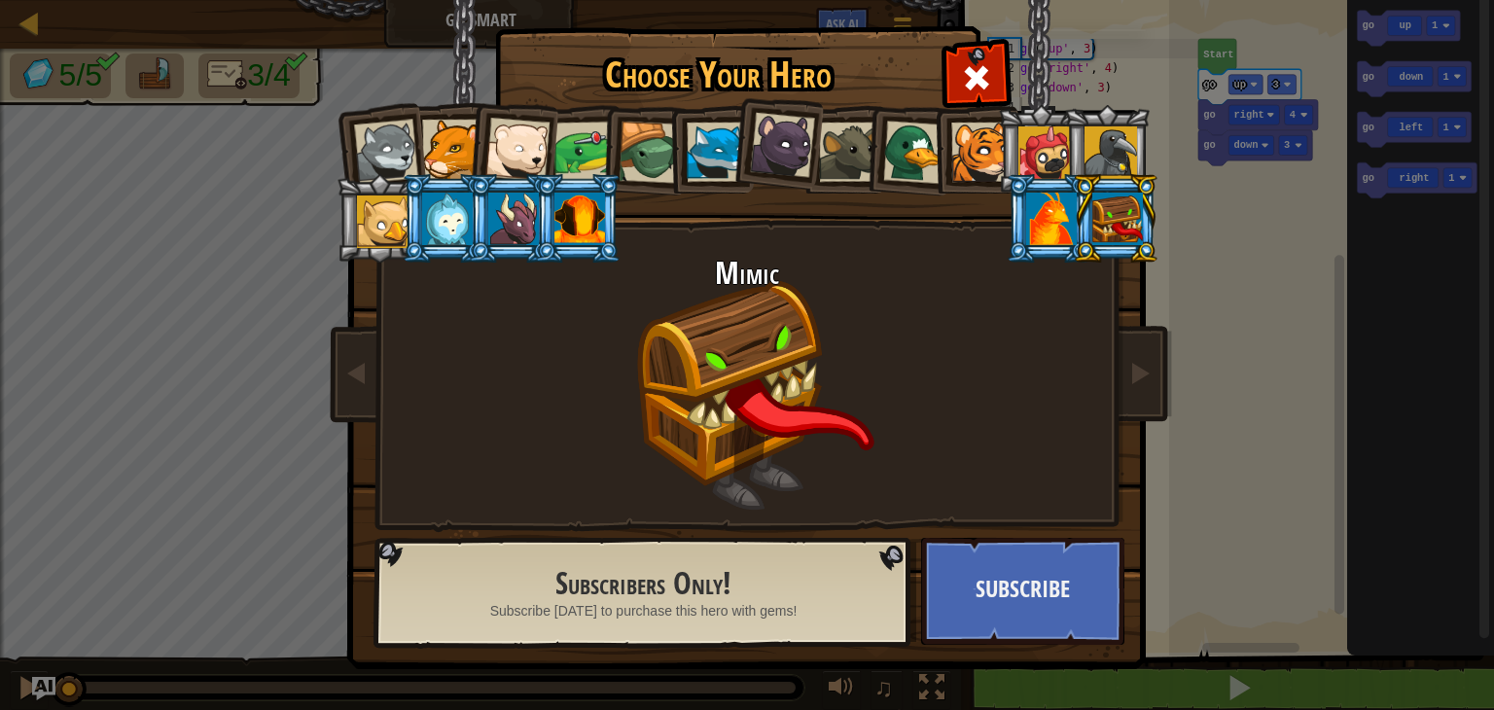
click at [1055, 149] on div at bounding box center [1044, 152] width 53 height 53
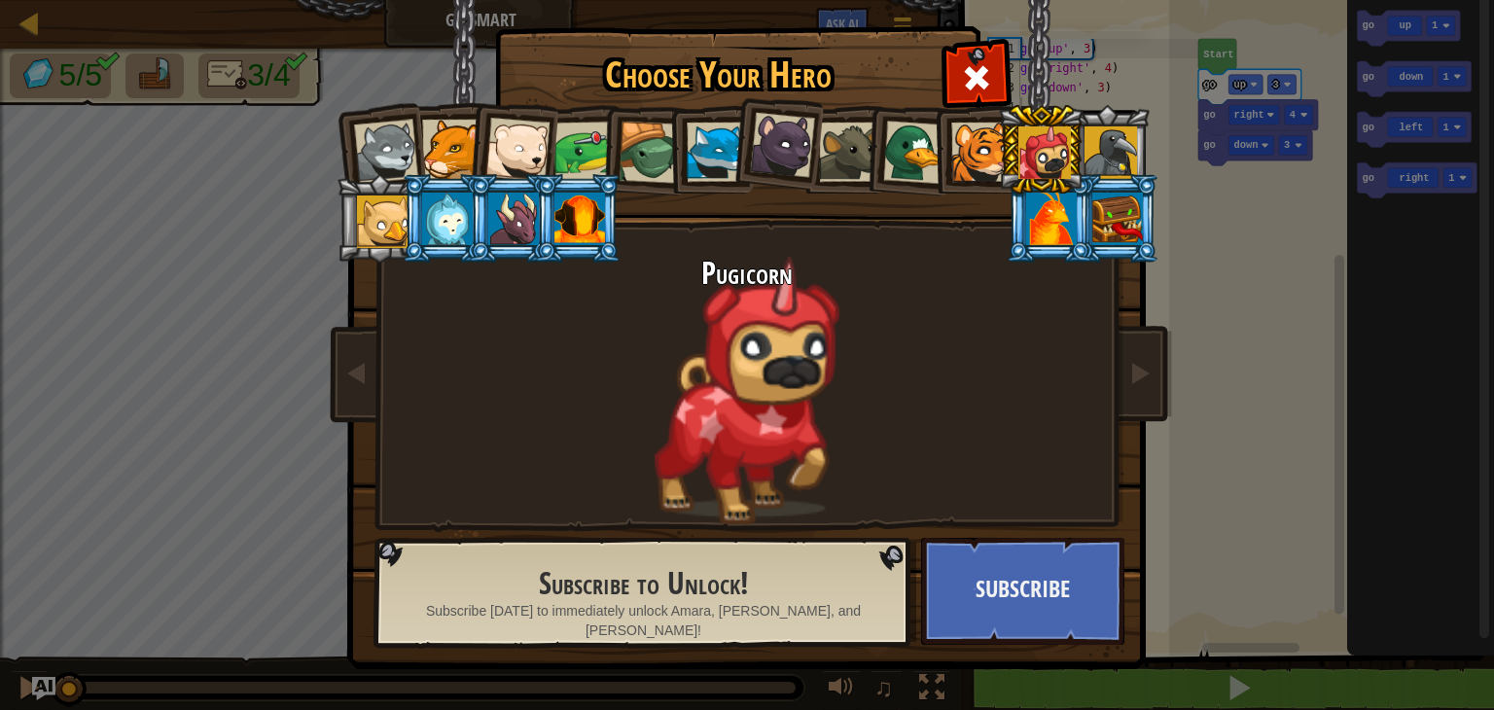
click at [1124, 145] on div at bounding box center [1111, 152] width 53 height 53
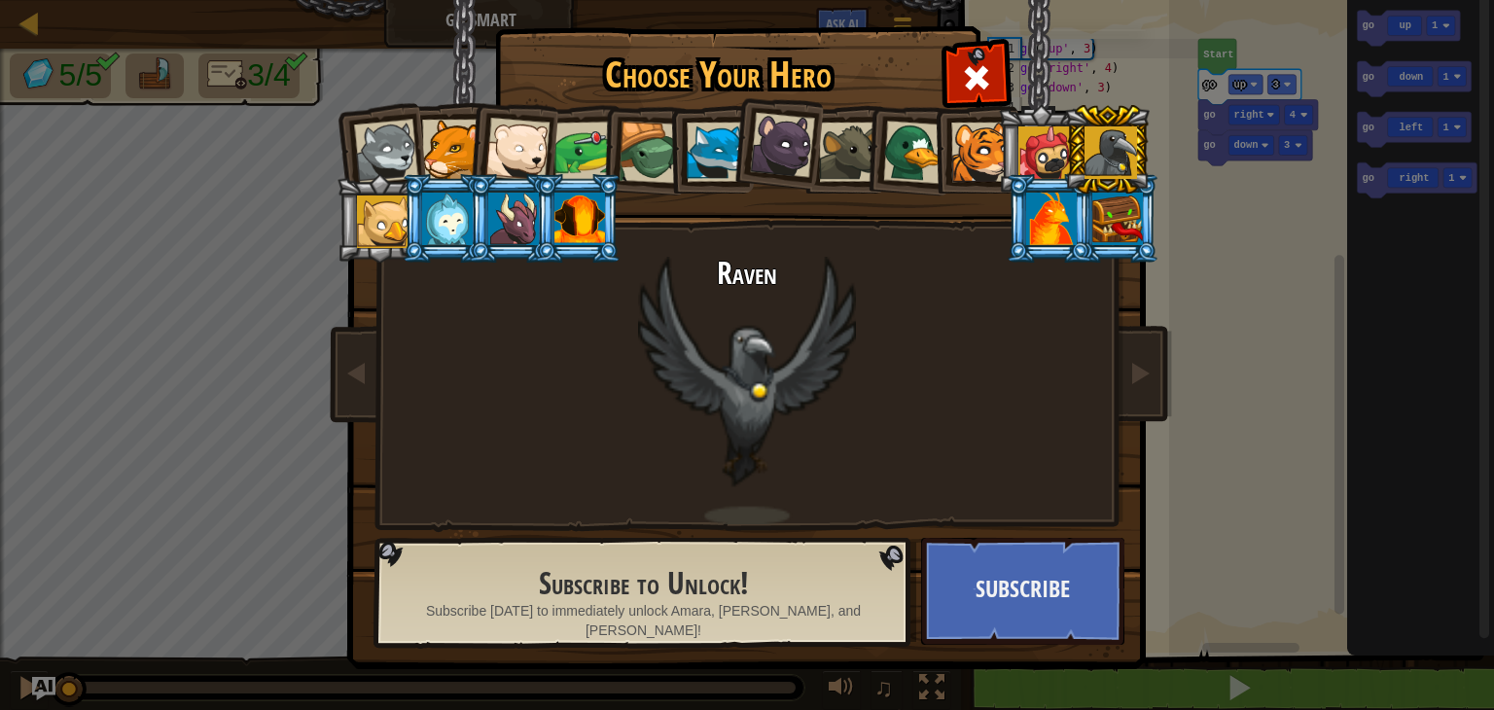
click at [404, 206] on li at bounding box center [446, 218] width 88 height 89
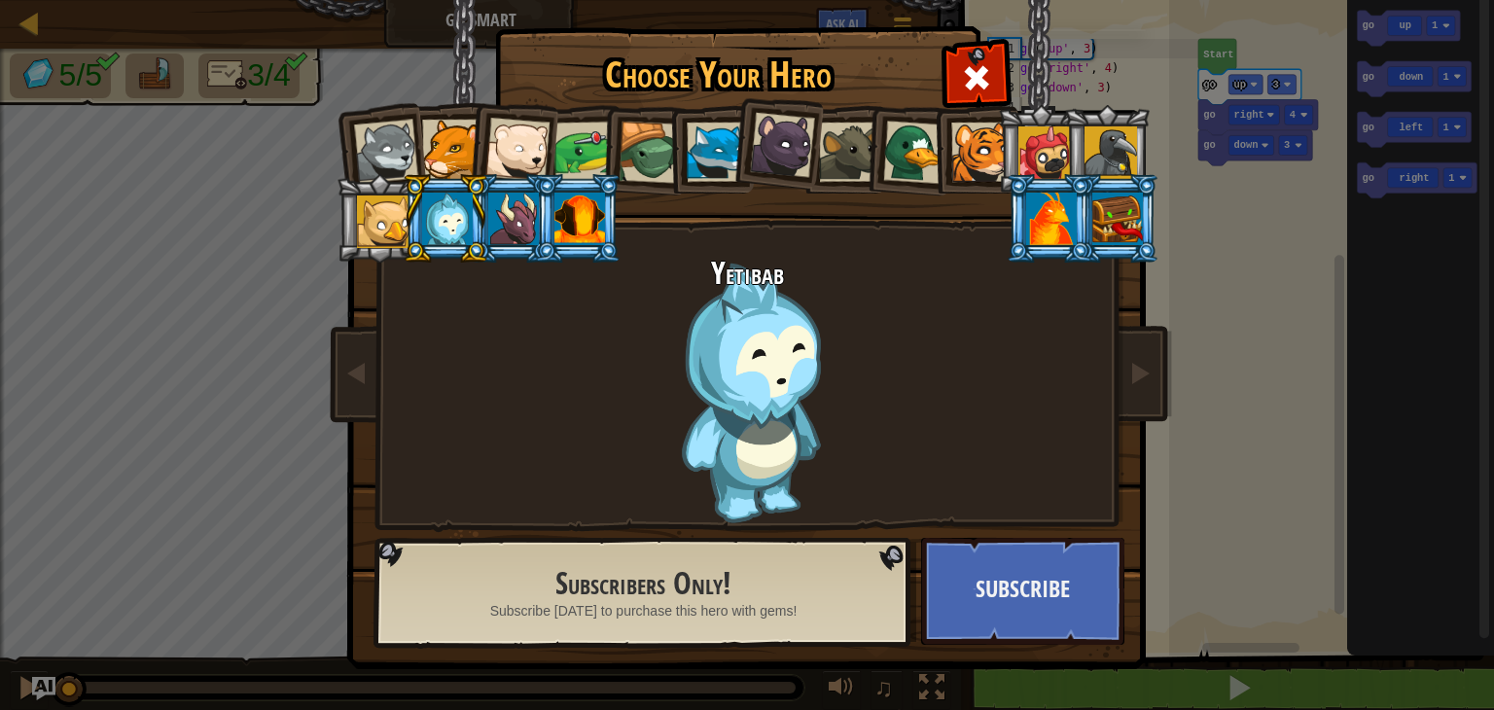
click at [423, 205] on div at bounding box center [447, 219] width 51 height 53
click at [455, 203] on div at bounding box center [447, 219] width 51 height 53
click at [512, 200] on div at bounding box center [513, 219] width 51 height 53
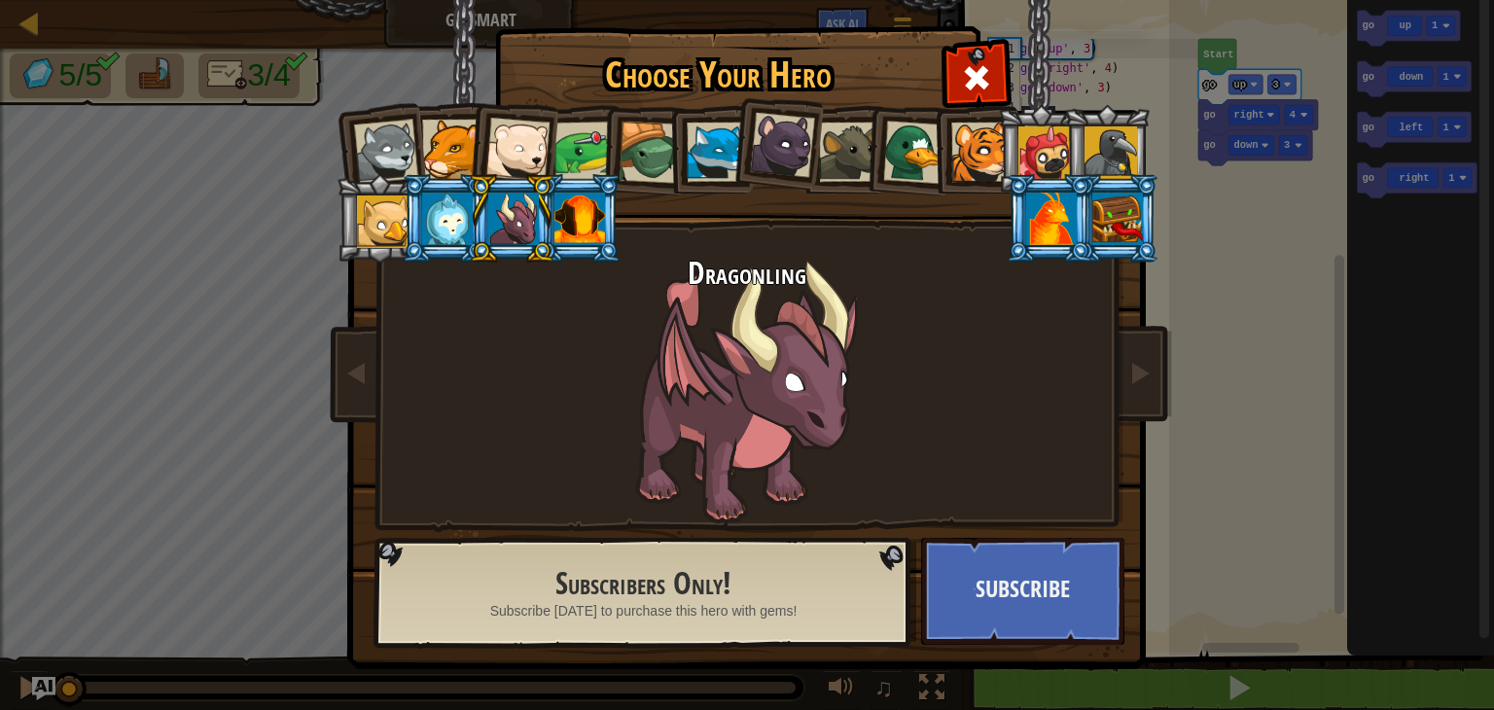
click at [640, 148] on div at bounding box center [650, 153] width 62 height 62
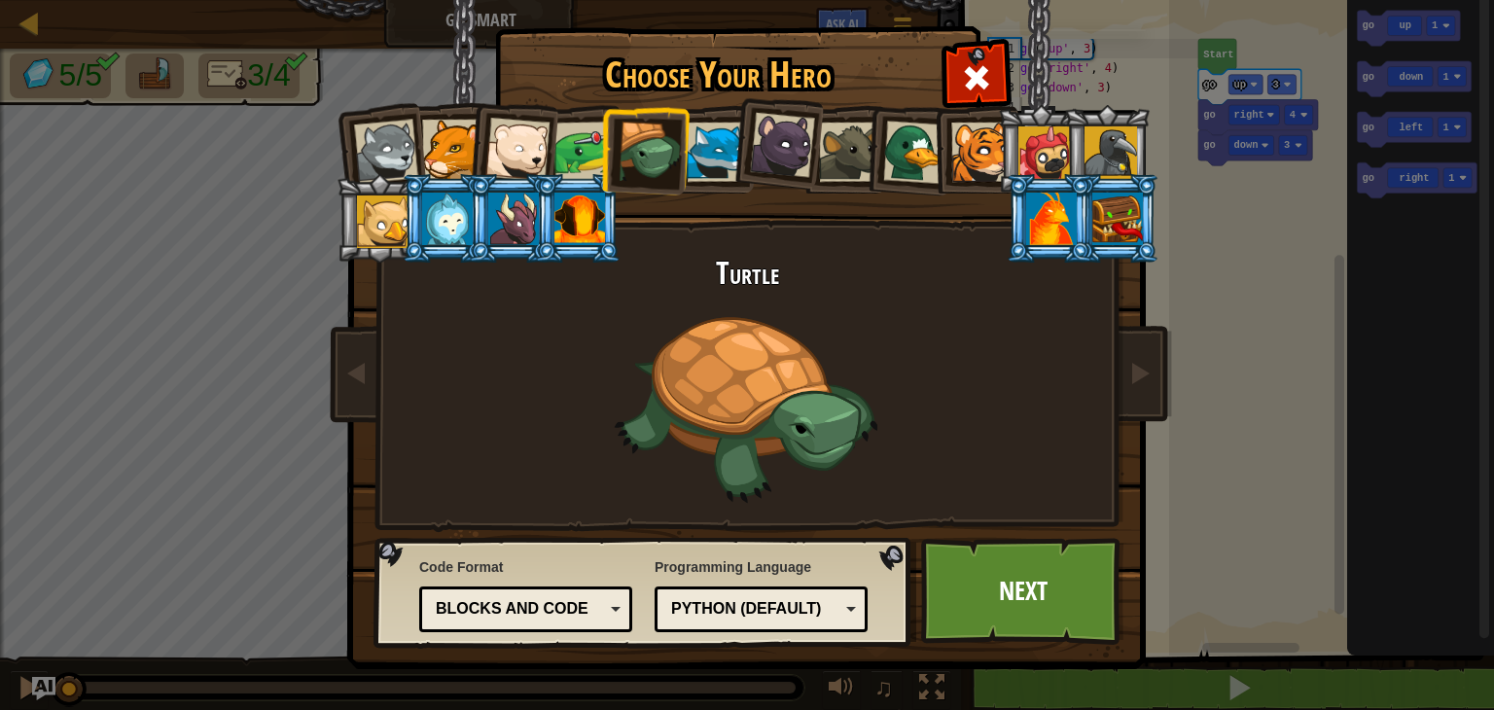
click at [922, 166] on div at bounding box center [914, 152] width 63 height 63
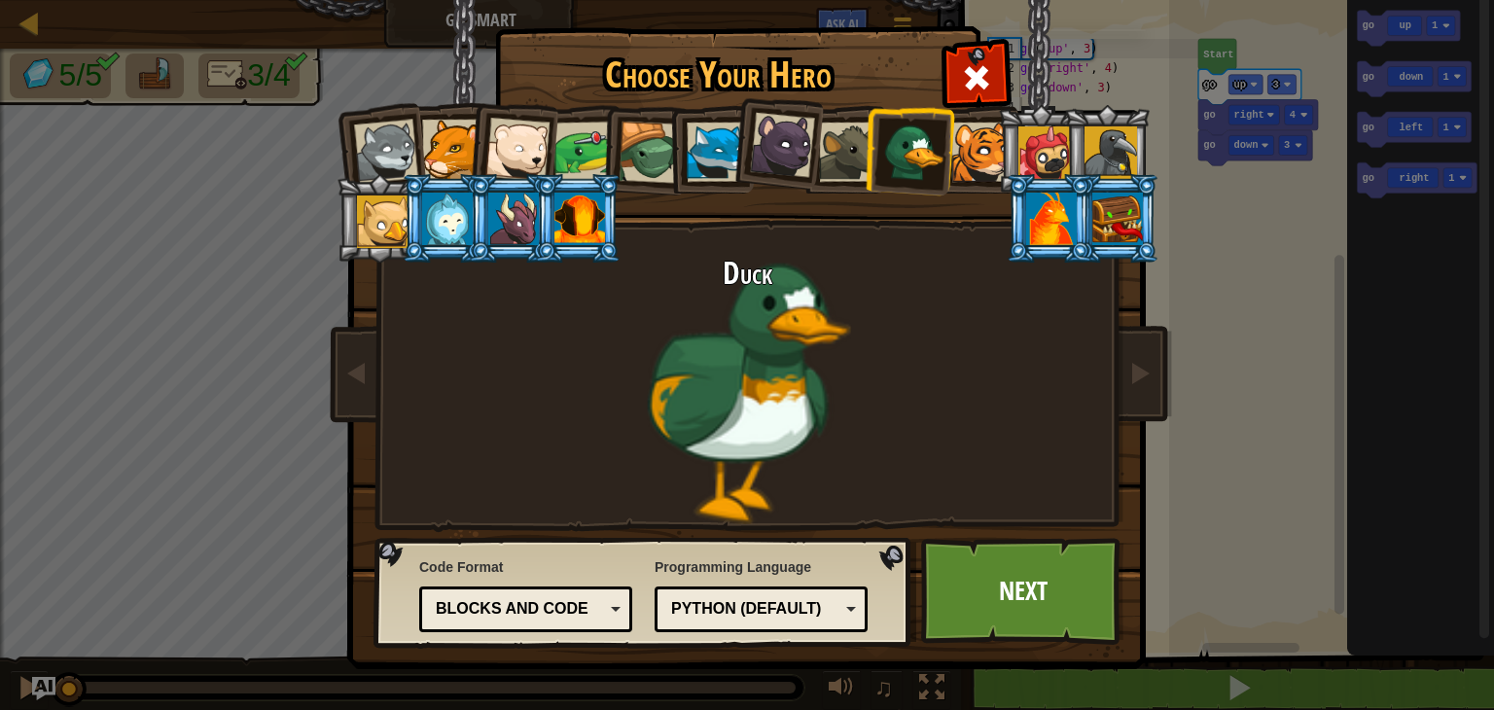
click at [519, 167] on div at bounding box center [517, 150] width 64 height 64
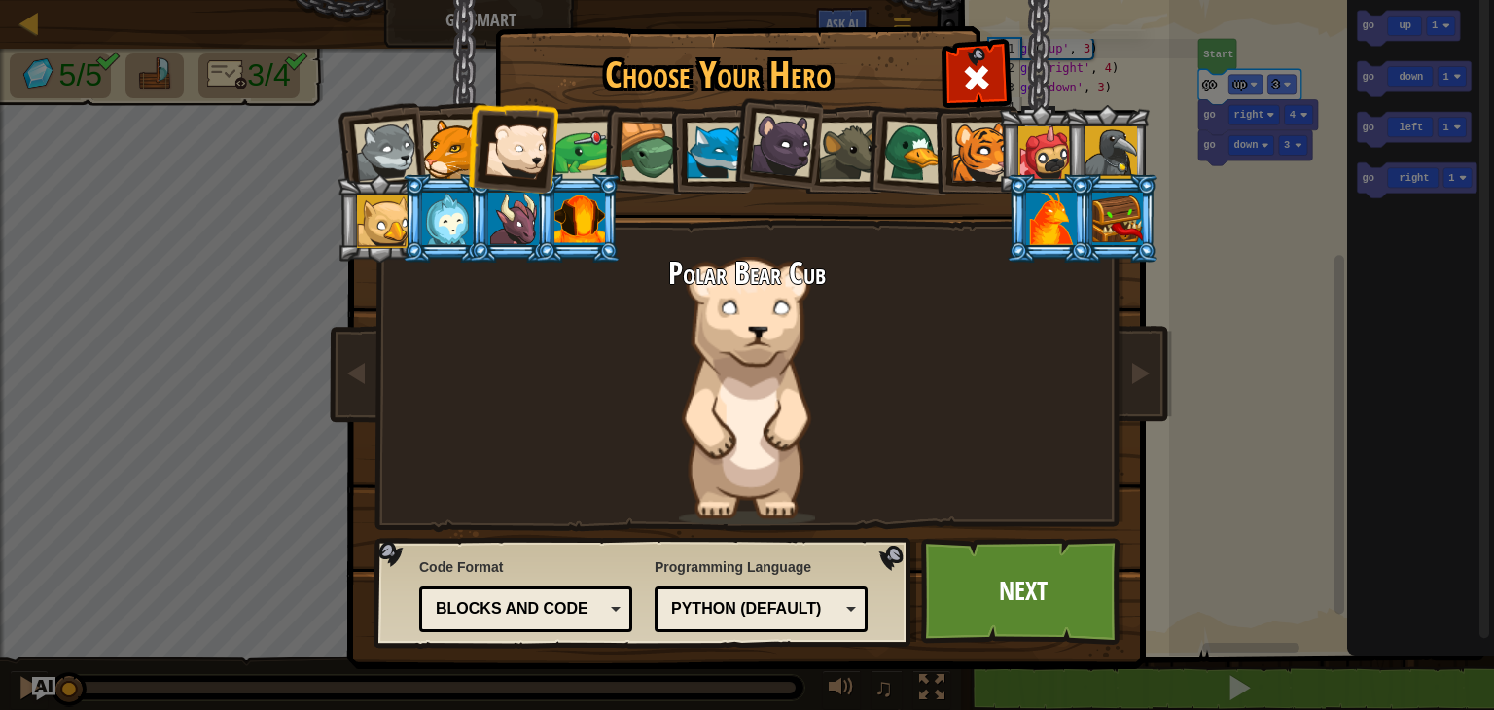
click at [643, 152] on div at bounding box center [650, 153] width 62 height 62
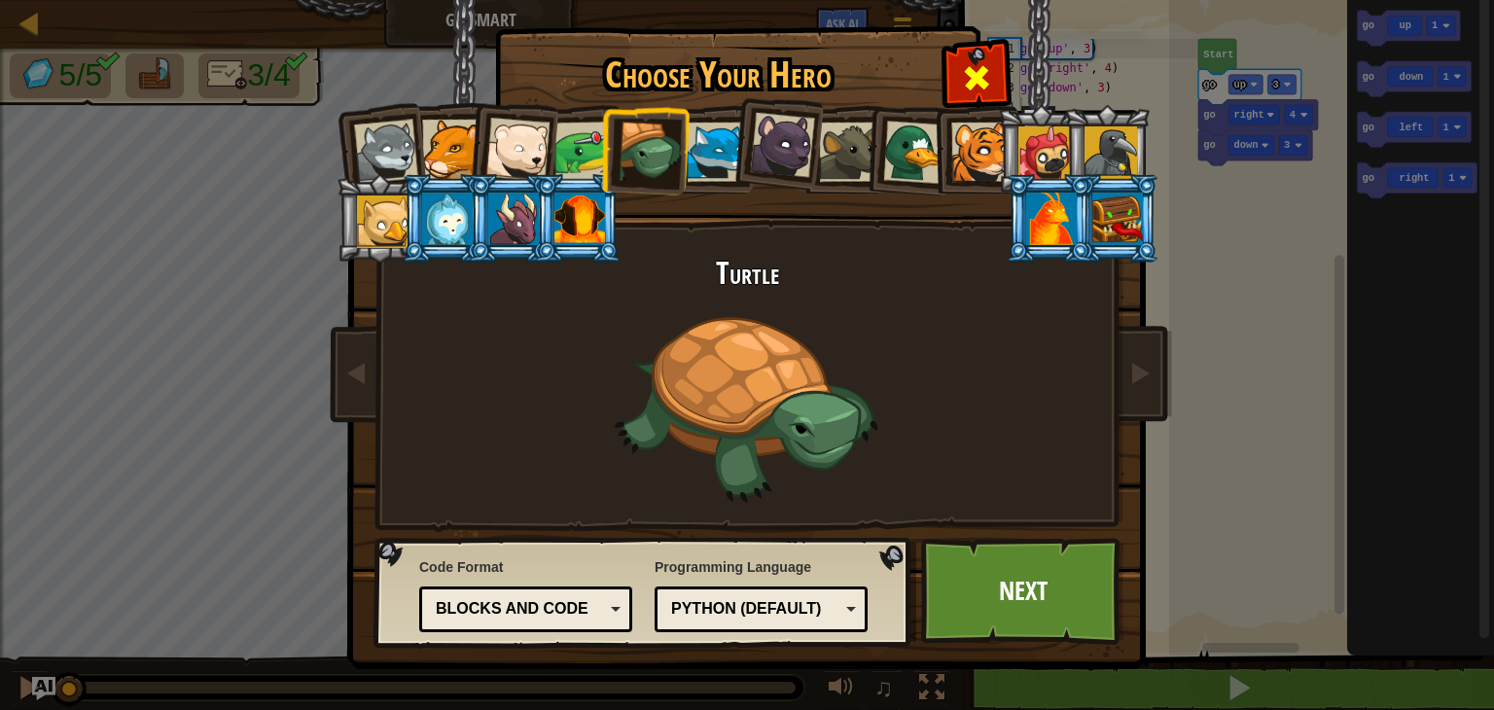
click at [984, 56] on div at bounding box center [975, 75] width 61 height 61
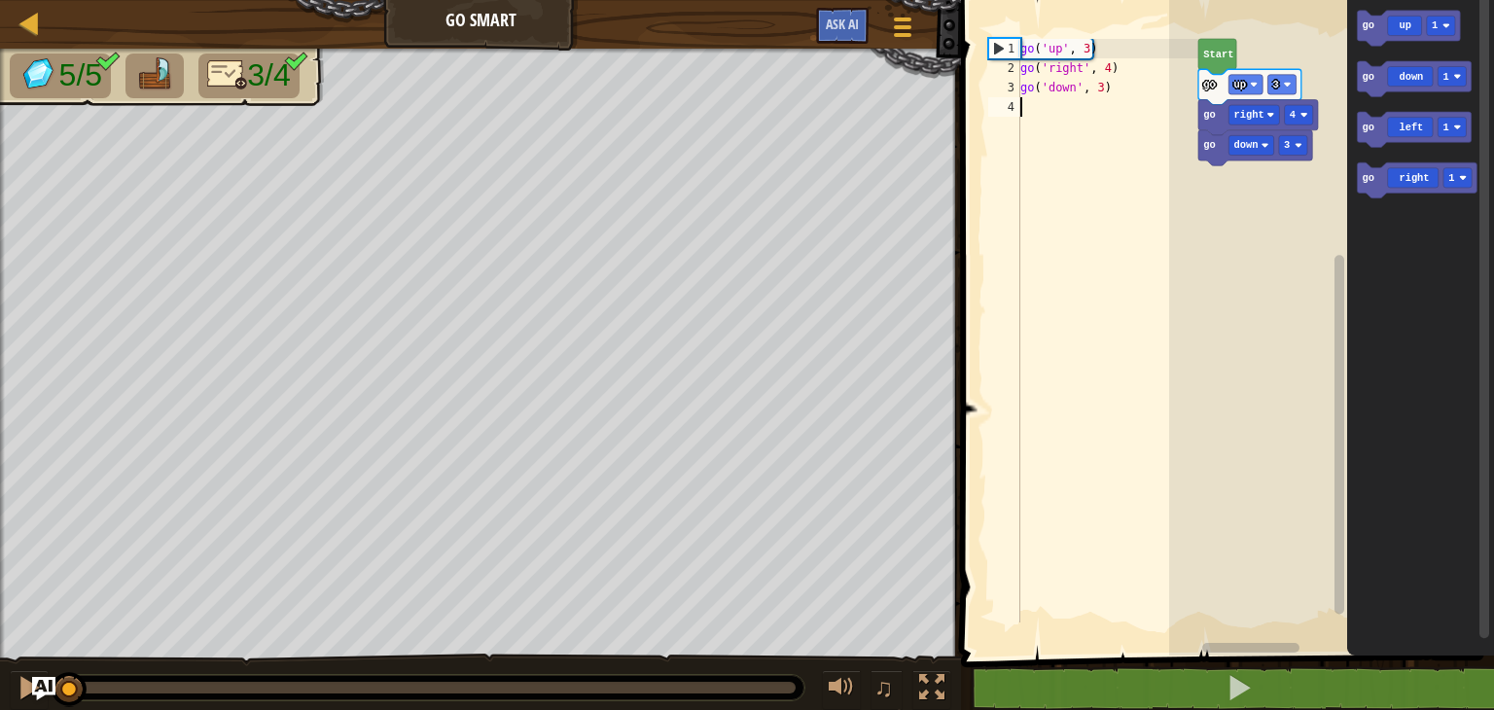
click at [1027, 115] on div "go ( 'up' , 3 ) go ( 'right' , 4 ) go ( 'down' , 3 )" at bounding box center [1107, 350] width 182 height 623
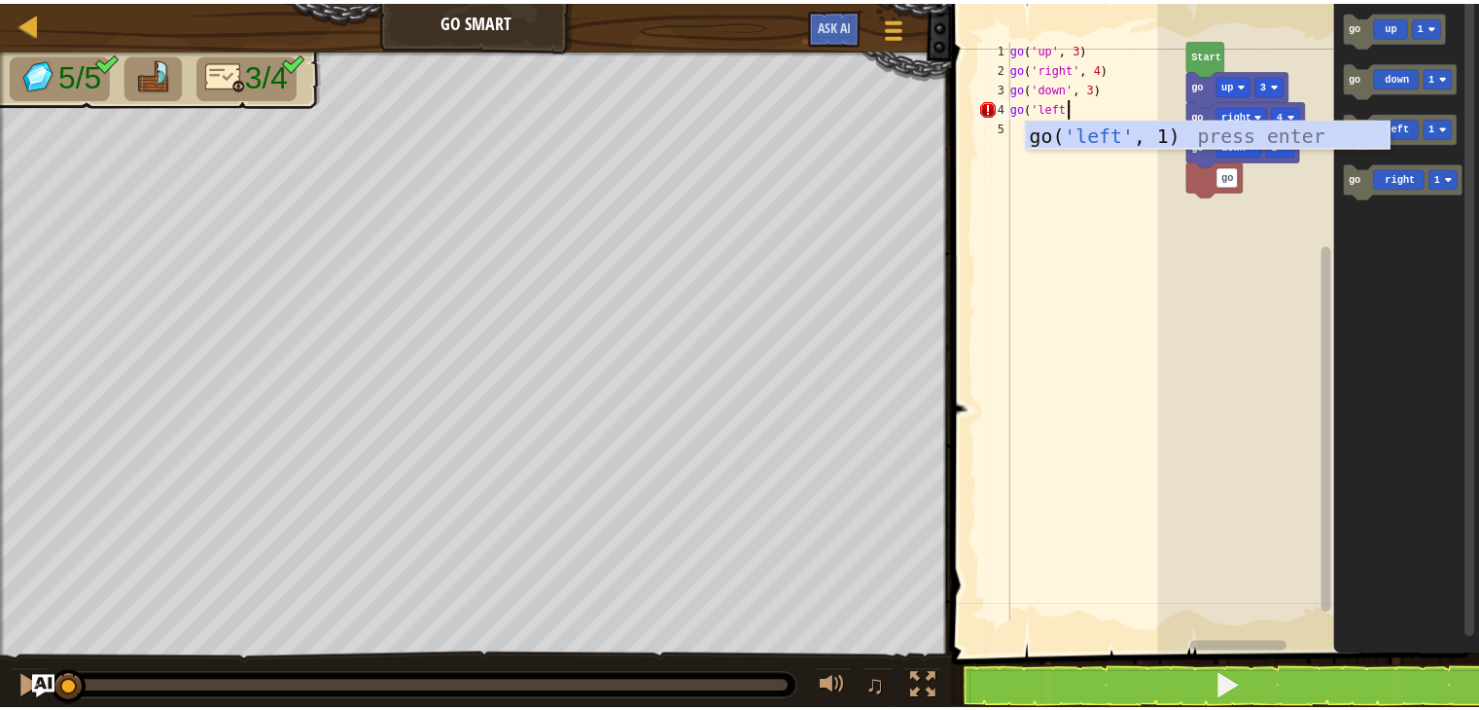
scroll to position [9, 4]
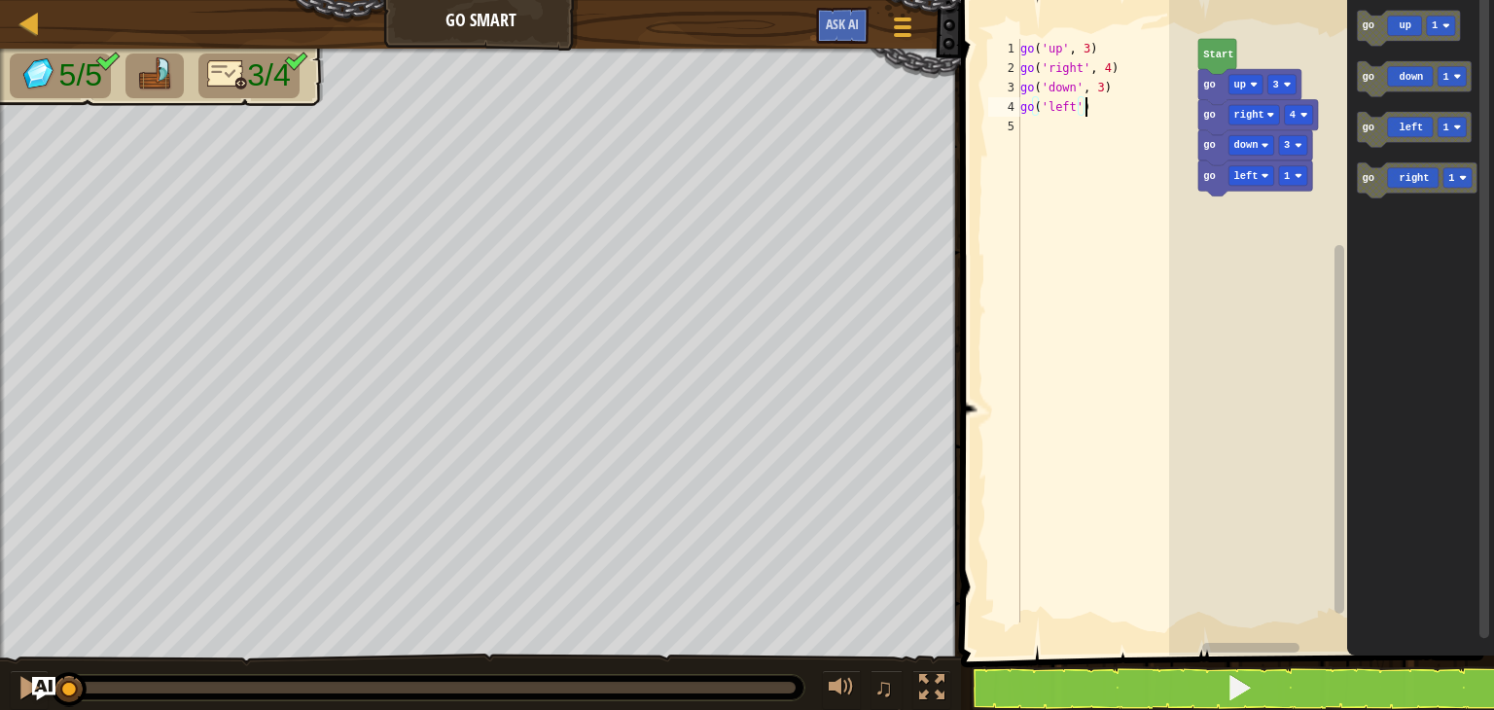
type textarea "go('left')"
click at [1090, 671] on button at bounding box center [1239, 688] width 539 height 45
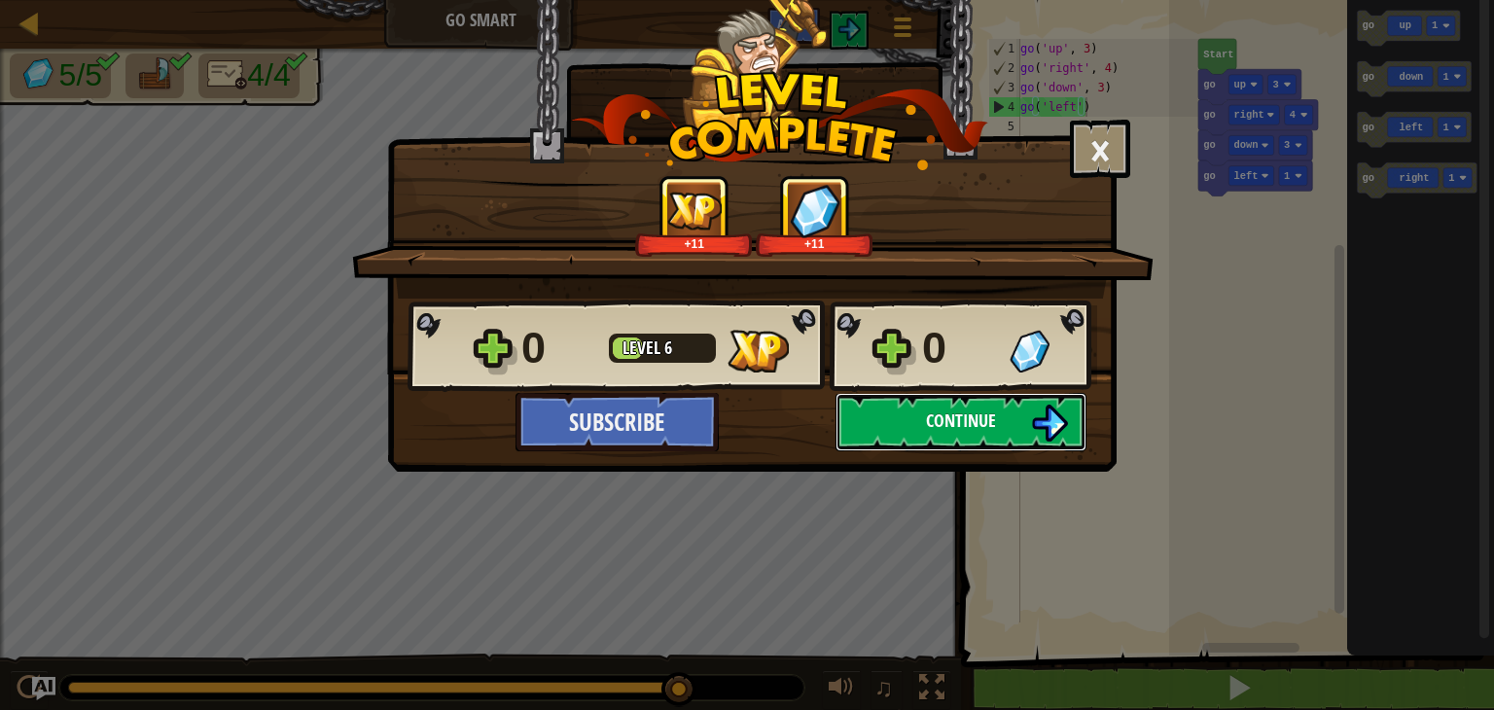
click at [1066, 418] on img at bounding box center [1049, 423] width 37 height 37
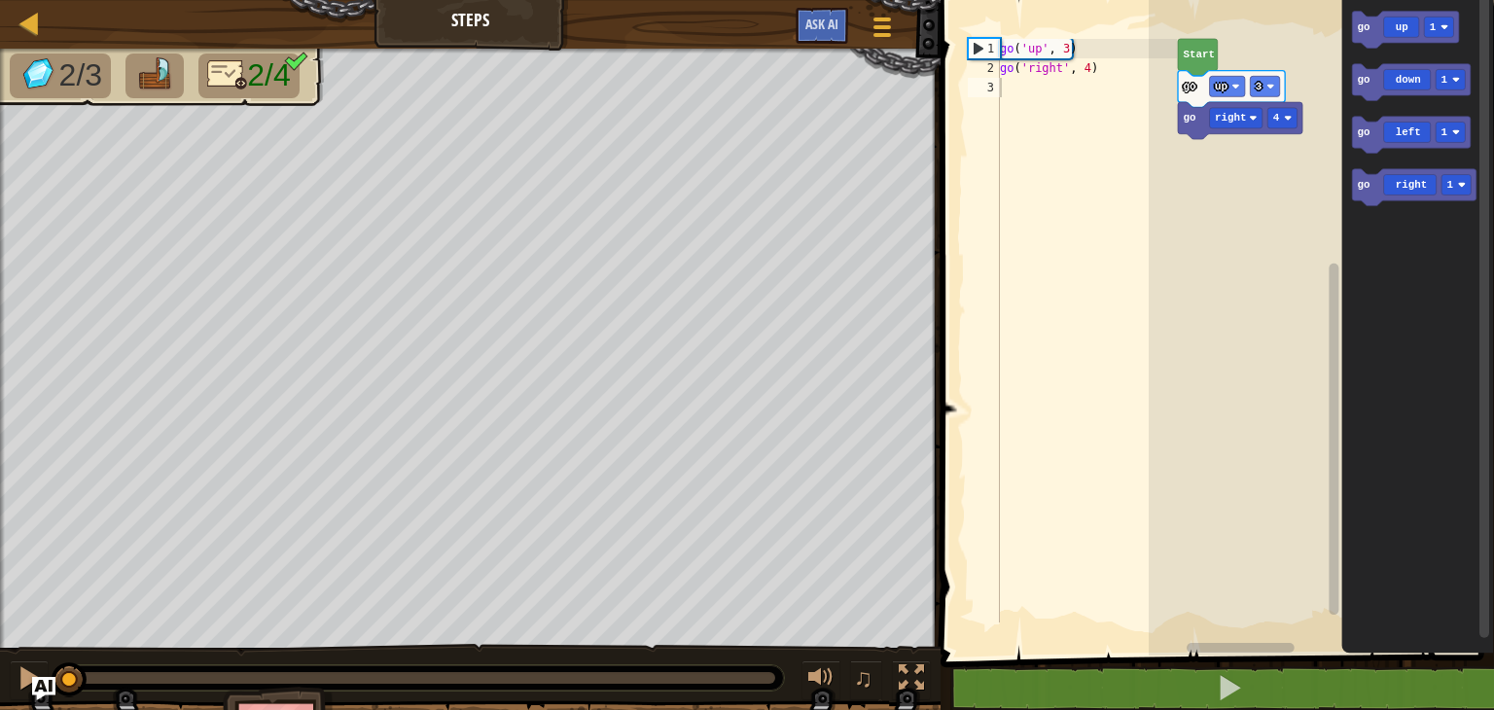
click at [884, 20] on div at bounding box center [883, 27] width 26 height 28
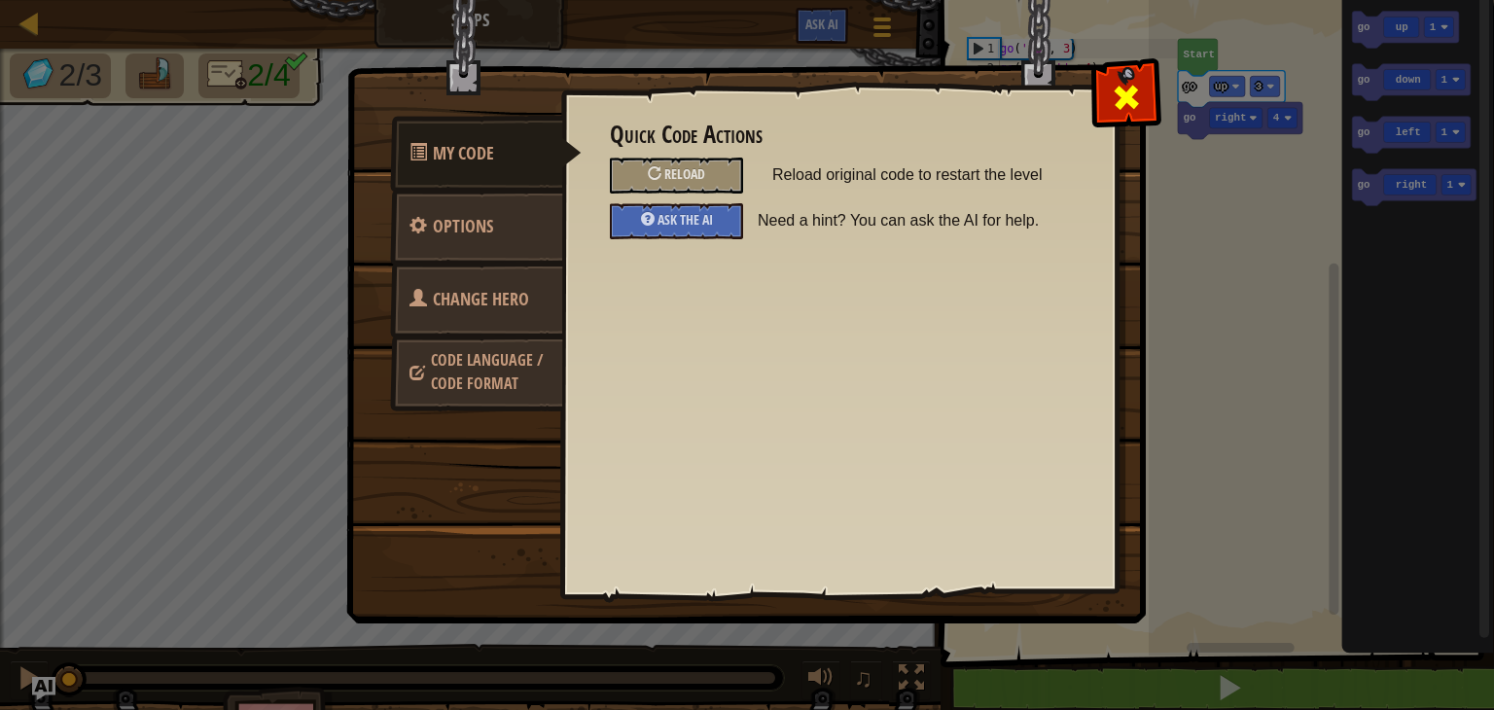
click at [1116, 82] on span at bounding box center [1126, 97] width 31 height 31
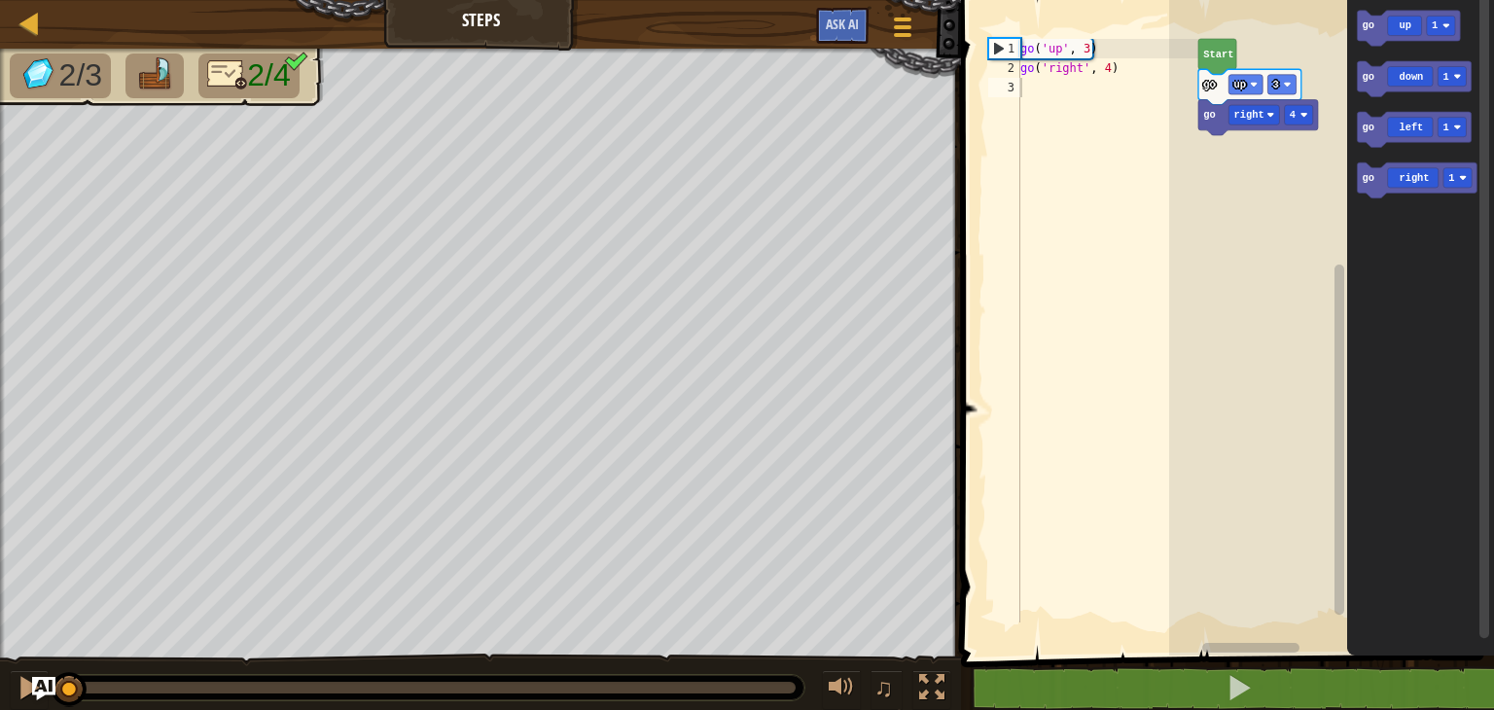
click at [154, 59] on img at bounding box center [154, 74] width 41 height 34
click at [943, 688] on div at bounding box center [931, 687] width 25 height 25
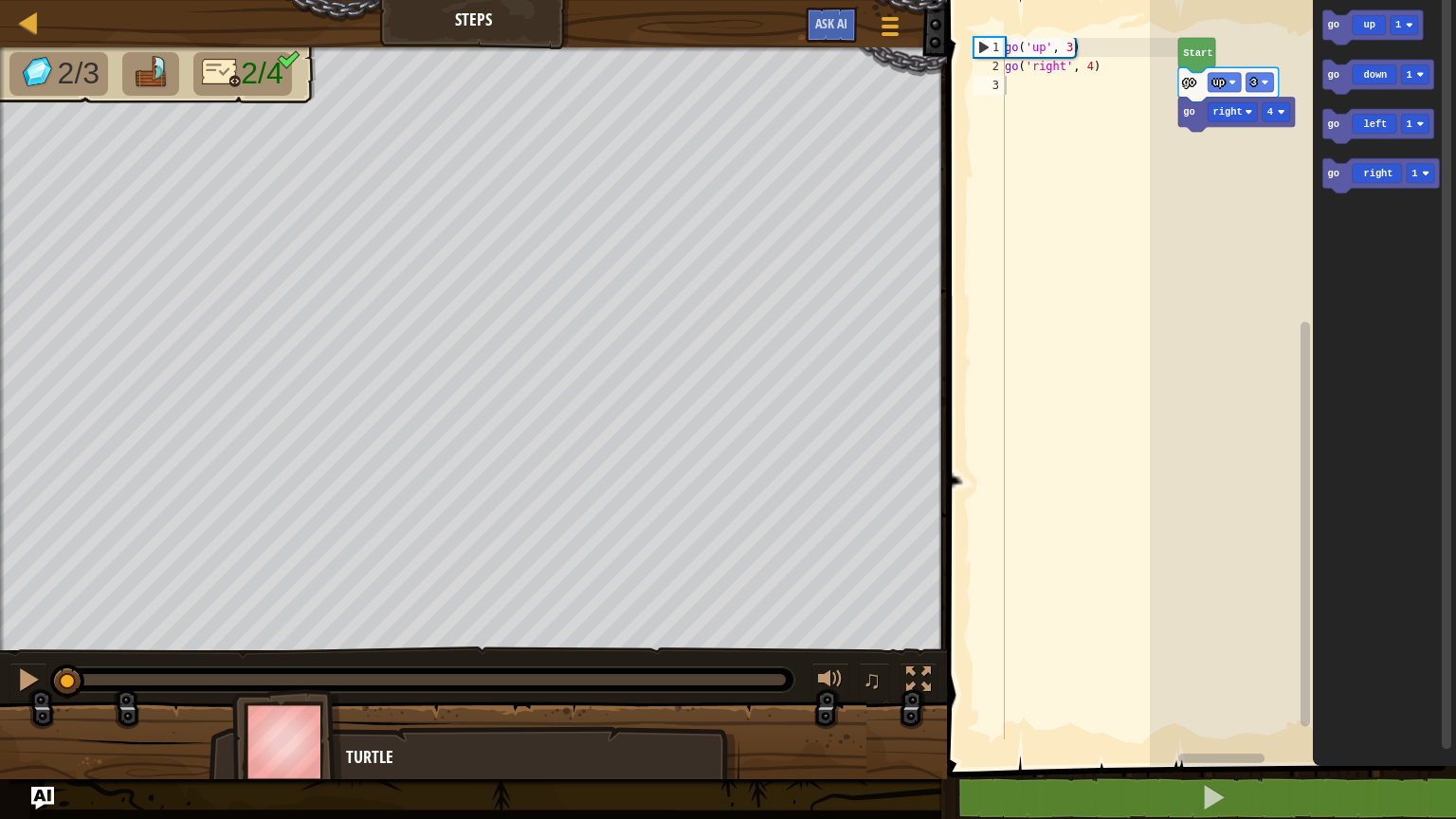
click at [767, 685] on div at bounding box center [426, 680] width 737 height 24
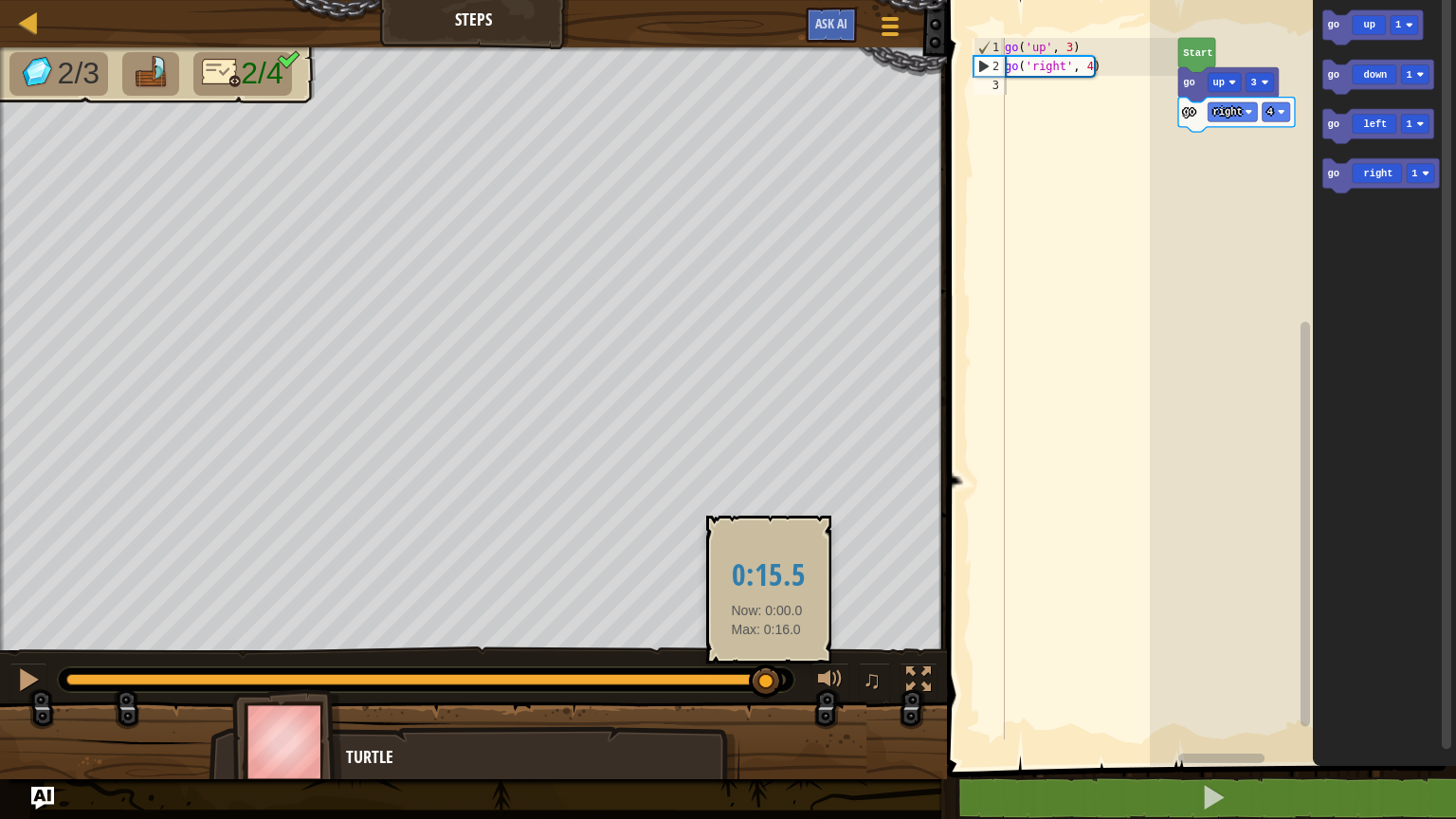
click at [767, 677] on div at bounding box center [426, 681] width 719 height 12
click at [767, 677] on div at bounding box center [766, 670] width 34 height 34
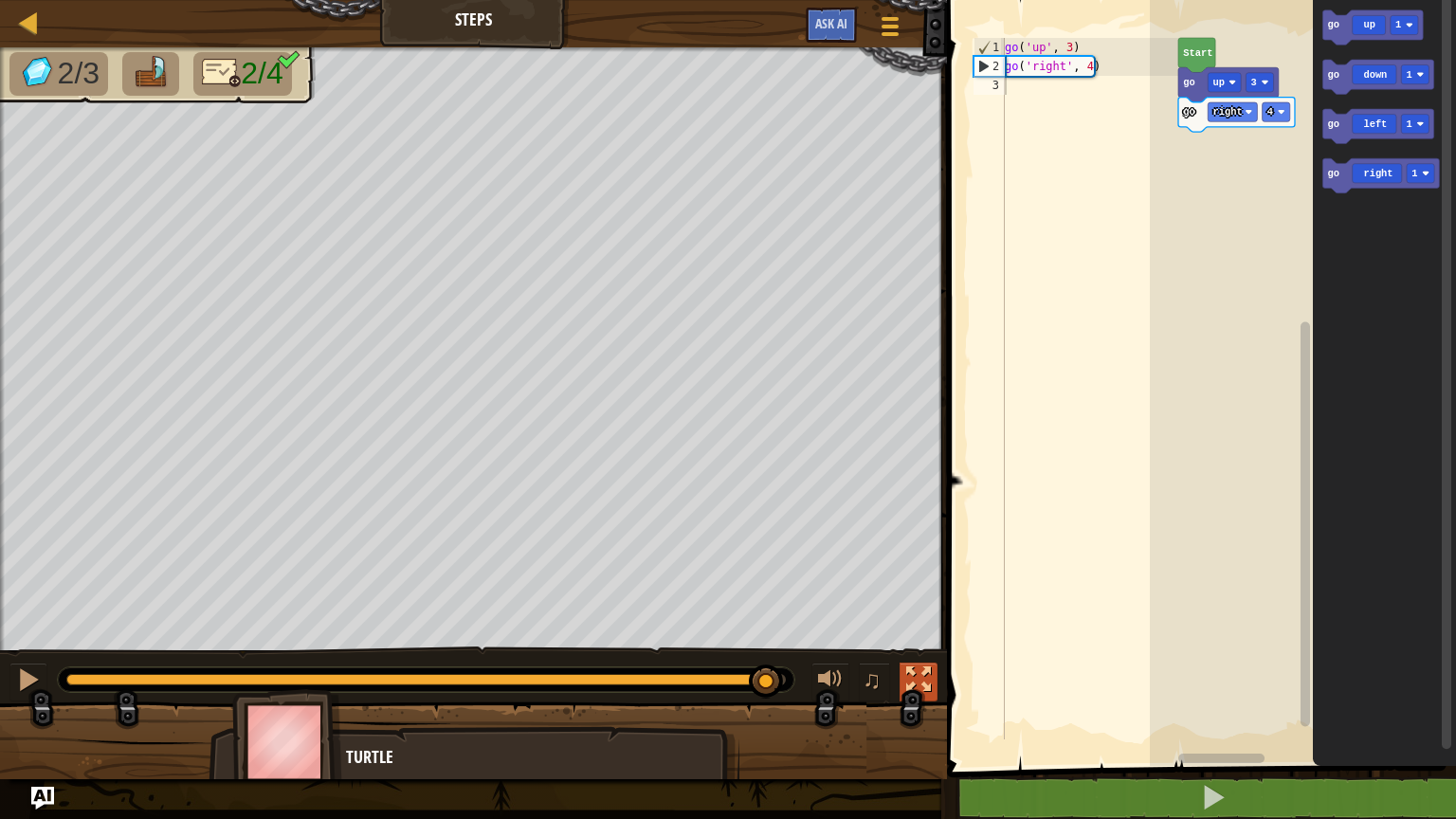
click at [914, 688] on div at bounding box center [918, 680] width 24 height 24
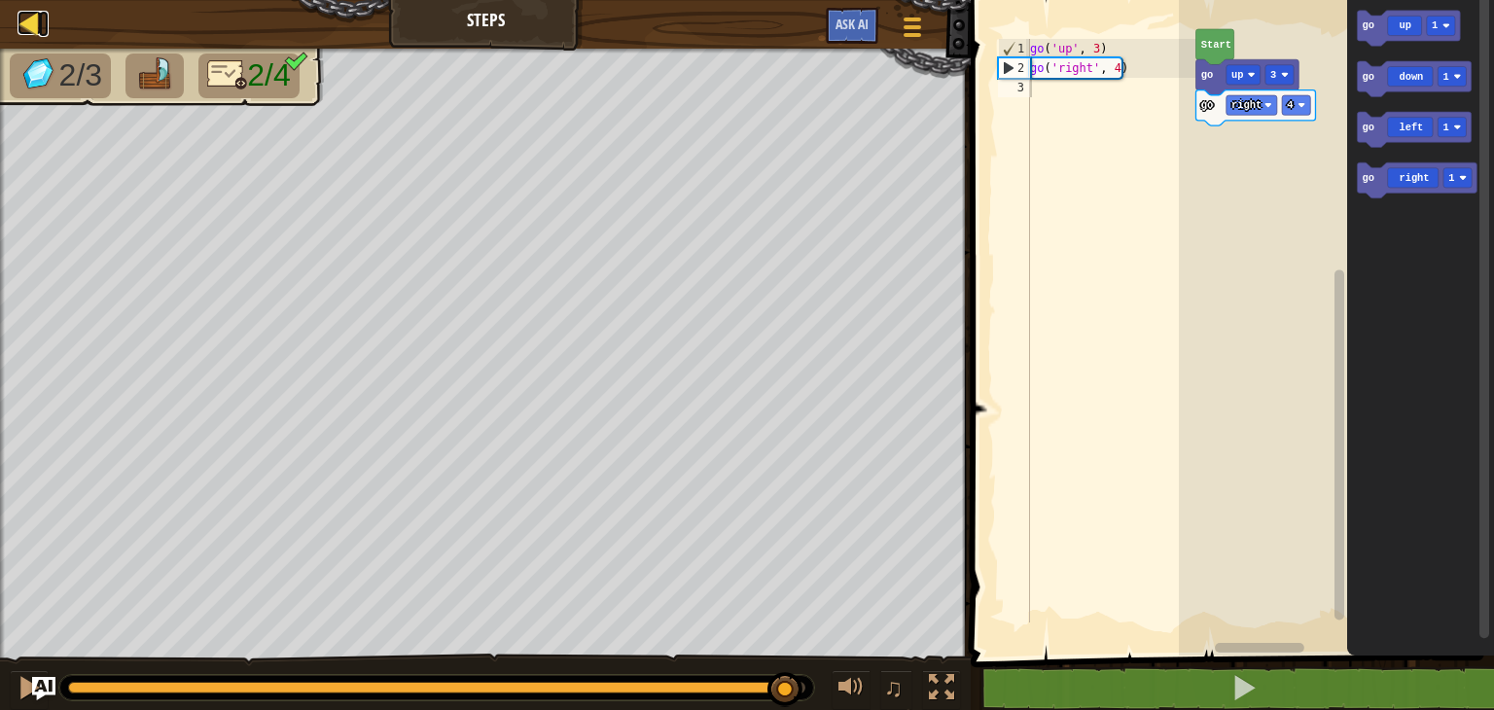
click at [35, 27] on div at bounding box center [30, 23] width 24 height 24
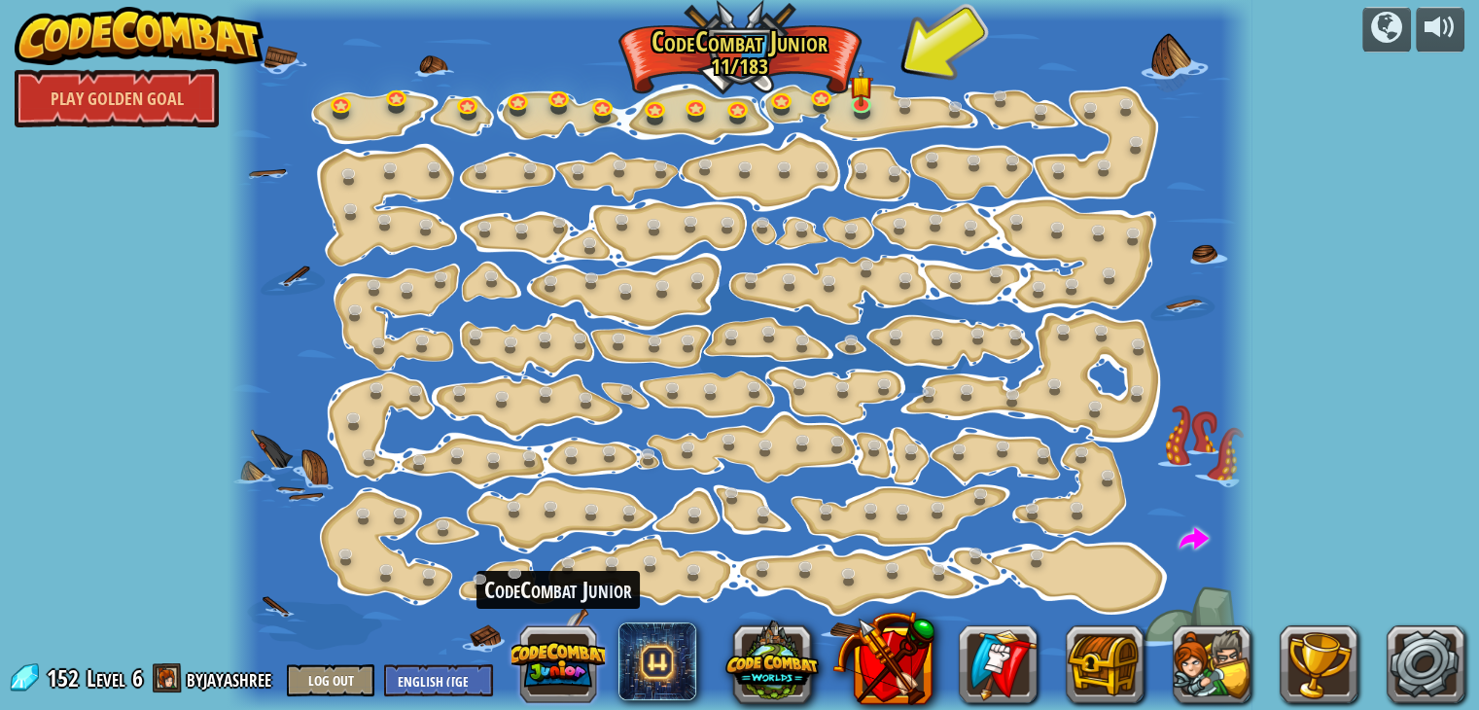
click at [527, 659] on button at bounding box center [558, 664] width 93 height 93
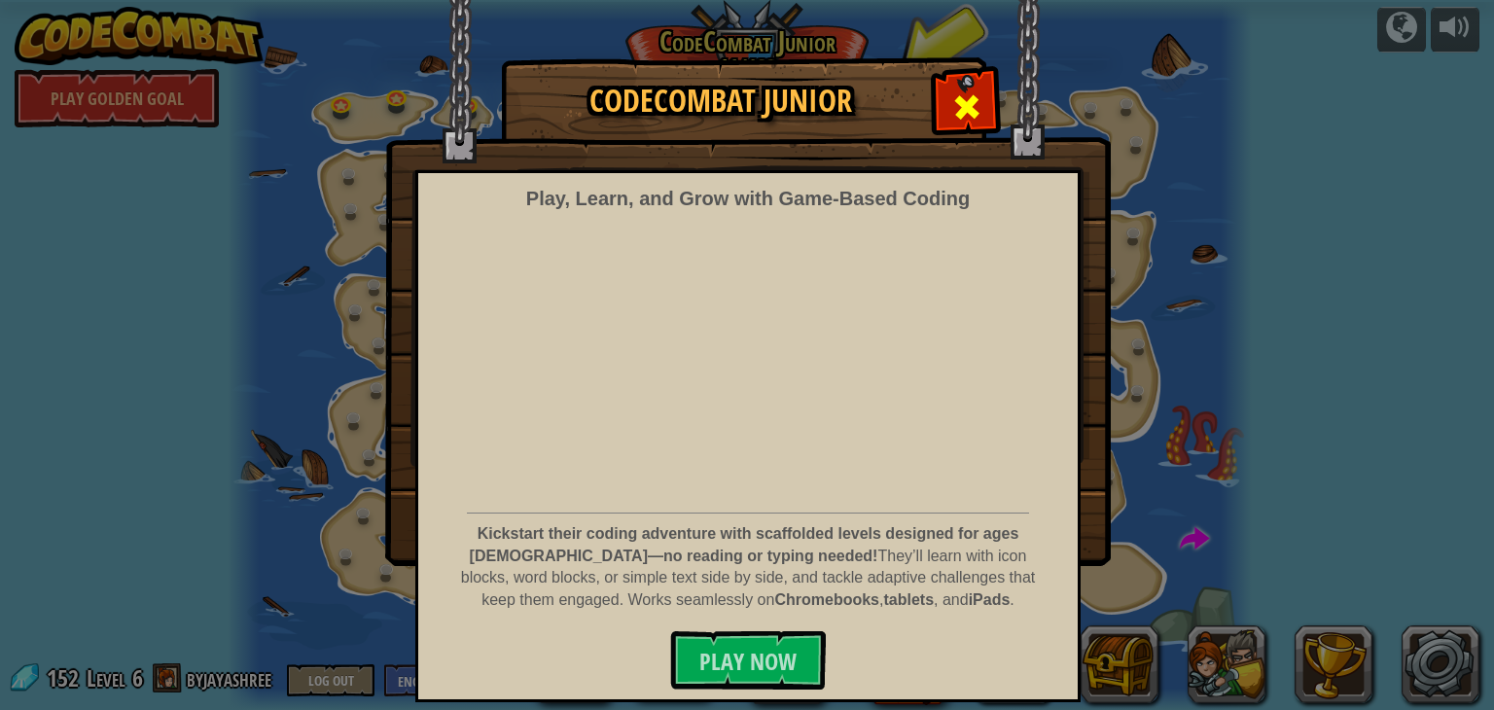
click at [969, 114] on span at bounding box center [966, 106] width 31 height 31
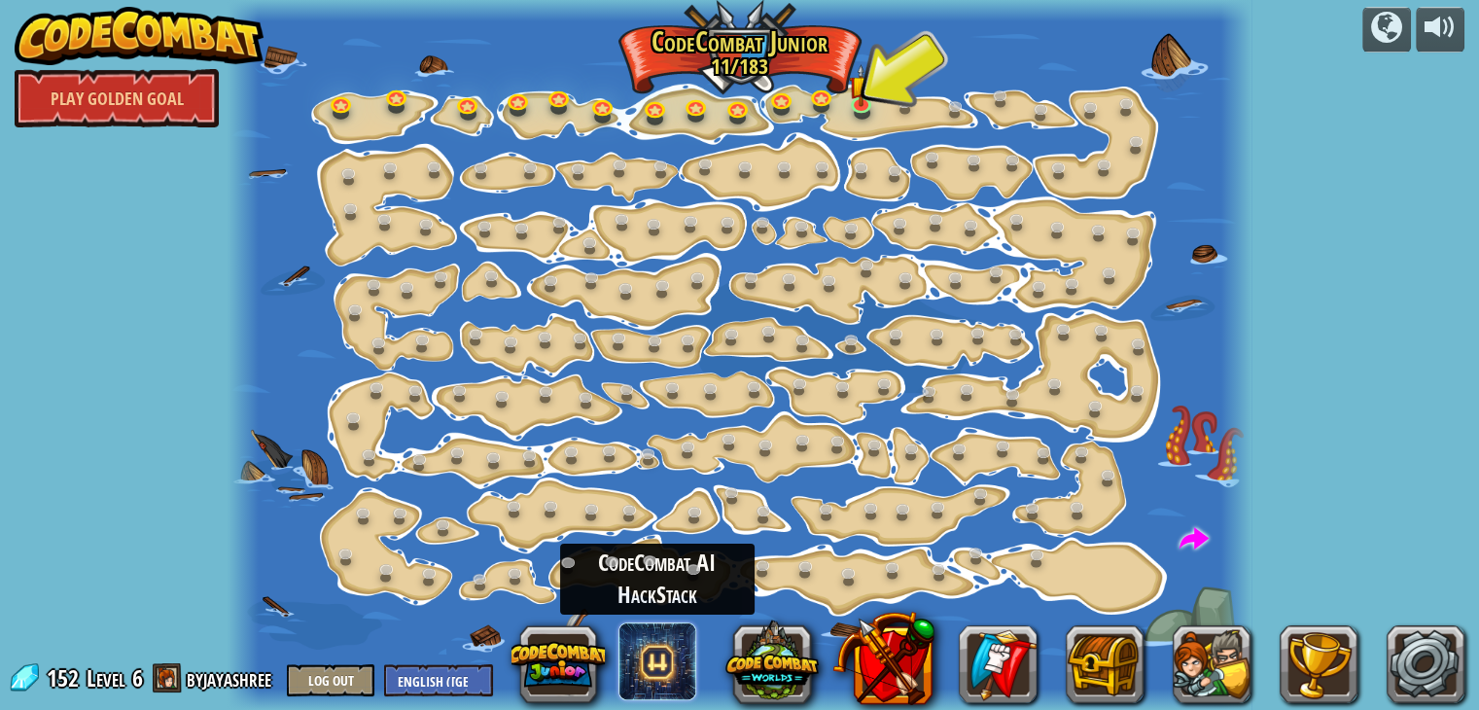
click at [646, 660] on span at bounding box center [658, 662] width 78 height 78
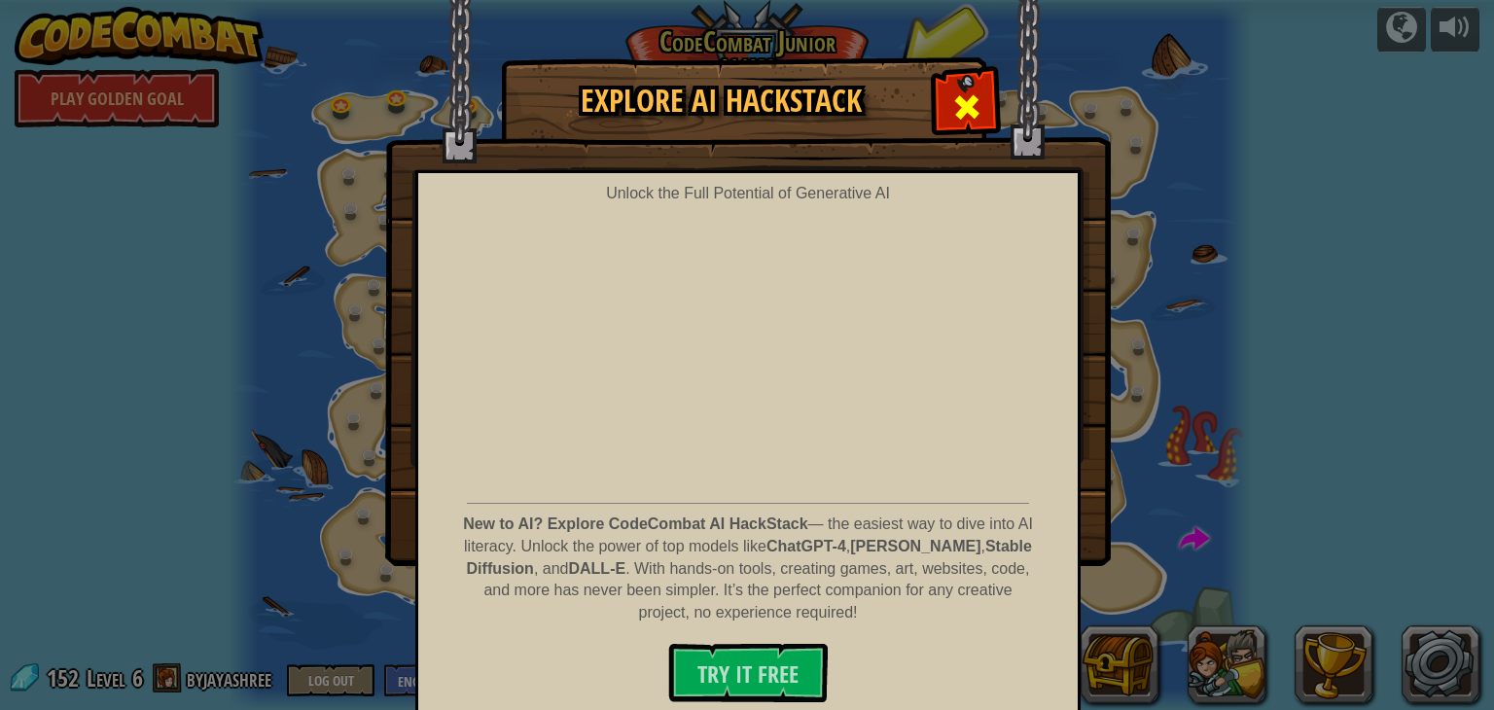
click at [965, 99] on span at bounding box center [966, 106] width 31 height 31
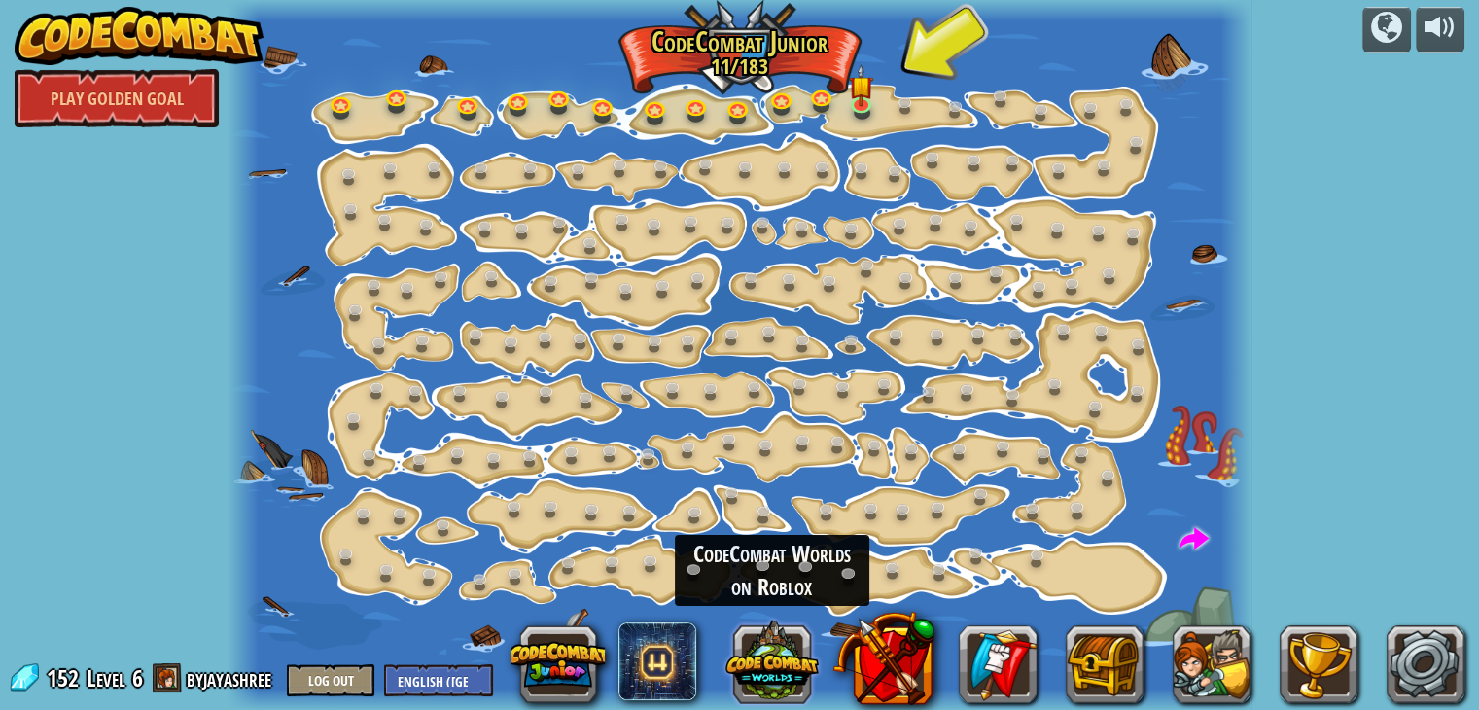
click at [780, 659] on button at bounding box center [772, 660] width 93 height 93
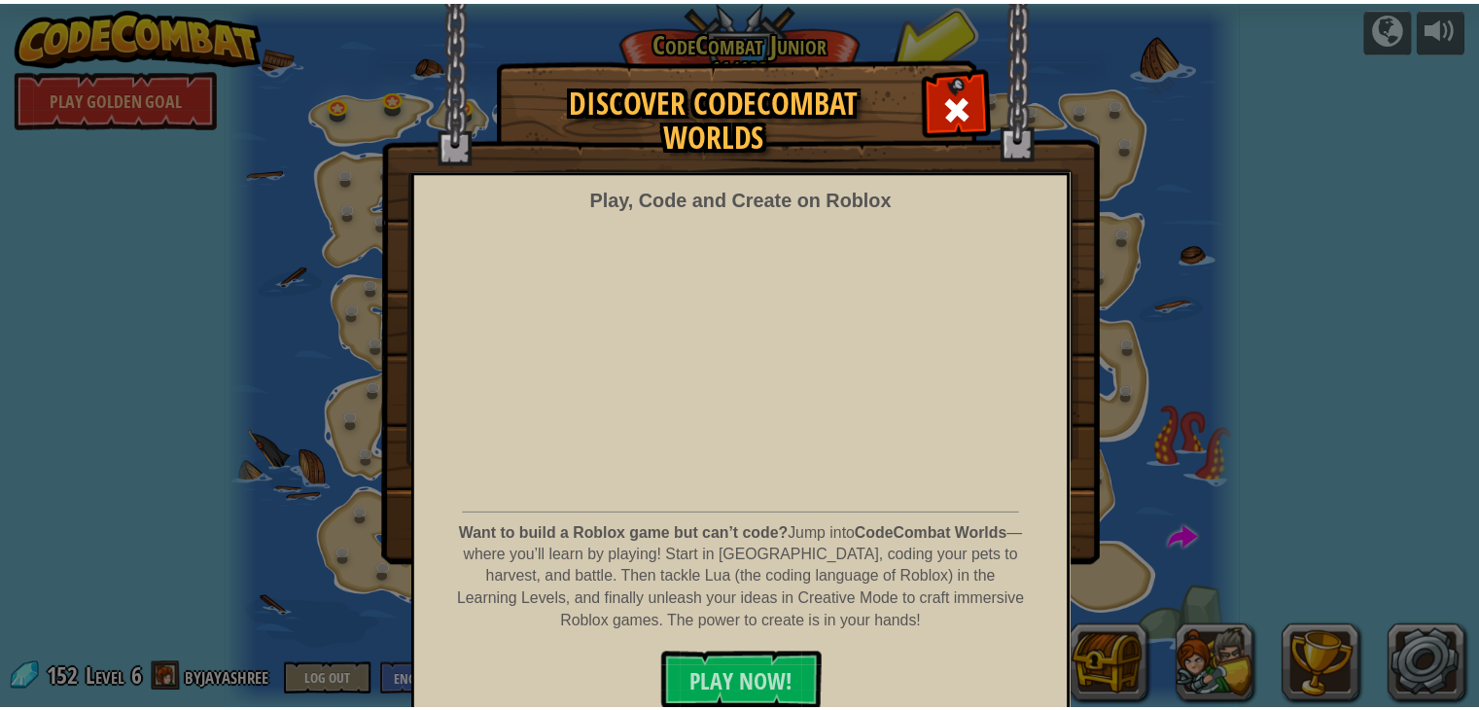
scroll to position [14, 0]
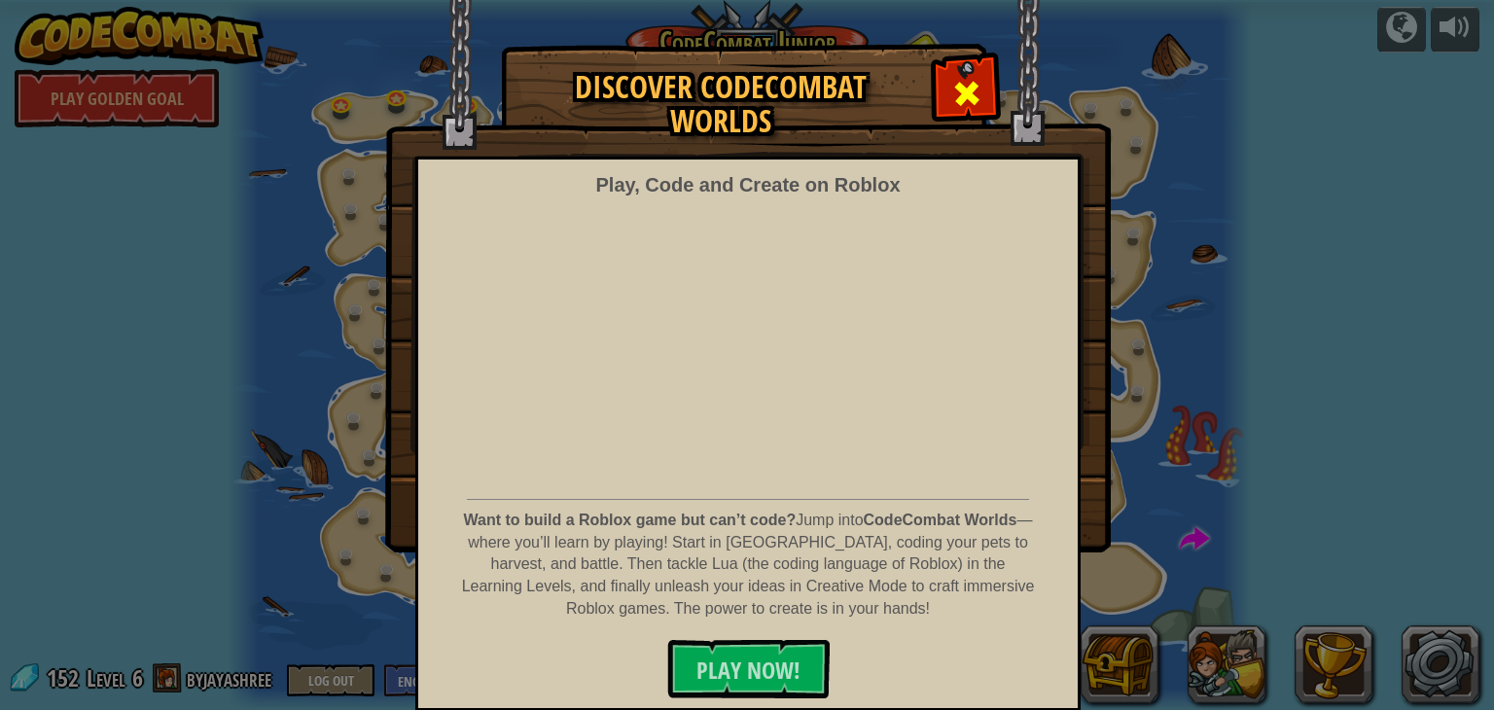
click at [958, 82] on span at bounding box center [966, 93] width 31 height 31
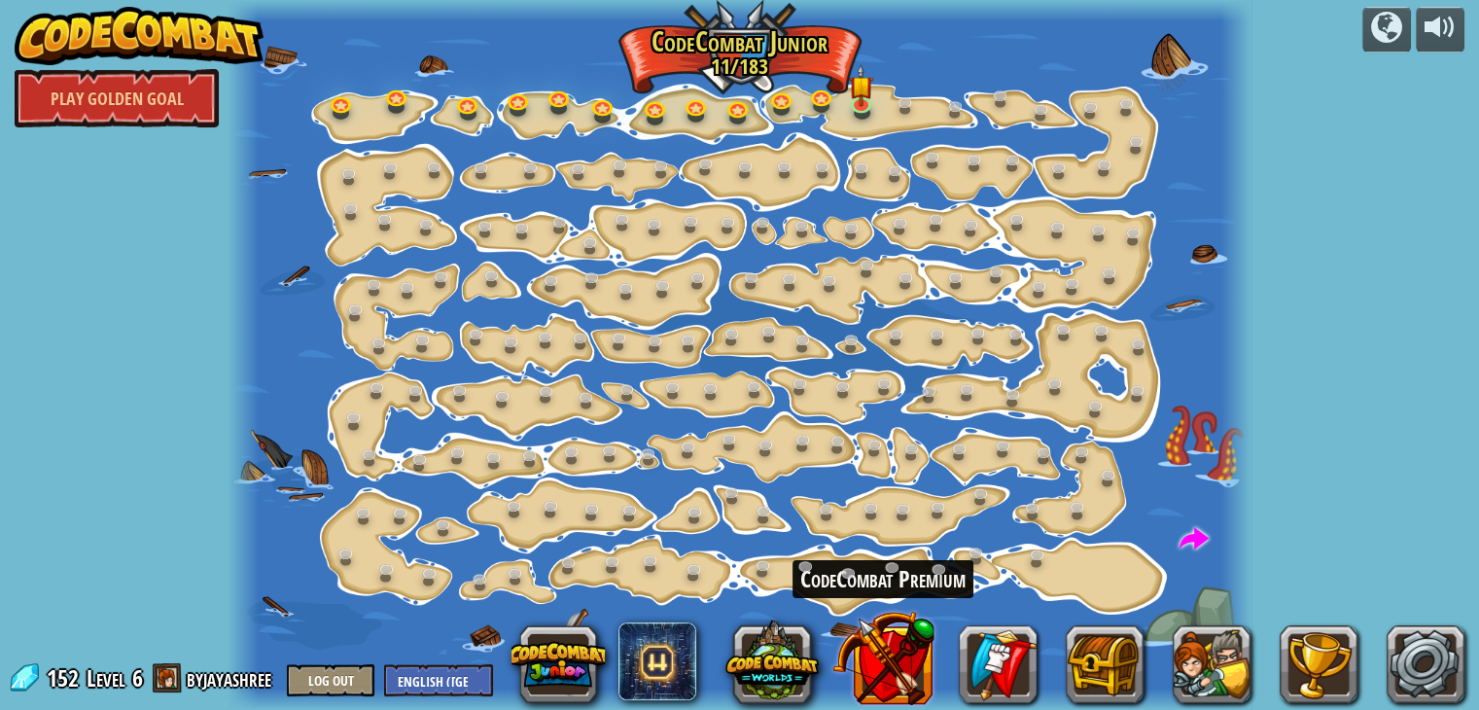
click at [889, 657] on button at bounding box center [884, 658] width 102 height 102
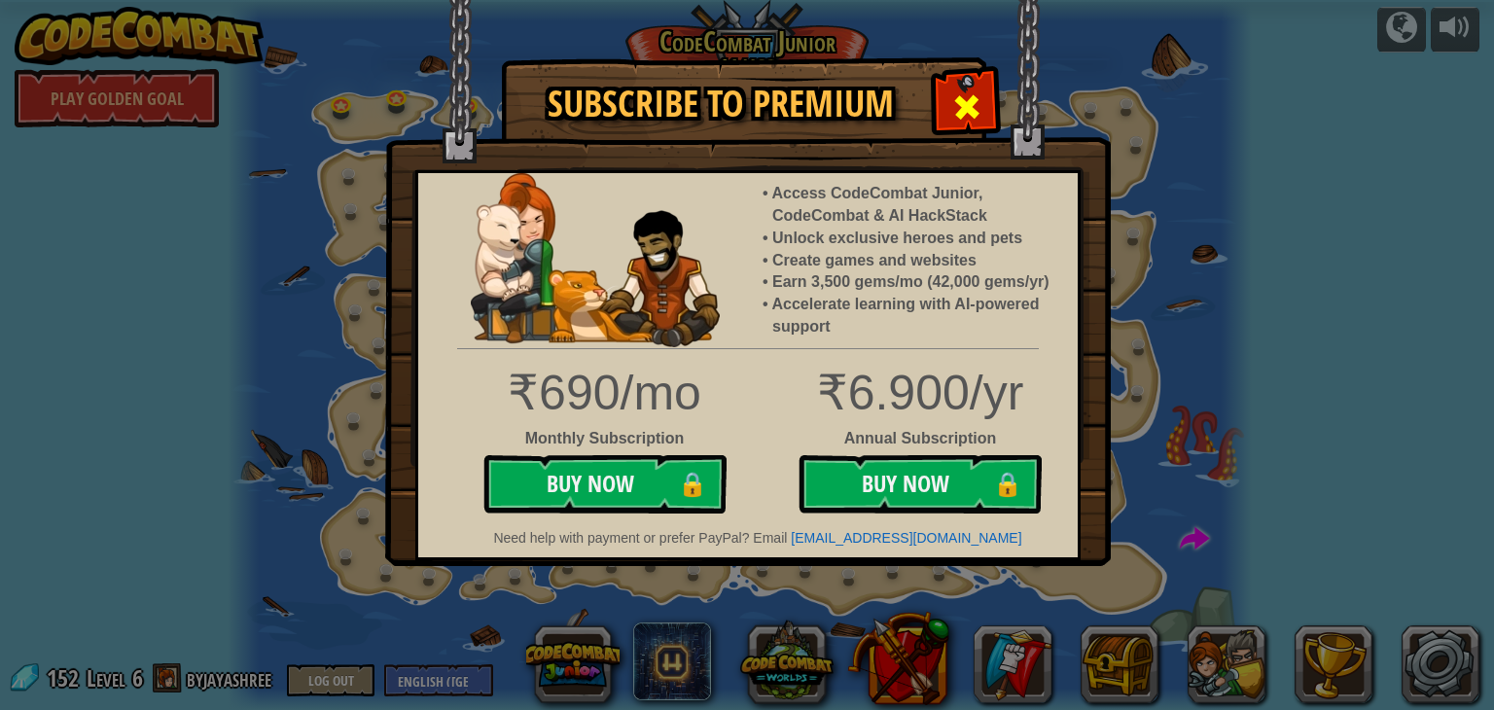
click at [947, 90] on div at bounding box center [966, 104] width 61 height 61
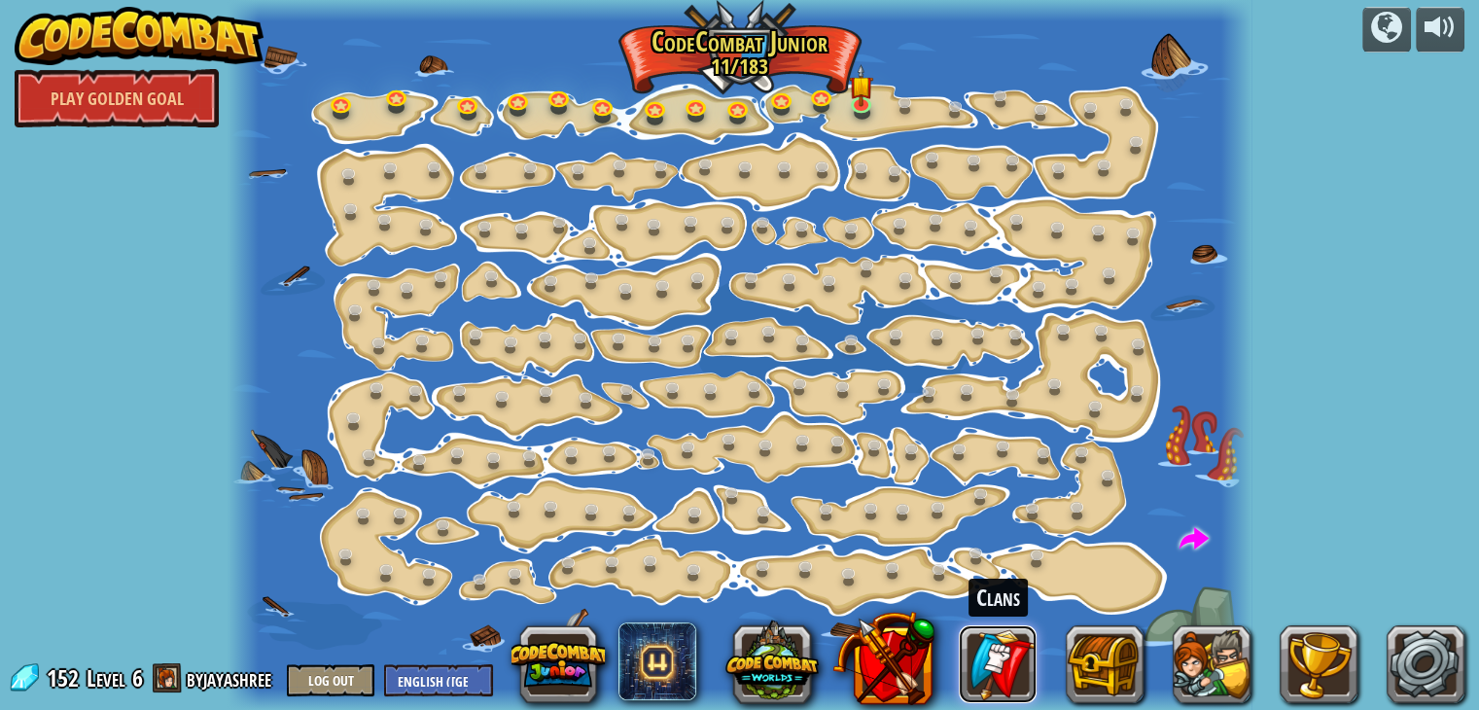
click at [1024, 665] on link at bounding box center [998, 664] width 78 height 78
